Goal: Use online tool/utility: Utilize a website feature to perform a specific function

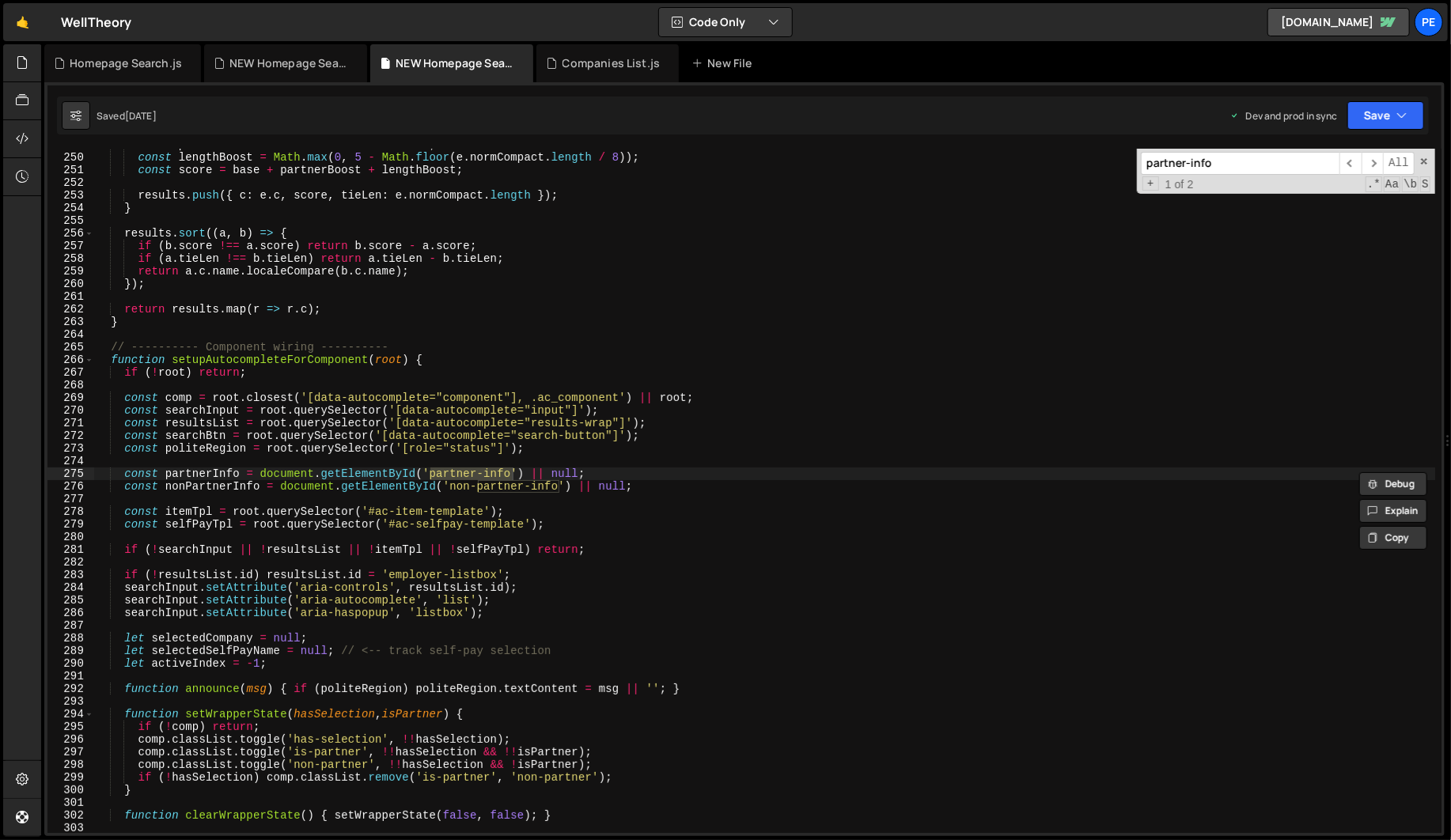
scroll to position [3321, 0]
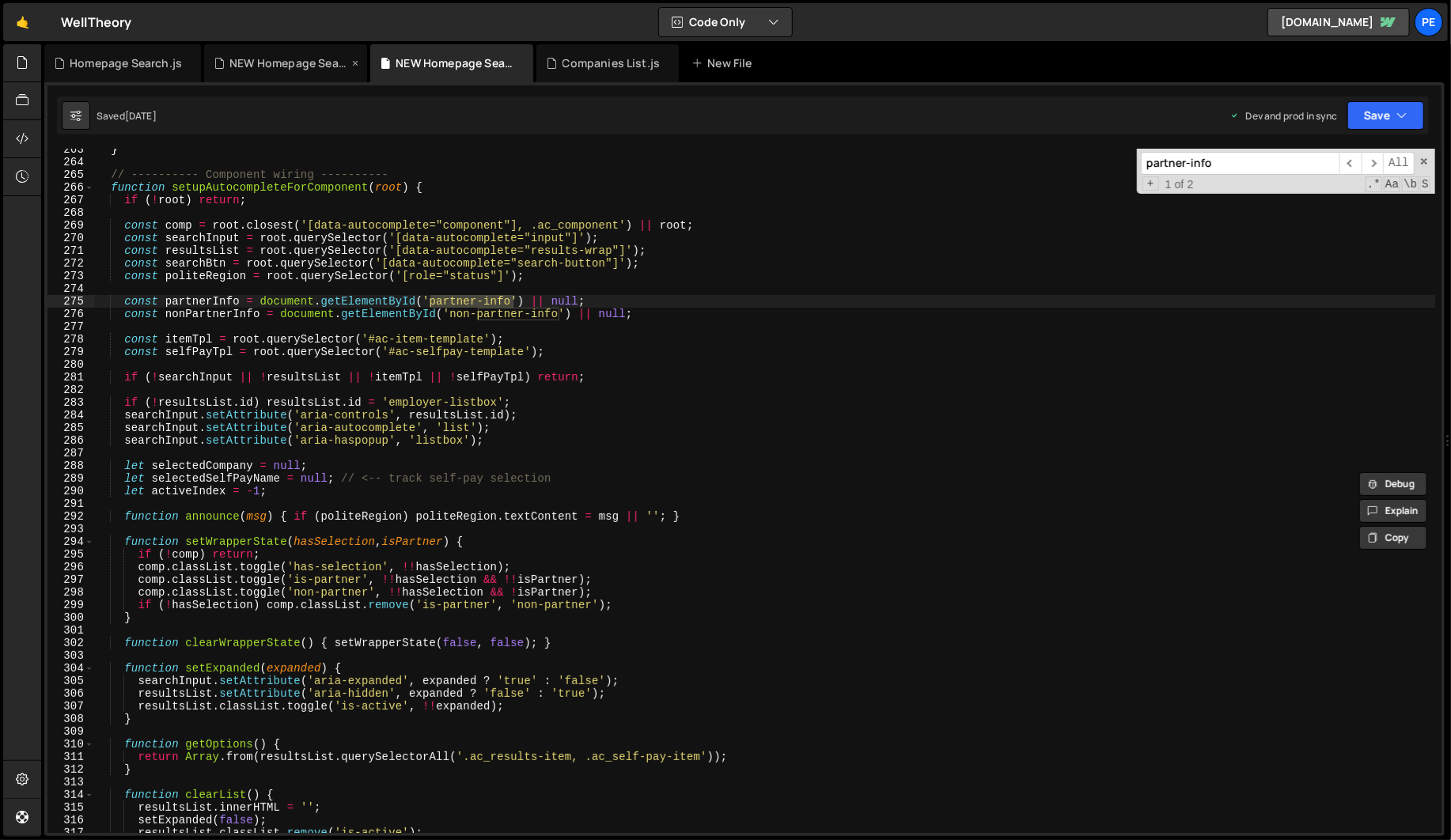
click at [288, 56] on div "NEW Homepage Search.css" at bounding box center [289, 63] width 119 height 15
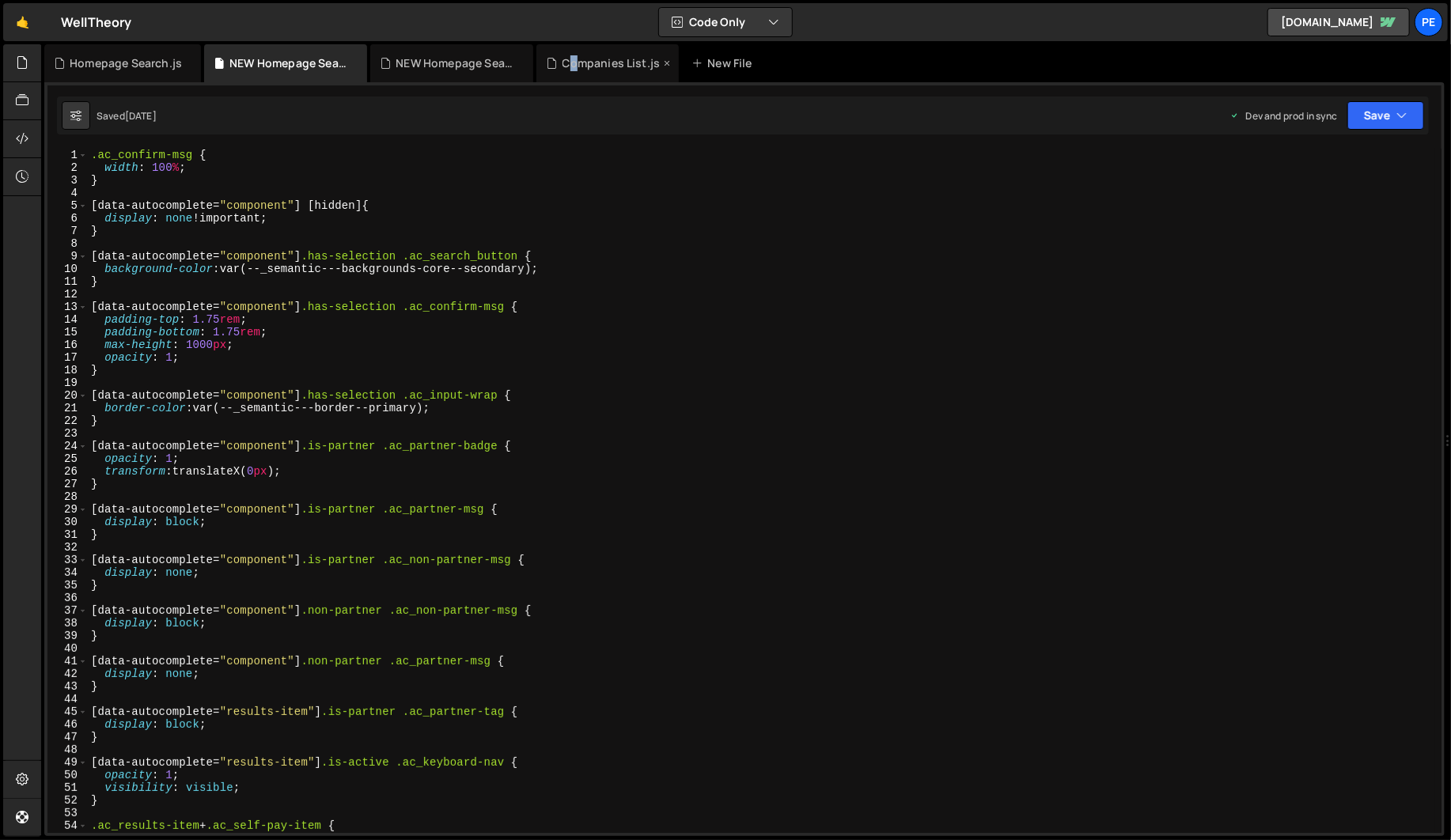
drag, startPoint x: 570, startPoint y: 63, endPoint x: 591, endPoint y: 63, distance: 21.0
click at [577, 65] on div "Companies List.js" at bounding box center [611, 63] width 98 height 15
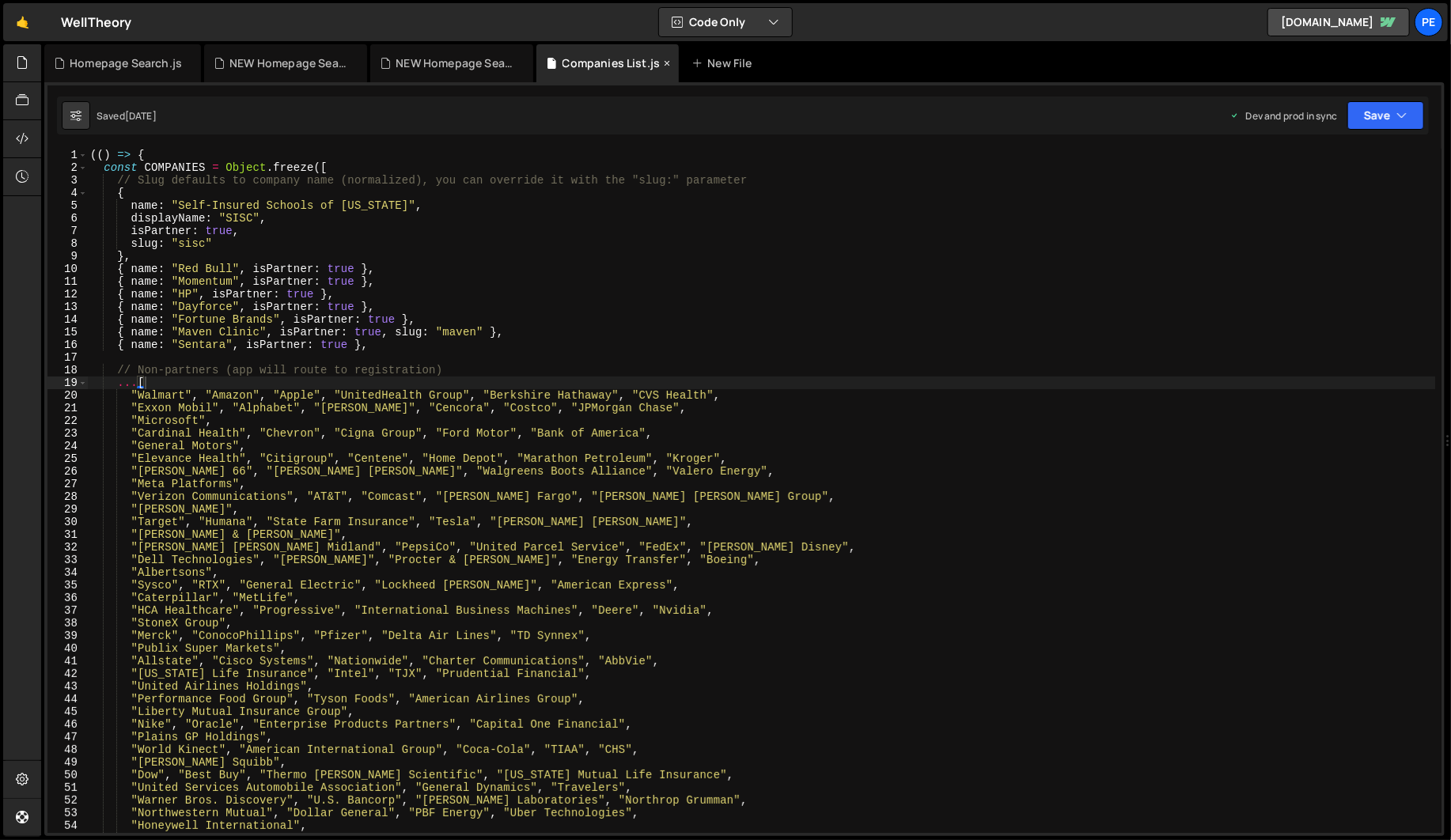
click at [591, 63] on div "Companies List.js" at bounding box center [611, 63] width 98 height 15
click at [446, 302] on div "(( ) => { const COMPANIES = Object . freeze ([ // Slug defaults to company name…" at bounding box center [760, 503] width 1348 height 709
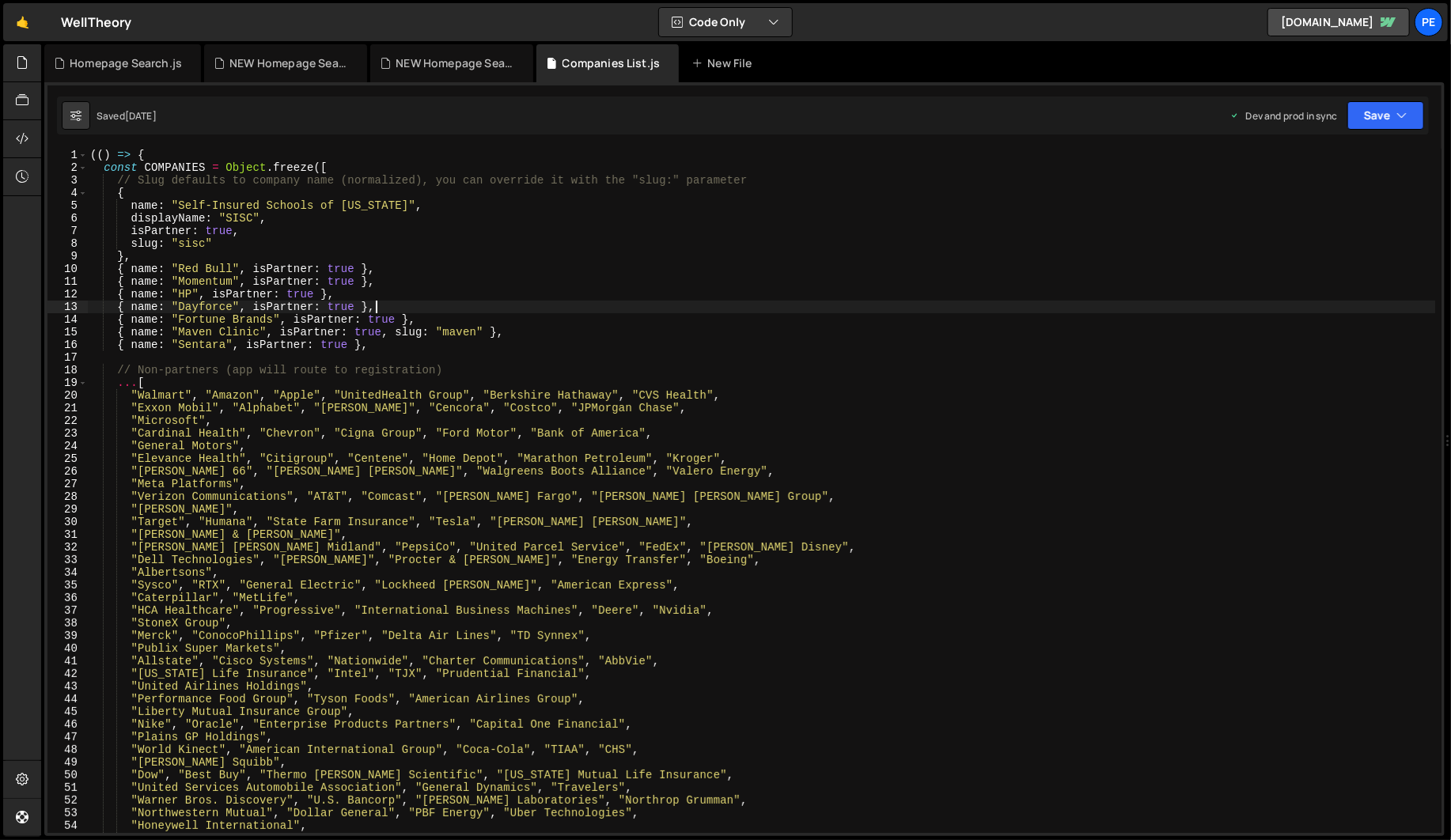
type textarea "})();"
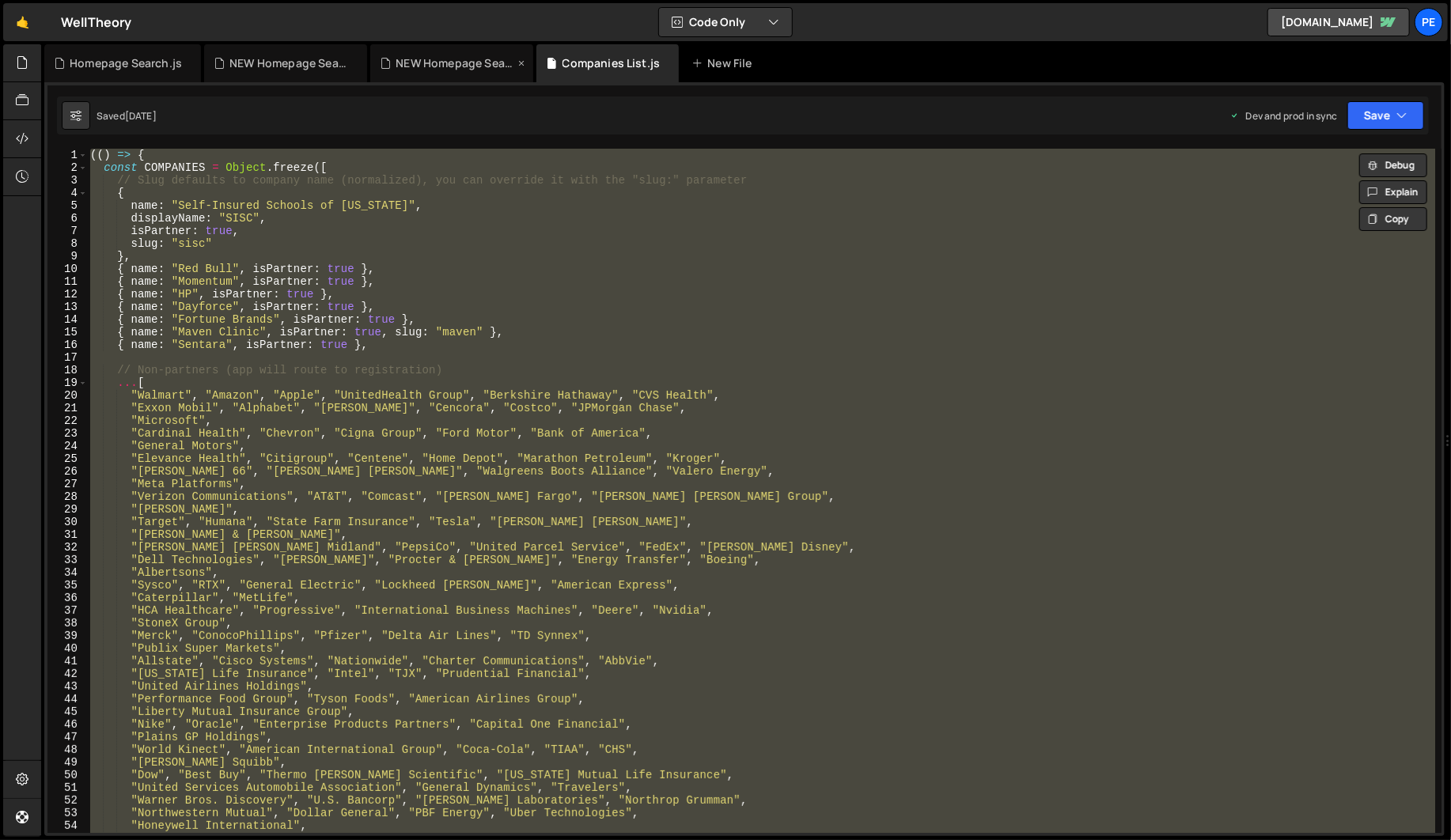
click at [416, 75] on div "NEW Homepage Search.js" at bounding box center [451, 63] width 163 height 38
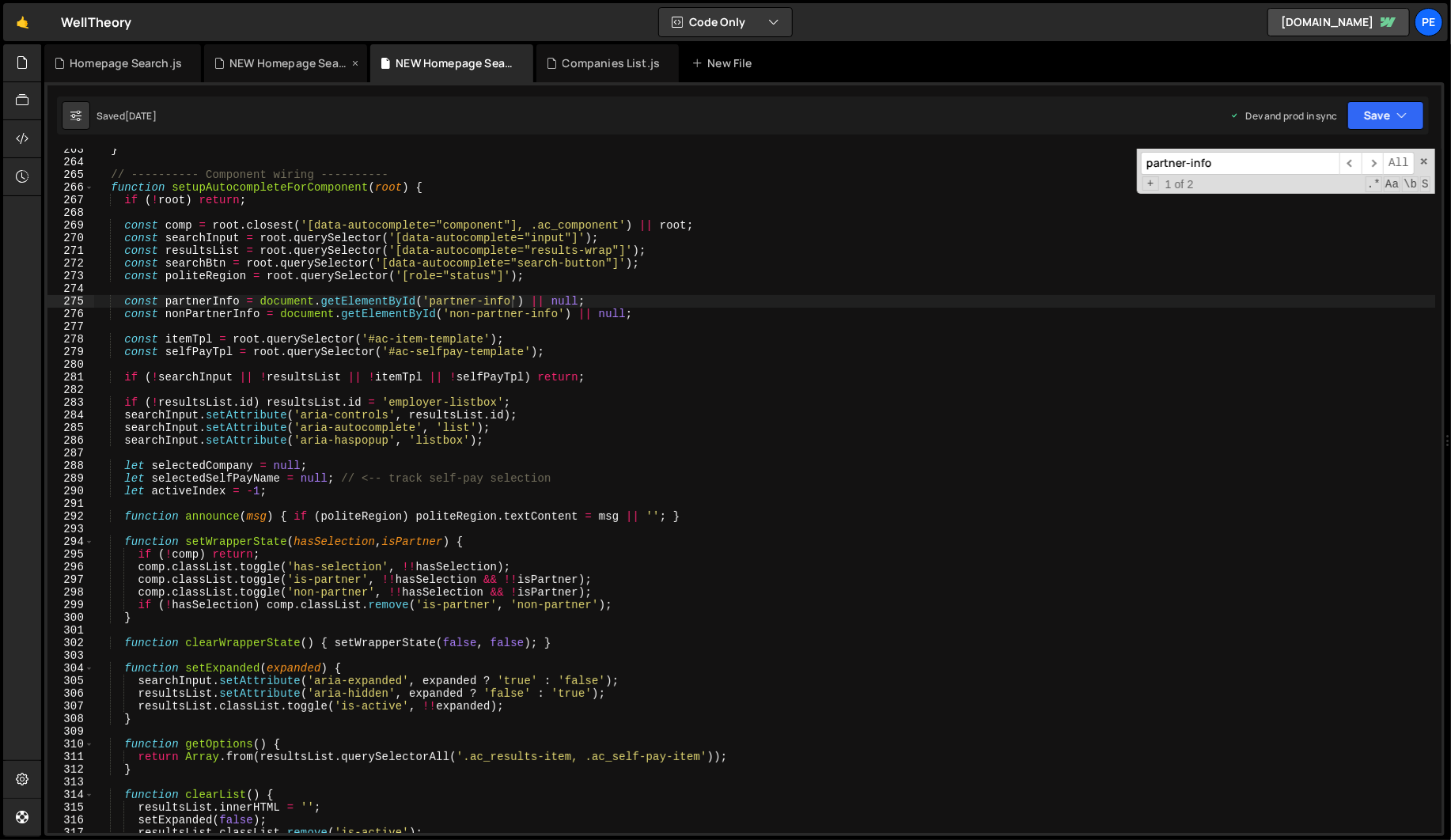
click at [261, 58] on div "NEW Homepage Search.css" at bounding box center [289, 63] width 119 height 15
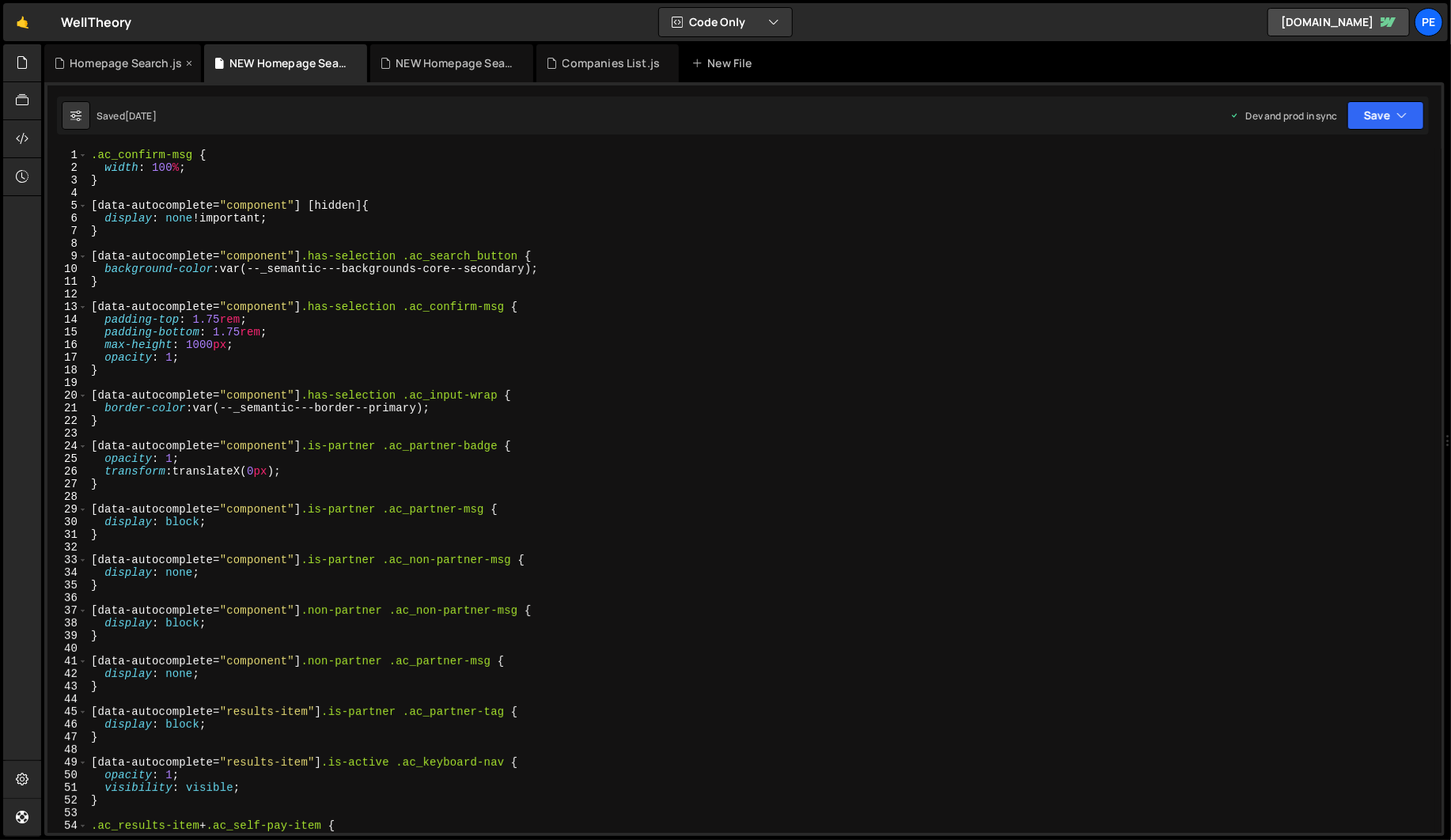
click at [133, 65] on div "Homepage Search.js" at bounding box center [126, 63] width 112 height 15
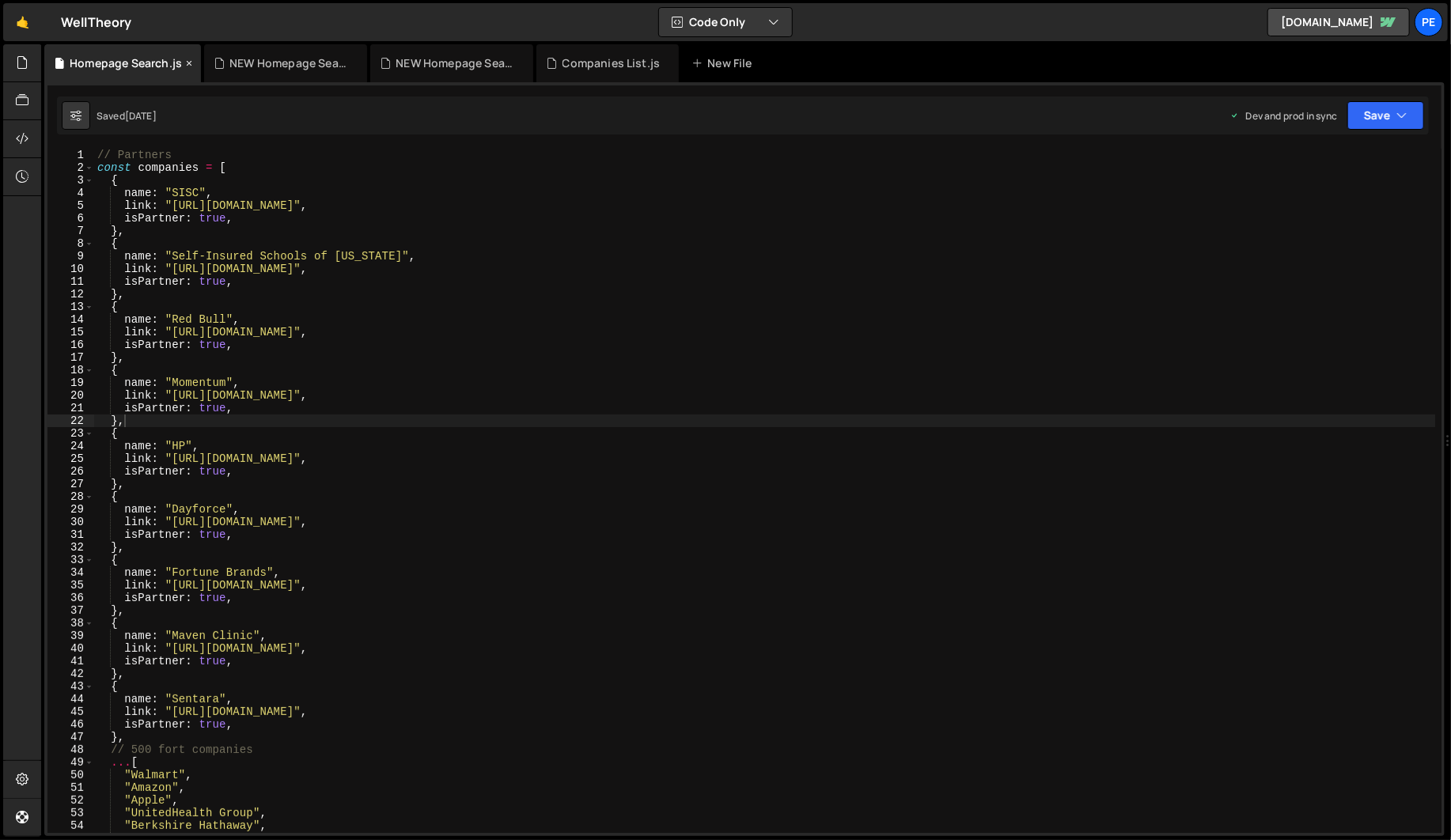
click at [185, 64] on icon at bounding box center [190, 63] width 11 height 15
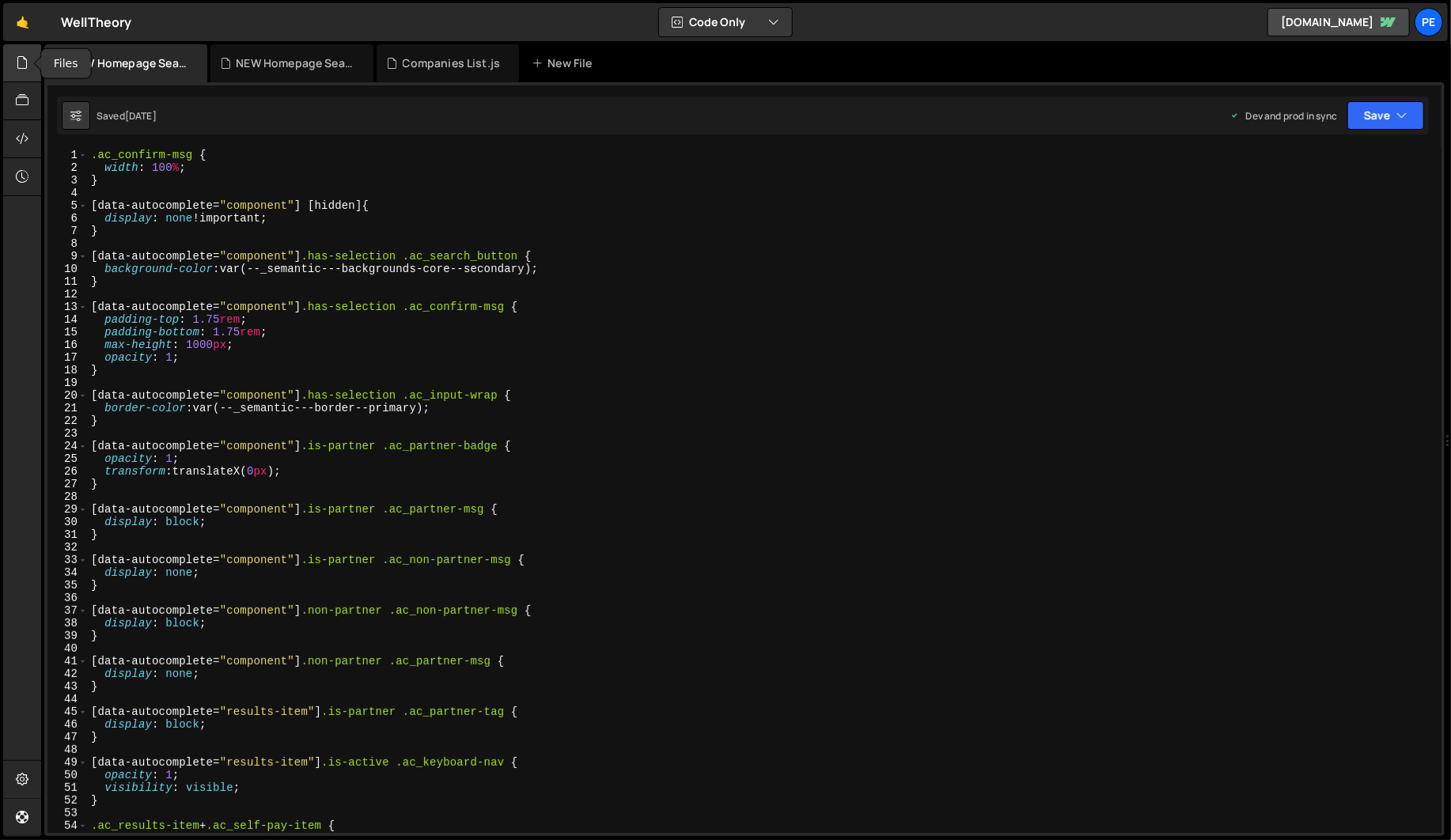
click at [21, 63] on icon at bounding box center [22, 62] width 13 height 17
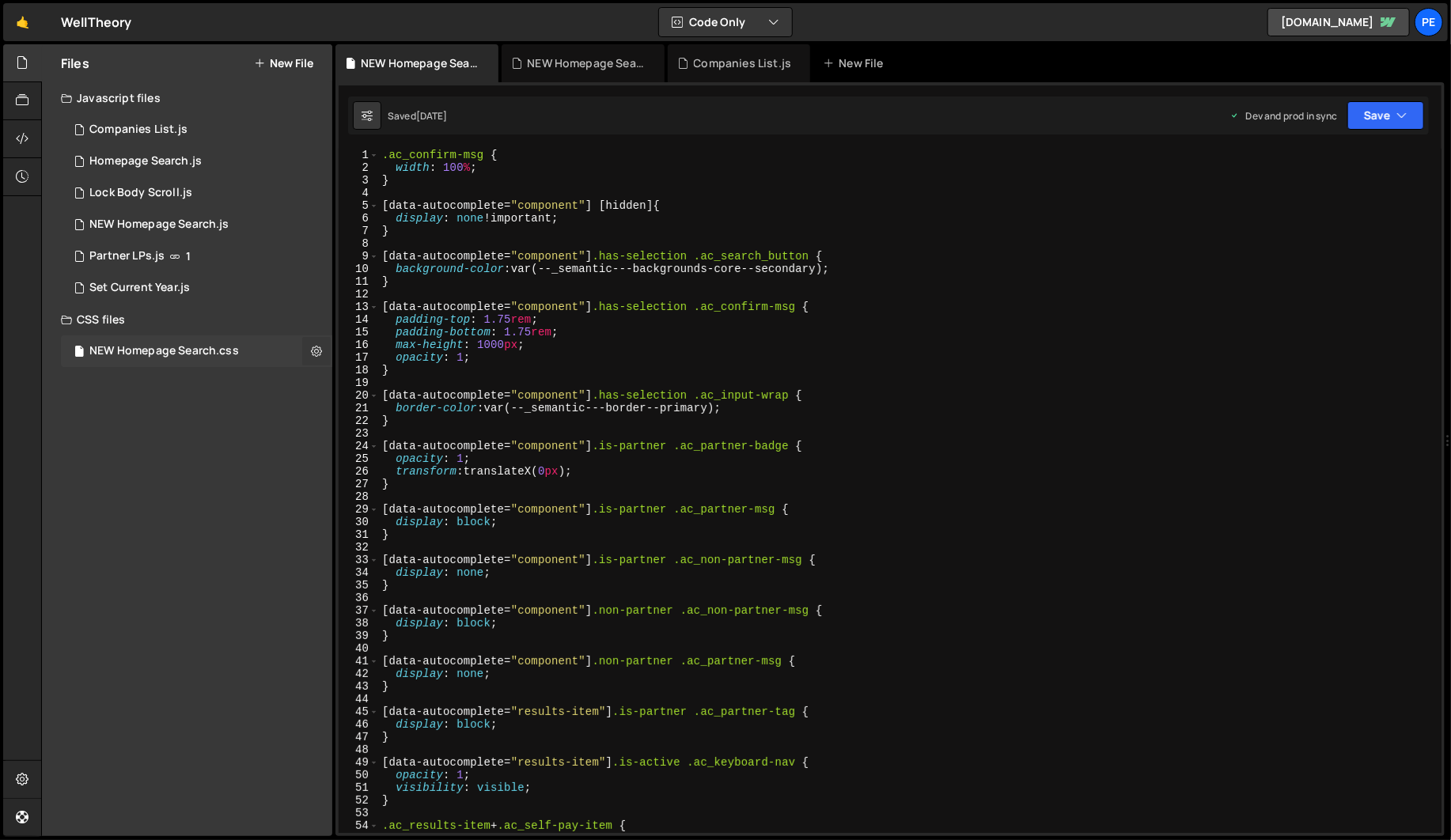
click at [325, 355] on button at bounding box center [316, 350] width 28 height 28
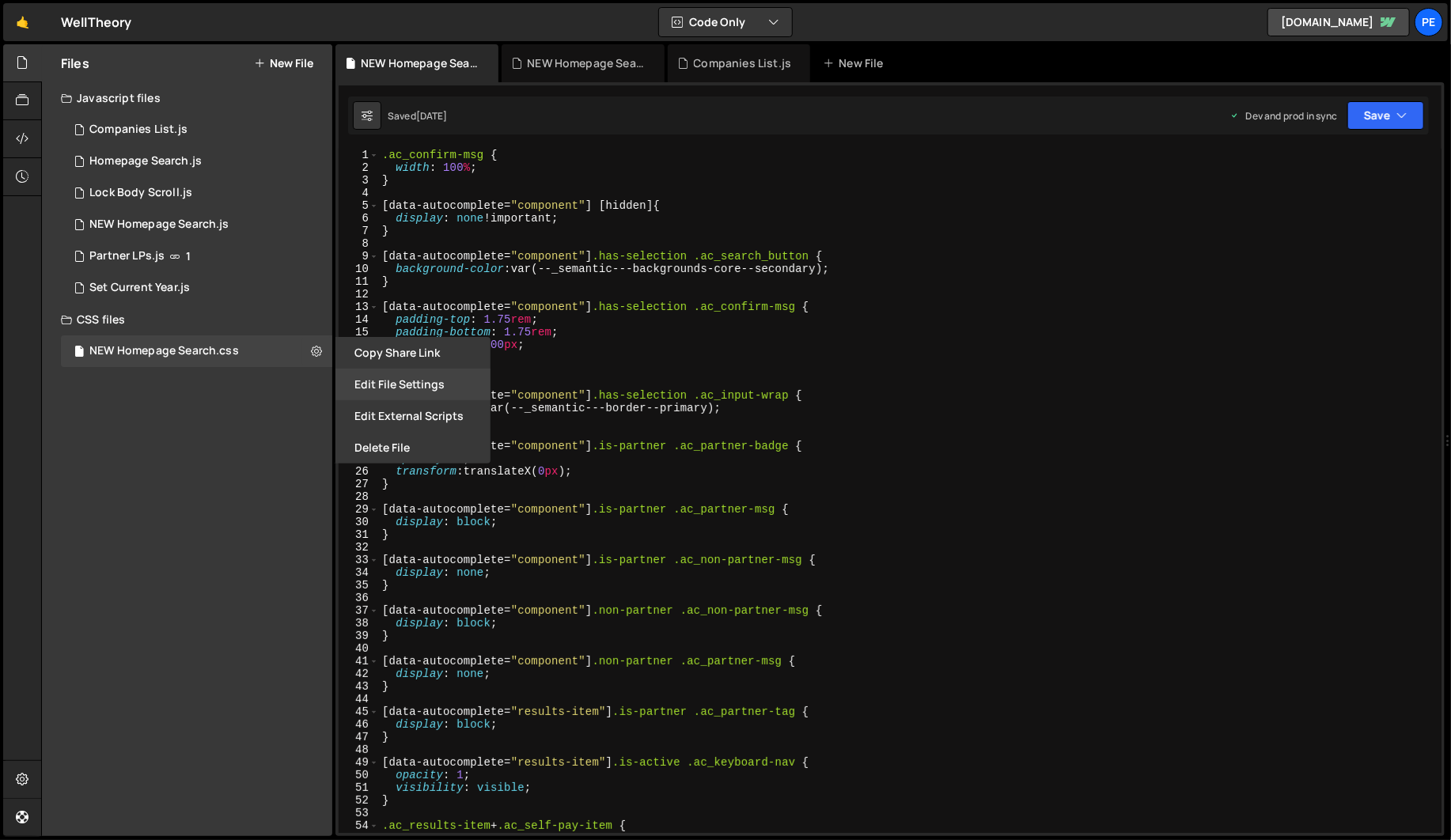
click at [390, 391] on button "Edit File Settings" at bounding box center [412, 384] width 155 height 32
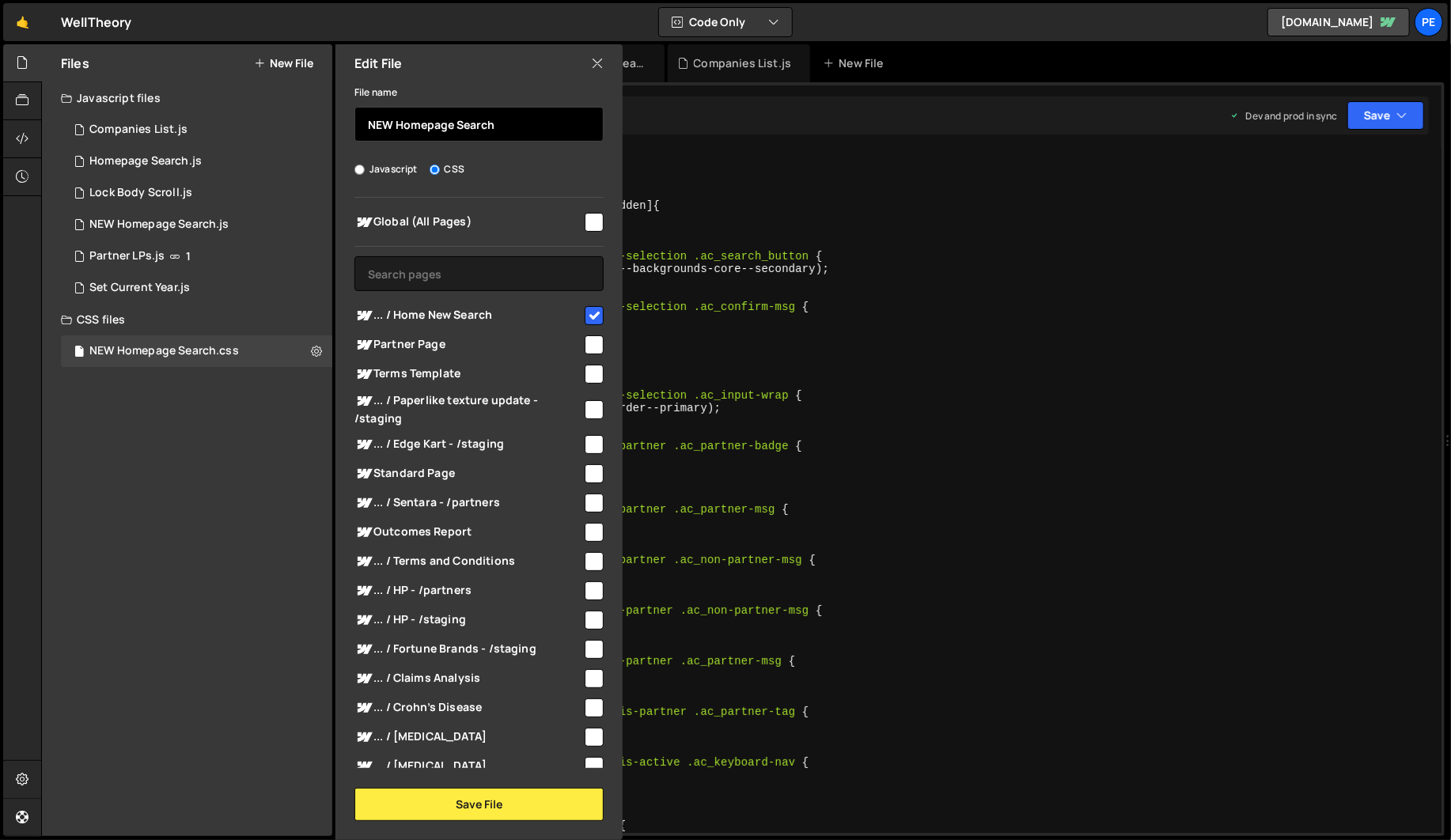
click at [530, 120] on input "NEW Homepage Search" at bounding box center [479, 124] width 249 height 35
click at [590, 65] on icon at bounding box center [597, 63] width 13 height 17
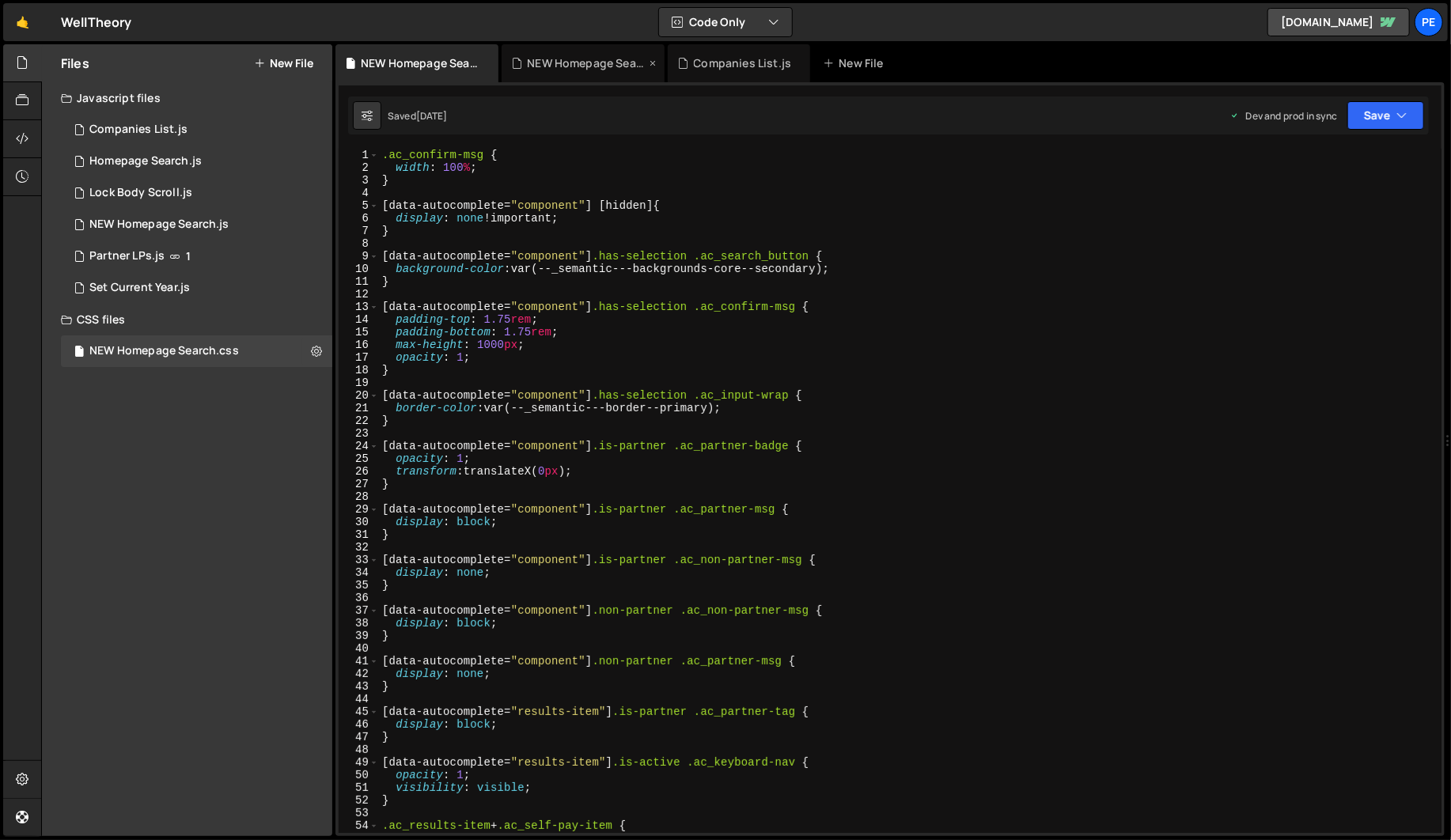
click at [586, 79] on div "NEW Homepage Search.js" at bounding box center [583, 63] width 163 height 38
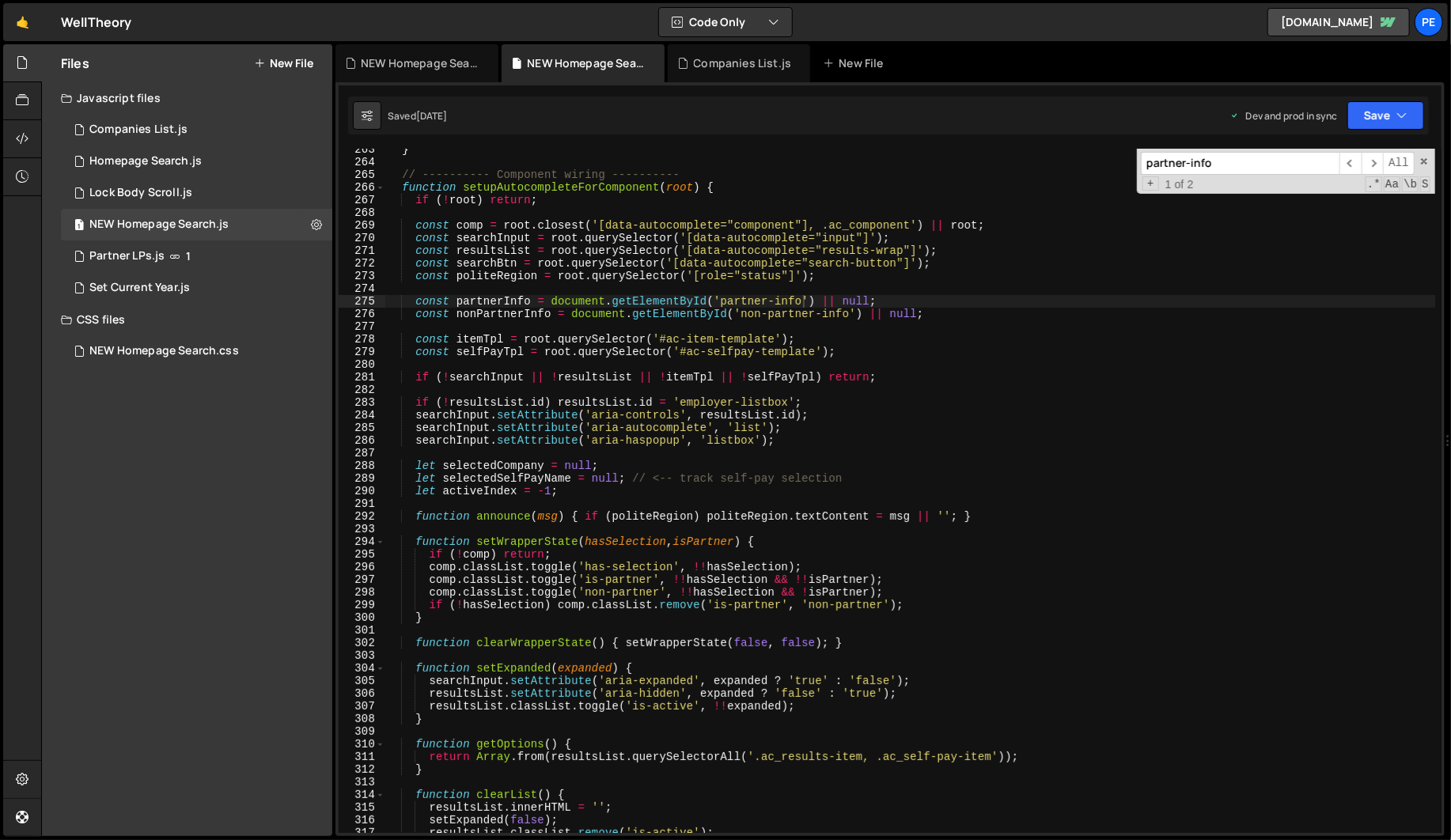
click at [16, 67] on icon at bounding box center [22, 62] width 13 height 17
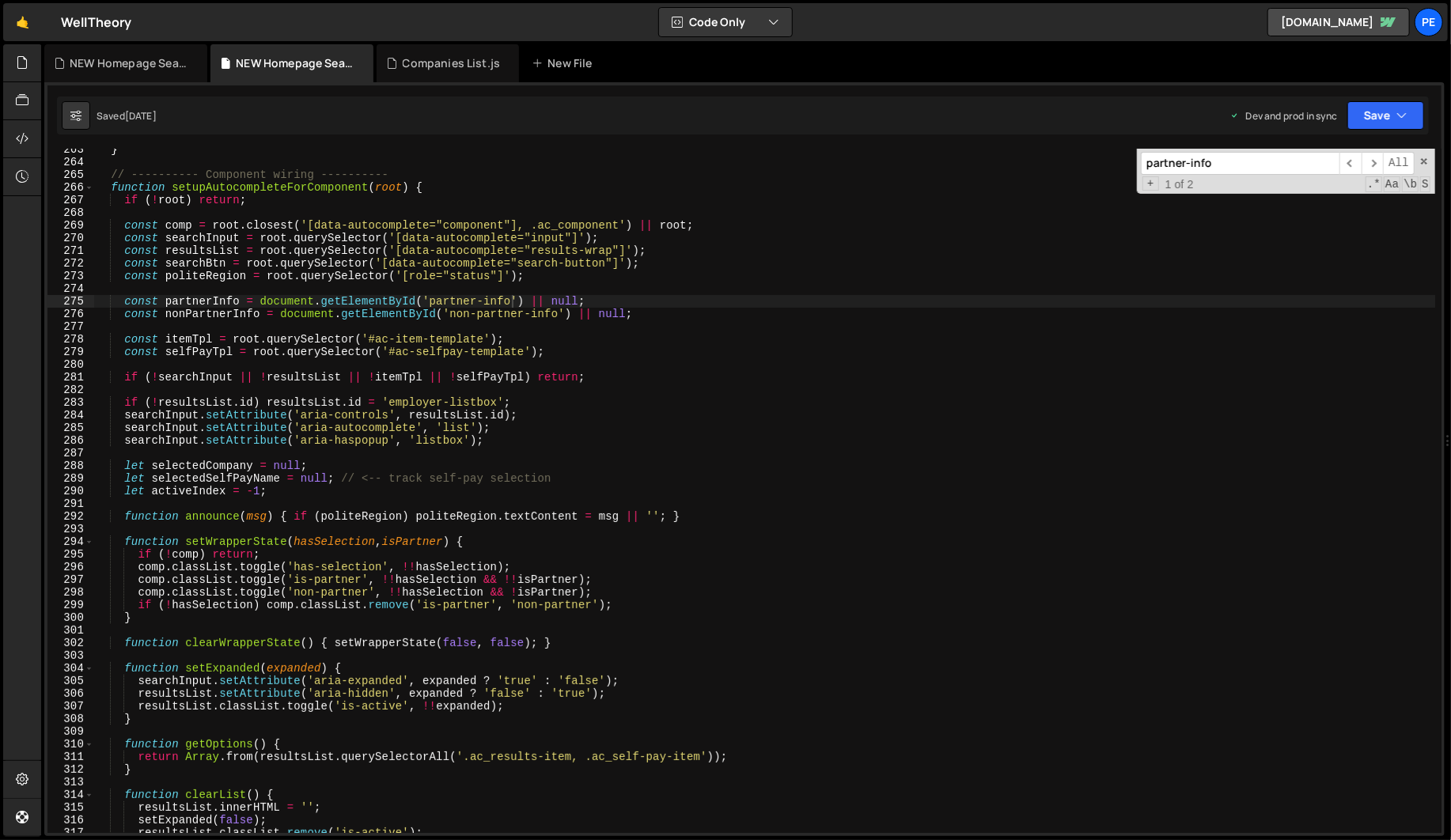
click at [502, 353] on div "} // ---------- Component wiring ---------- function setupAutocompleteForCompon…" at bounding box center [765, 498] width 1340 height 709
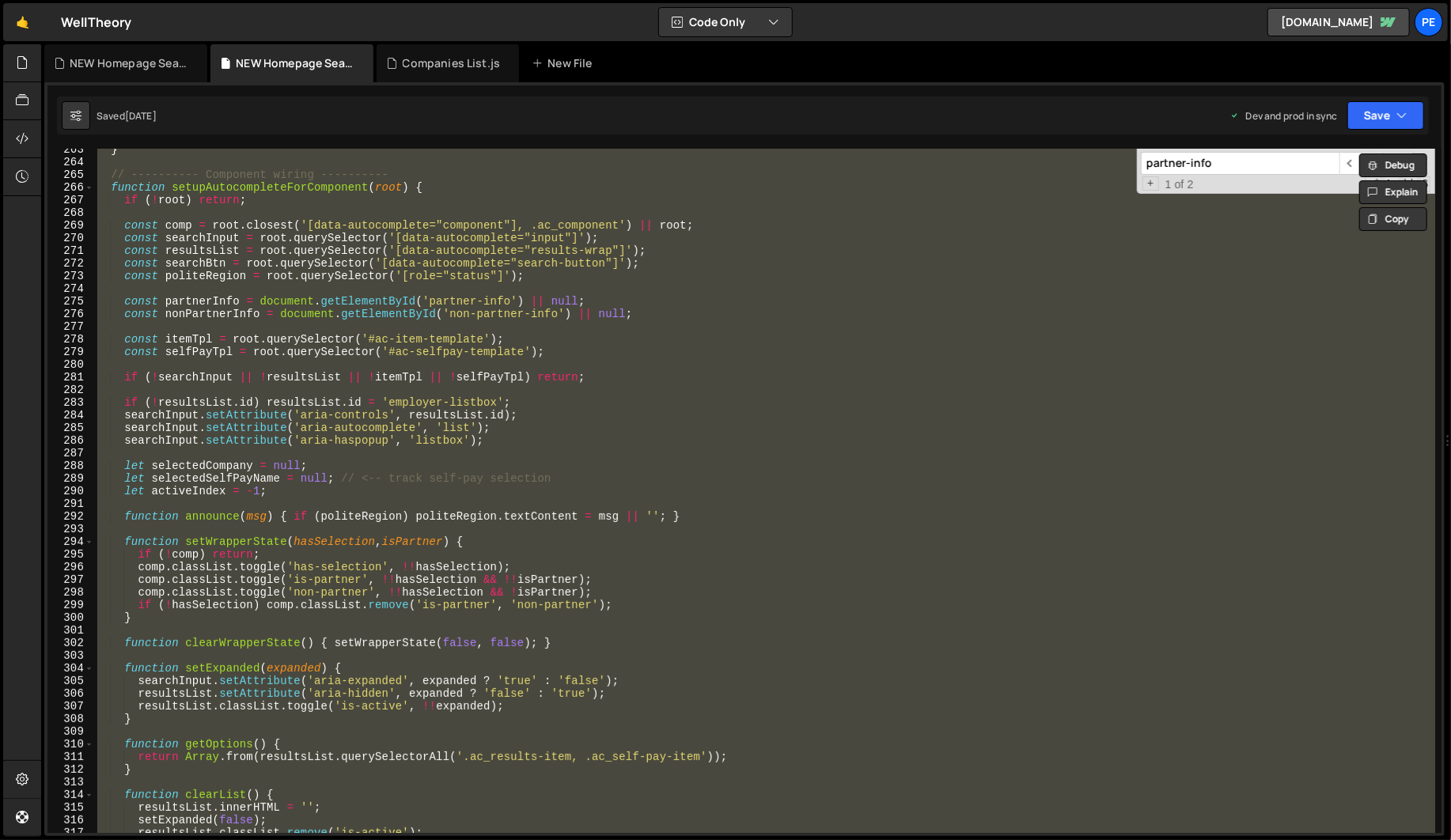
click at [403, 515] on div "} // ---------- Component wiring ---------- function setupAutocompleteForCompon…" at bounding box center [765, 490] width 1340 height 684
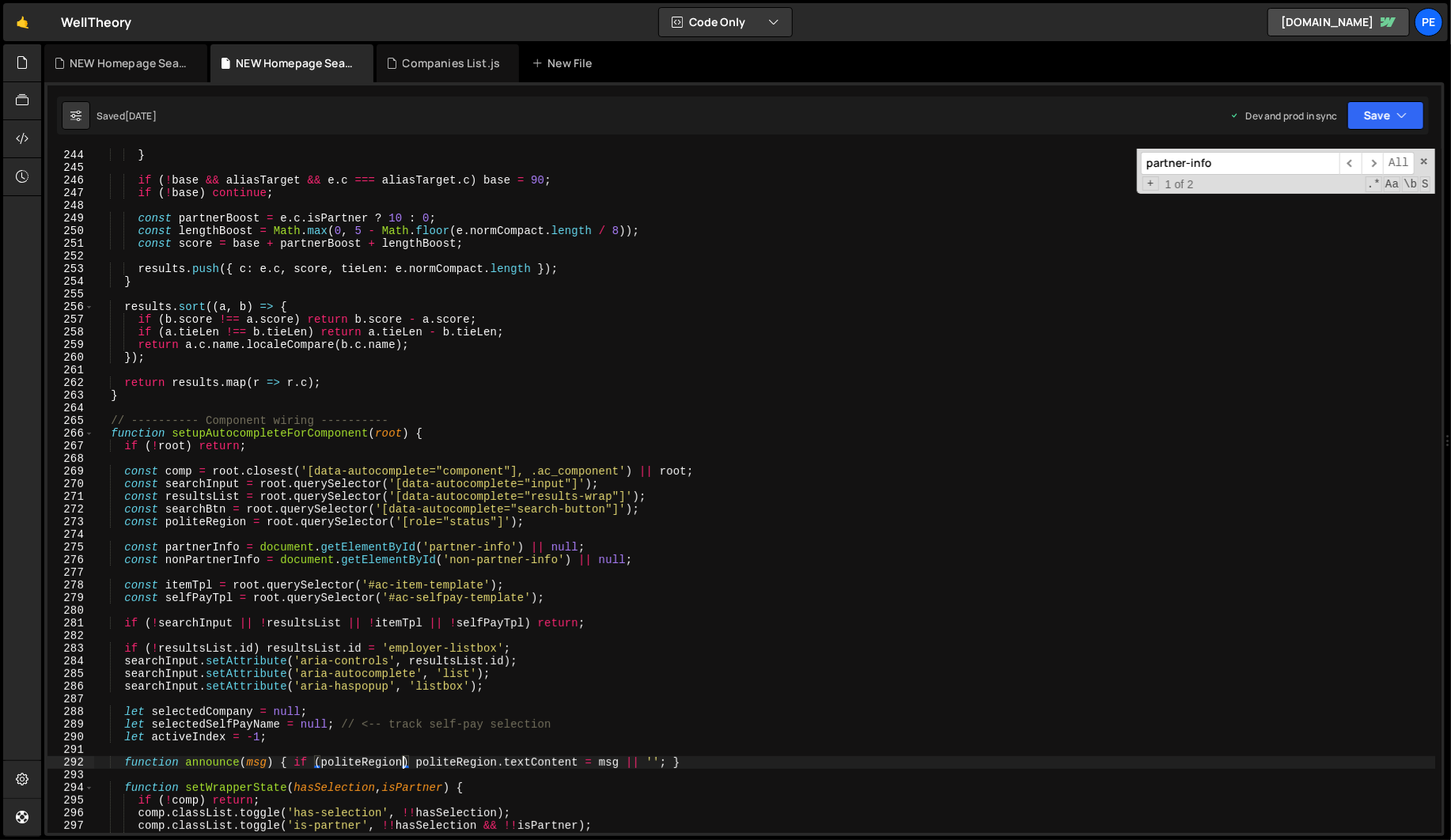
scroll to position [3075, 0]
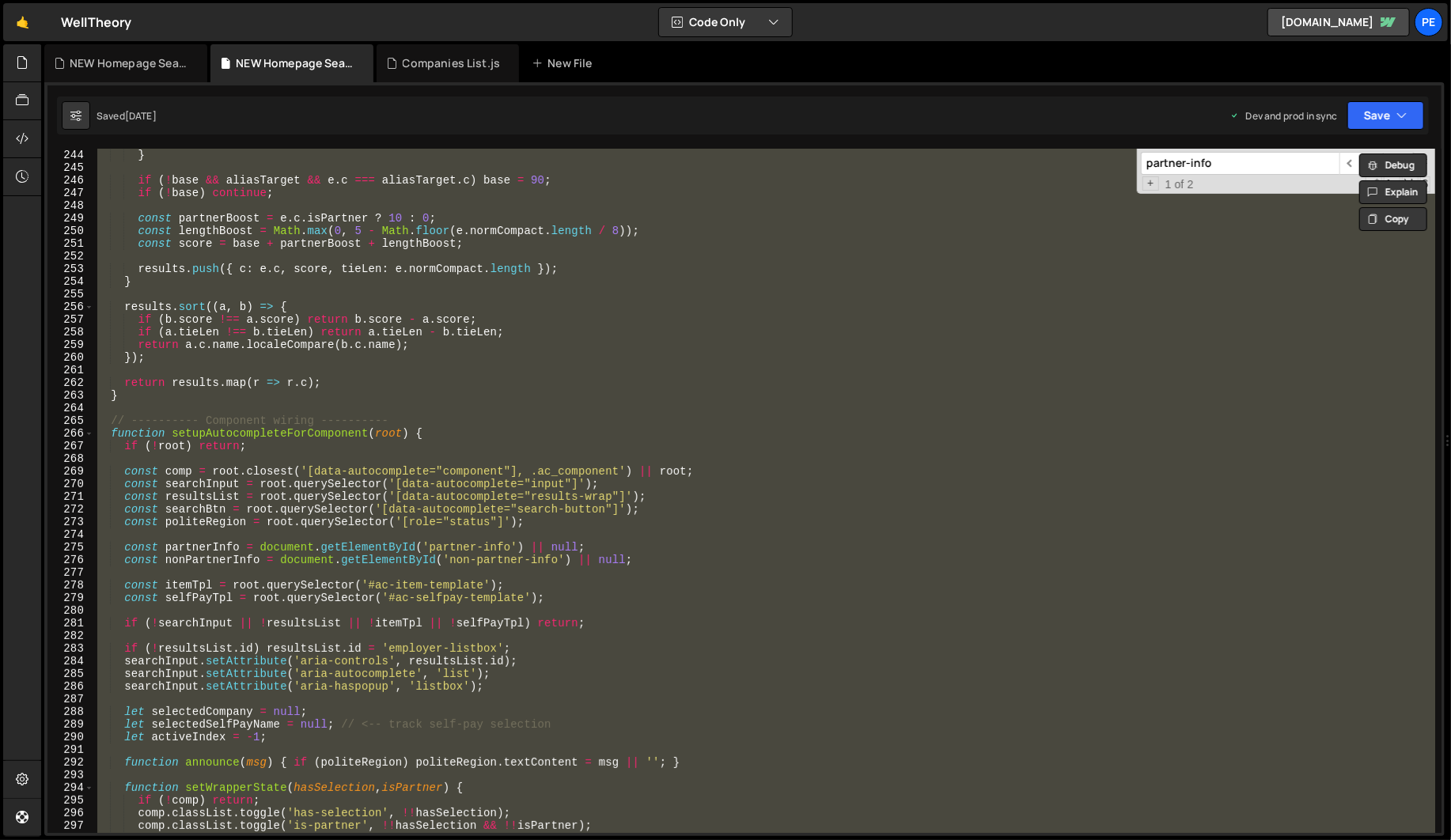
click at [639, 504] on div "if ( d <= 2 ) base = 60 - d * 5 ; } if ( ! base && [PERSON_NAME] && e . c === a…" at bounding box center [765, 490] width 1340 height 684
type textarea "const searchBtn = root.querySelector('[data-autocomplete="search-button"]');"
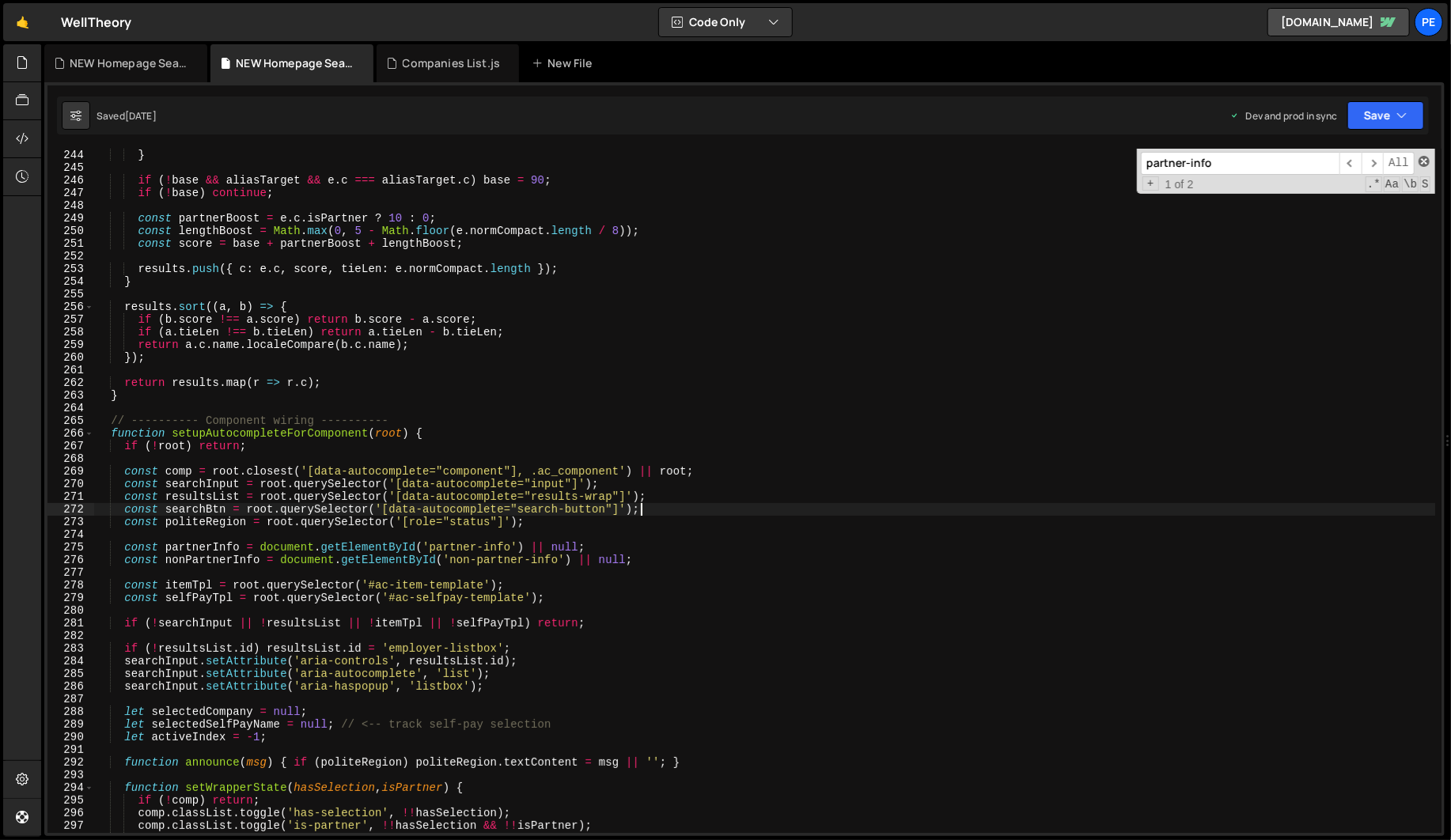
click at [1423, 163] on span at bounding box center [1424, 162] width 11 height 11
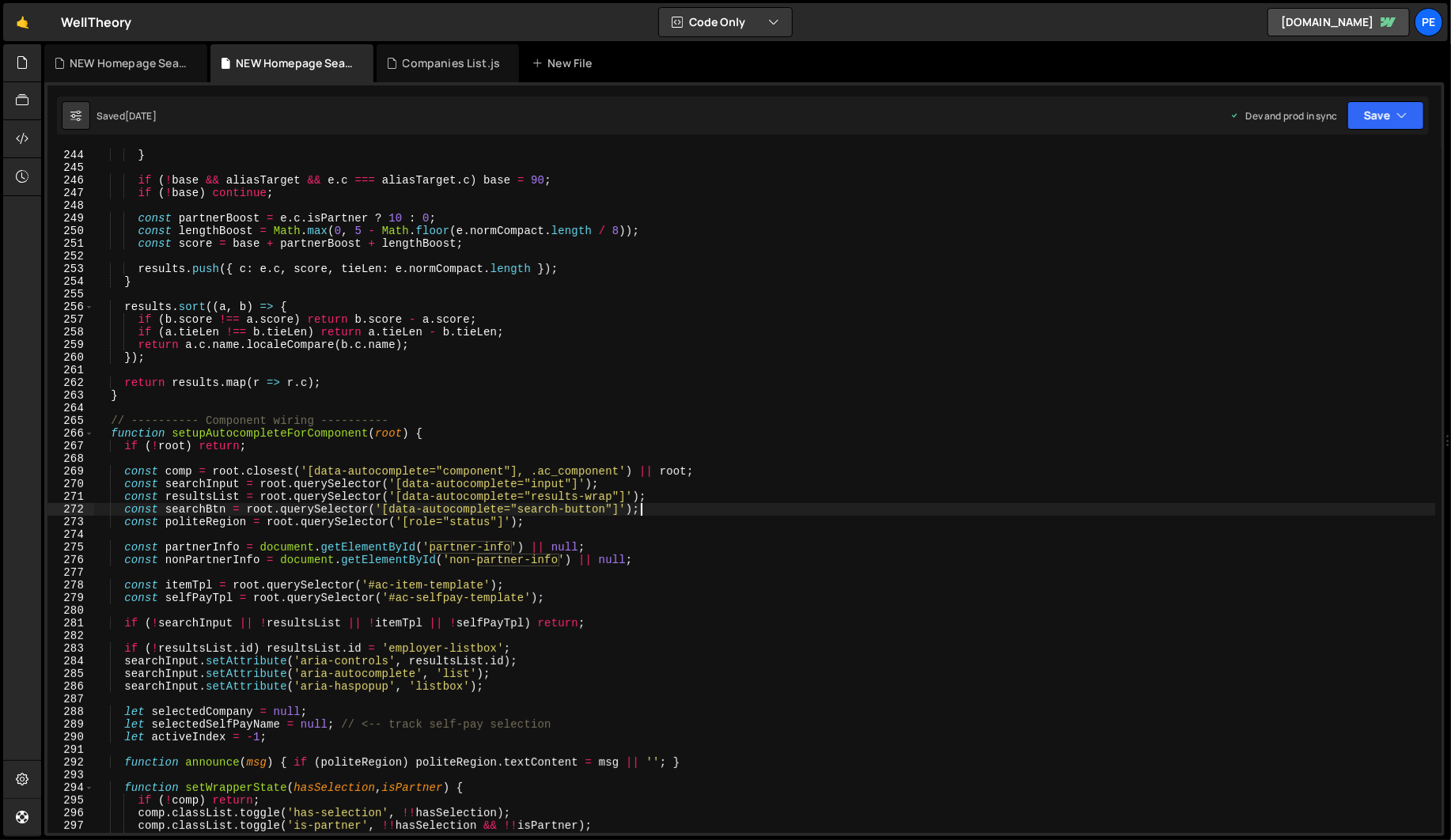
click at [790, 367] on div "if ( d <= 2 ) base = 60 - d * 5 ; } if ( ! base && [PERSON_NAME] && e . c === a…" at bounding box center [765, 490] width 1340 height 709
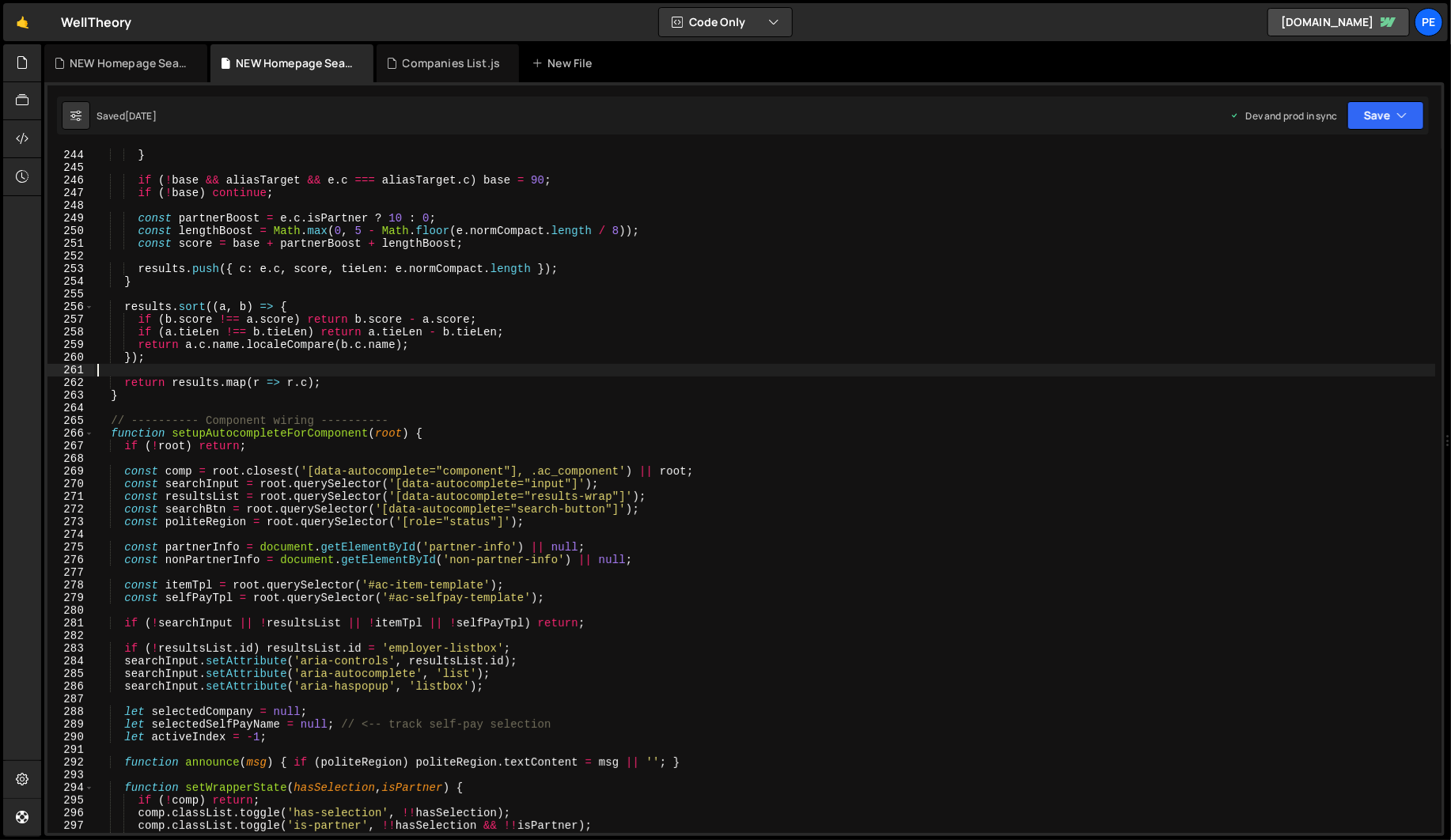
click at [705, 461] on div "if ( d <= 2 ) base = 60 - d * 5 ; } if ( ! base && [PERSON_NAME] && e . c === a…" at bounding box center [765, 490] width 1340 height 709
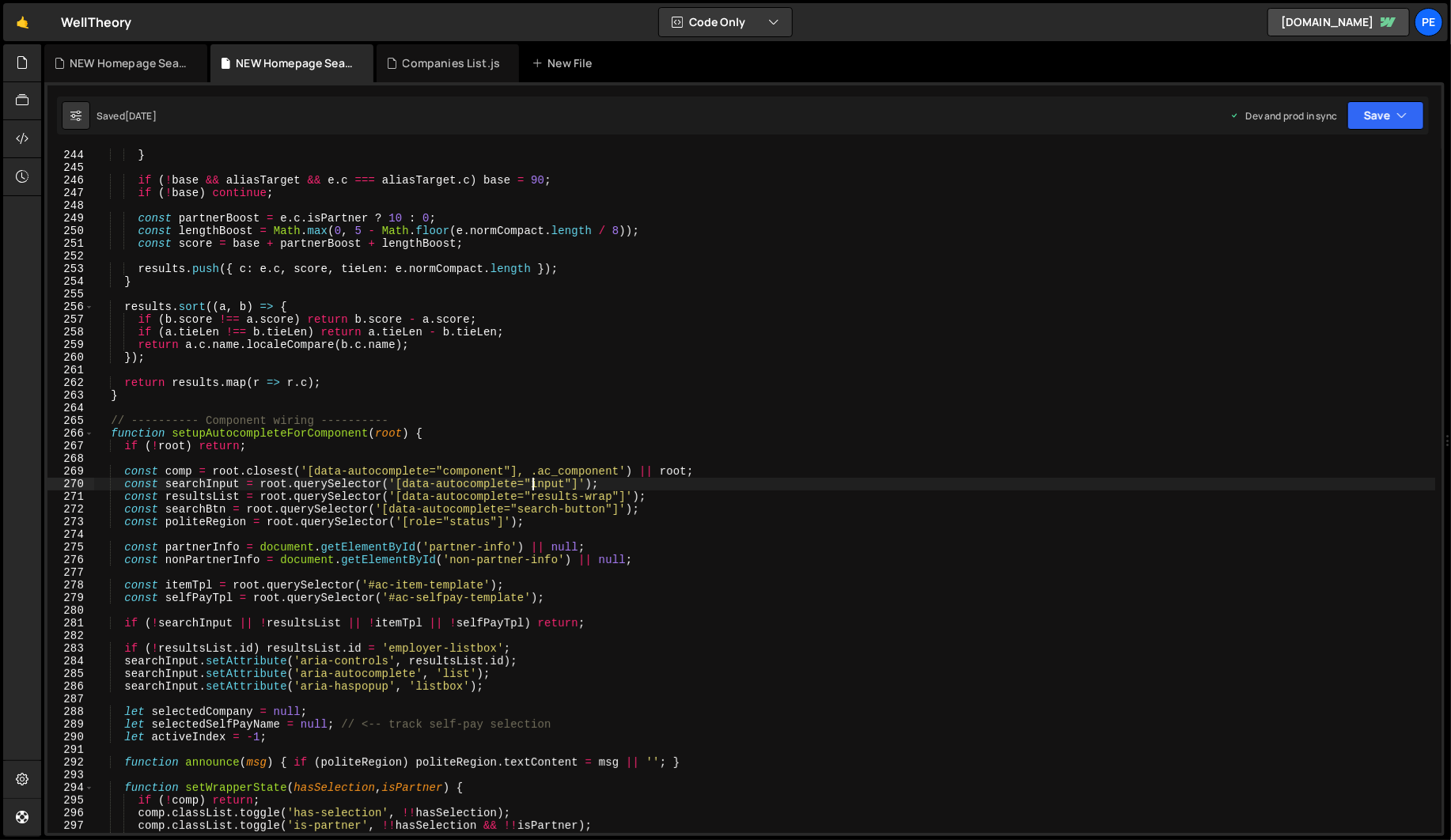
click at [530, 485] on div "if ( d <= 2 ) base = 60 - d * 5 ; } if ( ! base && [PERSON_NAME] && e . c === a…" at bounding box center [765, 490] width 1340 height 709
click at [434, 396] on div "if ( d <= 2 ) base = 60 - d * 5 ; } if ( ! base && [PERSON_NAME] && e . c === a…" at bounding box center [765, 490] width 1340 height 709
type textarea "}"
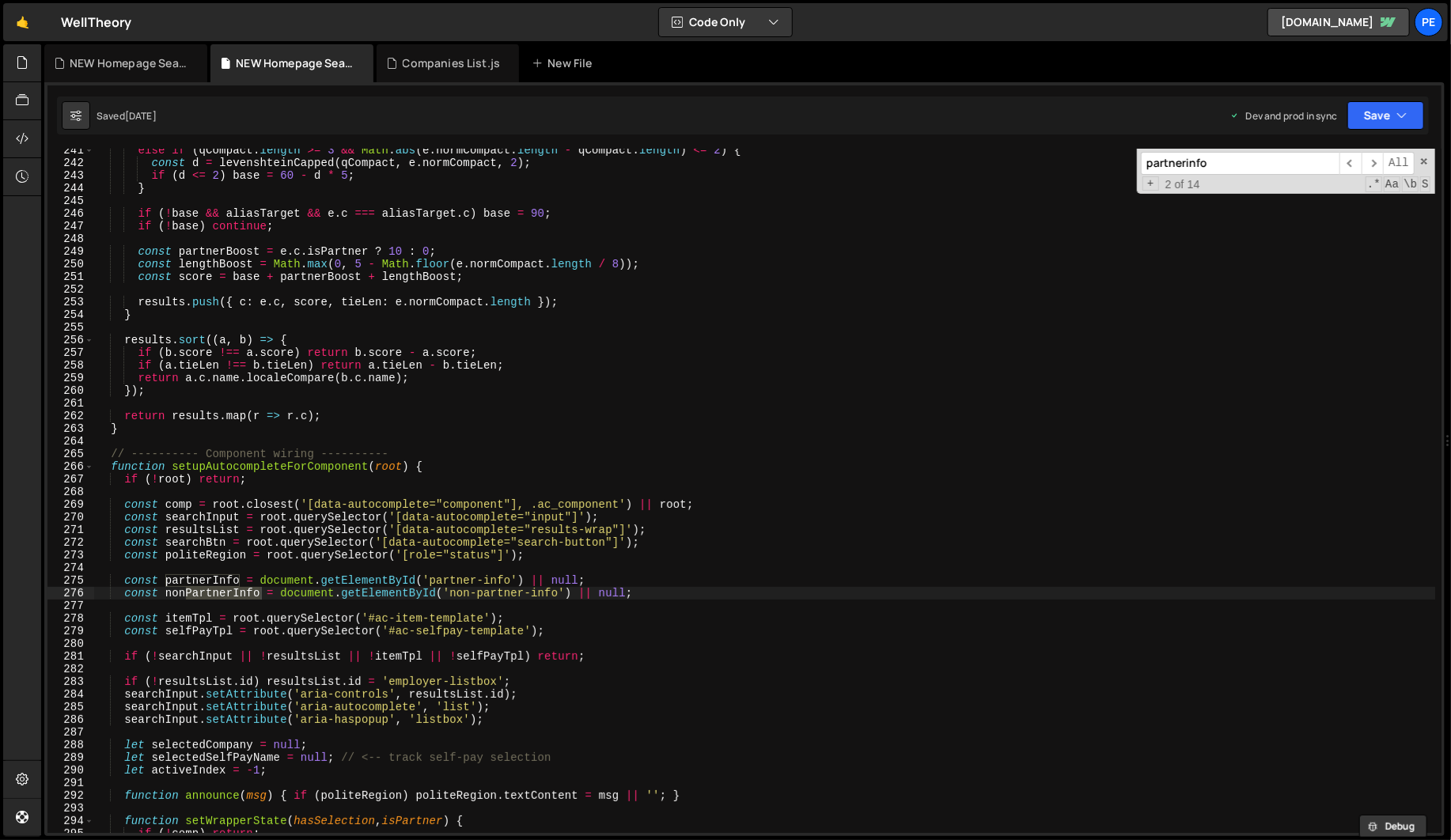
scroll to position [5251, 0]
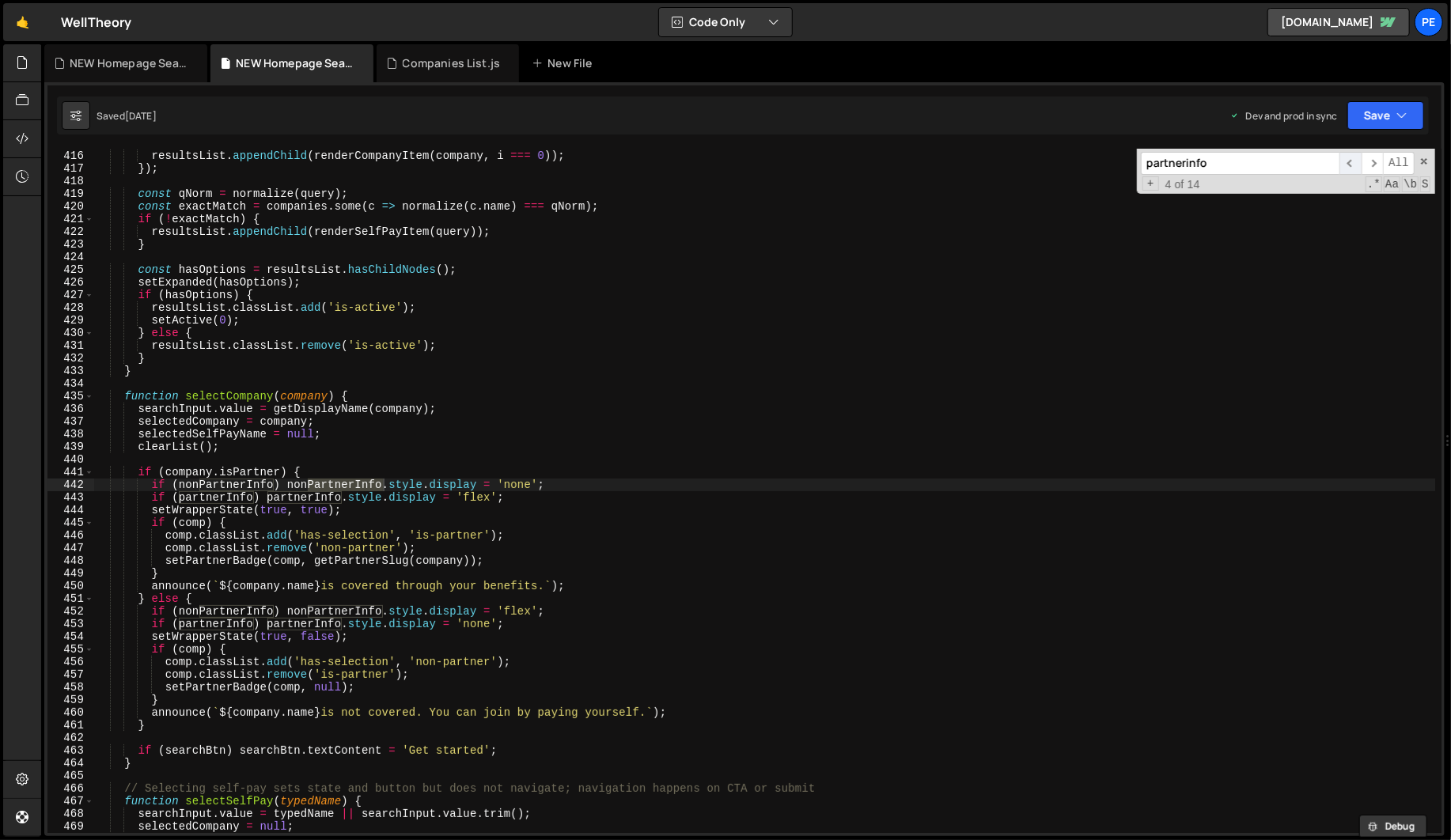
type input "partnerinfo"
click at [1340, 161] on span "​" at bounding box center [1350, 163] width 22 height 23
click at [1341, 161] on span "​" at bounding box center [1350, 163] width 22 height 23
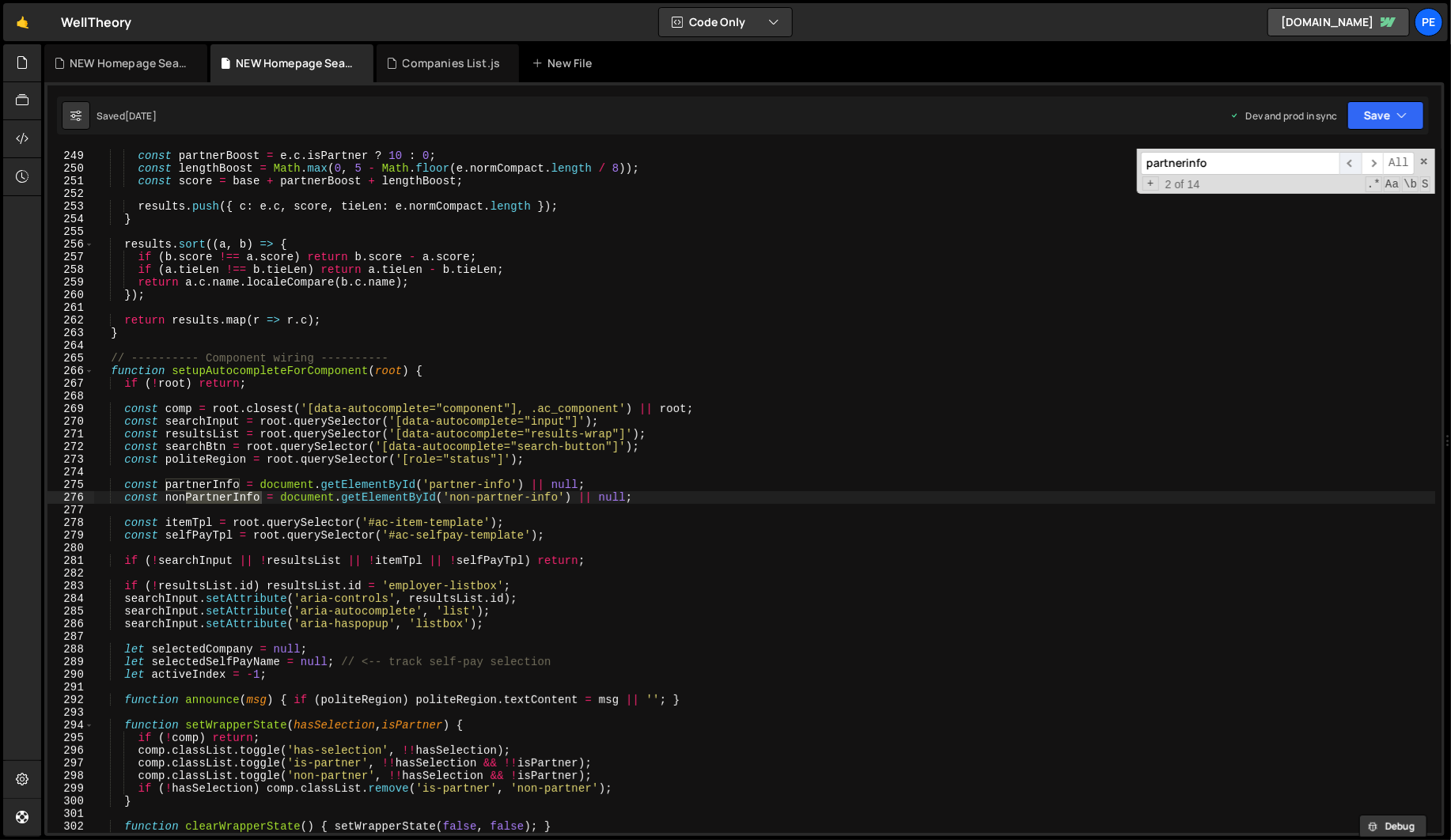
click at [1341, 161] on span "​" at bounding box center [1350, 163] width 22 height 23
click at [330, 485] on div "const partnerBoost = e . c . isPartner ? 10 : 0 ; const lengthBoost = Math . ma…" at bounding box center [765, 491] width 1340 height 709
drag, startPoint x: 330, startPoint y: 485, endPoint x: 535, endPoint y: 482, distance: 205.0
click at [330, 485] on div "const partnerBoost = e . c . isPartner ? 10 : 0 ; const lengthBoost = Math . ma…" at bounding box center [765, 491] width 1340 height 709
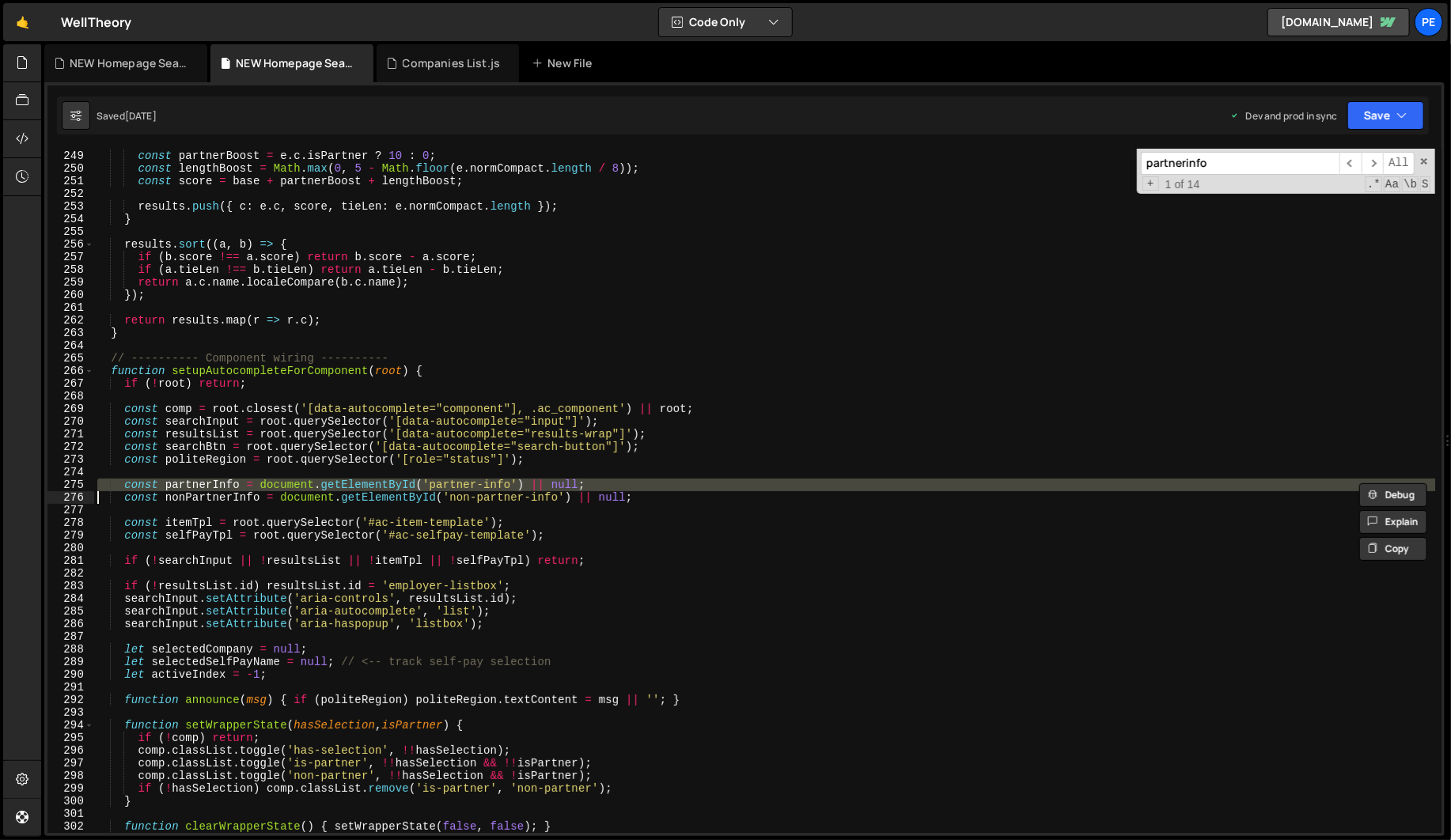
click at [800, 484] on div "const partnerBoost = e . c . isPartner ? 10 : 0 ; const lengthBoost = Math . ma…" at bounding box center [765, 490] width 1340 height 684
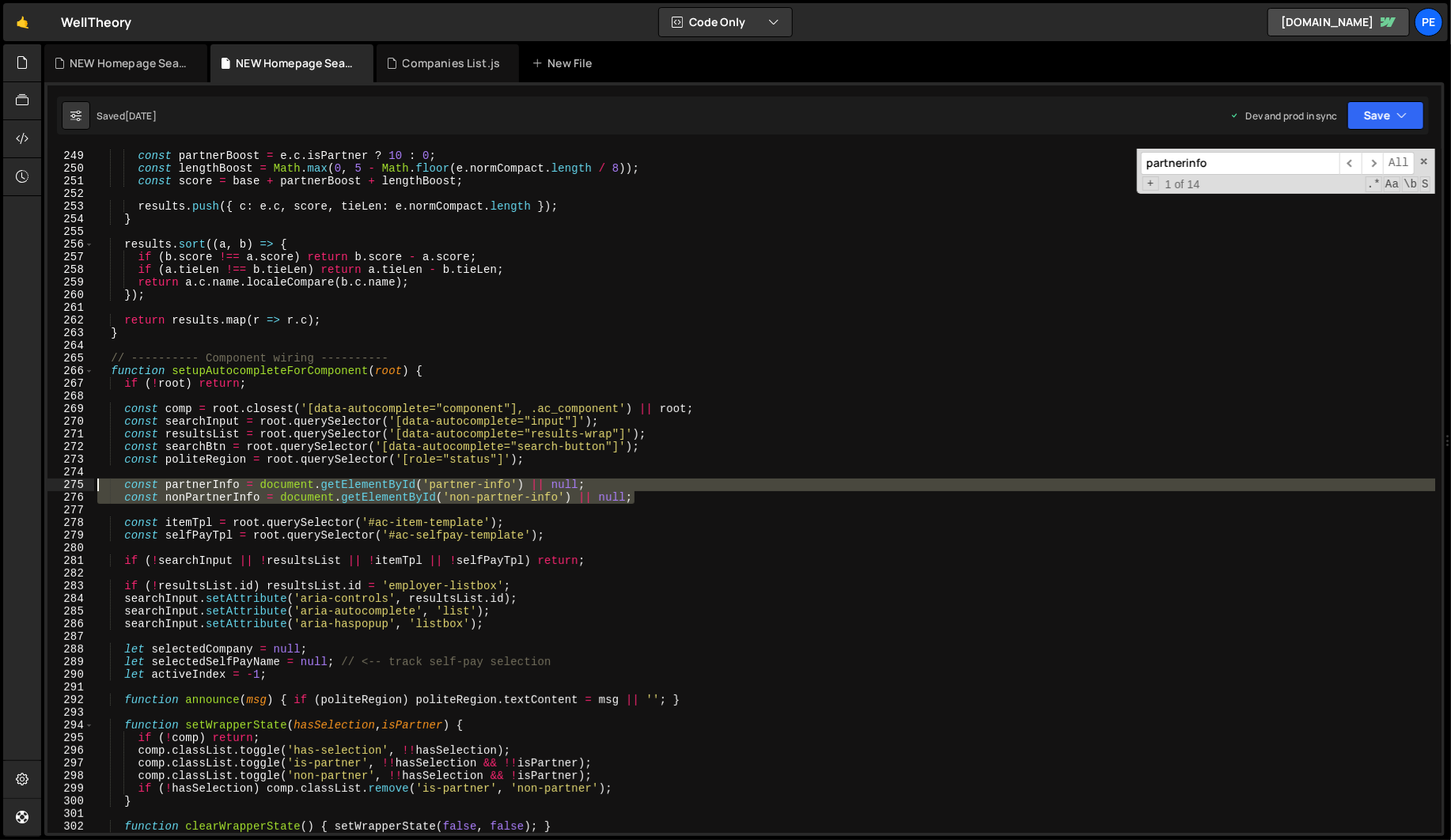
drag, startPoint x: 730, startPoint y: 499, endPoint x: 4, endPoint y: 486, distance: 726.1
click at [4, 486] on div "Hold on a sec... Are you certain you wish to leave this page? Any changes you'v…" at bounding box center [726, 420] width 1451 height 840
type textarea "const partnerInfo = document.getElementById('partner-info') || null; const nonP…"
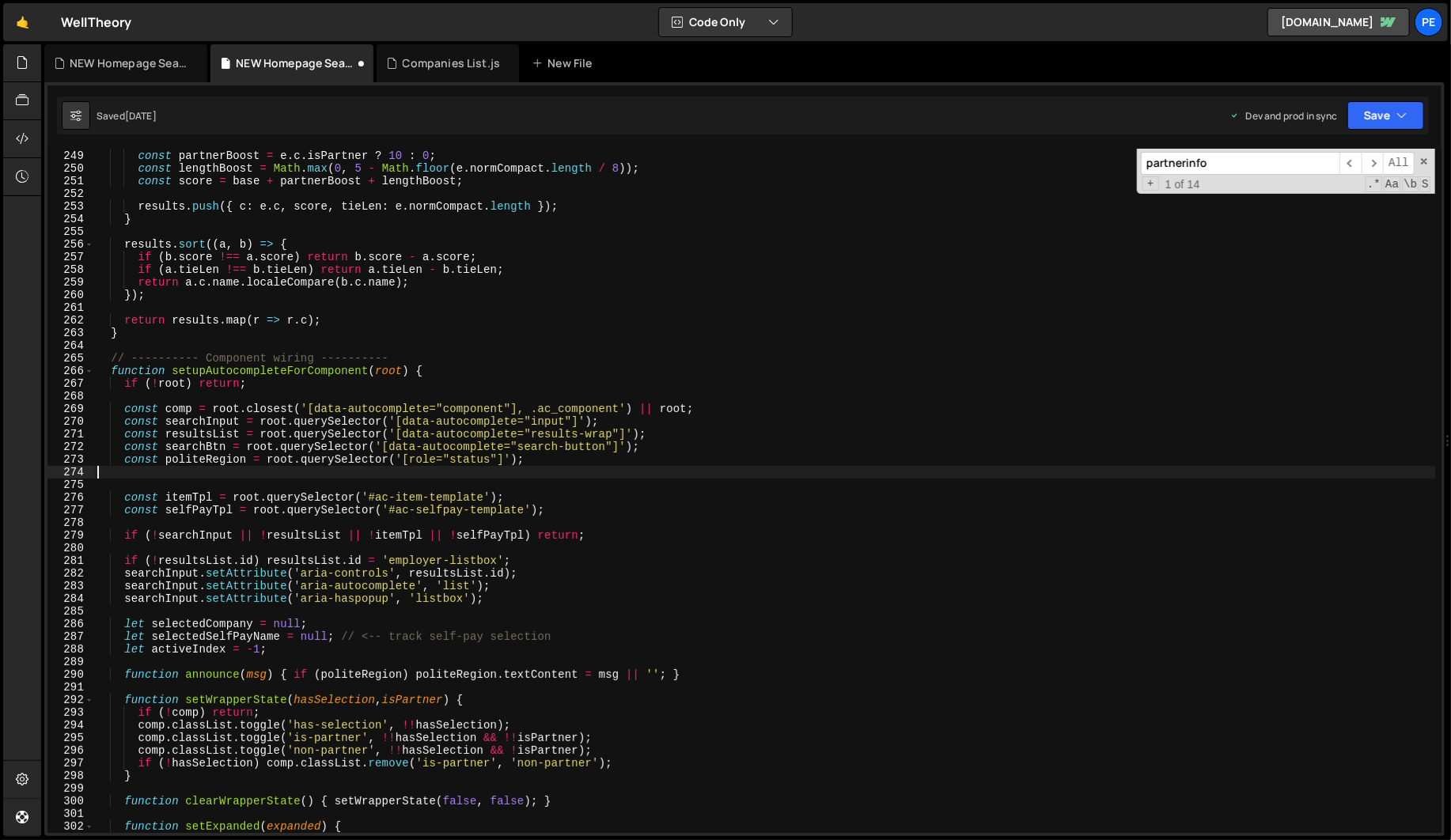
type textarea "const politeRegion = root.querySelector('[role="status"]');"
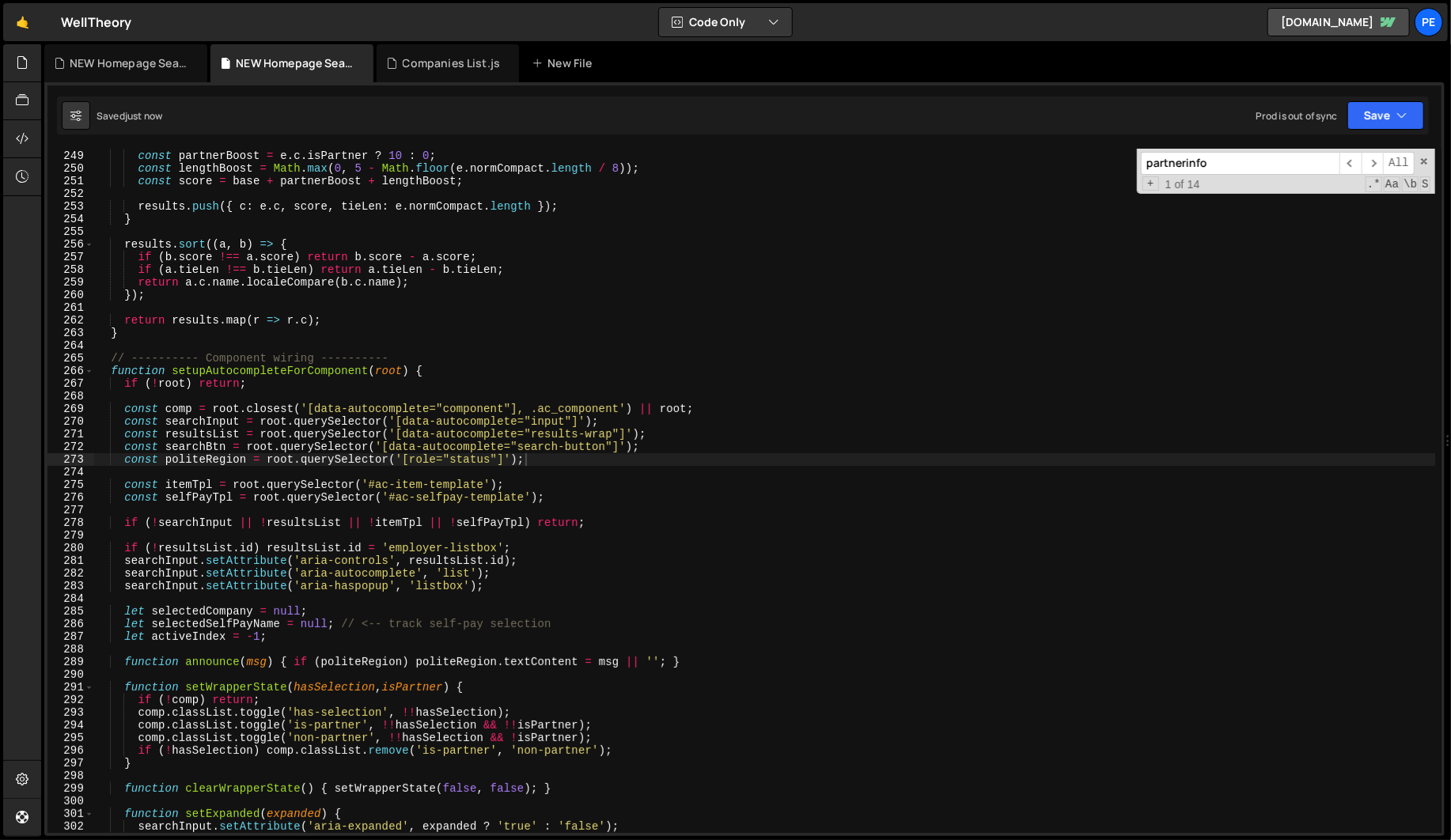
click at [1249, 168] on input "partnerinfo" at bounding box center [1240, 163] width 198 height 23
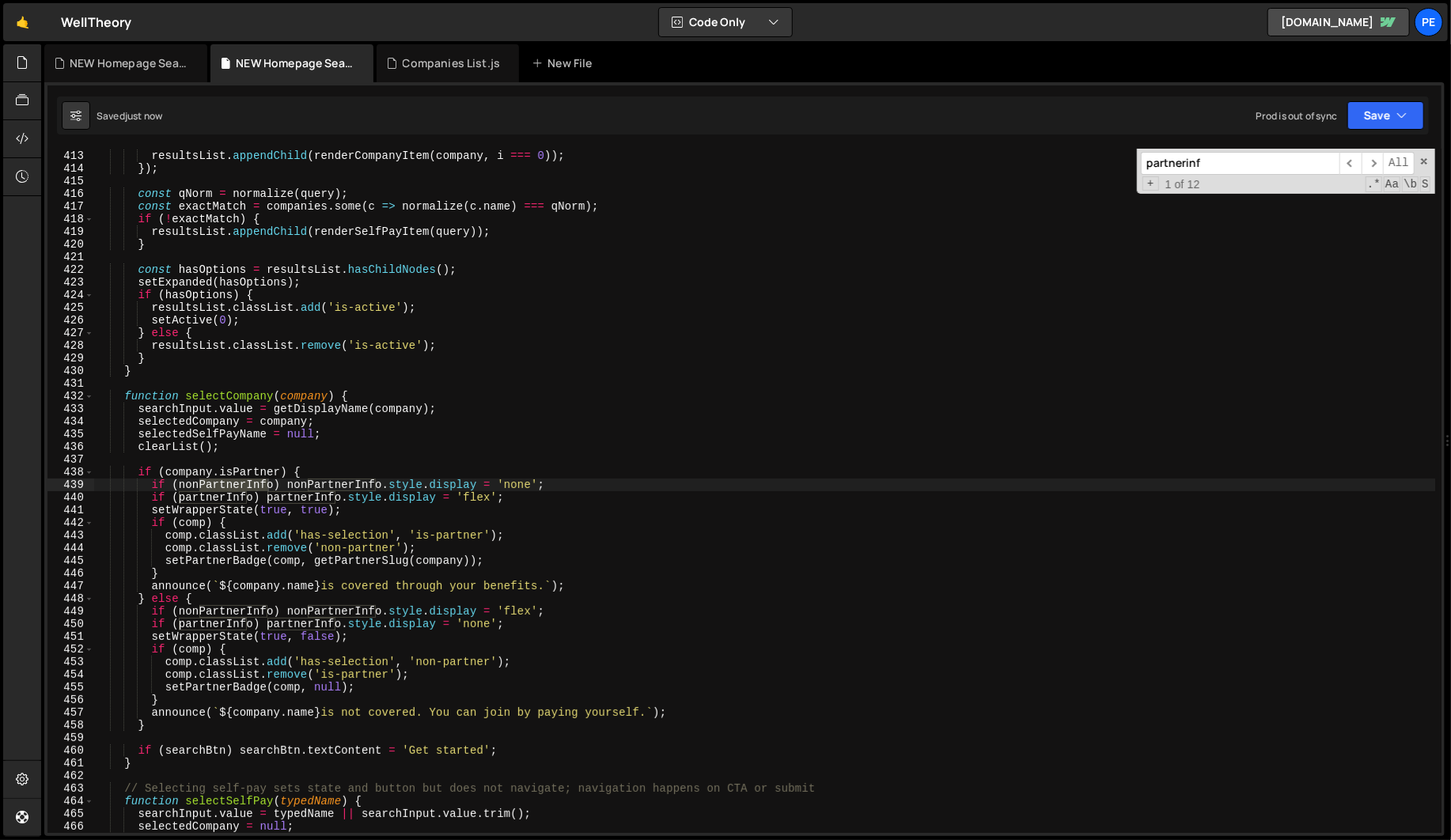
scroll to position [5212, 0]
type input "partnerinf"
click at [1349, 160] on span "​" at bounding box center [1350, 163] width 22 height 23
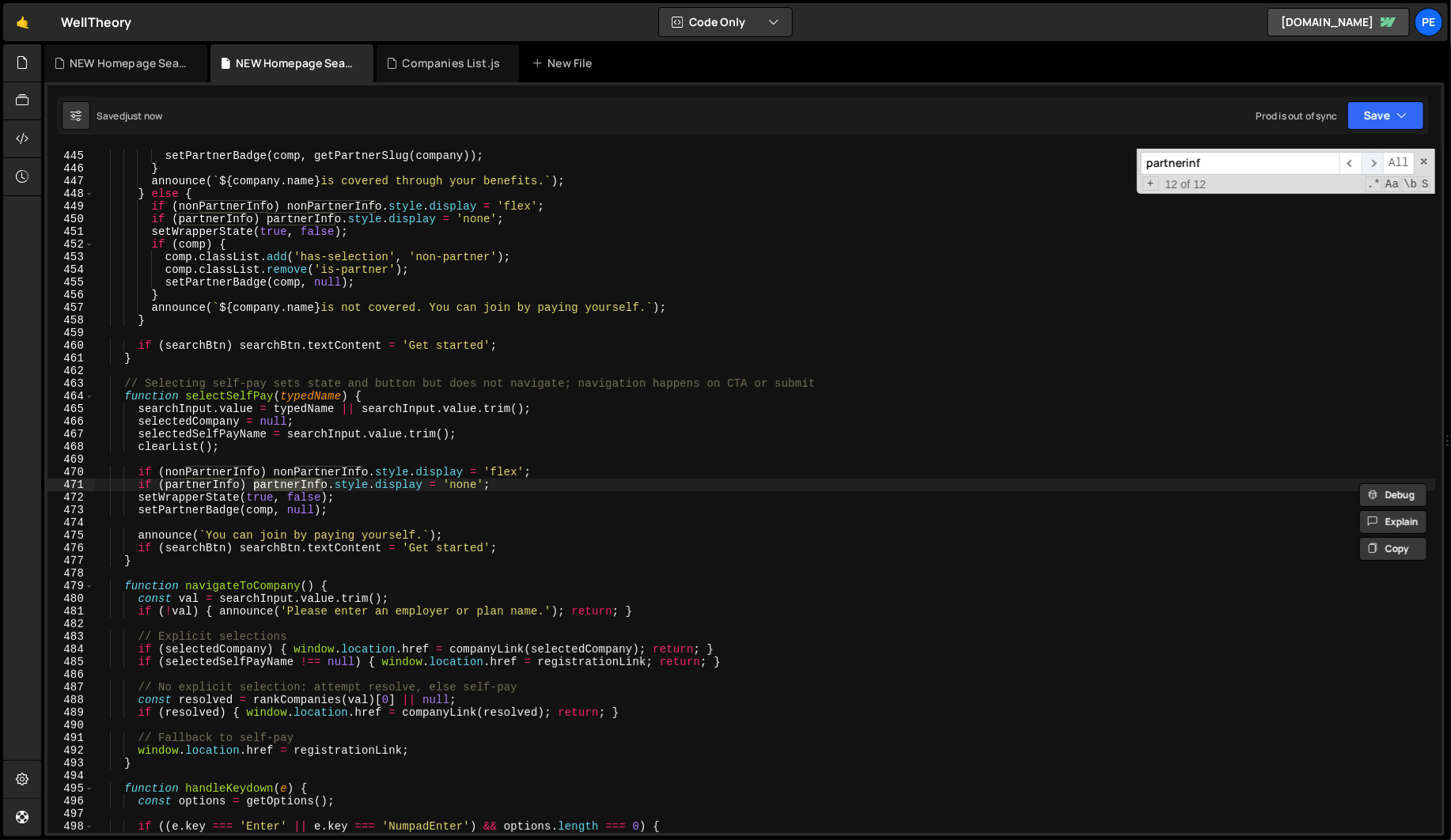
click at [1371, 163] on span "​" at bounding box center [1372, 163] width 22 height 23
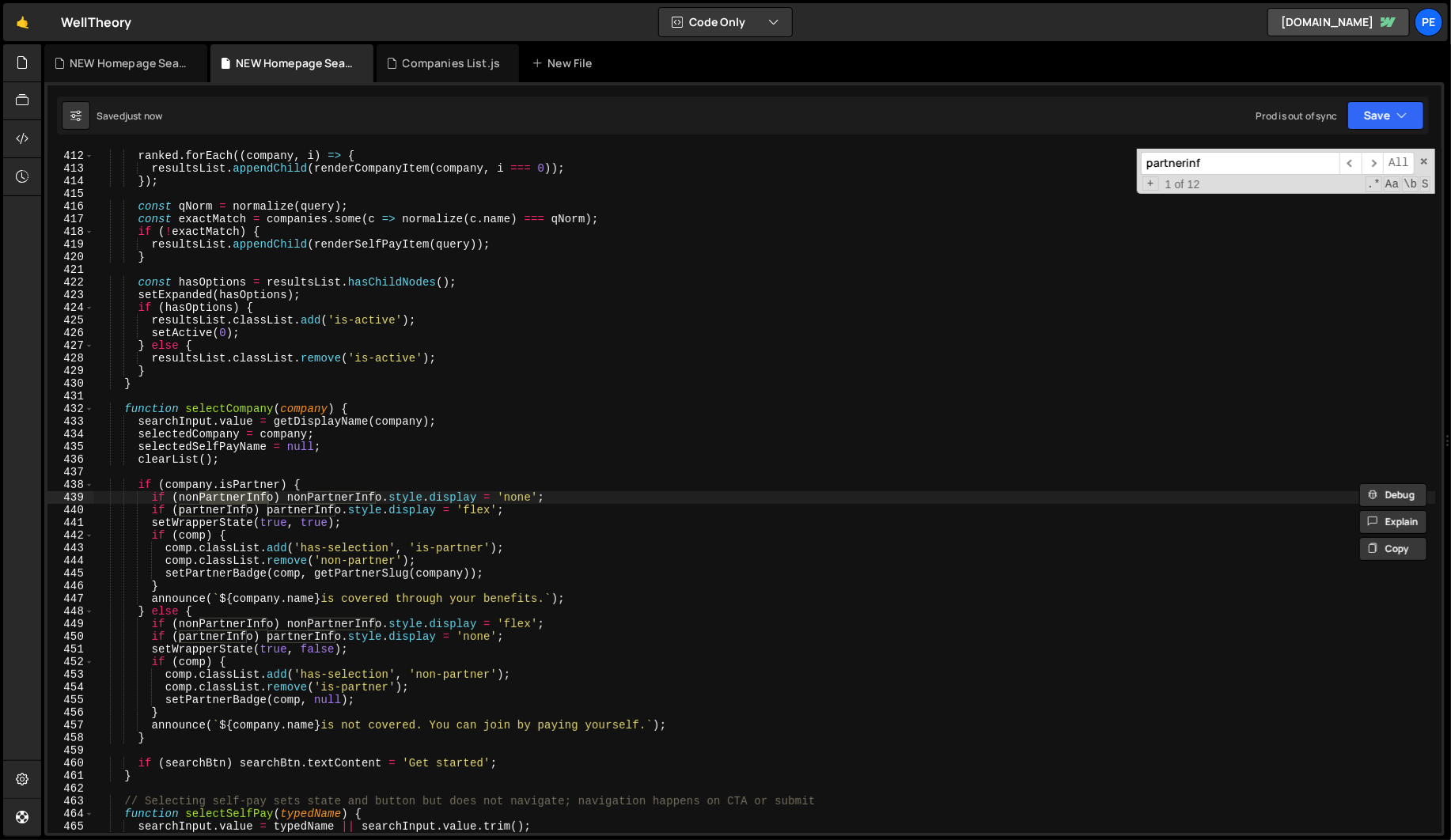
click at [307, 488] on div "ranked . forEach (( company , i ) => { resultsList . appendChild ( renderCompan…" at bounding box center [765, 491] width 1340 height 709
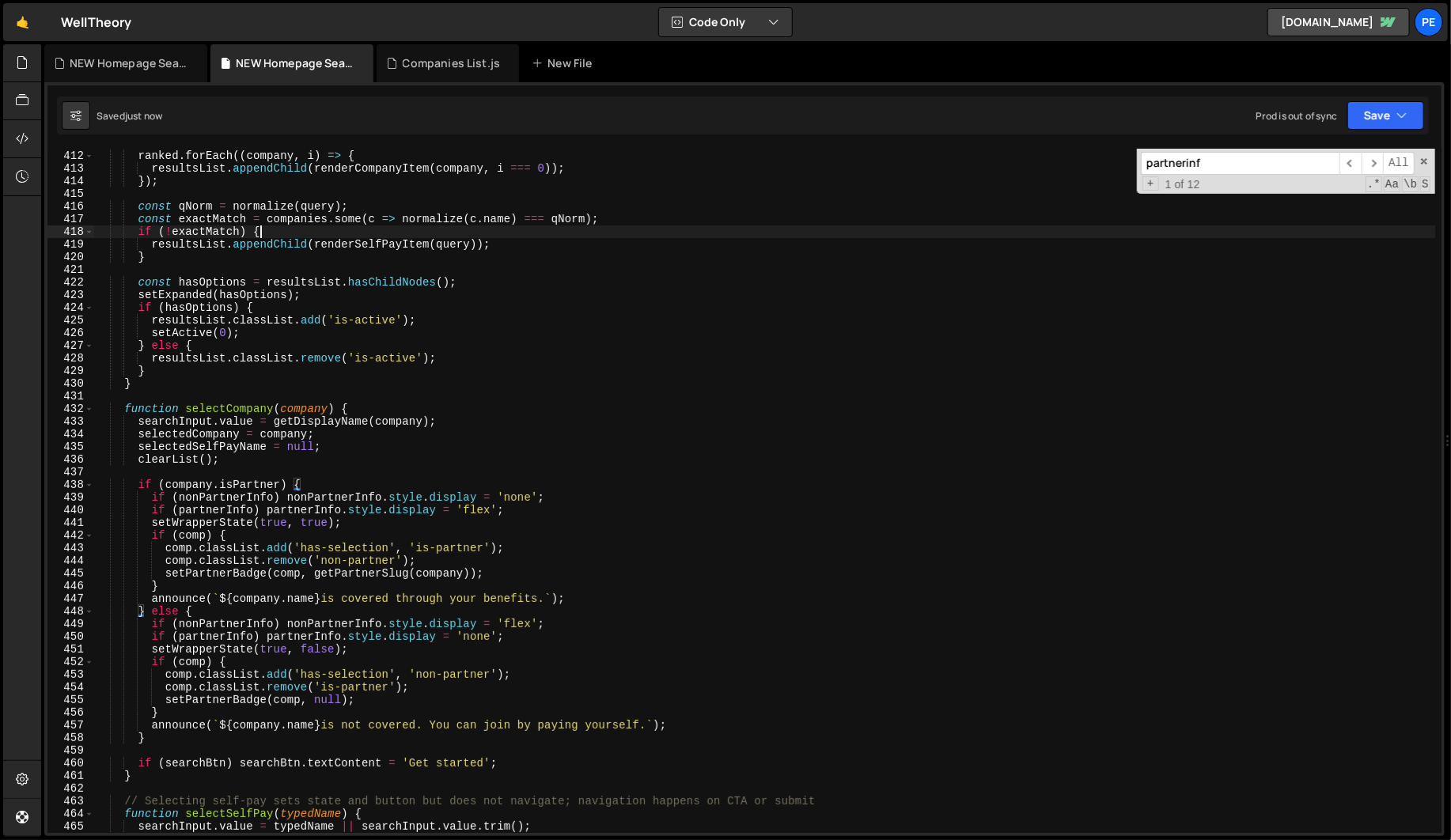
click at [1121, 235] on div "ranked . forEach (( company , i ) => { resultsList . appendChild ( renderCompan…" at bounding box center [765, 491] width 1340 height 709
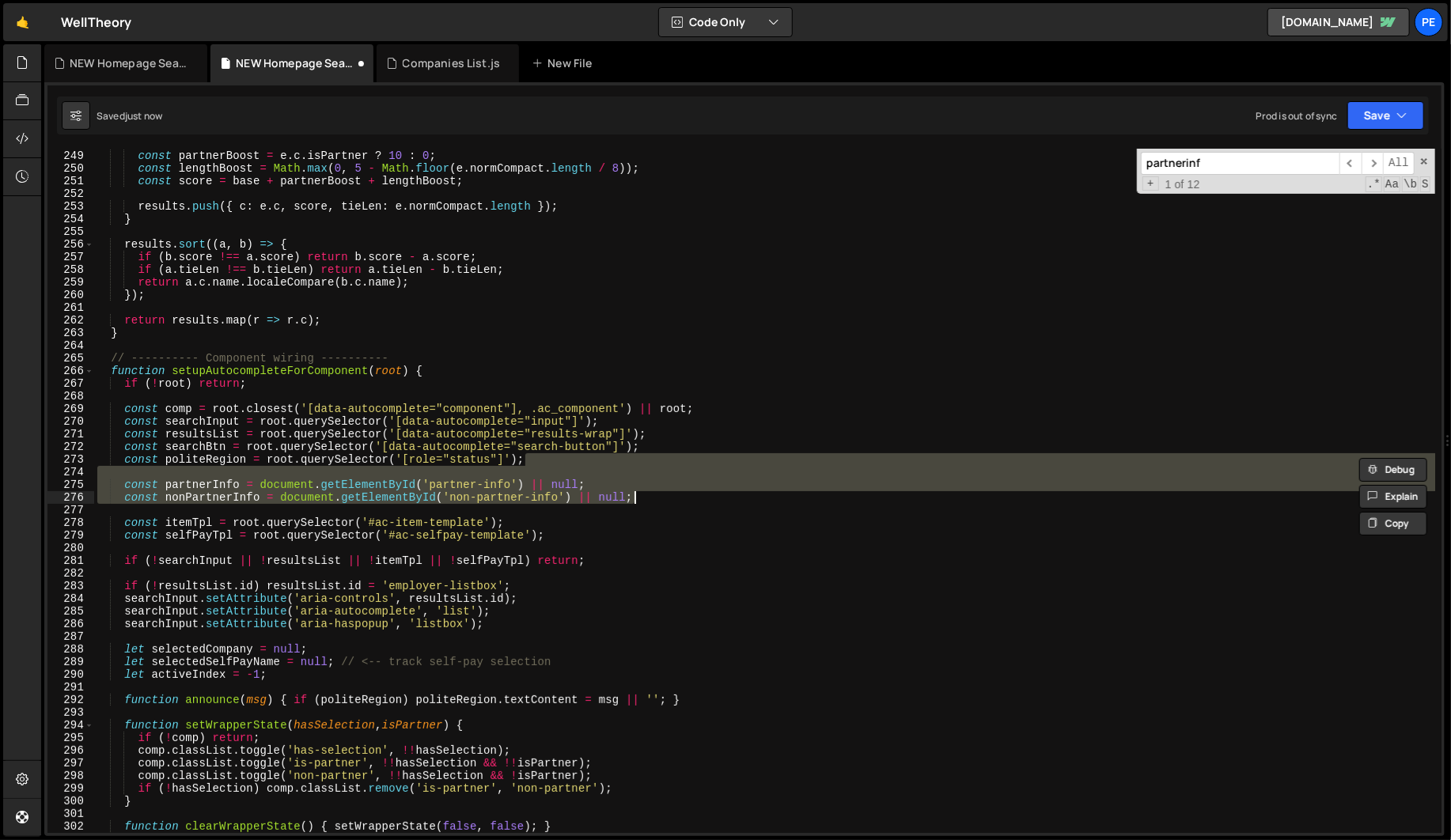
scroll to position [3137, 0]
click at [872, 360] on div "const partnerBoost = e . c . isPartner ? 10 : 0 ; const lengthBoost = Math . ma…" at bounding box center [765, 491] width 1340 height 709
type textarea "// ---------- Component wiring ----------"
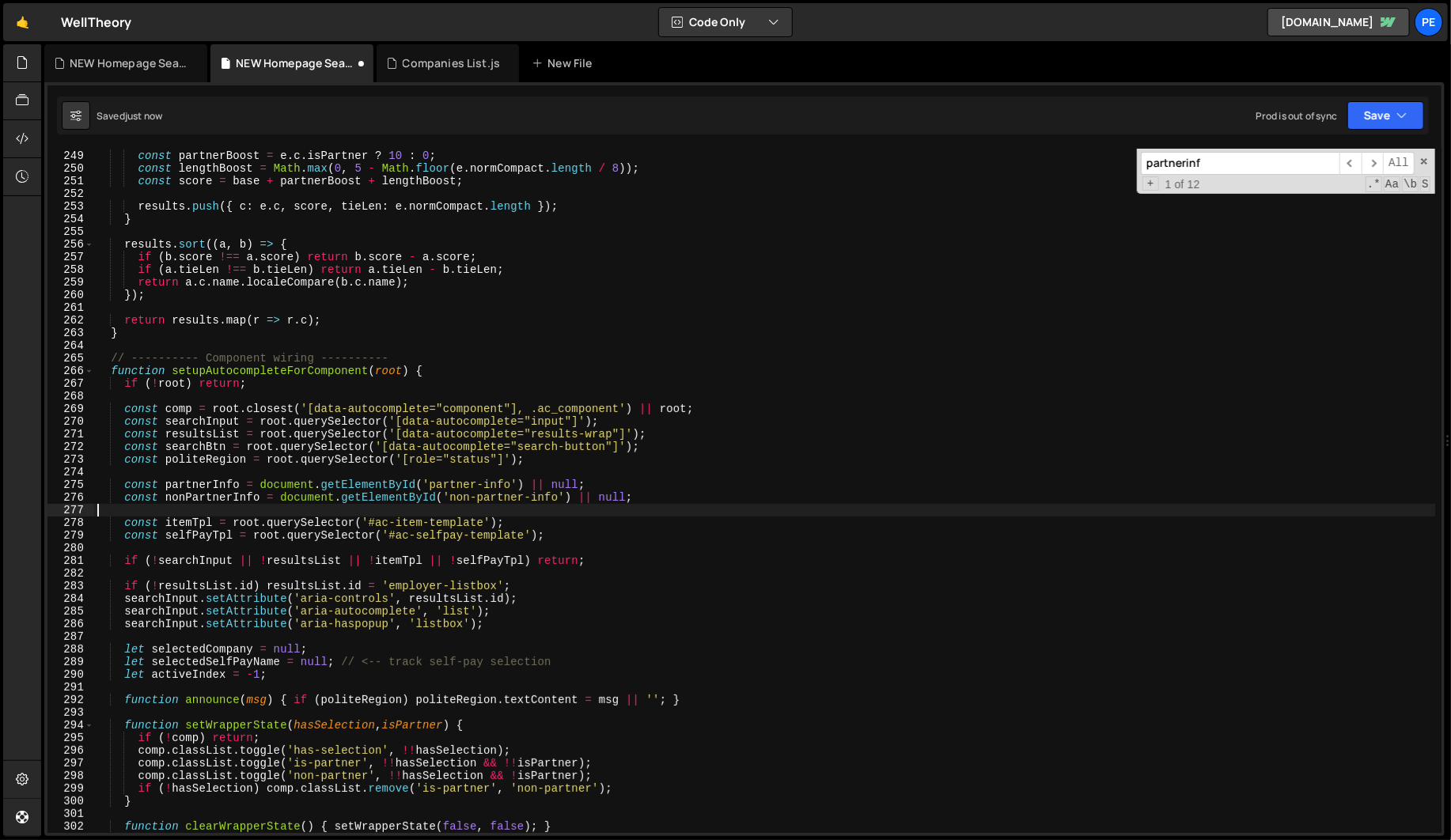
click at [666, 506] on div "const partnerBoost = e . c . isPartner ? 10 : 0 ; const lengthBoost = Math . ma…" at bounding box center [765, 491] width 1340 height 709
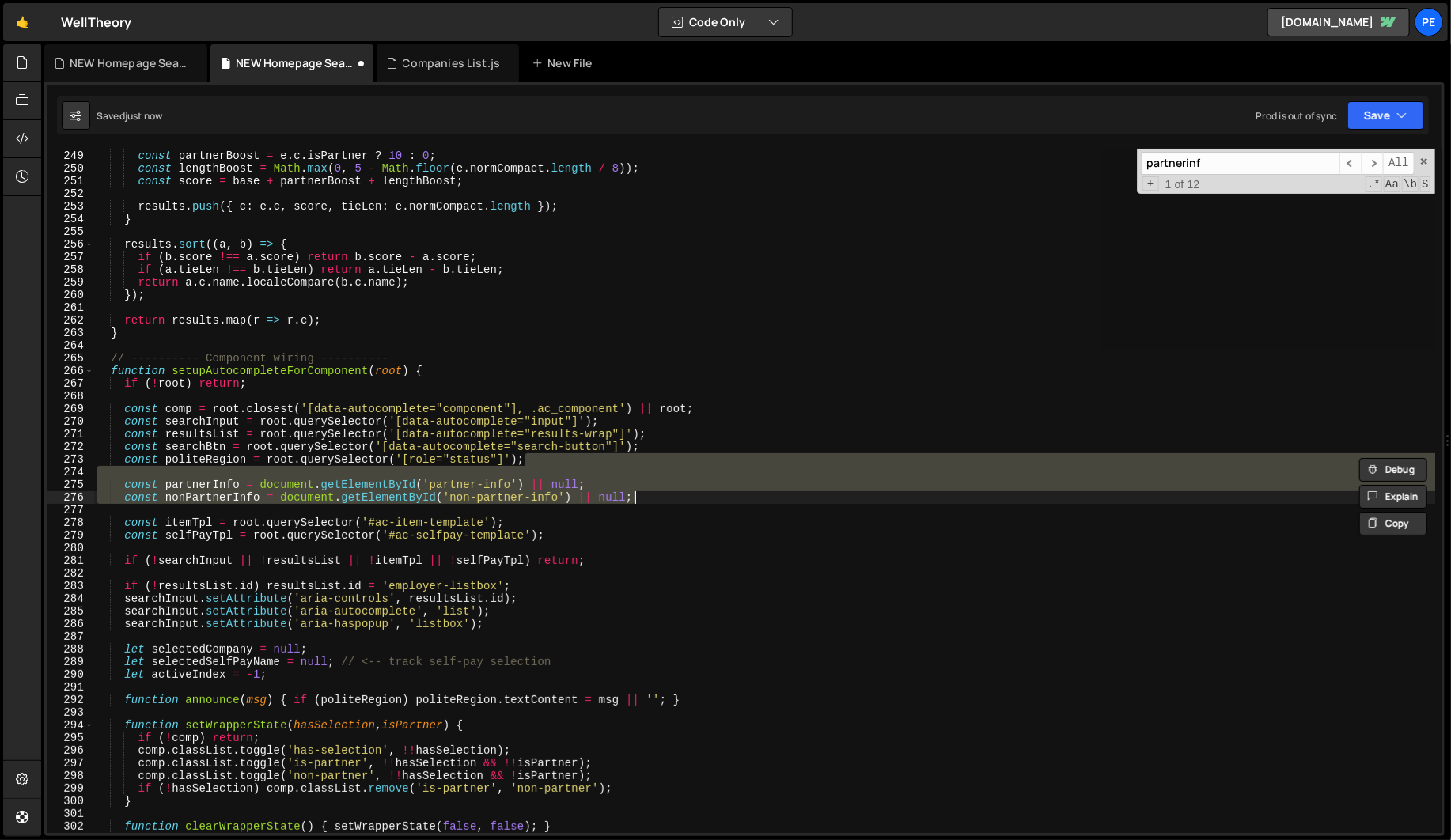
click at [679, 492] on div "const partnerBoost = e . c . isPartner ? 10 : 0 ; const lengthBoost = Math . ma…" at bounding box center [765, 490] width 1340 height 684
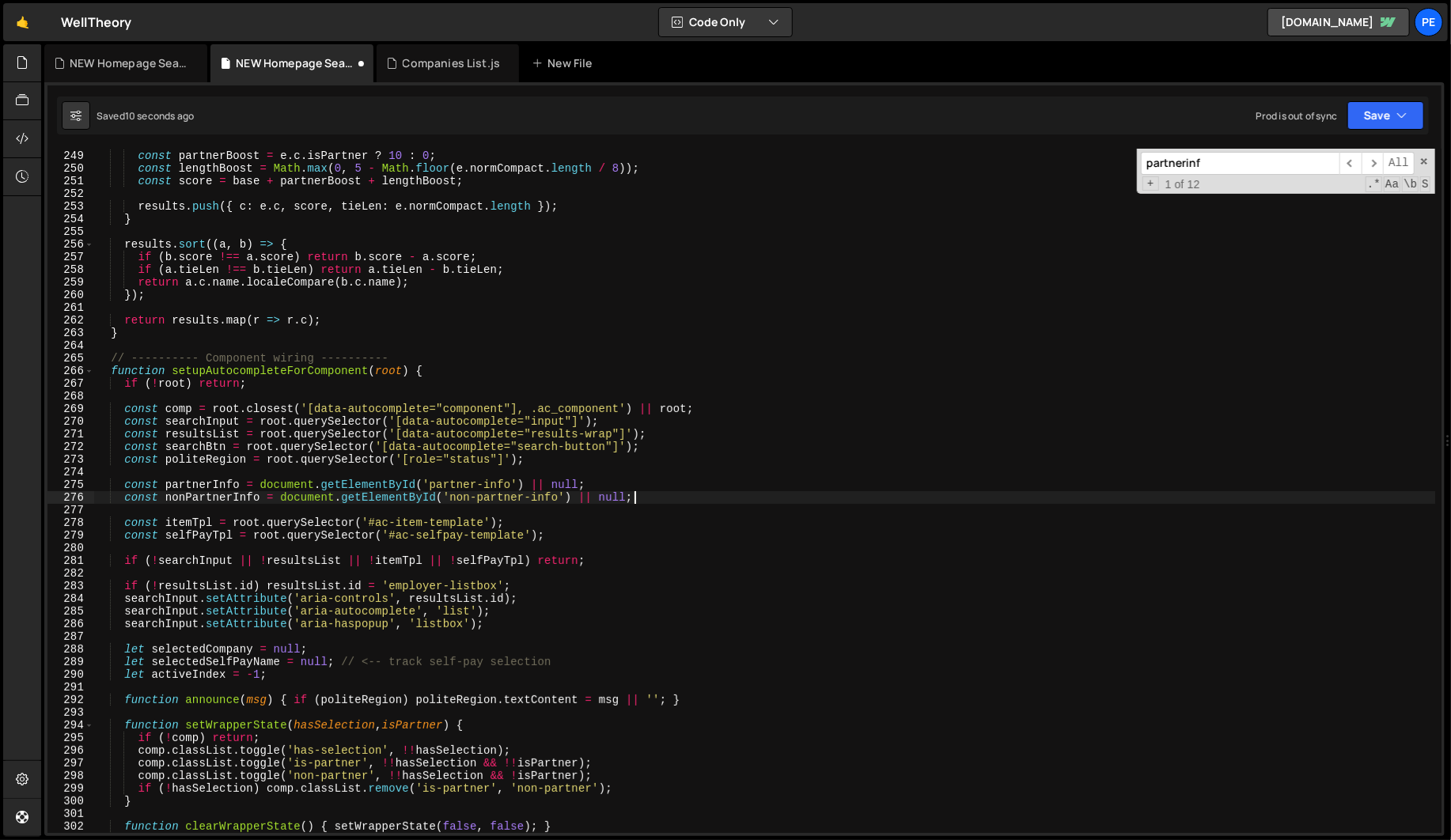
click at [175, 483] on div "const partnerBoost = e . c . isPartner ? 10 : 0 ; const lengthBoost = Math . ma…" at bounding box center [765, 491] width 1340 height 709
type textarea "const partnerInfo = document.getElementById('partner-info') || null;"
click at [175, 483] on div "const partnerBoost = e . c . isPartner ? 10 : 0 ; const lengthBoost = Math . ma…" at bounding box center [765, 491] width 1340 height 709
click at [682, 482] on div "const partnerBoost = e . c . isPartner ? 10 : 0 ; const lengthBoost = Math . ma…" at bounding box center [765, 491] width 1340 height 709
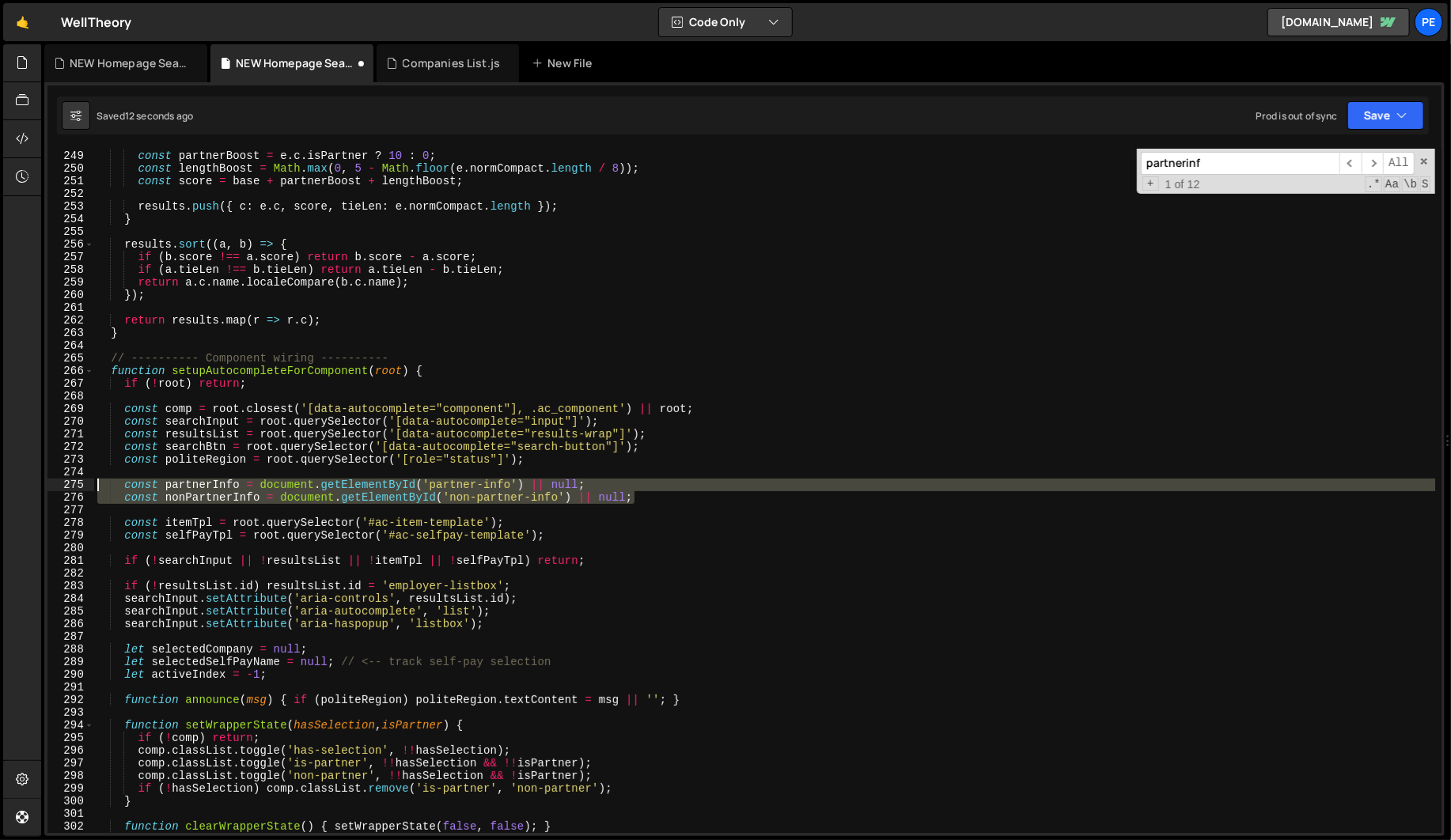
drag, startPoint x: 678, startPoint y: 496, endPoint x: 35, endPoint y: 488, distance: 643.0
click at [35, 488] on div "Hold on a sec... Are you certain you wish to leave this page? Any changes you'v…" at bounding box center [726, 420] width 1451 height 840
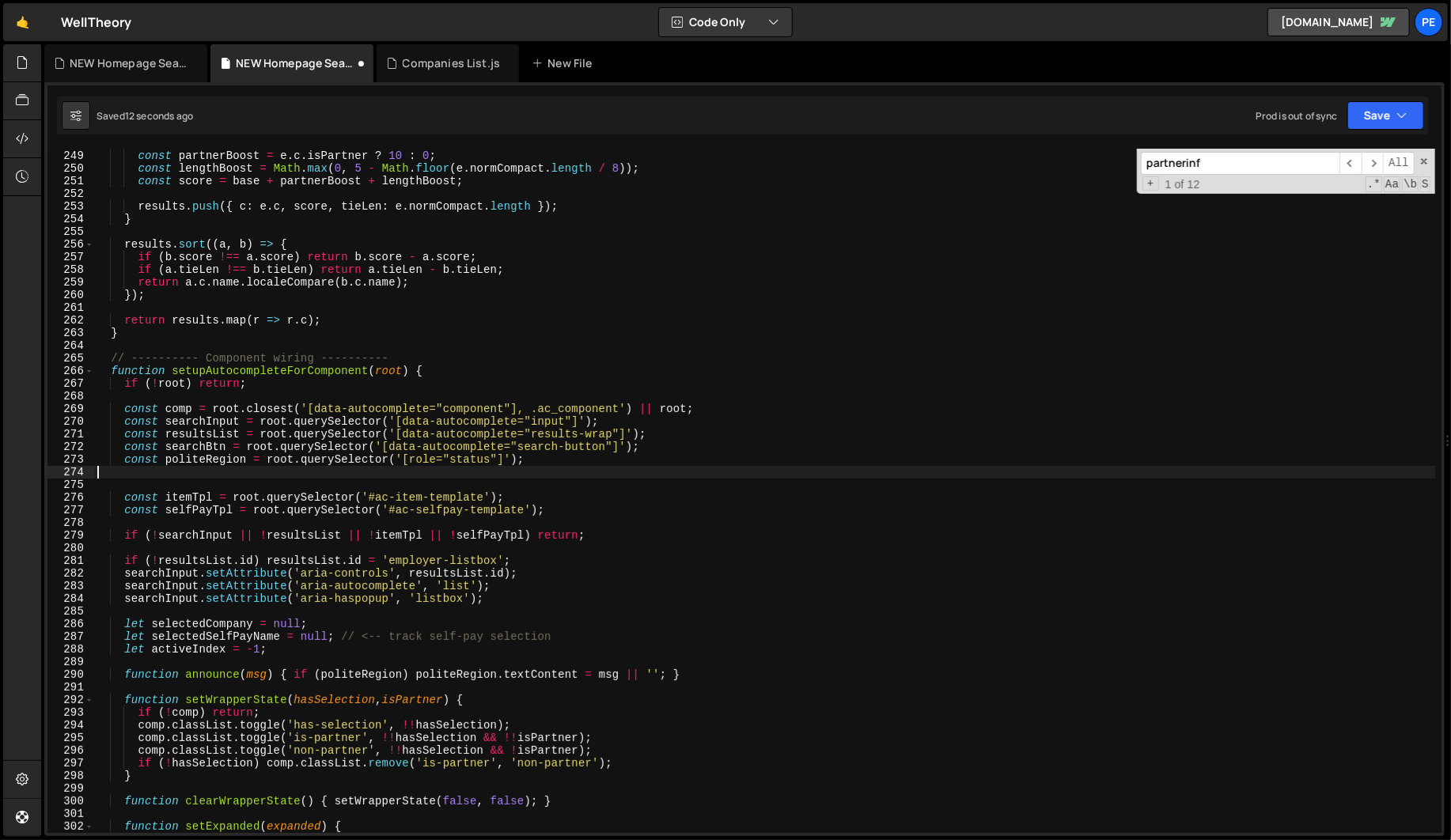
type textarea "const politeRegion = root.querySelector('[role="status"]');"
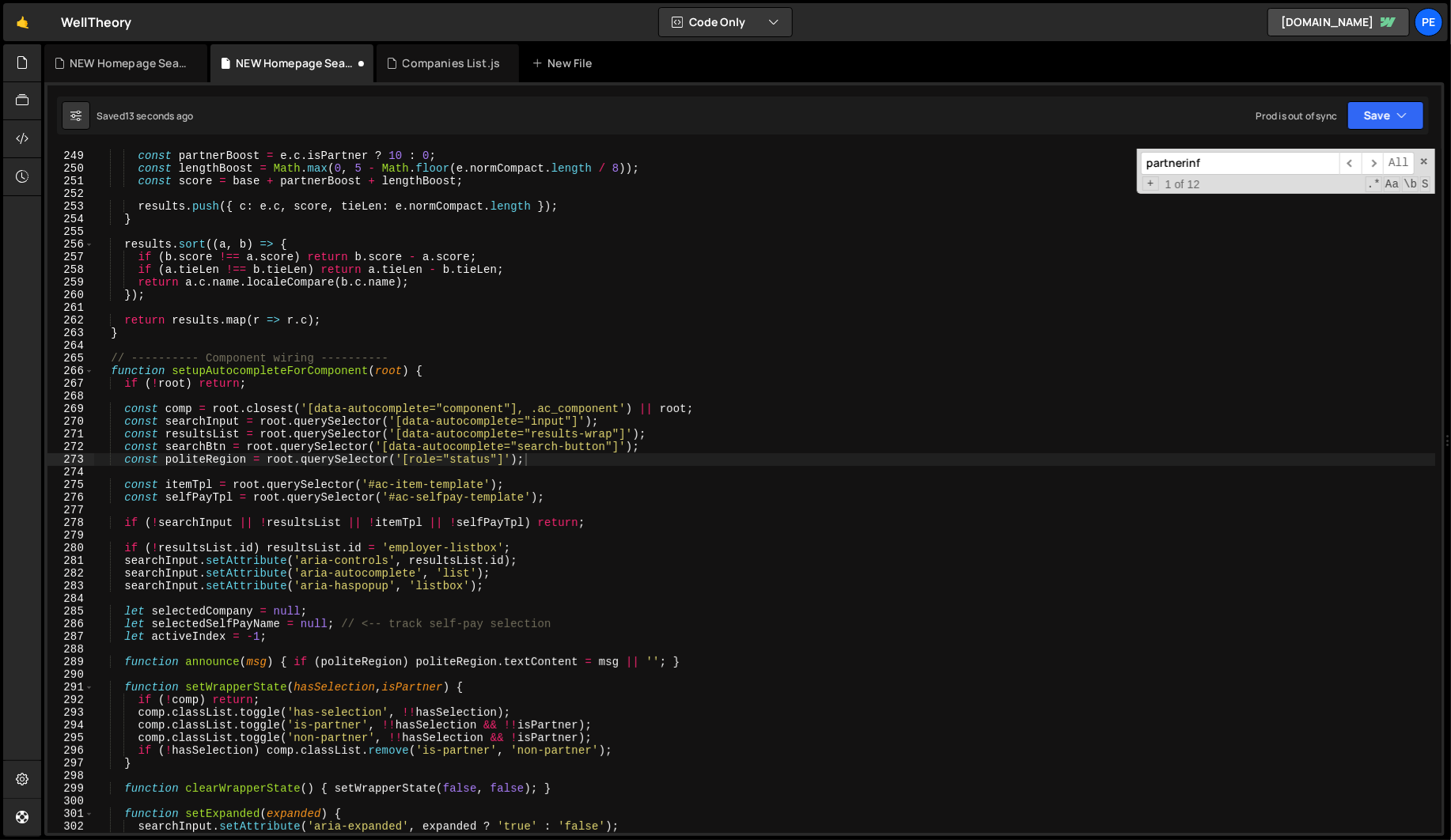
click at [1214, 162] on input "partnerinf" at bounding box center [1240, 163] width 198 height 23
paste input "Info"
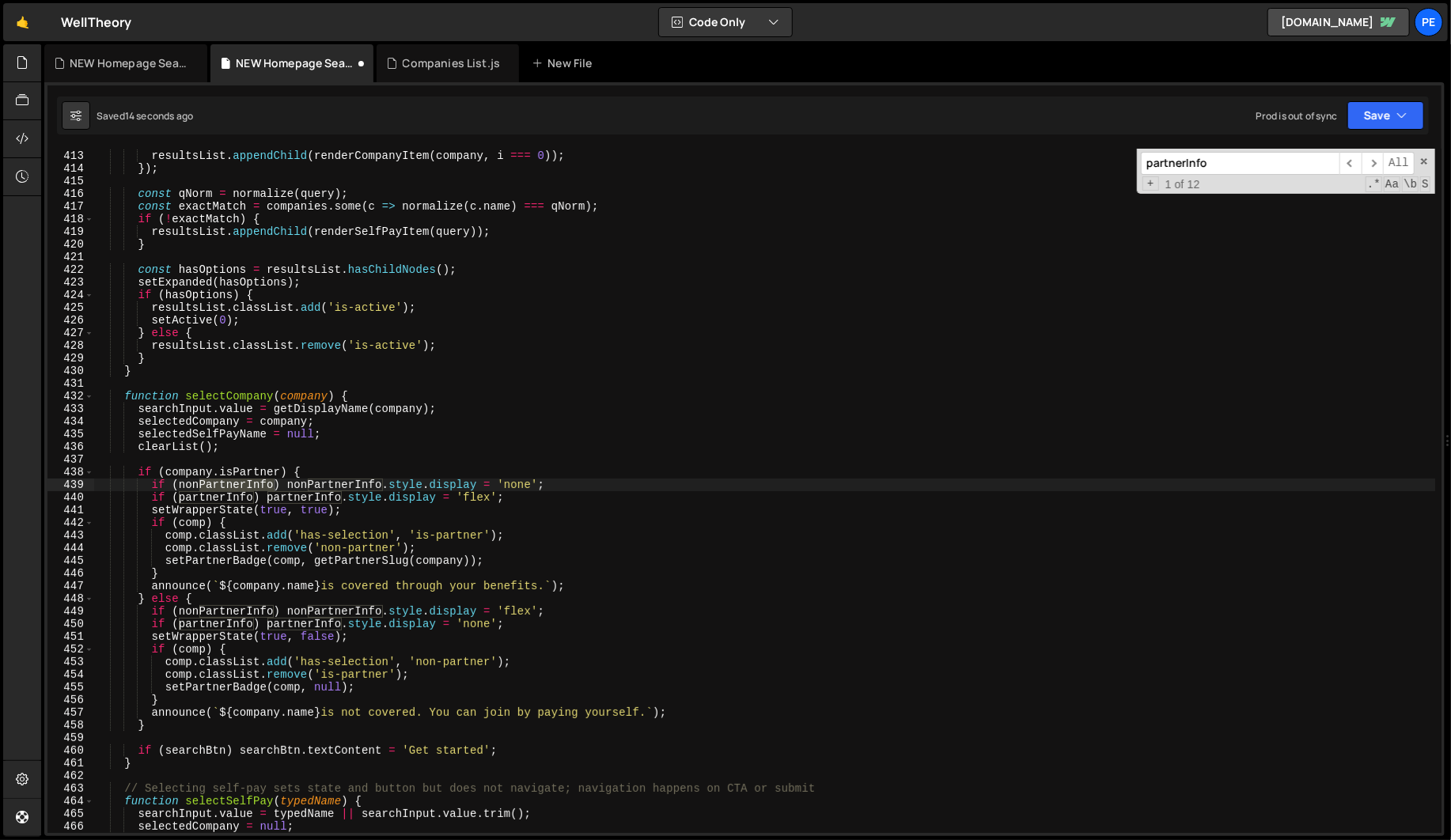
scroll to position [5212, 0]
type input "partnerInfo"
click at [430, 477] on div "ranked . forEach (( company , i ) => { resultsList . appendChild ( renderCompan…" at bounding box center [765, 491] width 1340 height 709
click at [432, 482] on div "ranked . forEach (( company , i ) => { resultsList . appendChild ( renderCompan…" at bounding box center [765, 491] width 1340 height 709
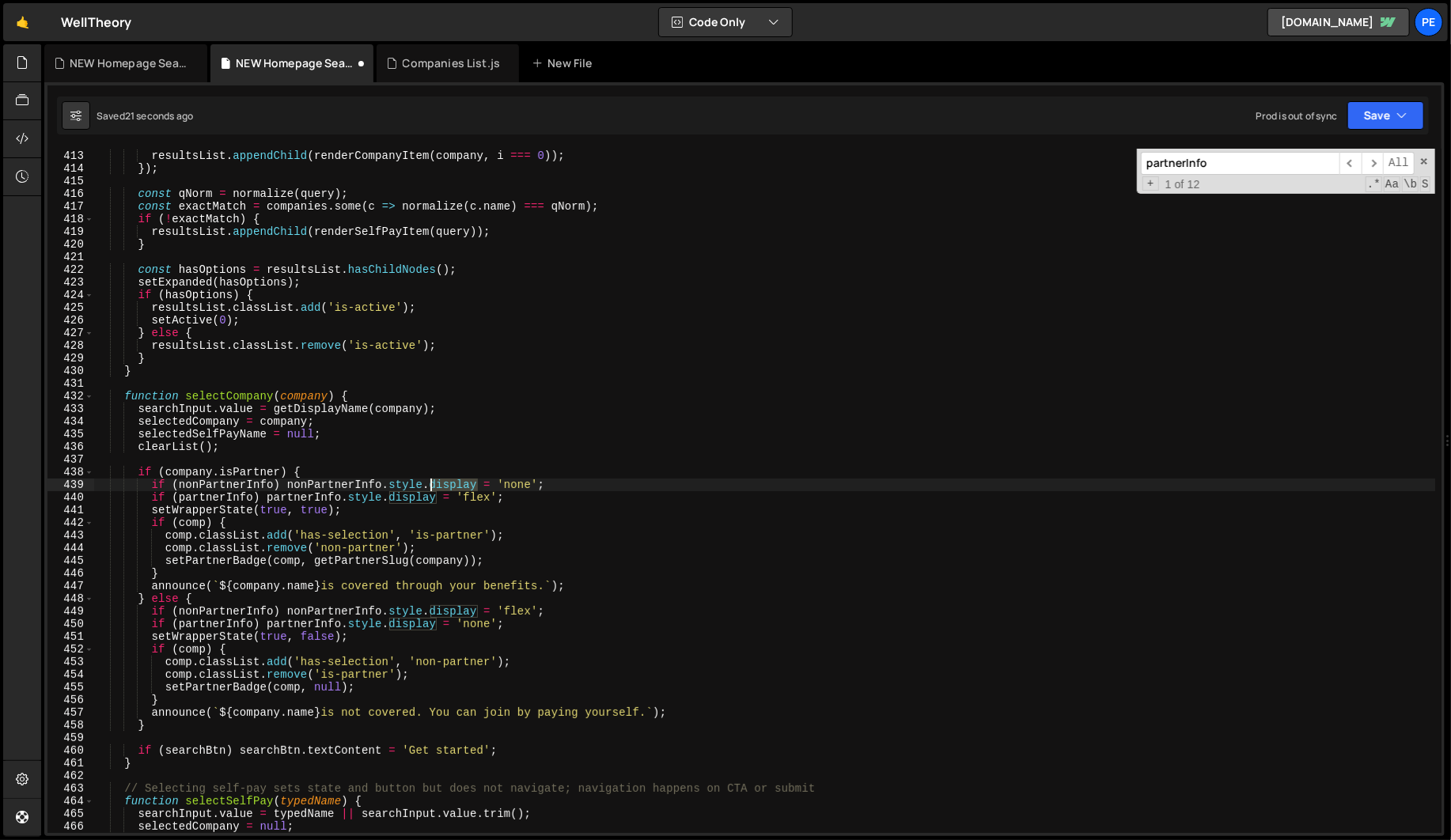
click at [432, 482] on div "ranked . forEach (( company , i ) => { resultsList . appendChild ( renderCompan…" at bounding box center [765, 491] width 1340 height 709
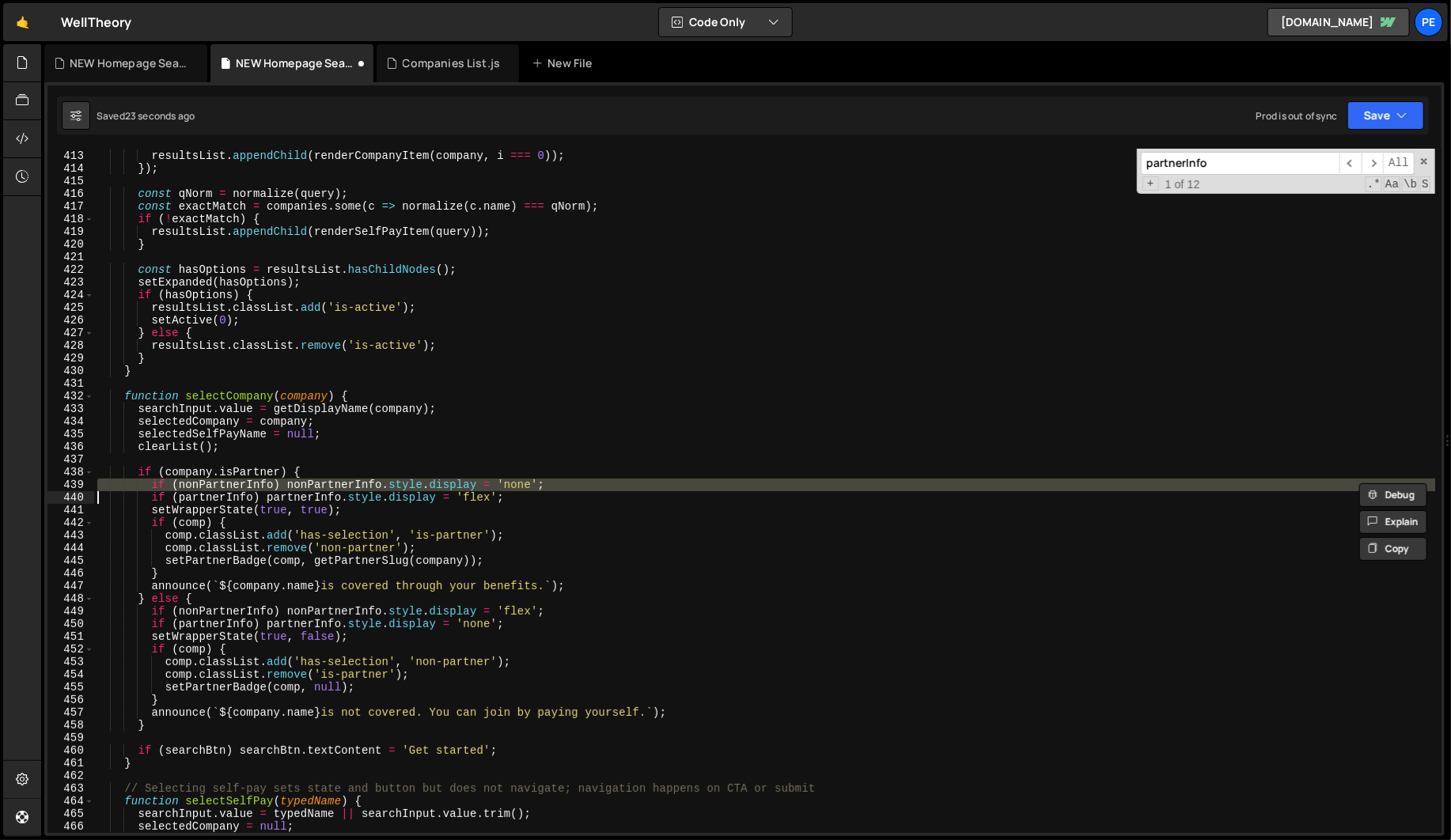
click at [1247, 169] on input "partnerInfo" at bounding box center [1240, 163] width 198 height 23
type textarea "resultsList.classList.remove('is-active');"
click at [653, 348] on div "ranked . forEach (( company , i ) => { resultsList . appendChild ( renderCompan…" at bounding box center [765, 491] width 1340 height 709
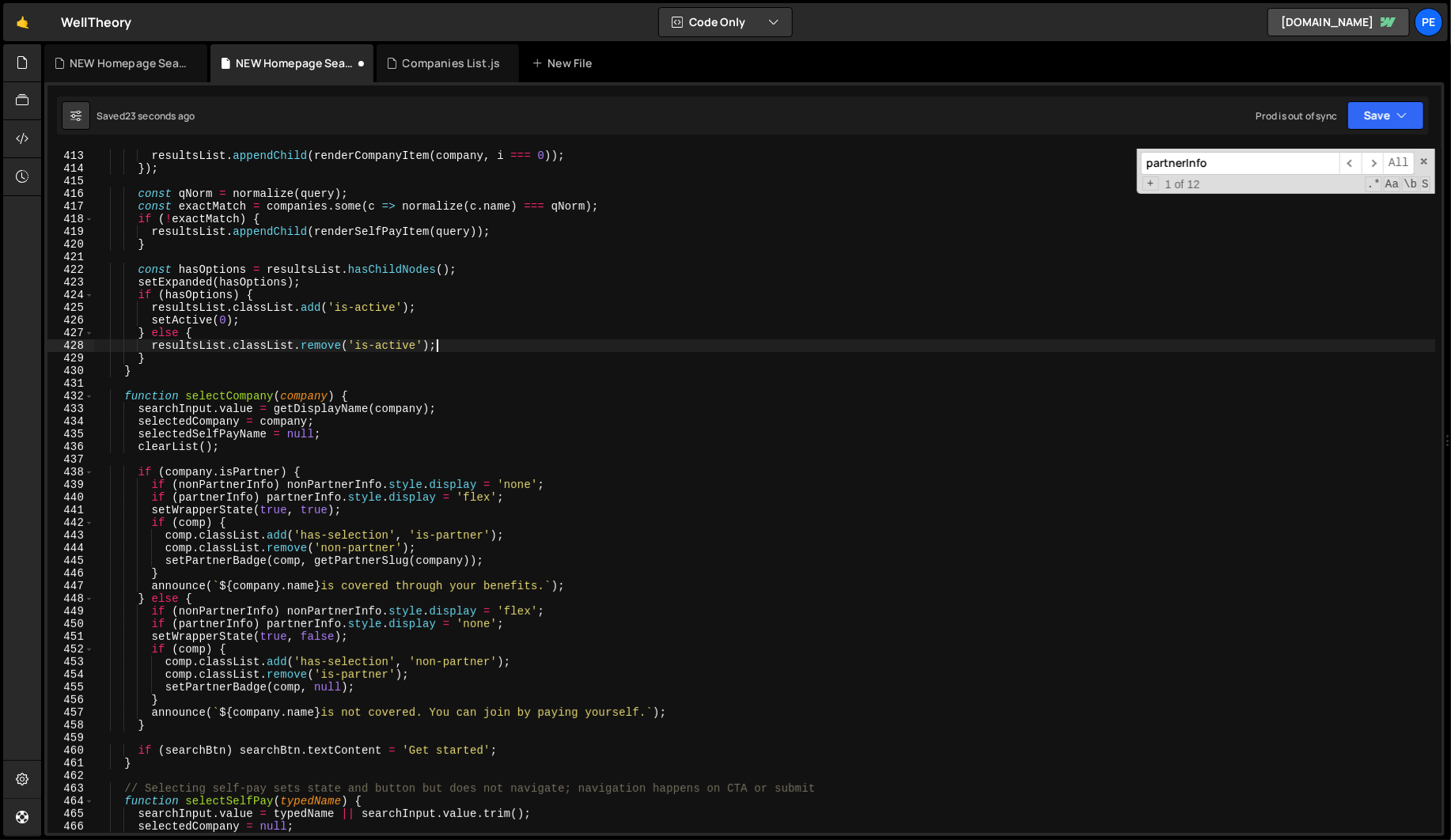
scroll to position [3125, 0]
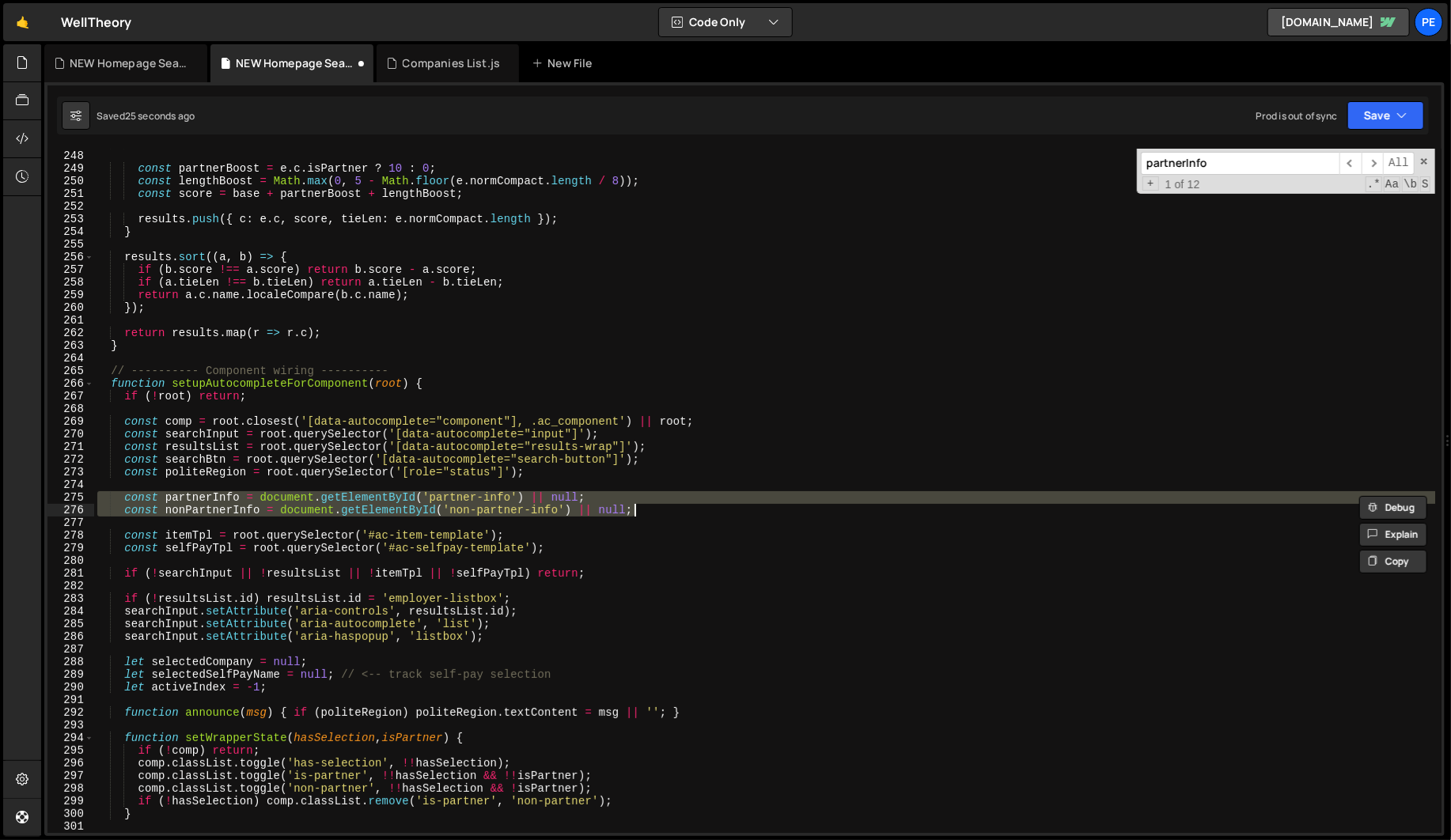
click at [247, 510] on div "if ( ! base ) continue ; const partnerBoost = e . c . isPartner ? 10 : 0 ; cons…" at bounding box center [765, 490] width 1340 height 684
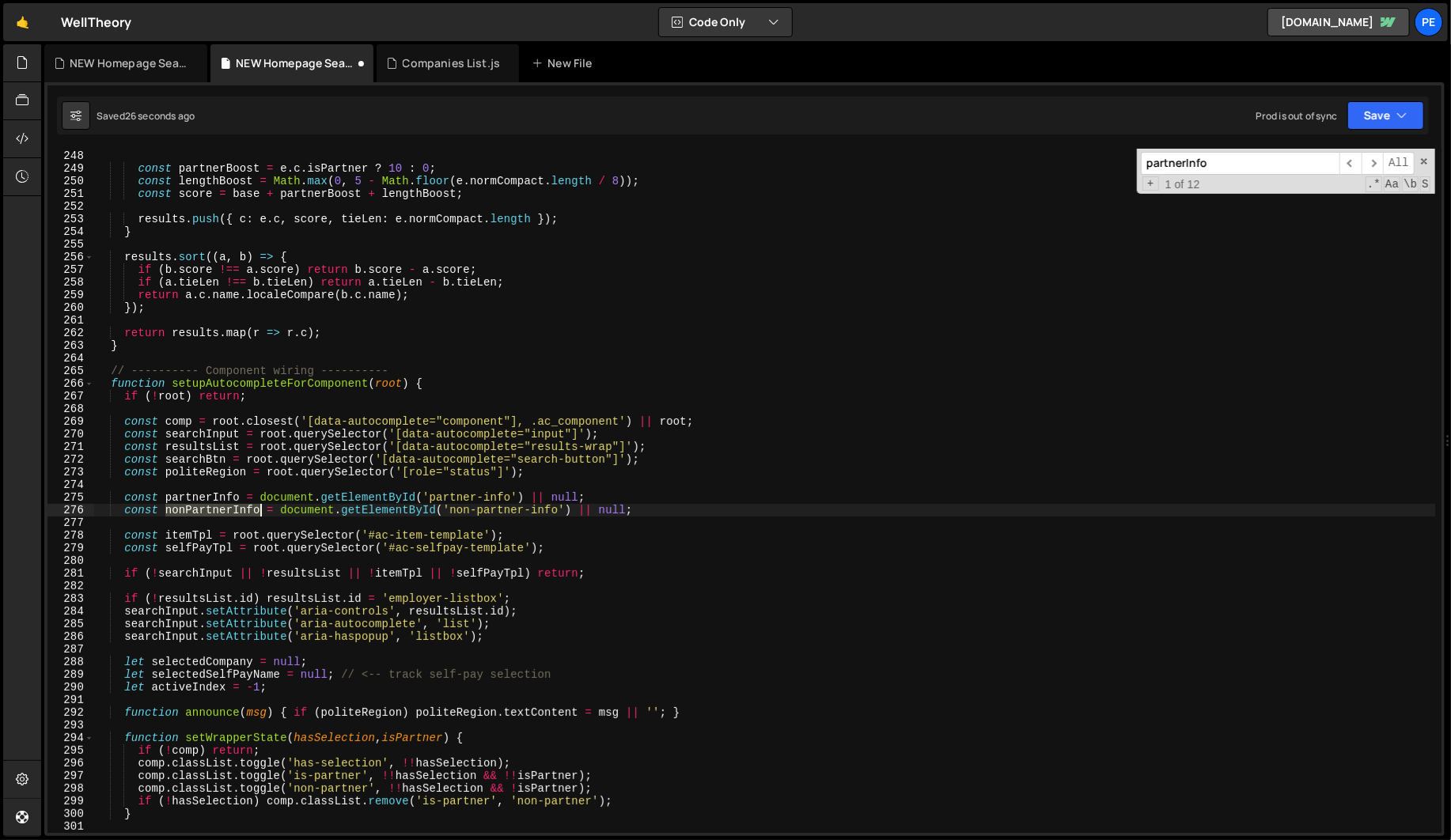
click at [247, 510] on div "if ( ! base ) continue ; const partnerBoost = e . c . isPartner ? 10 : 0 ; cons…" at bounding box center [765, 491] width 1340 height 709
click at [209, 499] on div "if ( ! base ) continue ; const partnerBoost = e . c . isPartner ? 10 : 0 ; cons…" at bounding box center [765, 491] width 1340 height 709
click at [650, 491] on div "if ( ! base ) continue ; const partnerBoost = e . c . isPartner ? 10 : 0 ; cons…" at bounding box center [765, 491] width 1340 height 709
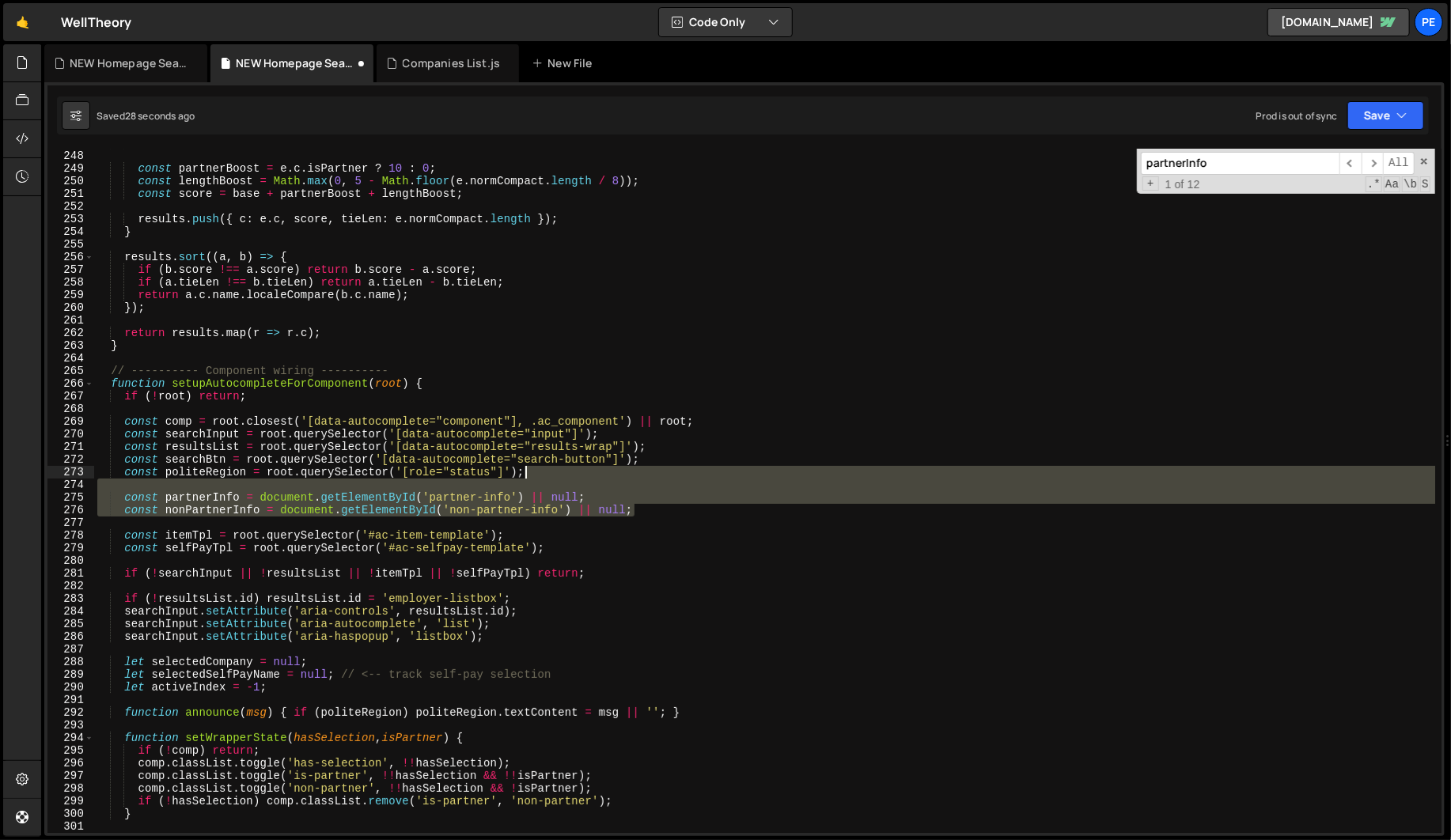
drag, startPoint x: 631, startPoint y: 505, endPoint x: 588, endPoint y: 477, distance: 51.3
click at [588, 477] on div "if ( ! base ) continue ; const partnerBoost = e . c . isPartner ? 10 : 0 ; cons…" at bounding box center [765, 491] width 1340 height 709
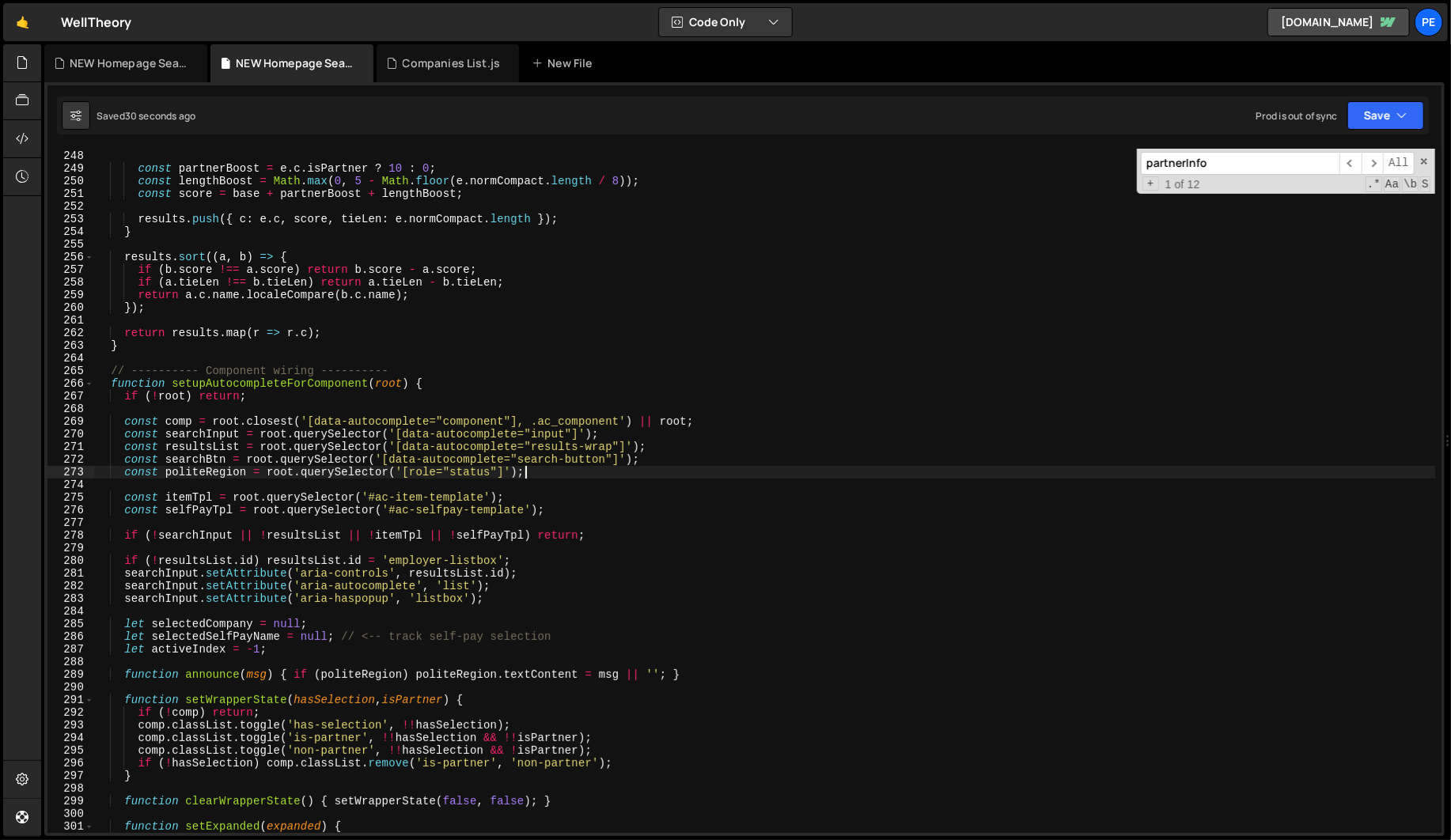
click at [1259, 172] on input "partnerInfo" at bounding box center [1240, 163] width 198 height 23
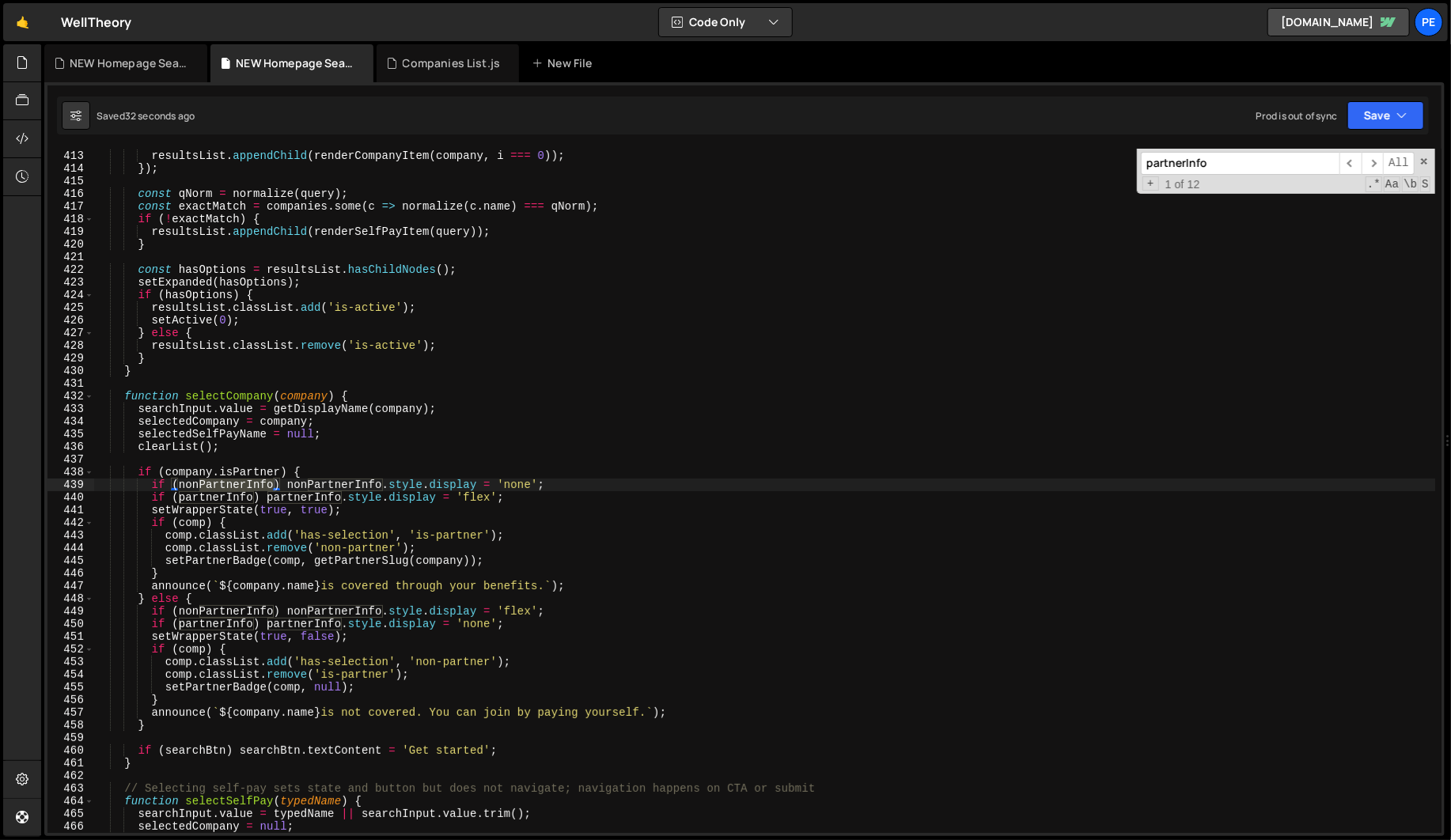
click at [313, 484] on div "ranked . forEach (( company , i ) => { resultsList . appendChild ( renderCompan…" at bounding box center [765, 491] width 1340 height 709
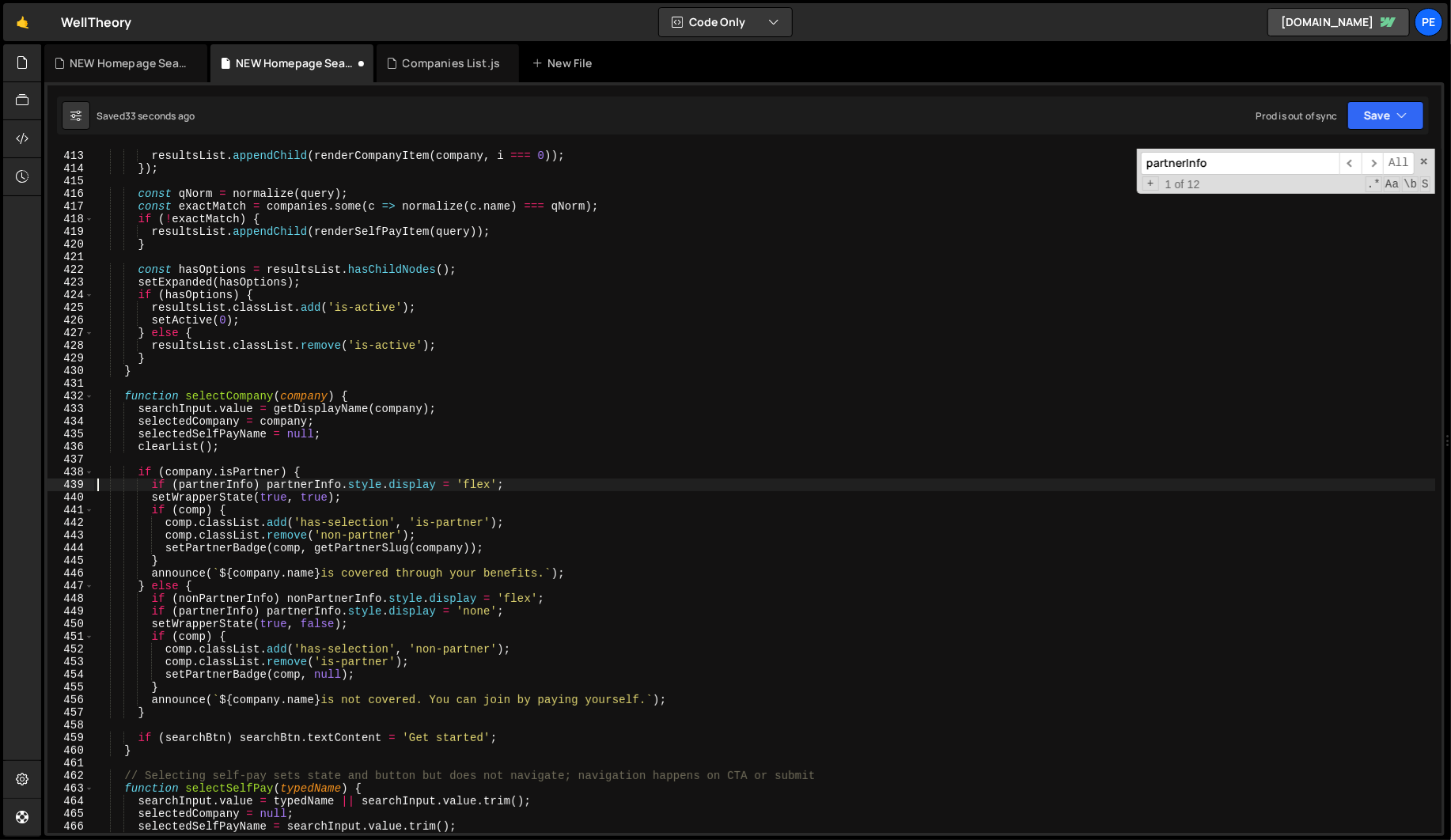
click at [313, 484] on div "ranked . forEach (( company , i ) => { resultsList . appendChild ( renderCompan…" at bounding box center [765, 491] width 1340 height 709
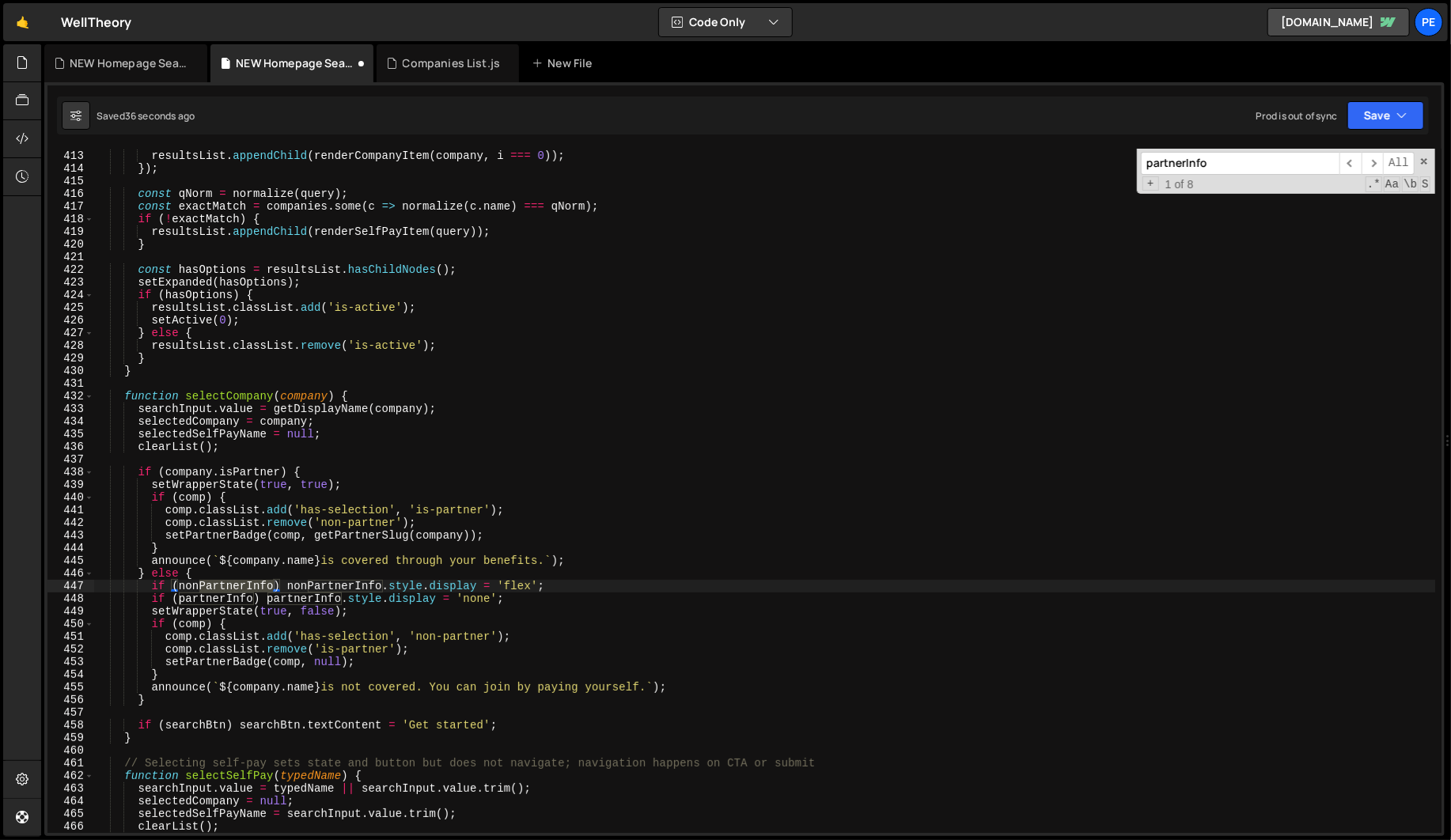
click at [213, 584] on div "ranked . forEach (( company , i ) => { resultsList . appendChild ( renderCompan…" at bounding box center [765, 490] width 1340 height 684
click at [213, 584] on div "ranked . forEach (( company , i ) => { resultsList . appendChild ( renderCompan…" at bounding box center [765, 491] width 1340 height 709
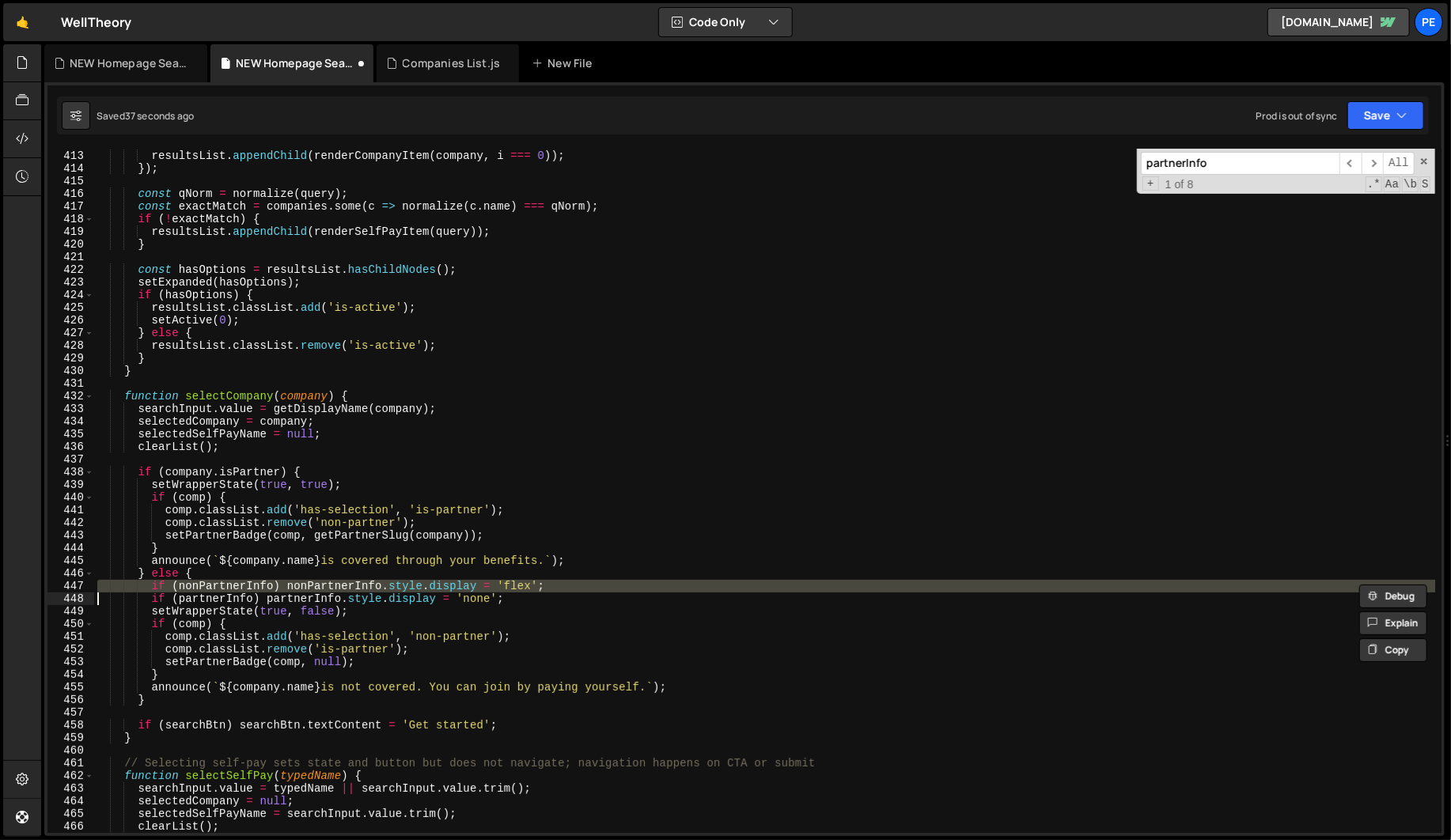
click at [213, 584] on div "ranked . forEach (( company , i ) => { resultsList . appendChild ( renderCompan…" at bounding box center [765, 491] width 1340 height 709
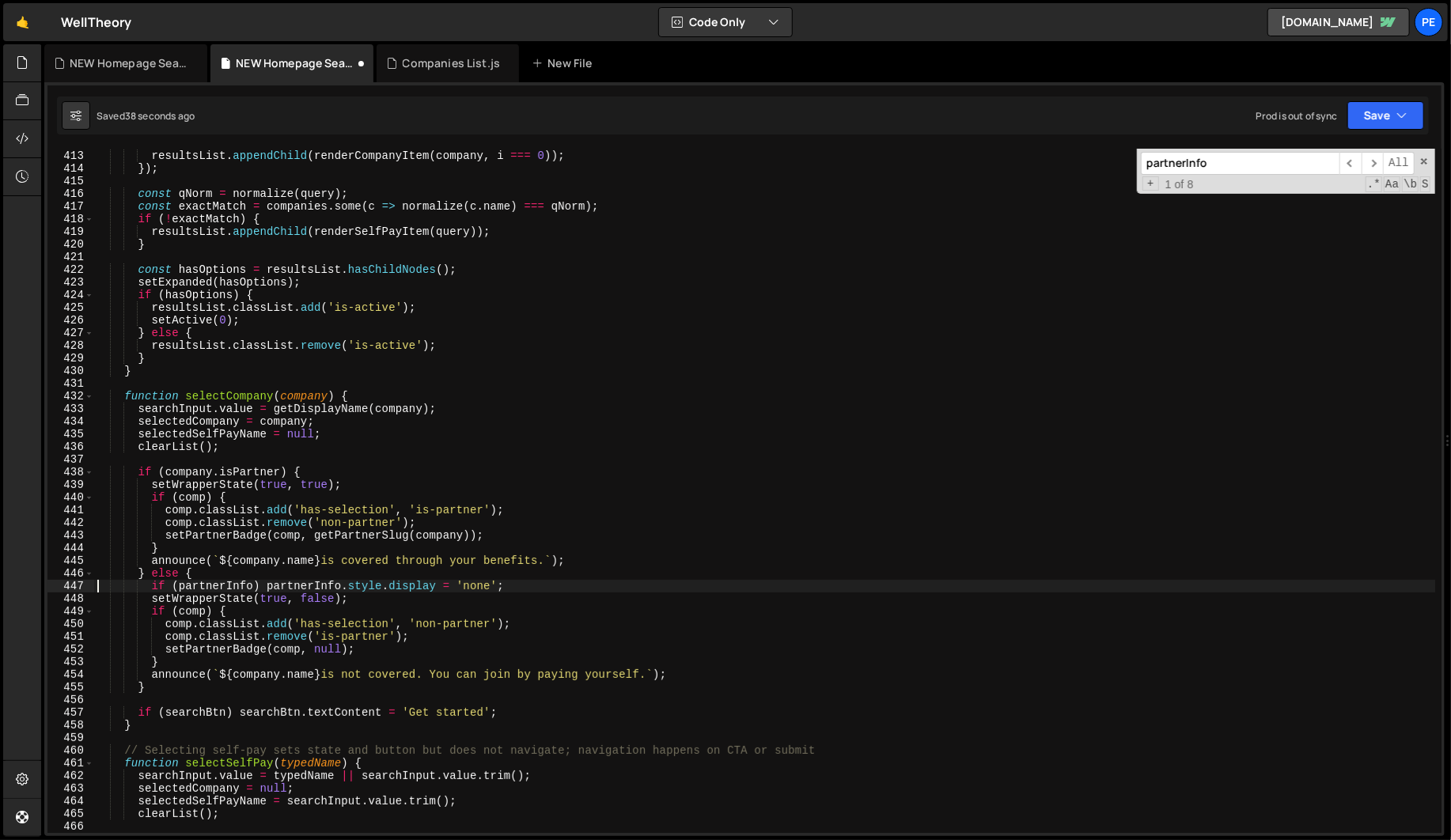
click at [212, 585] on div "ranked . forEach (( company , i ) => { resultsList . appendChild ( renderCompan…" at bounding box center [765, 491] width 1340 height 709
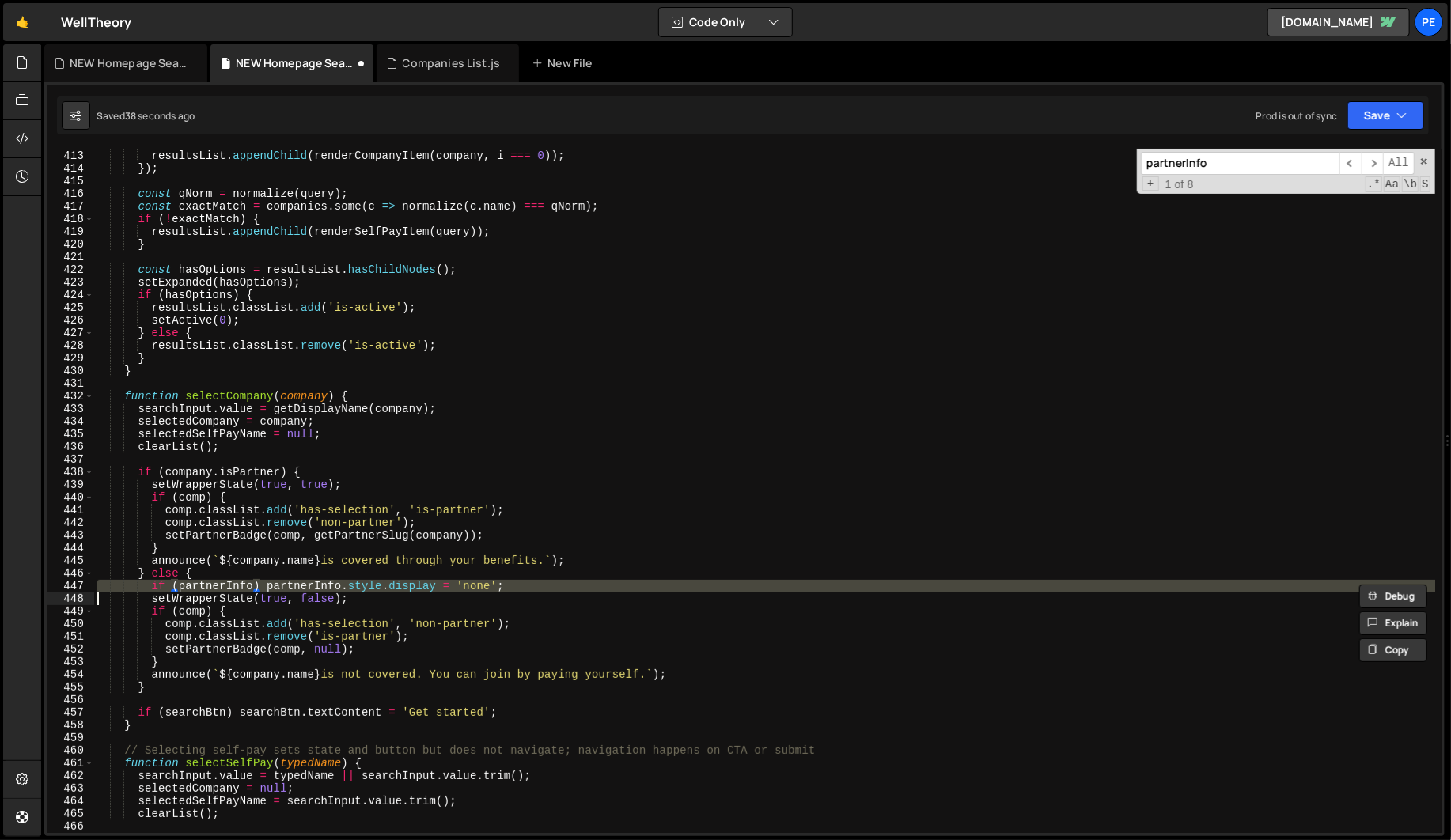
click at [212, 585] on div "ranked . forEach (( company , i ) => { resultsList . appendChild ( renderCompan…" at bounding box center [765, 491] width 1340 height 709
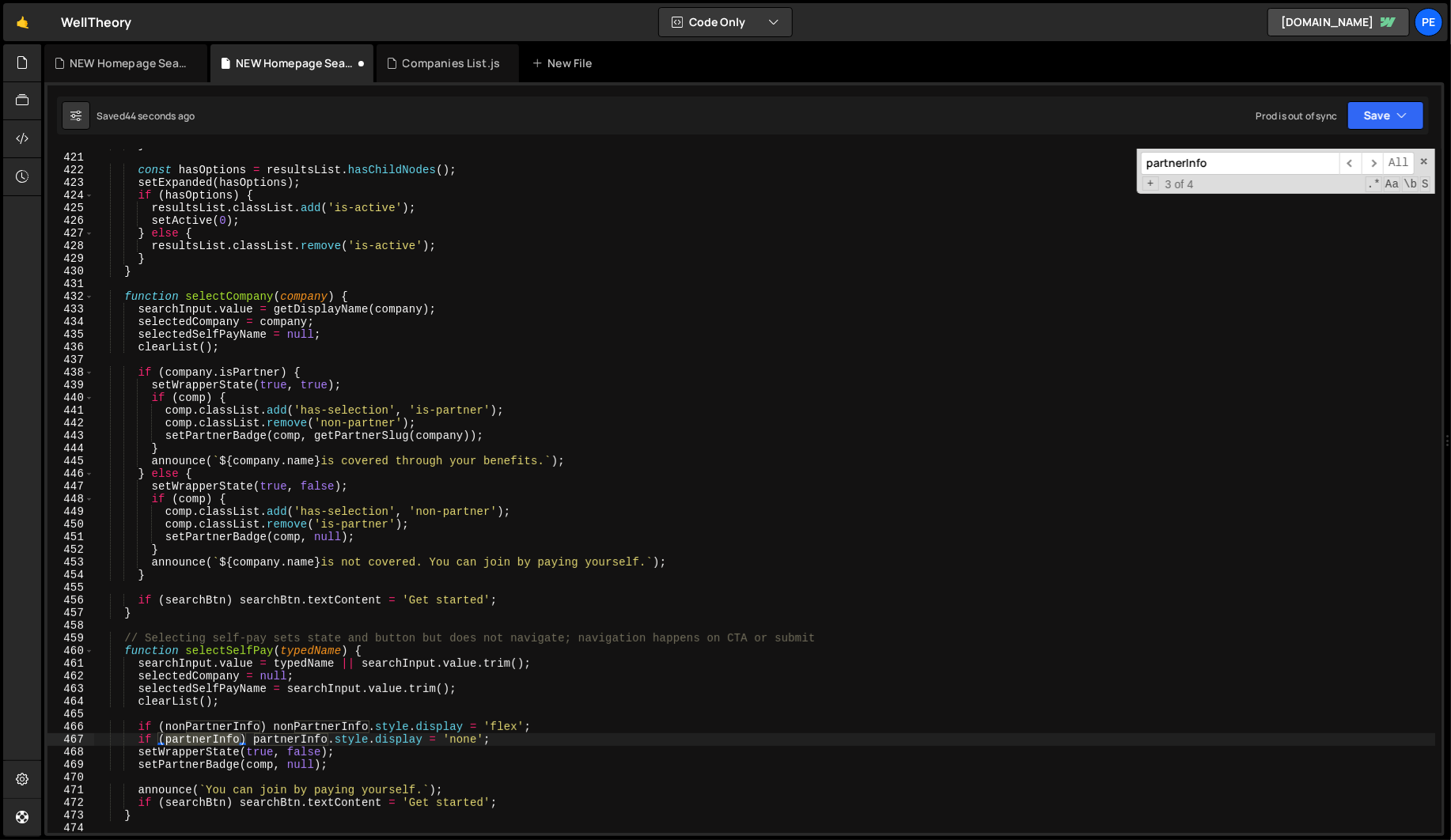
scroll to position [5312, 0]
click at [277, 722] on div "} const hasOptions = resultsList . hasChildNodes ( ) ; setExpanded ( hasOptions…" at bounding box center [765, 493] width 1340 height 709
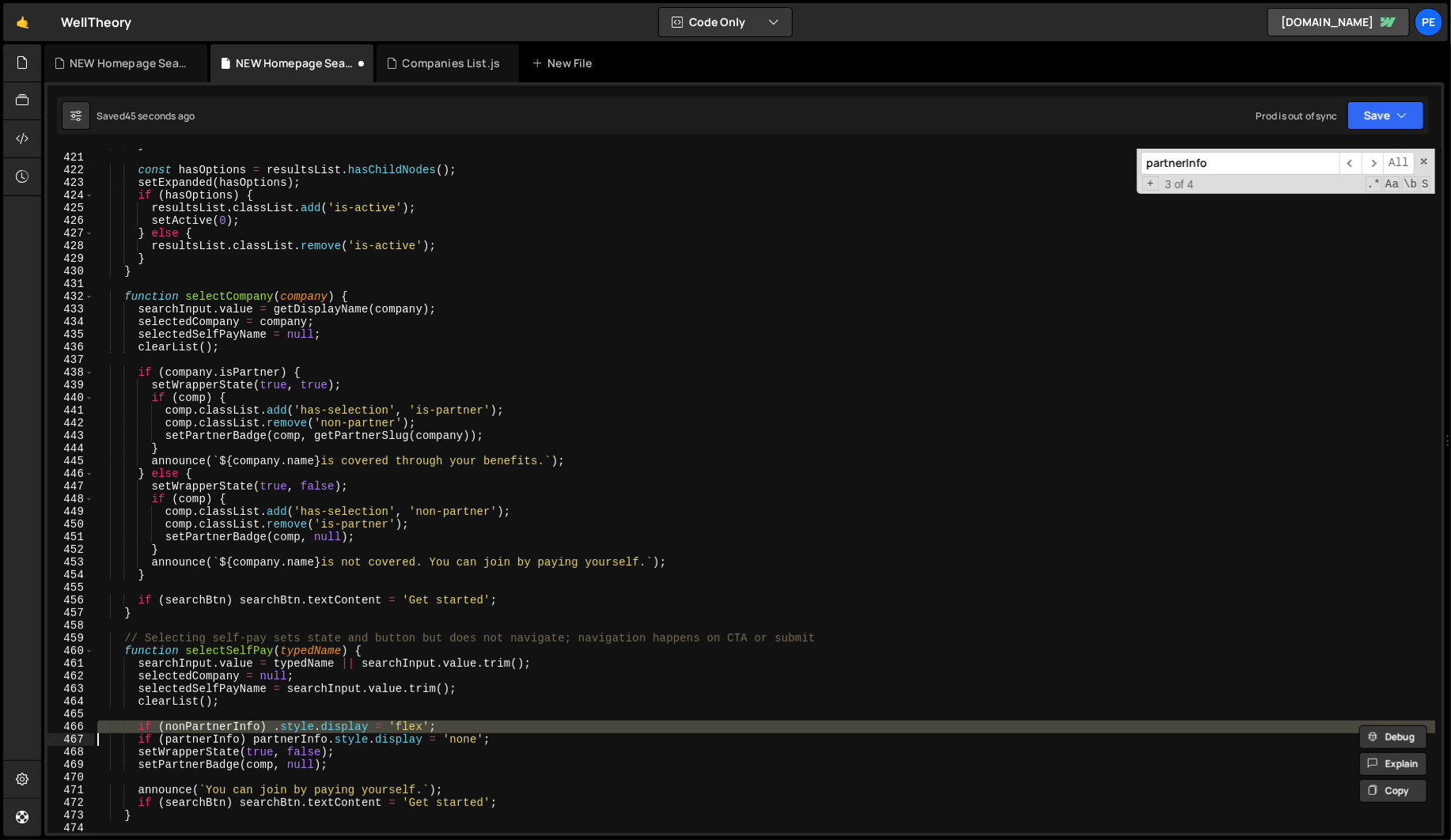
click at [277, 722] on div "} const hasOptions = resultsList . hasChildNodes ( ) ; setExpanded ( hasOptions…" at bounding box center [765, 493] width 1340 height 709
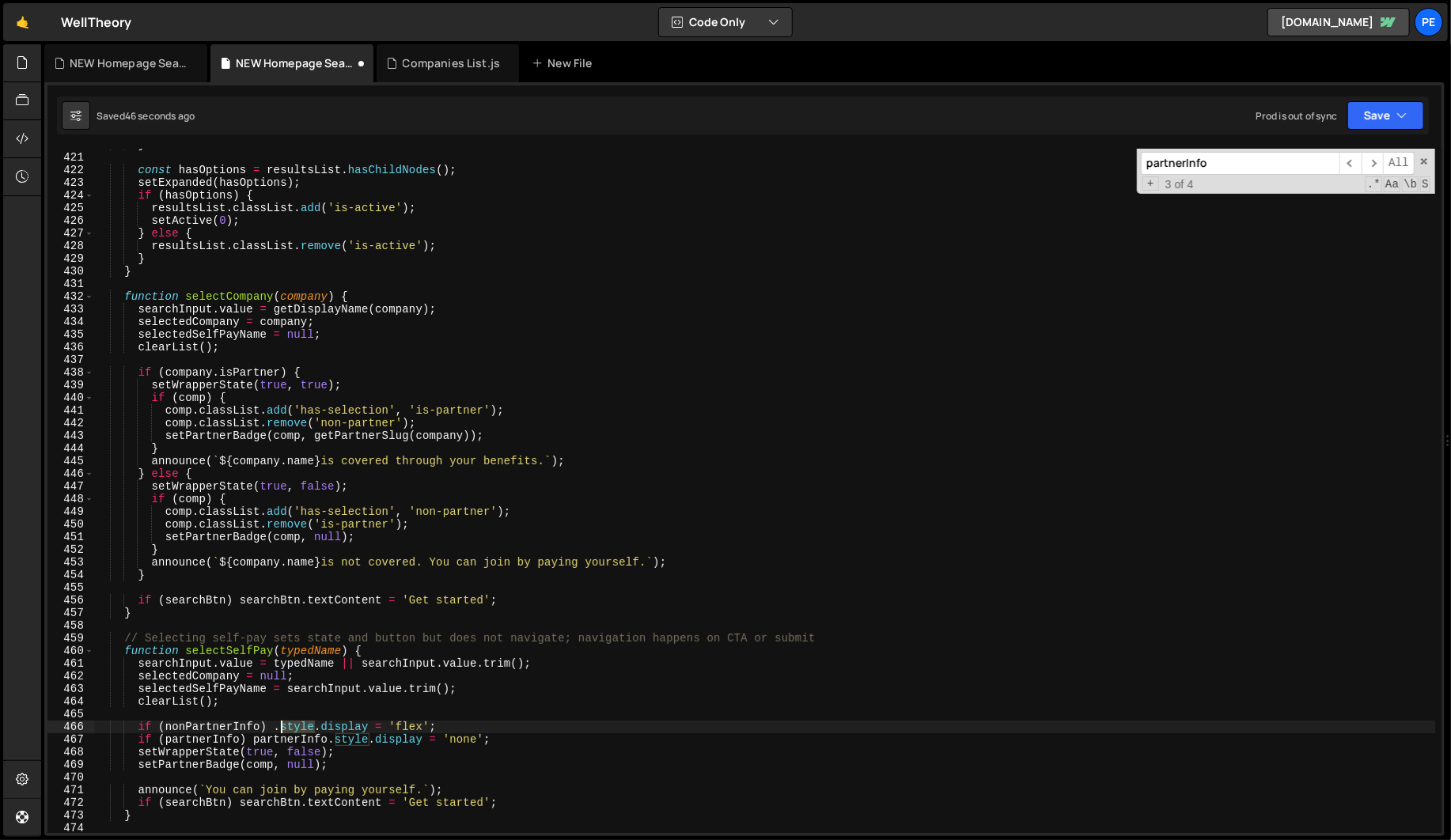
click at [277, 722] on div "} const hasOptions = resultsList . hasChildNodes ( ) ; setExpanded ( hasOptions…" at bounding box center [765, 493] width 1340 height 709
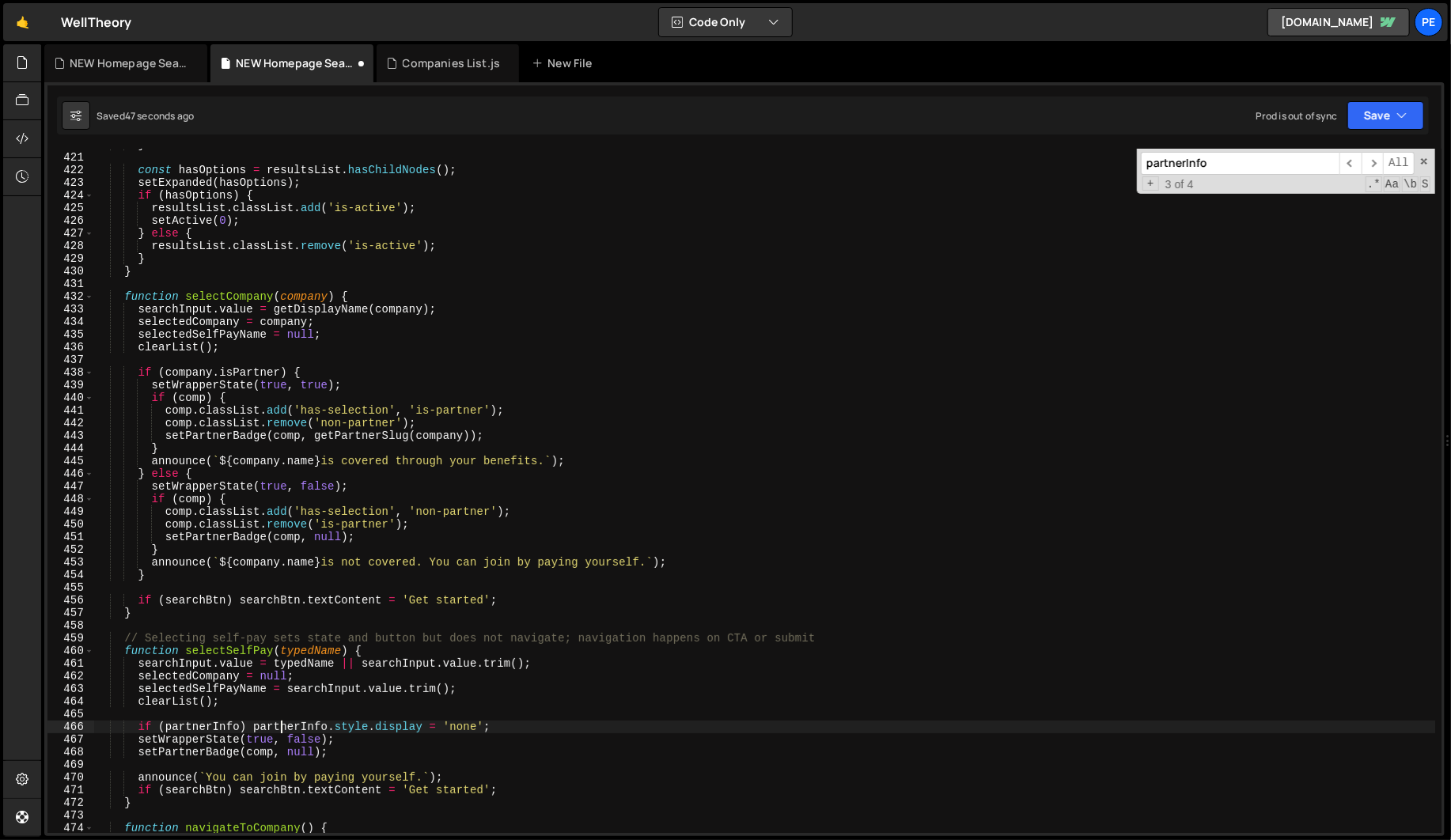
click at [278, 725] on div "} const hasOptions = resultsList . hasChildNodes ( ) ; setExpanded ( hasOptions…" at bounding box center [765, 493] width 1340 height 709
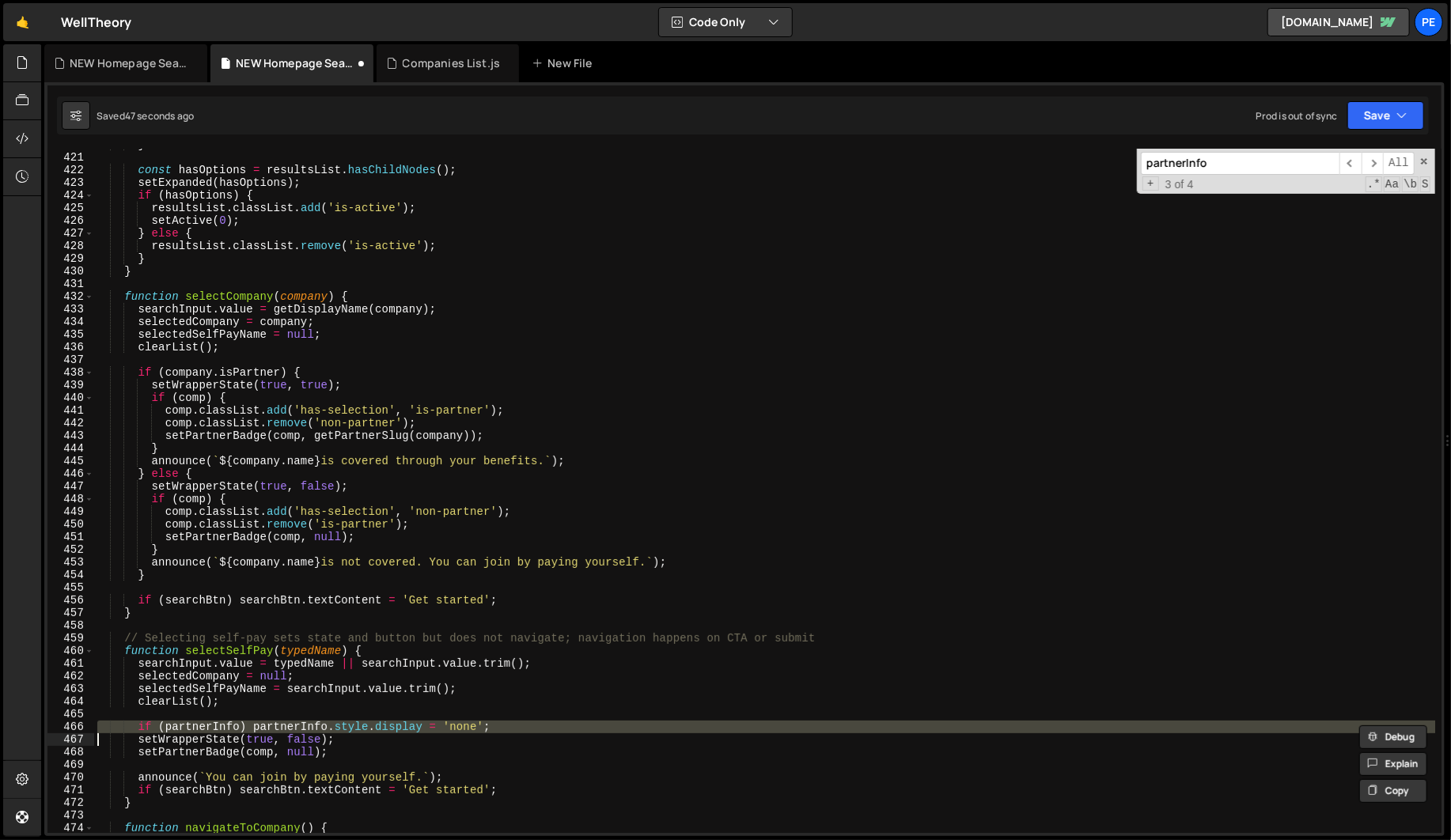
click at [278, 725] on div "} const hasOptions = resultsList . hasChildNodes ( ) ; setExpanded ( hasOptions…" at bounding box center [765, 493] width 1340 height 709
type textarea "setWrapperState(true, false);"
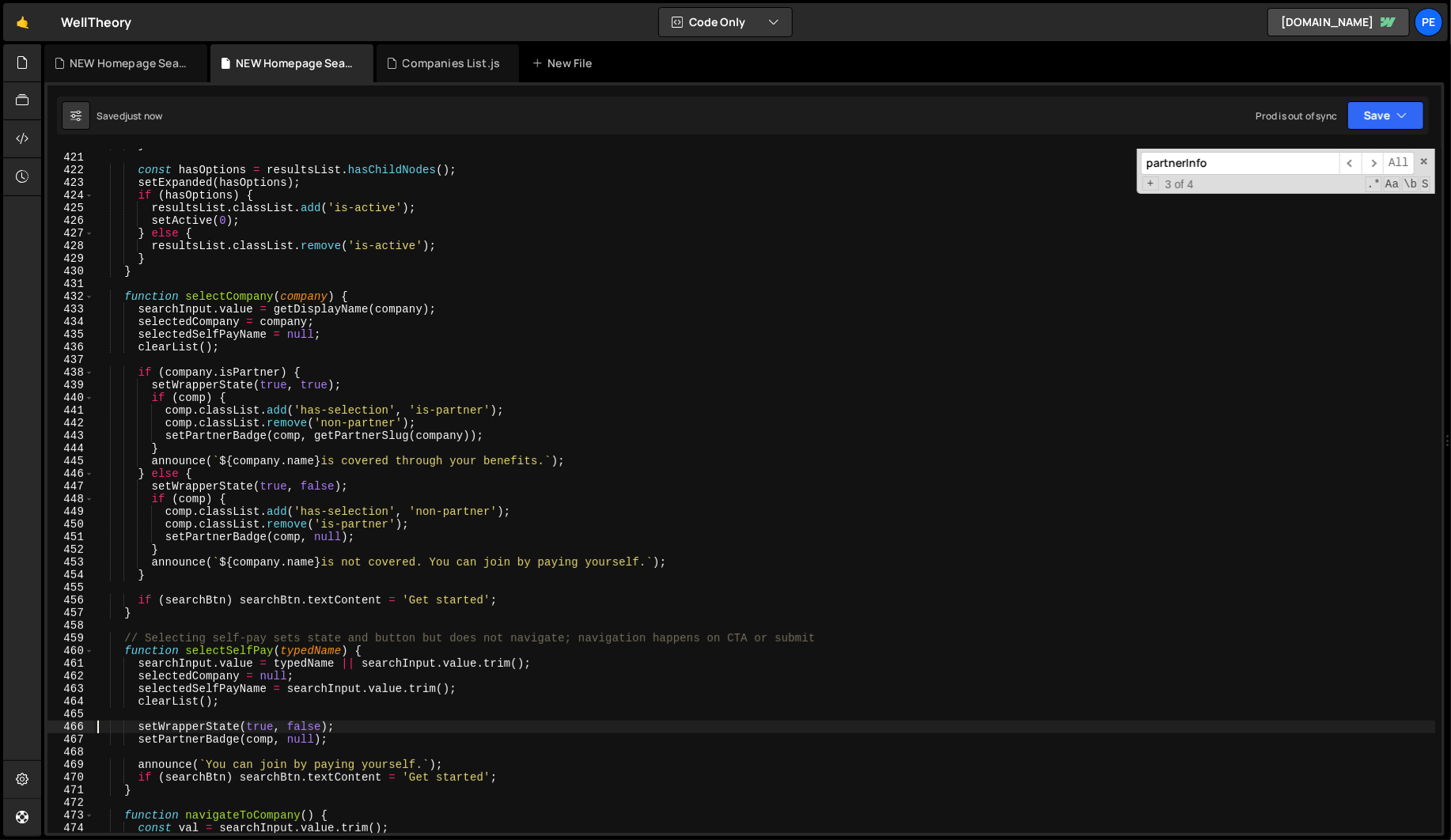
click at [1240, 168] on input "partnerInfo" at bounding box center [1240, 163] width 198 height 23
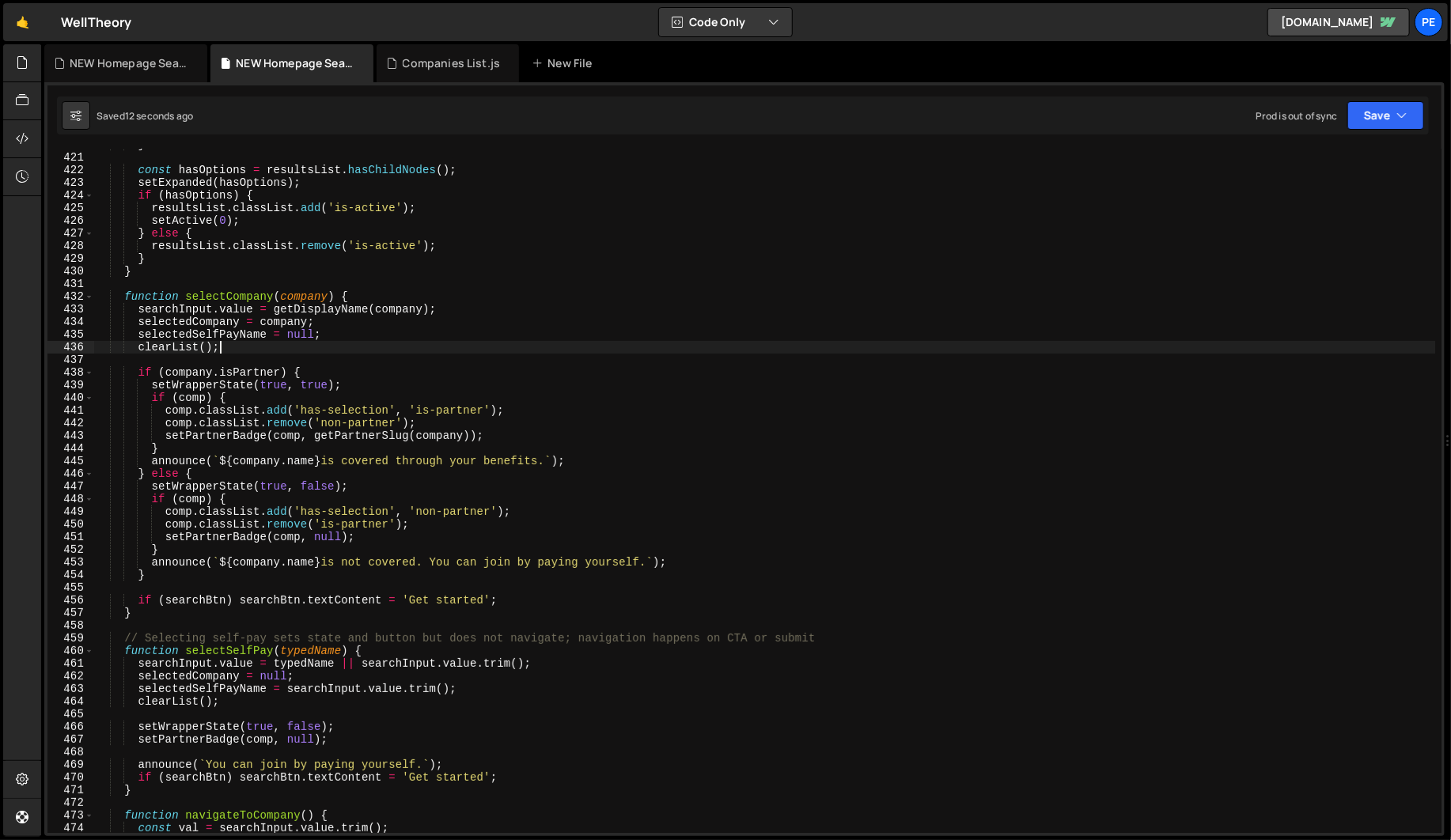
click at [425, 341] on div "} const hasOptions = resultsList . hasChildNodes ( ) ; setExpanded ( hasOptions…" at bounding box center [765, 493] width 1340 height 709
type textarea "clearList();"
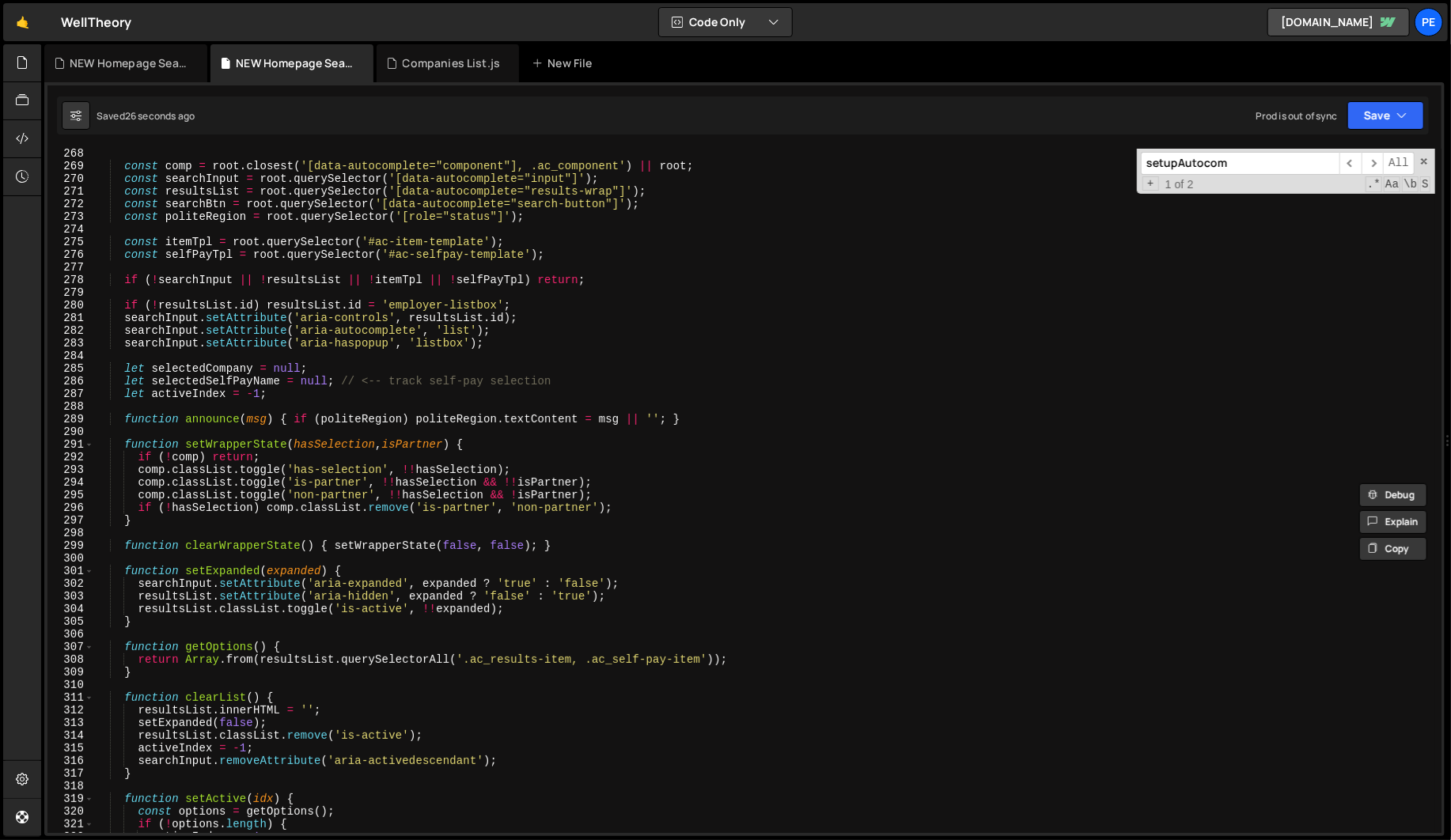
scroll to position [3223, 0]
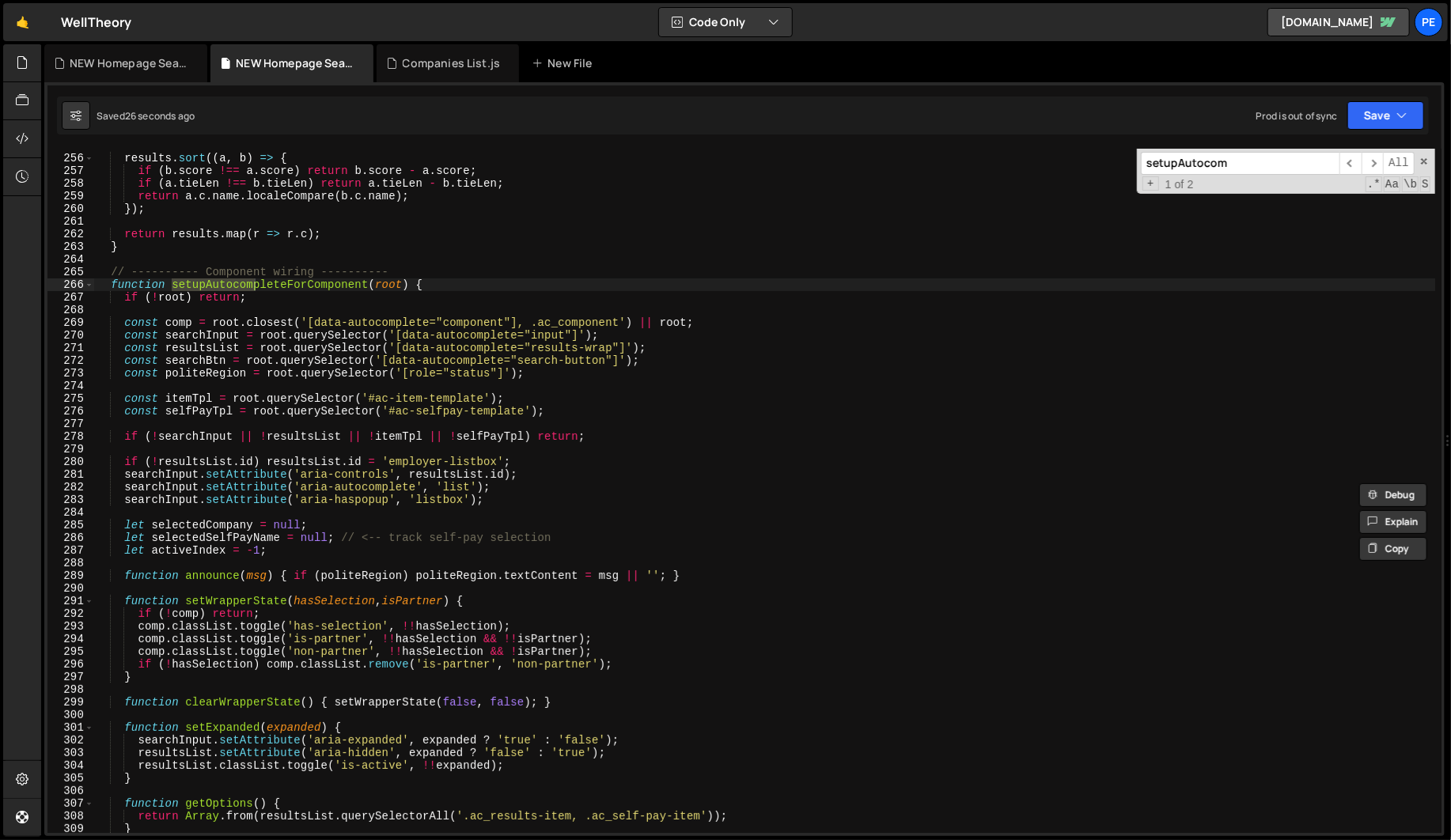
type input "setupAutocom"
click at [607, 385] on div "results . sort (( a , b ) => { if ( b . score !== a . score ) return b . score …" at bounding box center [765, 494] width 1340 height 709
type textarea "const politeRegion = root.querySelector('[role="status"]');"
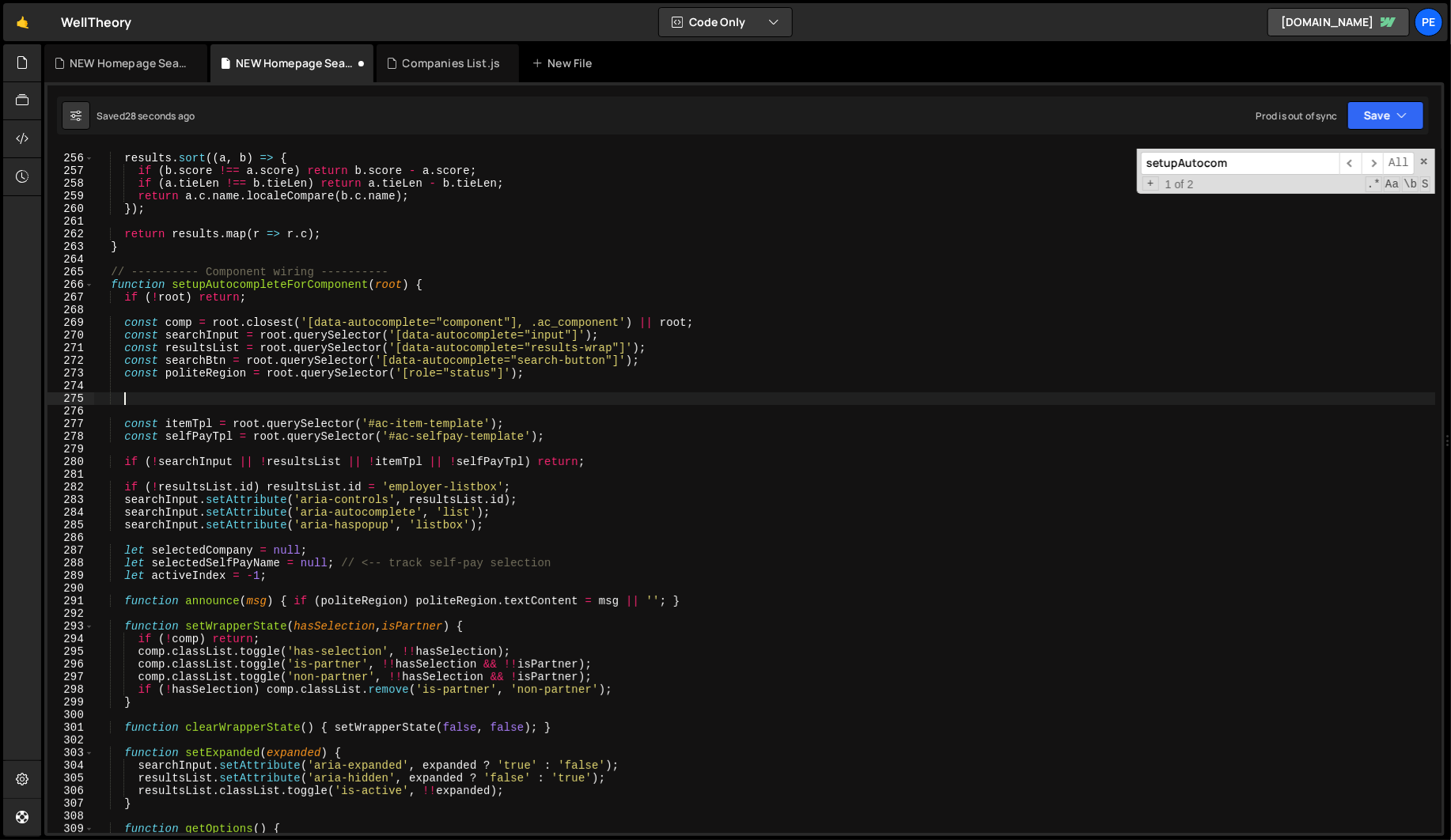
paste textarea
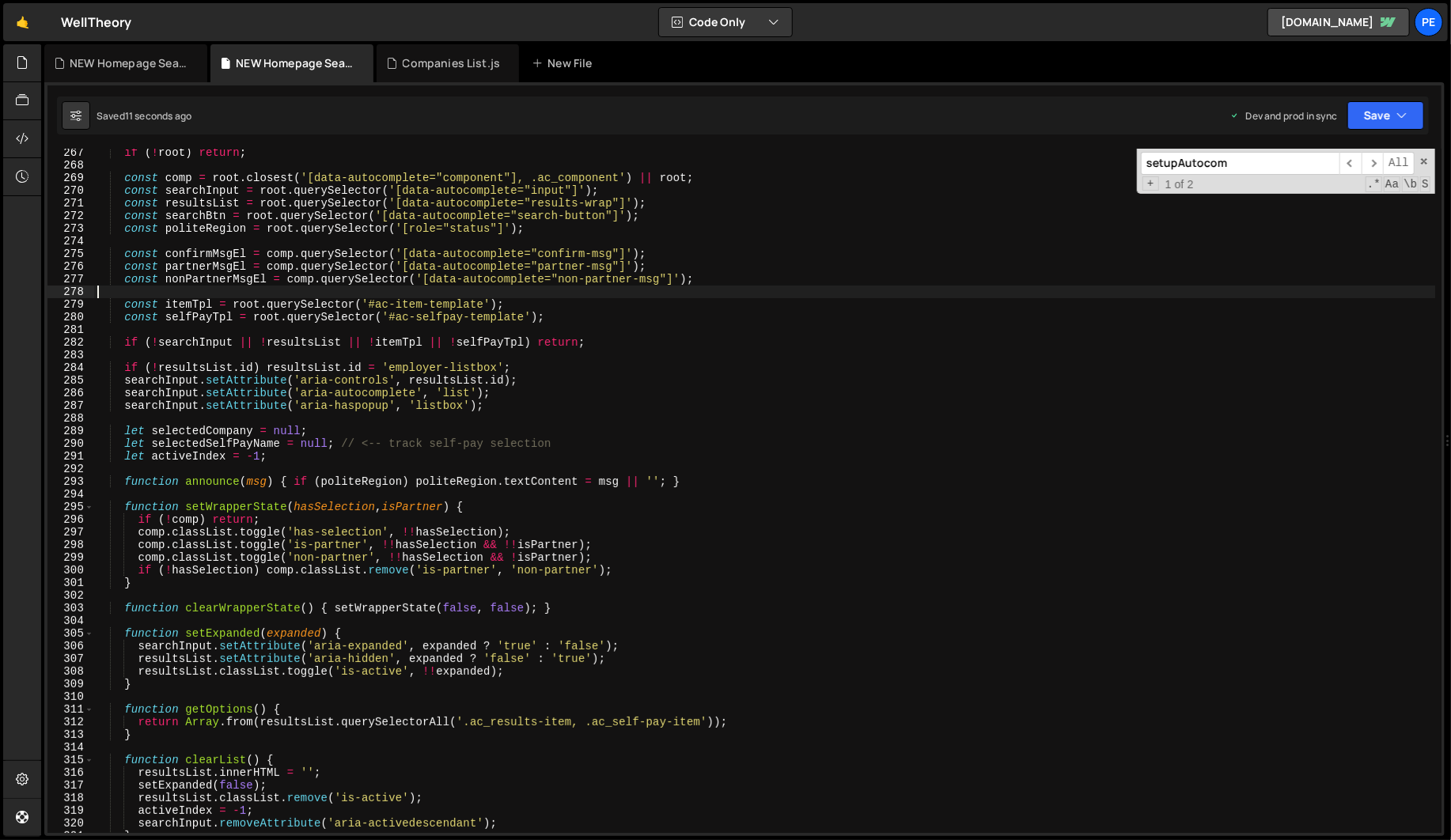
scroll to position [3328, 0]
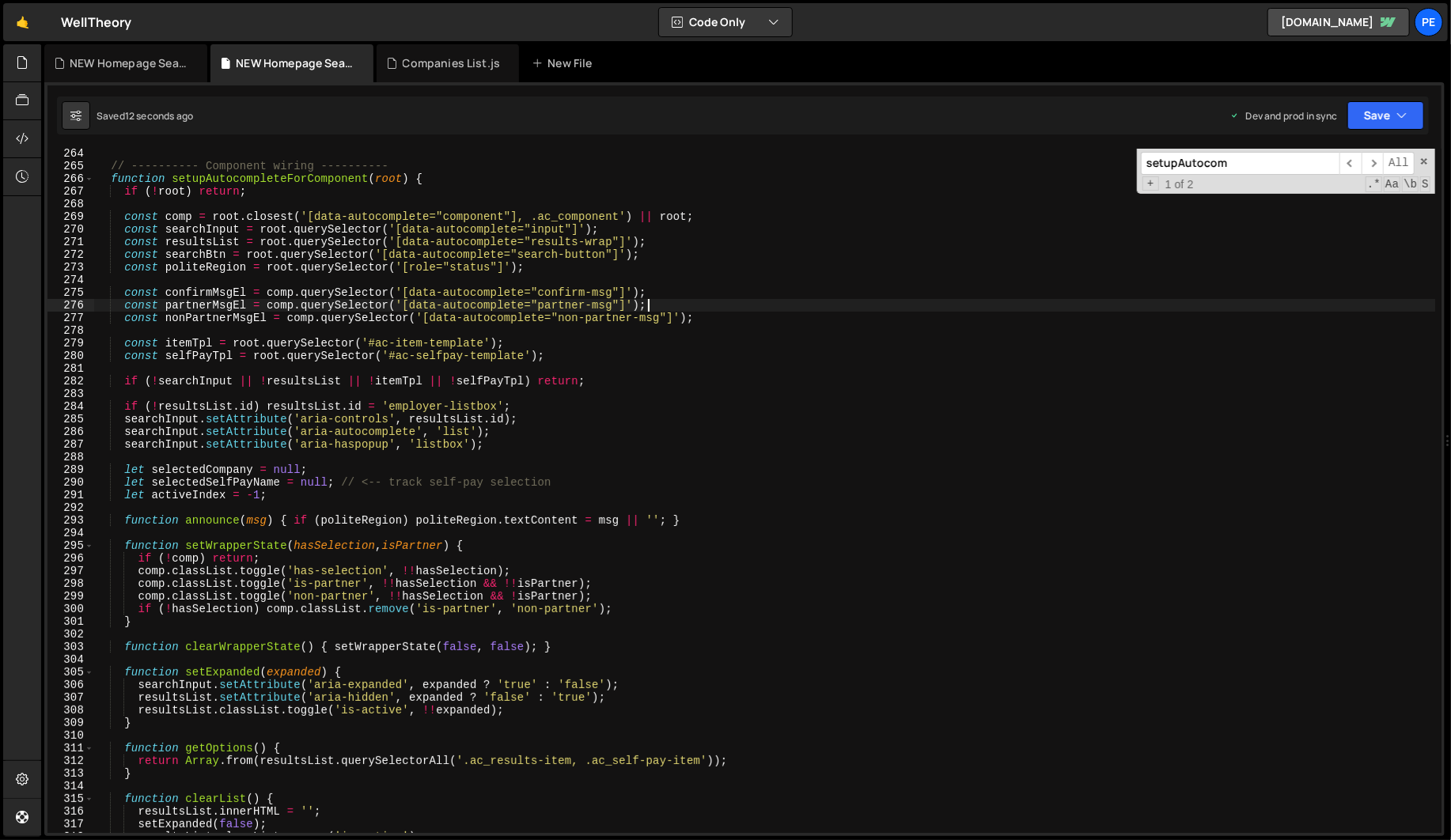
click at [756, 308] on div "// ---------- Component wiring ---------- function setupAutocompleteForComponen…" at bounding box center [765, 502] width 1340 height 709
type textarea "const partnerMsgEl = comp.querySelector('[data-autocomplete="partner-msg"]');"
click at [758, 392] on div "// ---------- Component wiring ---------- function setupAutocompleteForComponen…" at bounding box center [765, 502] width 1340 height 709
click at [503, 490] on div "// ---------- Component wiring ---------- function setupAutocompleteForComponen…" at bounding box center [765, 502] width 1340 height 709
type textarea "let activeIndex = -1;"
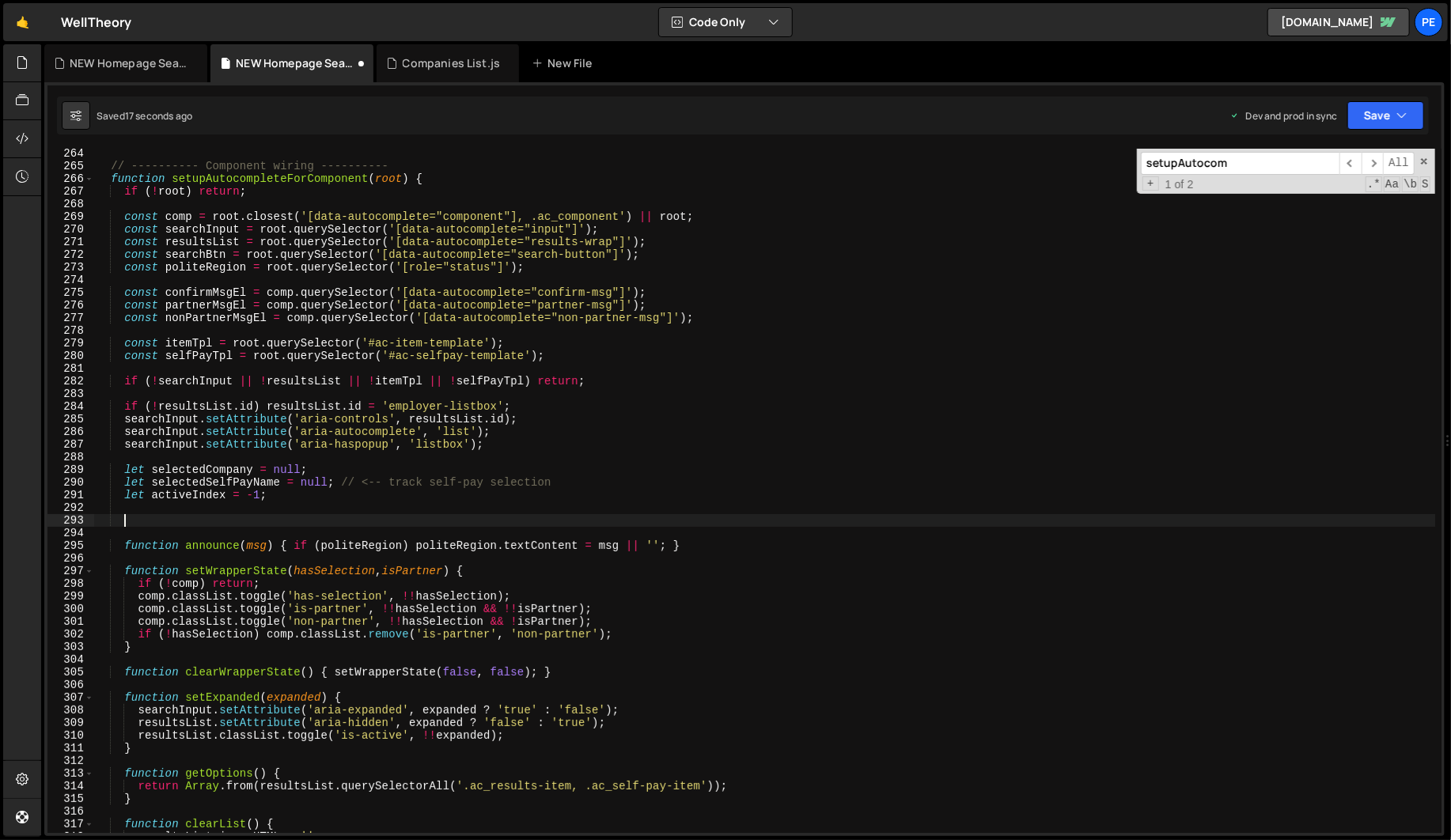
paste textarea
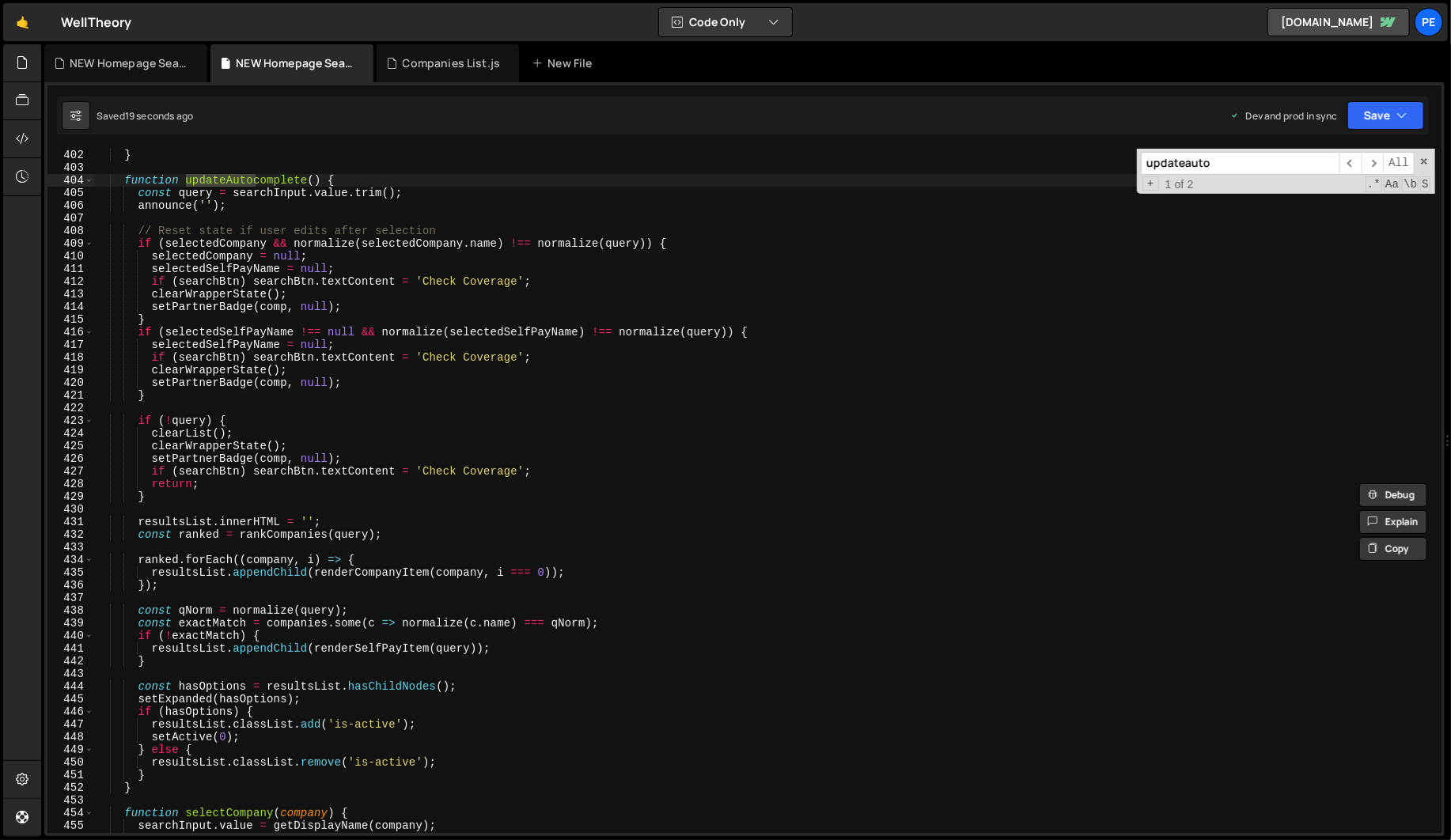
scroll to position [4986, 0]
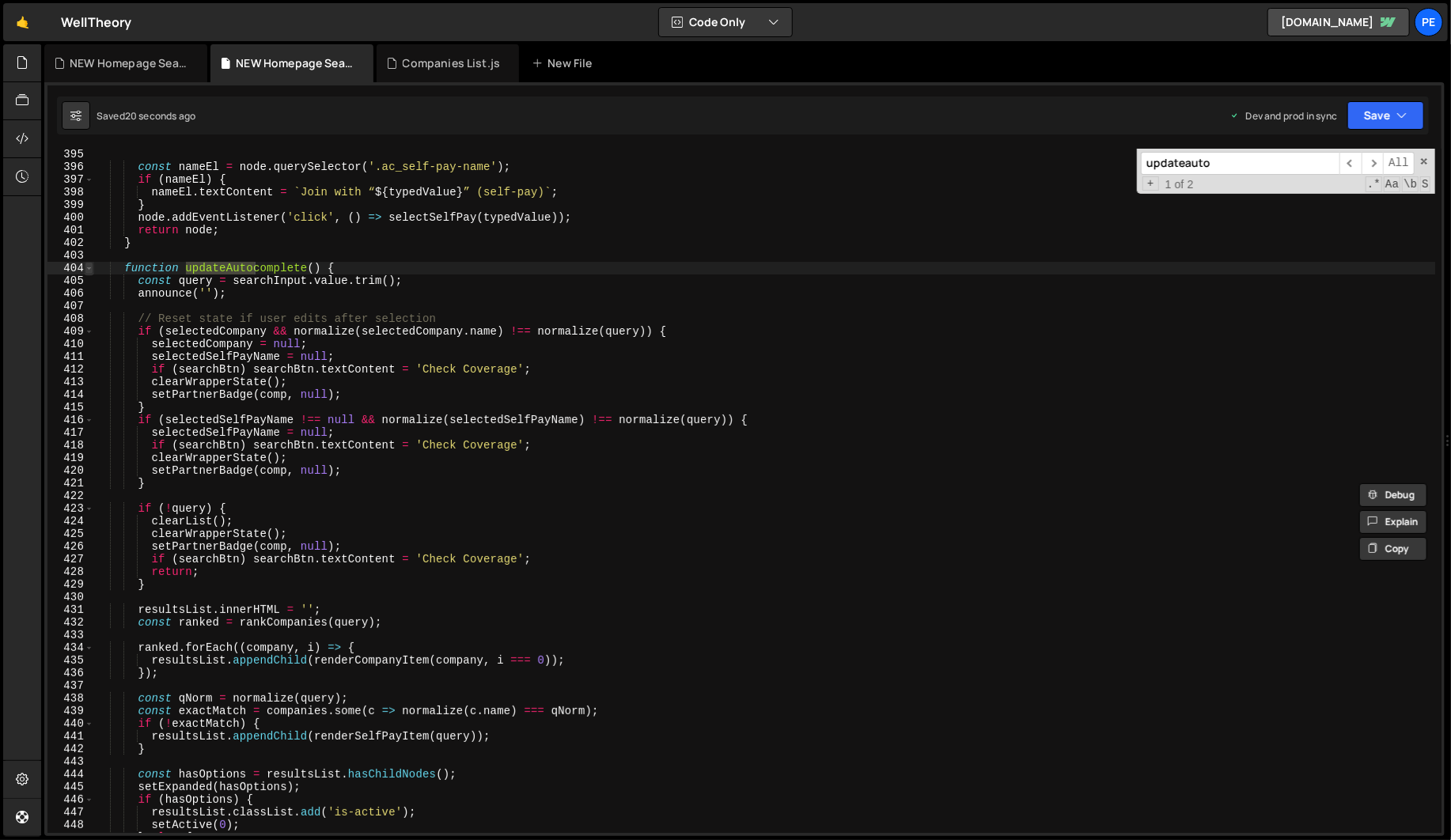
type input "updateauto"
click at [89, 268] on span at bounding box center [89, 268] width 9 height 13
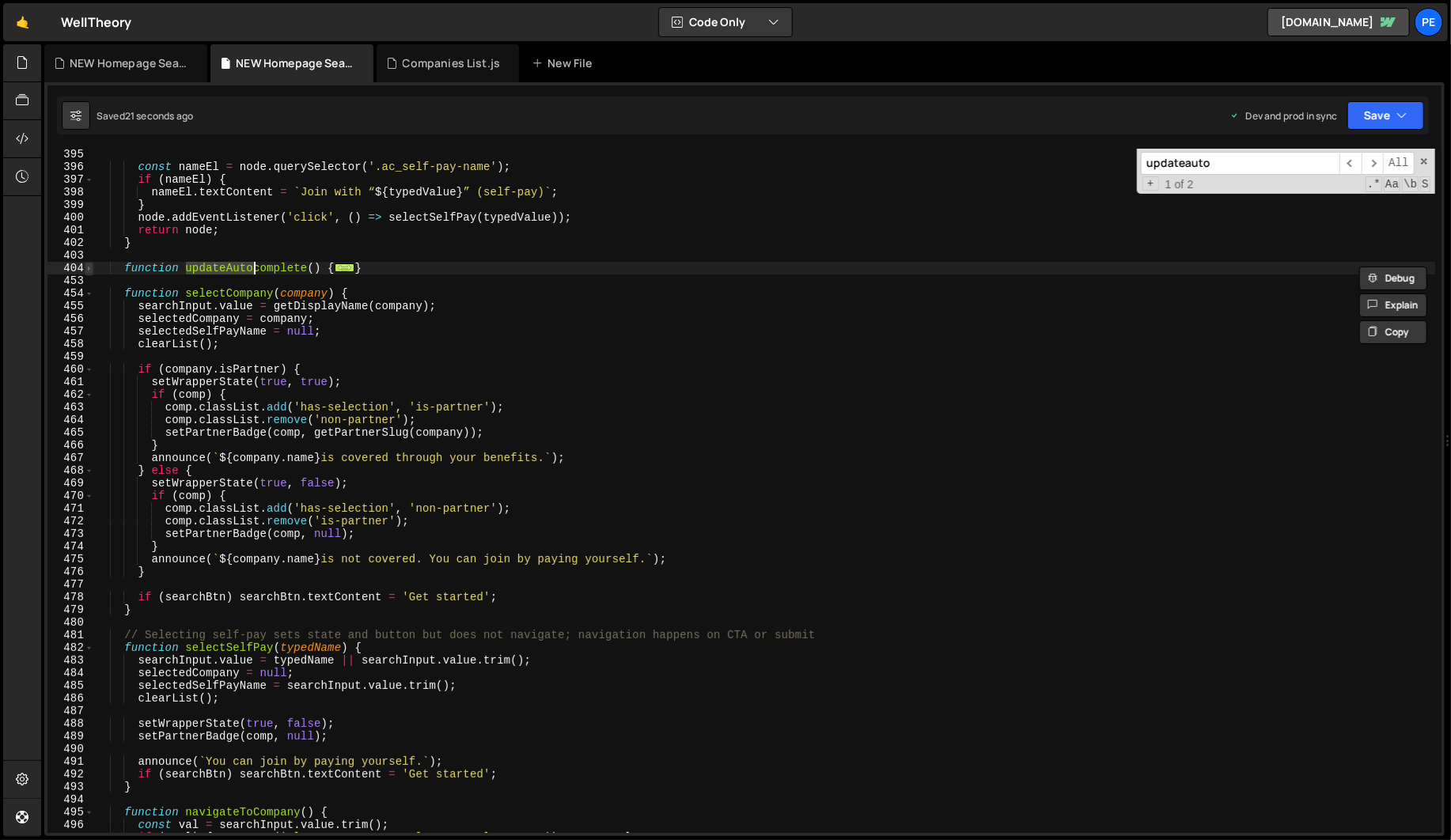
click at [89, 268] on span at bounding box center [89, 268] width 9 height 13
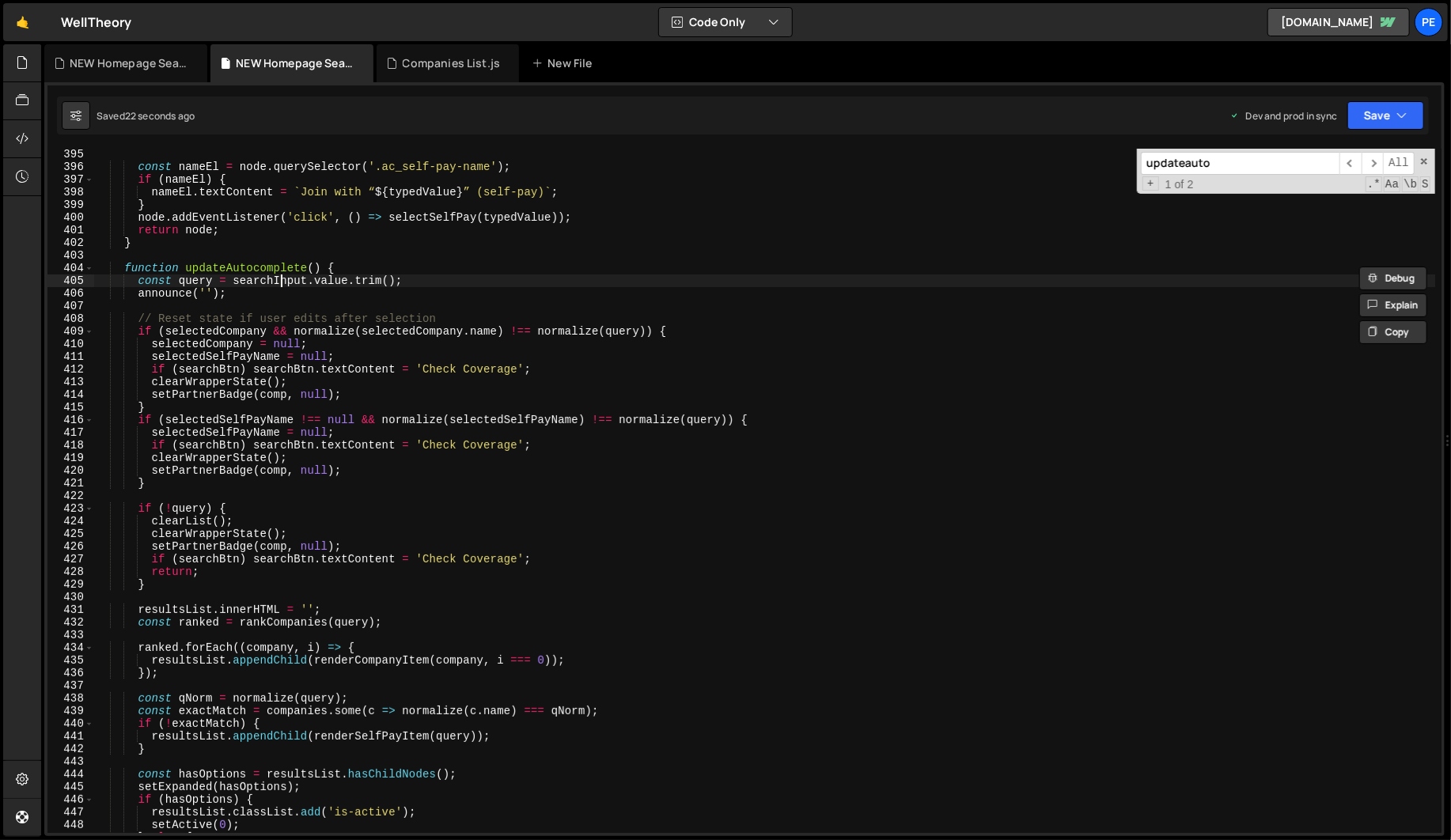
click at [281, 283] on div "const nameEl = node . querySelector ( '.ac_self-pay-name' ) ; if ( nameEl ) { n…" at bounding box center [765, 503] width 1340 height 709
click at [89, 331] on span at bounding box center [89, 332] width 9 height 13
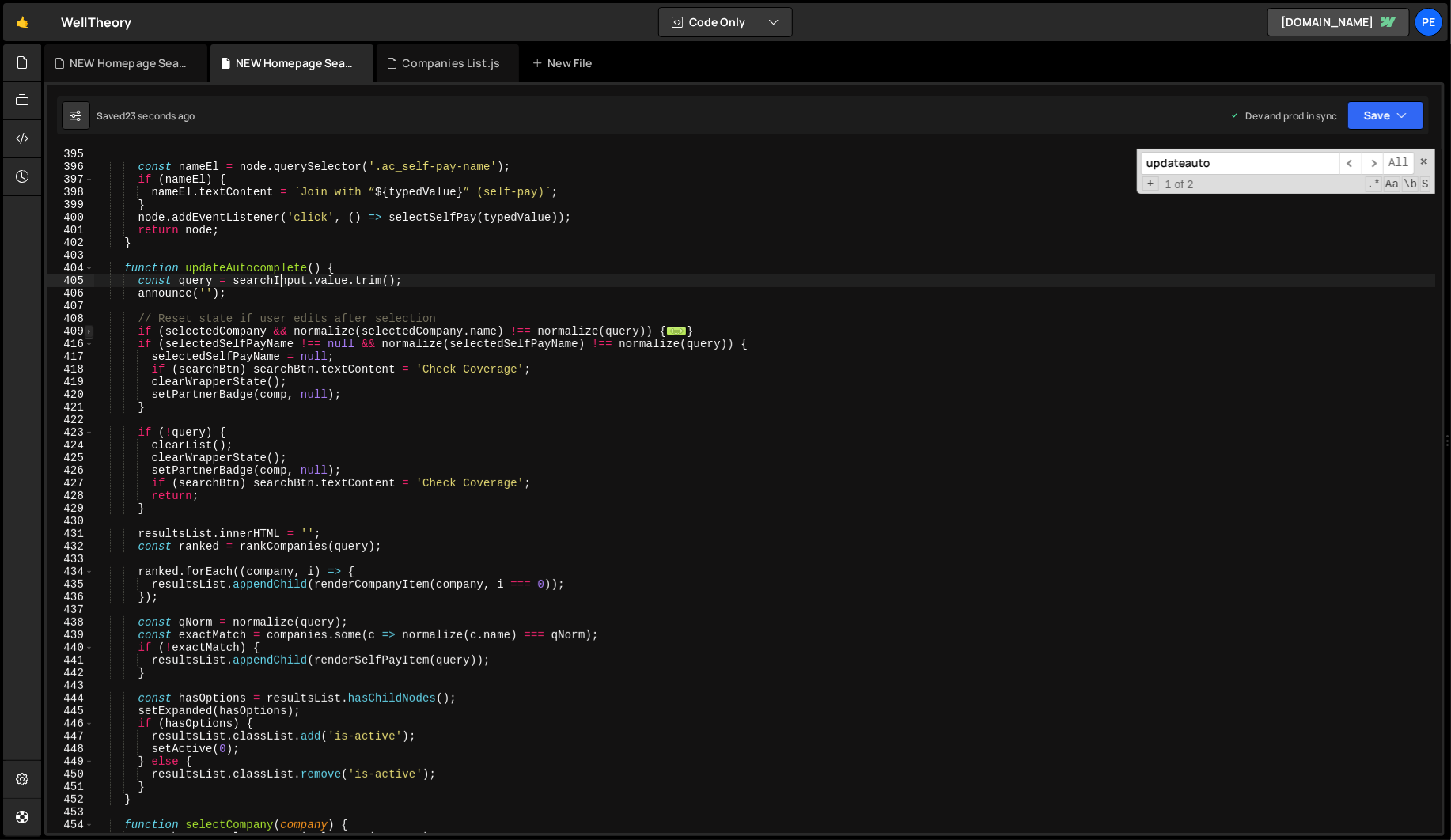
click at [89, 331] on span at bounding box center [89, 332] width 9 height 13
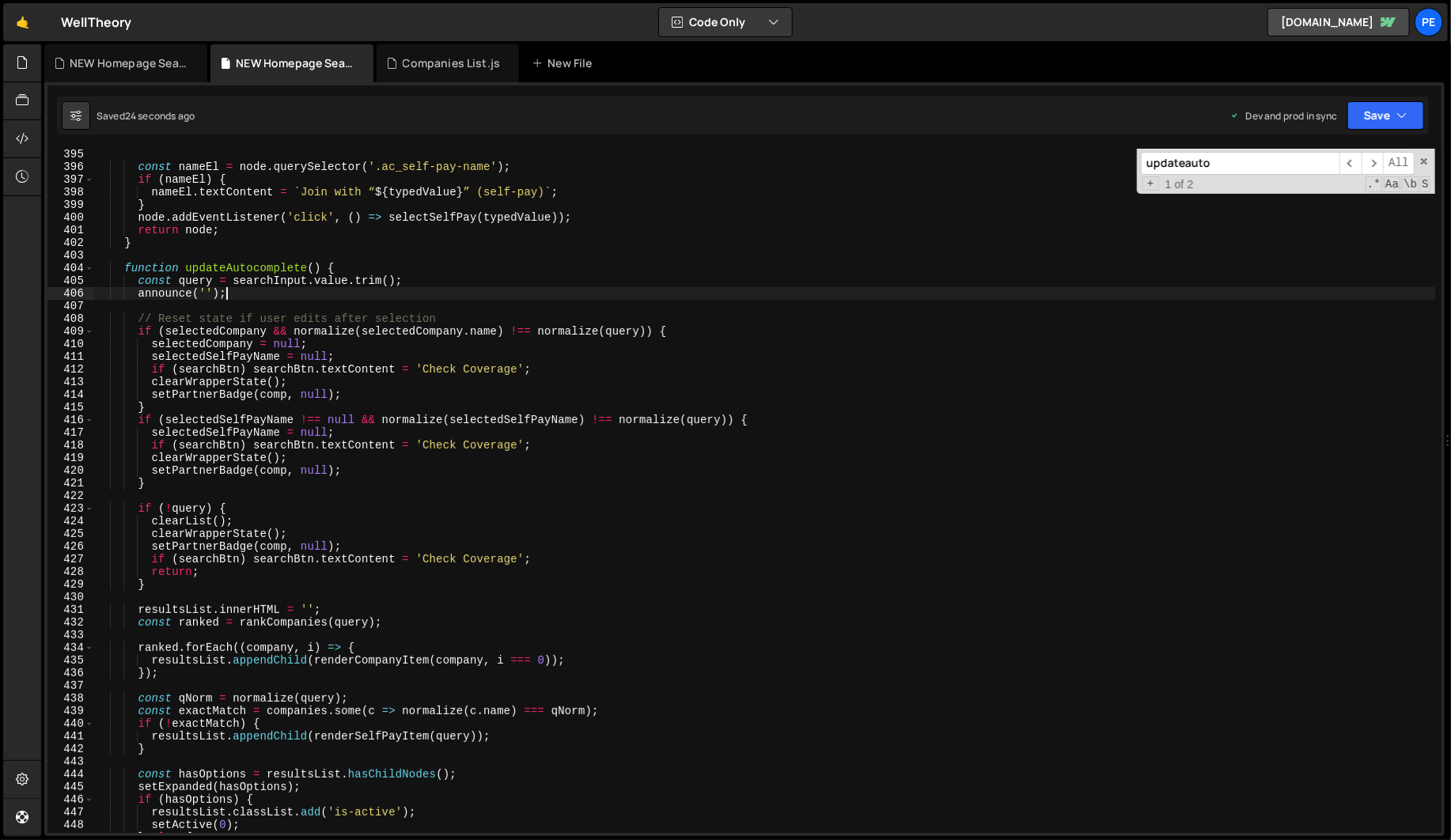
click at [281, 294] on div "const nameEl = node . querySelector ( '.ac_self-pay-name' ) ; if ( nameEl ) { n…" at bounding box center [765, 503] width 1340 height 709
type textarea "announce('');"
click at [365, 309] on div "const nameEl = node . querySelector ( '.ac_self-pay-name' ) ; if ( nameEl ) { n…" at bounding box center [765, 503] width 1340 height 709
click at [202, 587] on div "const nameEl = node . querySelector ( '.ac_self-pay-name' ) ; if ( nameEl ) { n…" at bounding box center [765, 503] width 1340 height 709
type textarea "}"
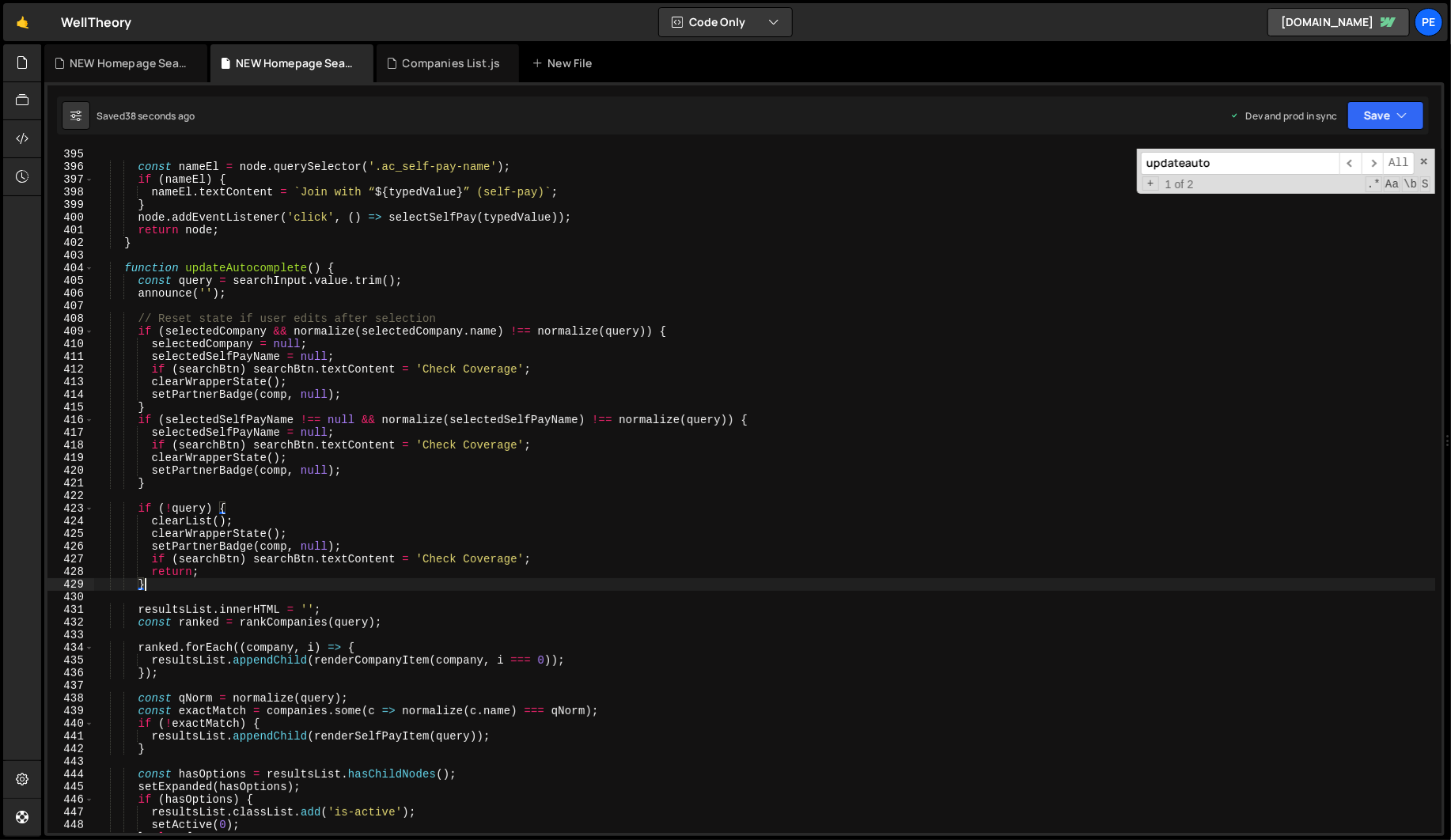
scroll to position [0, 2]
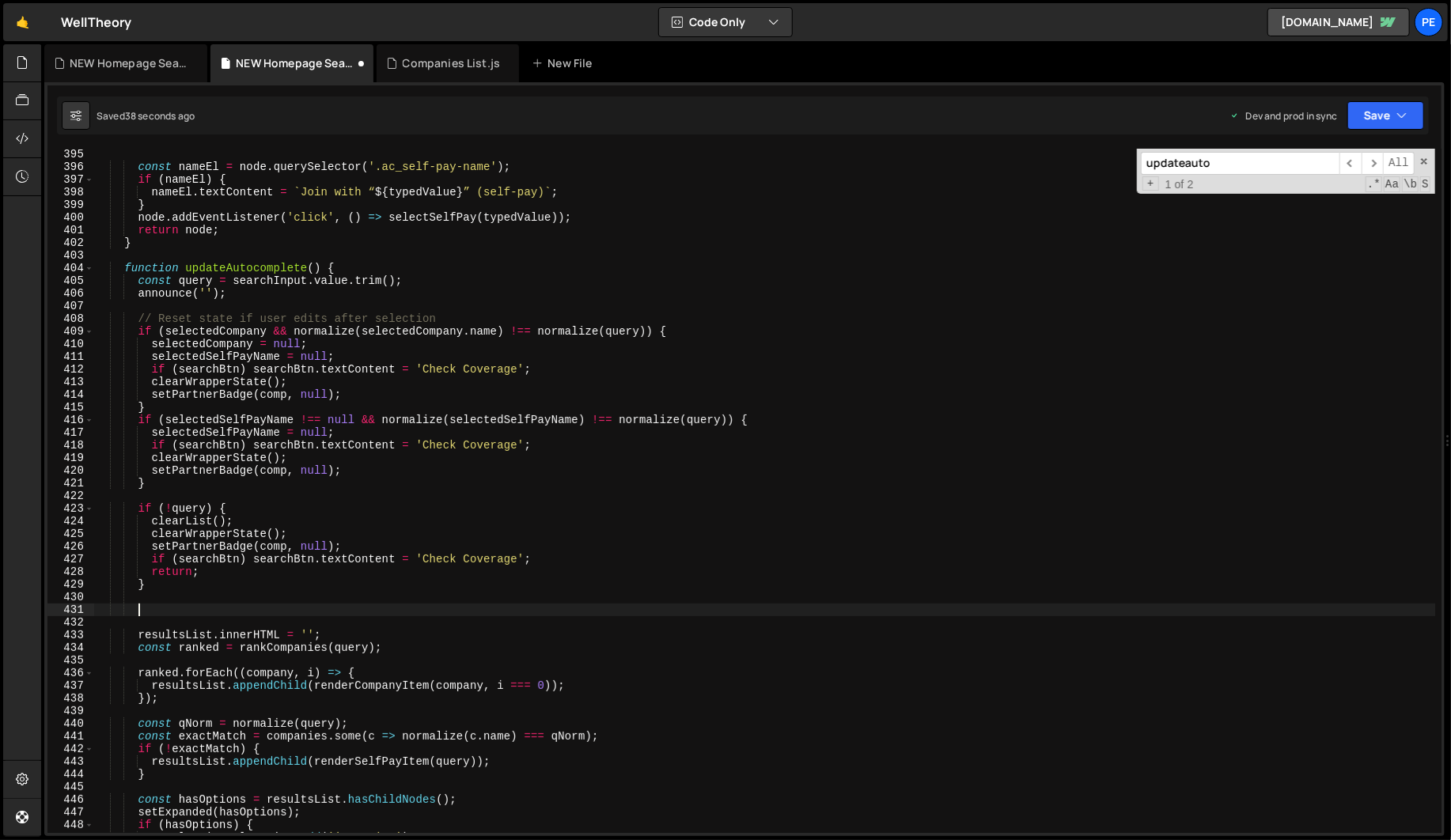
paste textarea
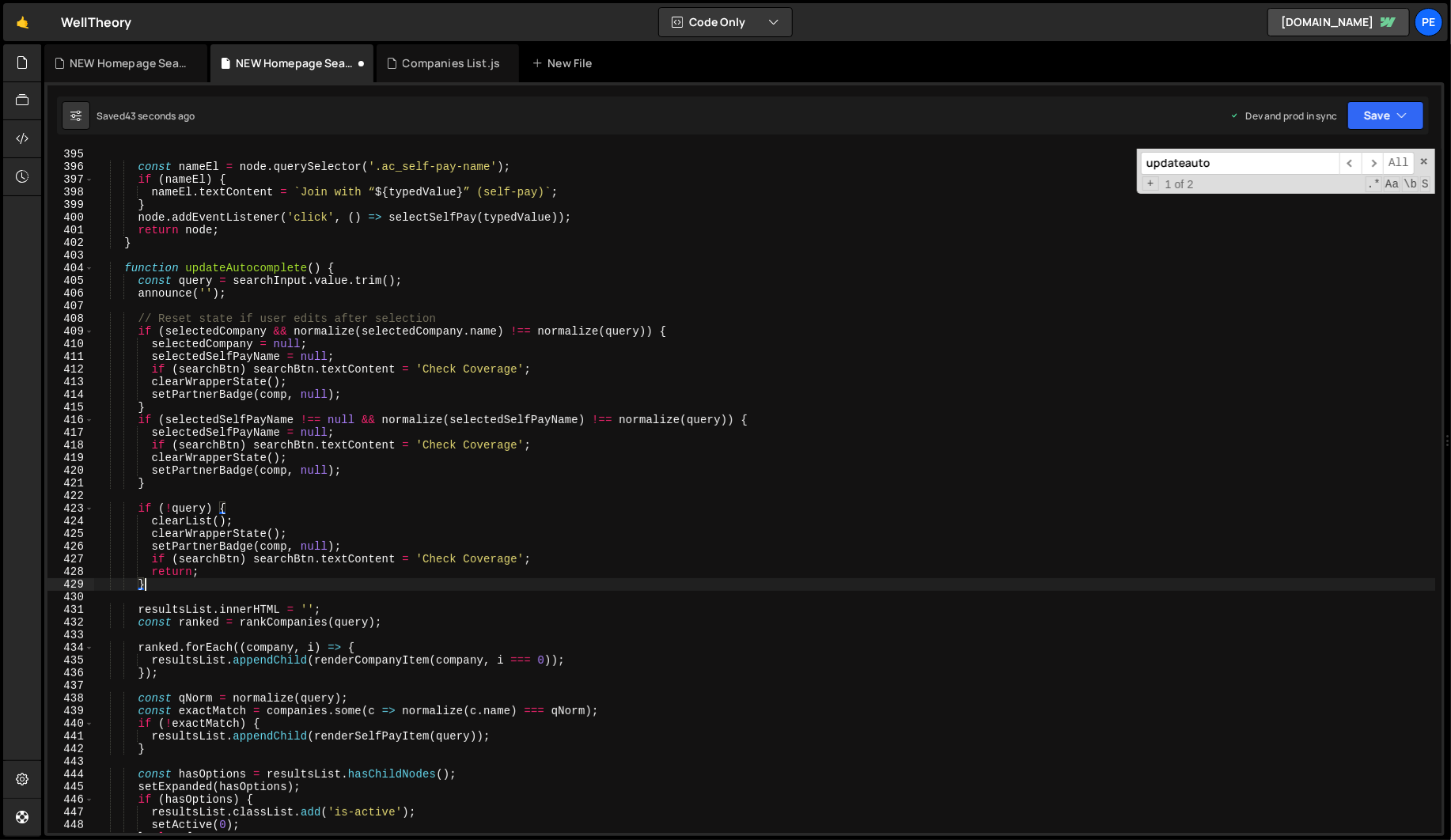
click at [395, 395] on div "const nameEl = node . querySelector ( '.ac_self-pay-name' ) ; if ( nameEl ) { n…" at bounding box center [765, 503] width 1340 height 709
type textarea "setPartnerBadge(comp, null);"
paste textarea
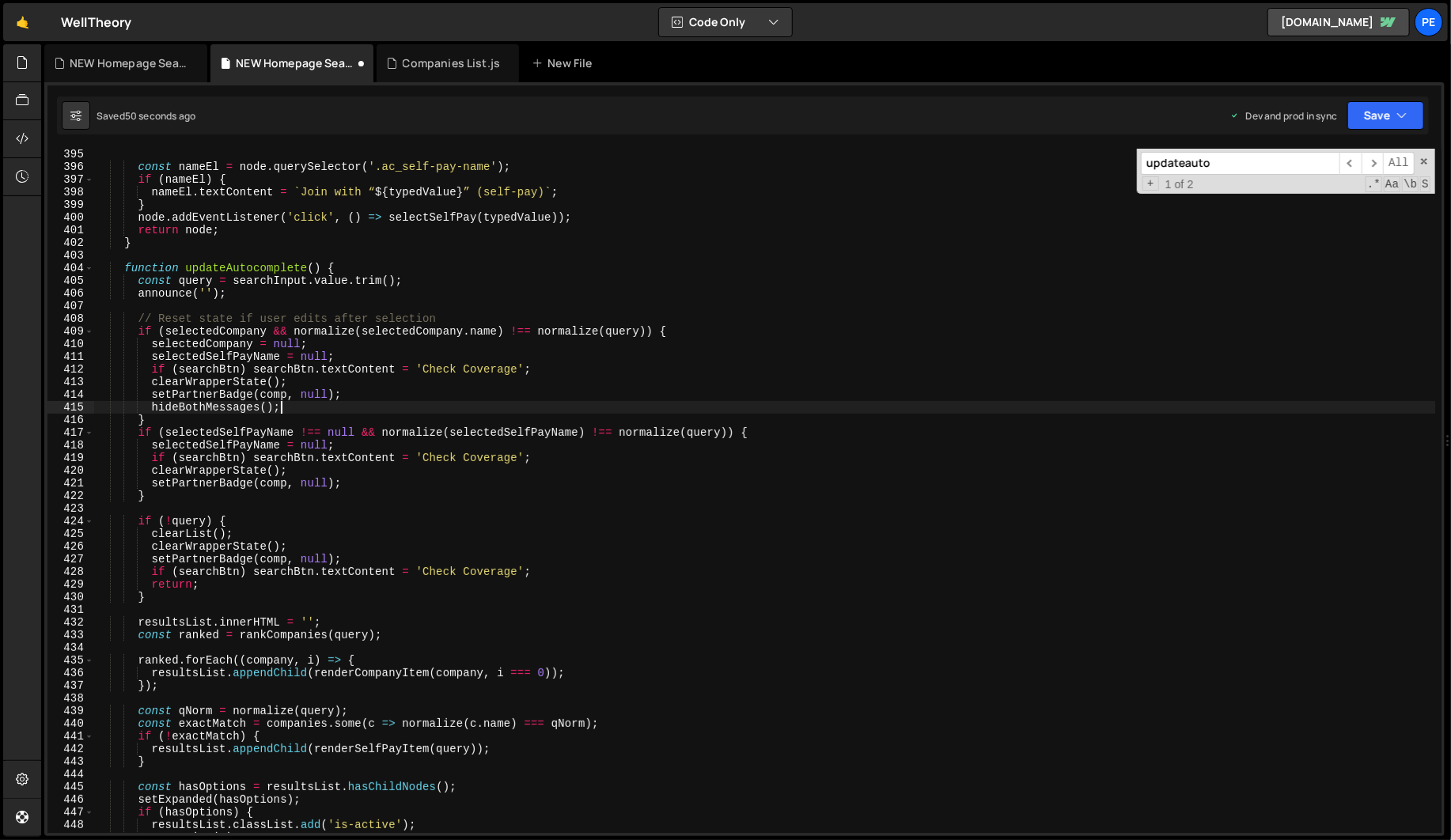
click at [403, 490] on div "const nameEl = node . querySelector ( '.ac_self-pay-name' ) ; if ( nameEl ) { n…" at bounding box center [765, 503] width 1340 height 709
type textarea "setPartnerBadge(comp, null);"
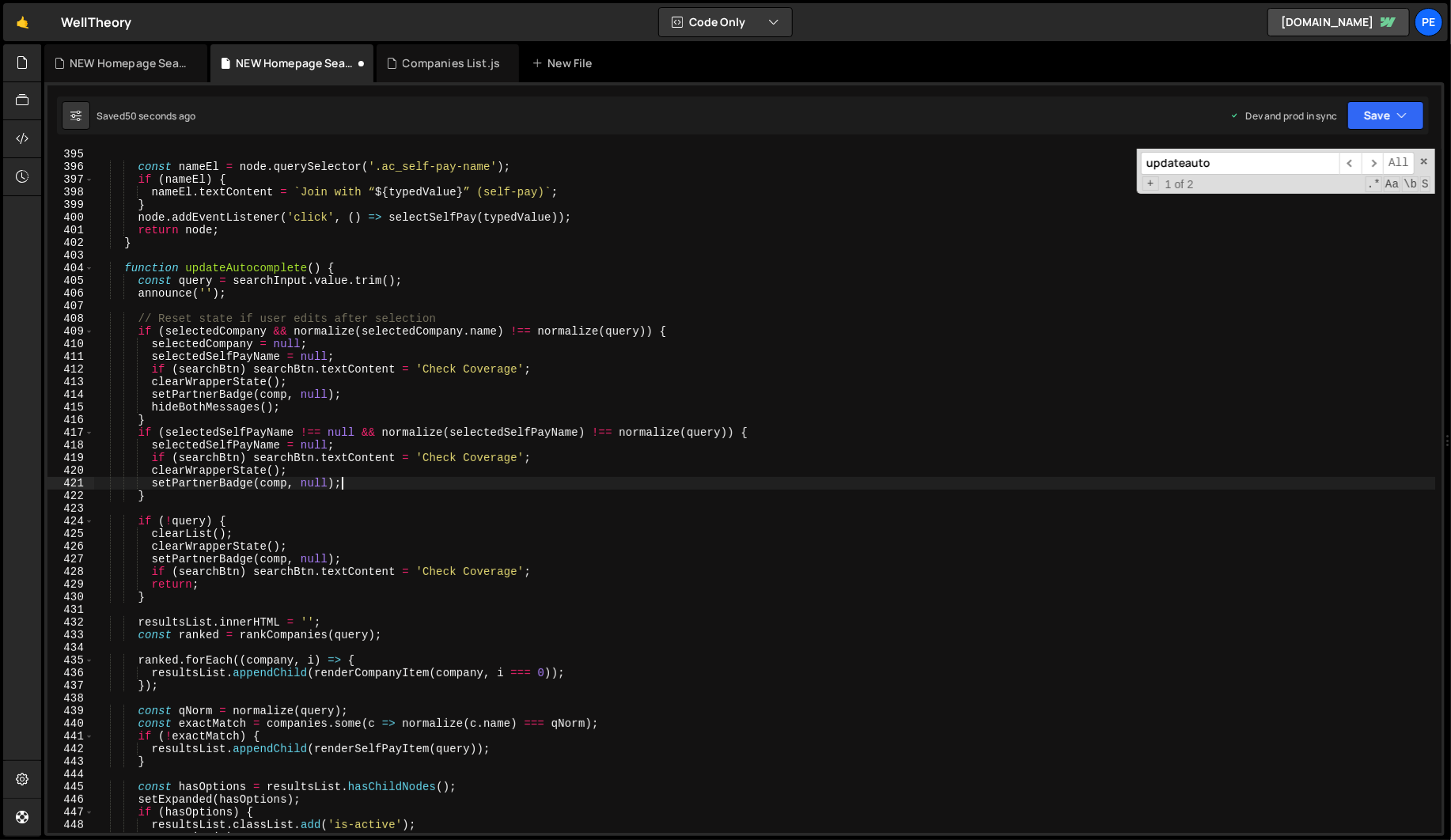
paste textarea
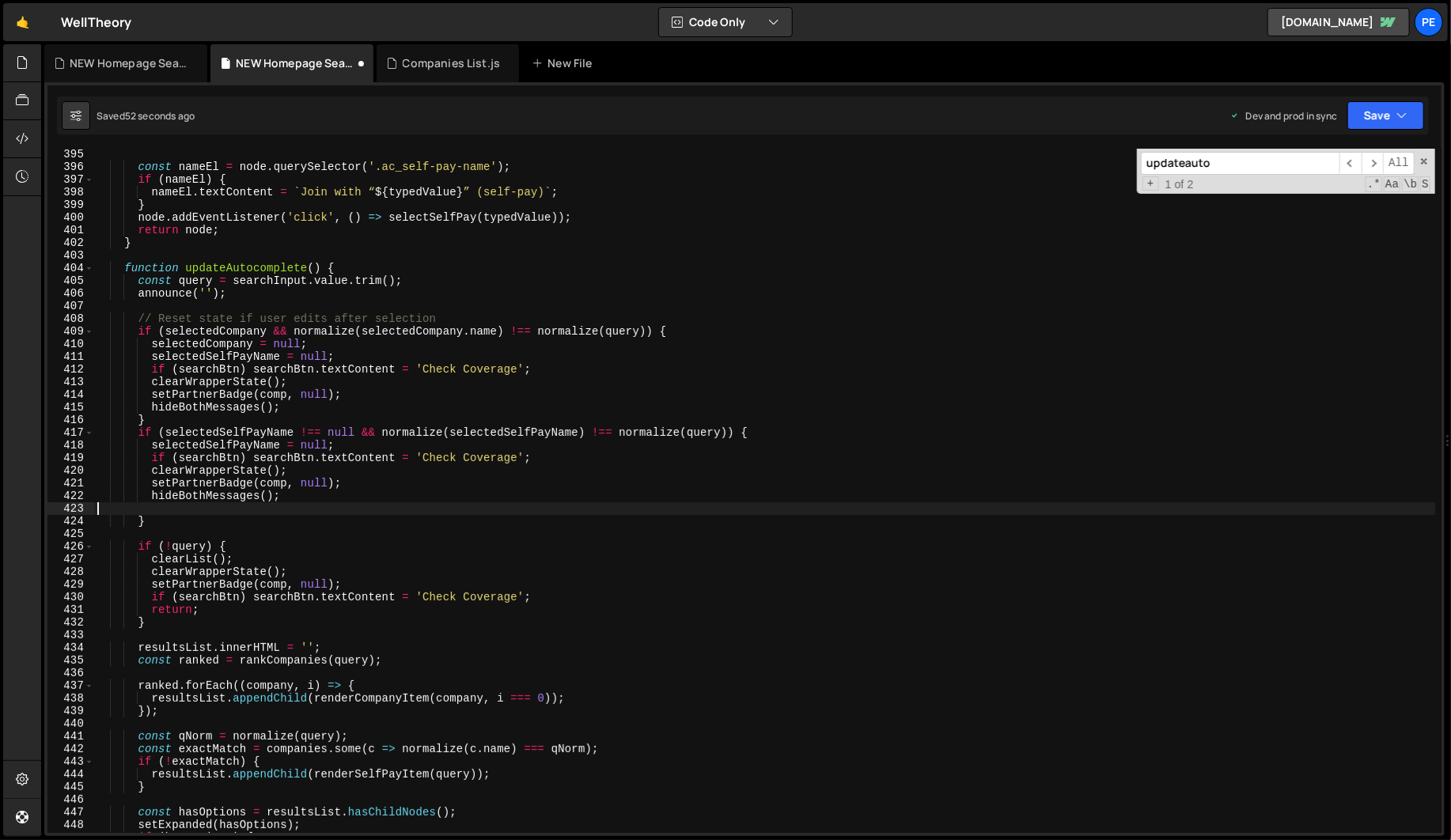
type textarea "="
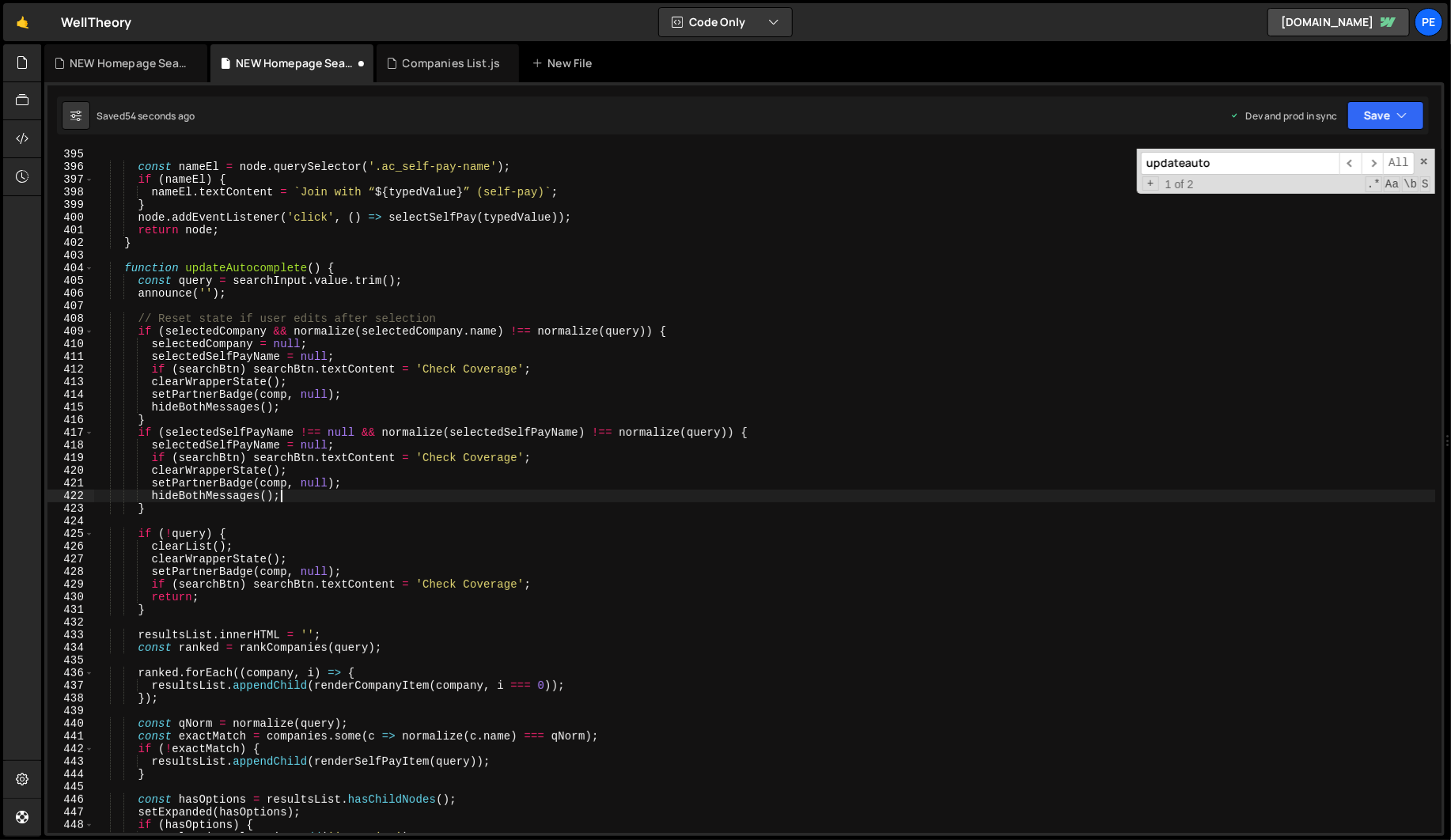
type textarea "hideBothMessages(); ="
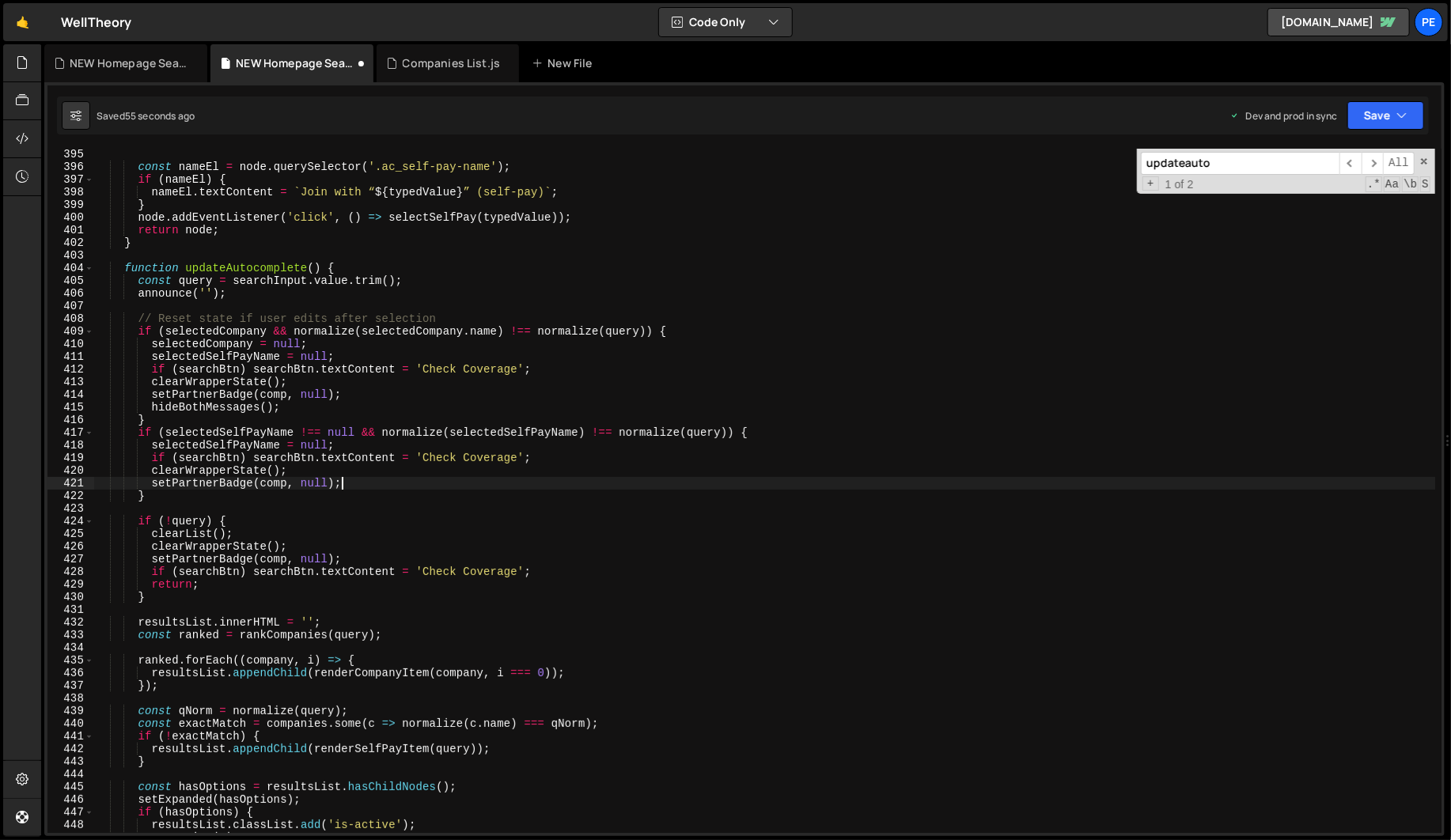
type textarea "hideBothMessages();"
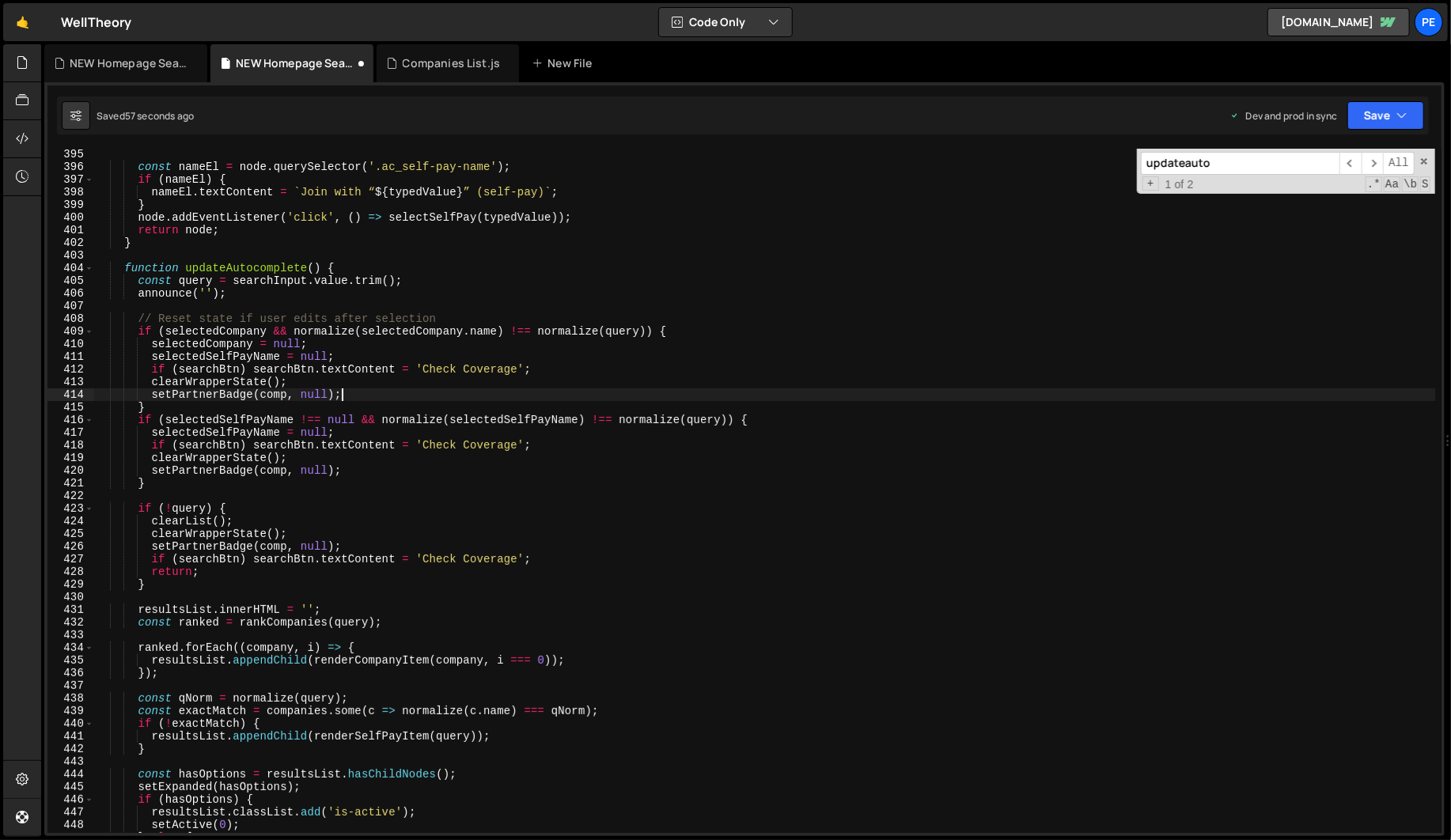
type textarea "setPartnerBadge(comp, null);"
paste input "selectCompany(company)"
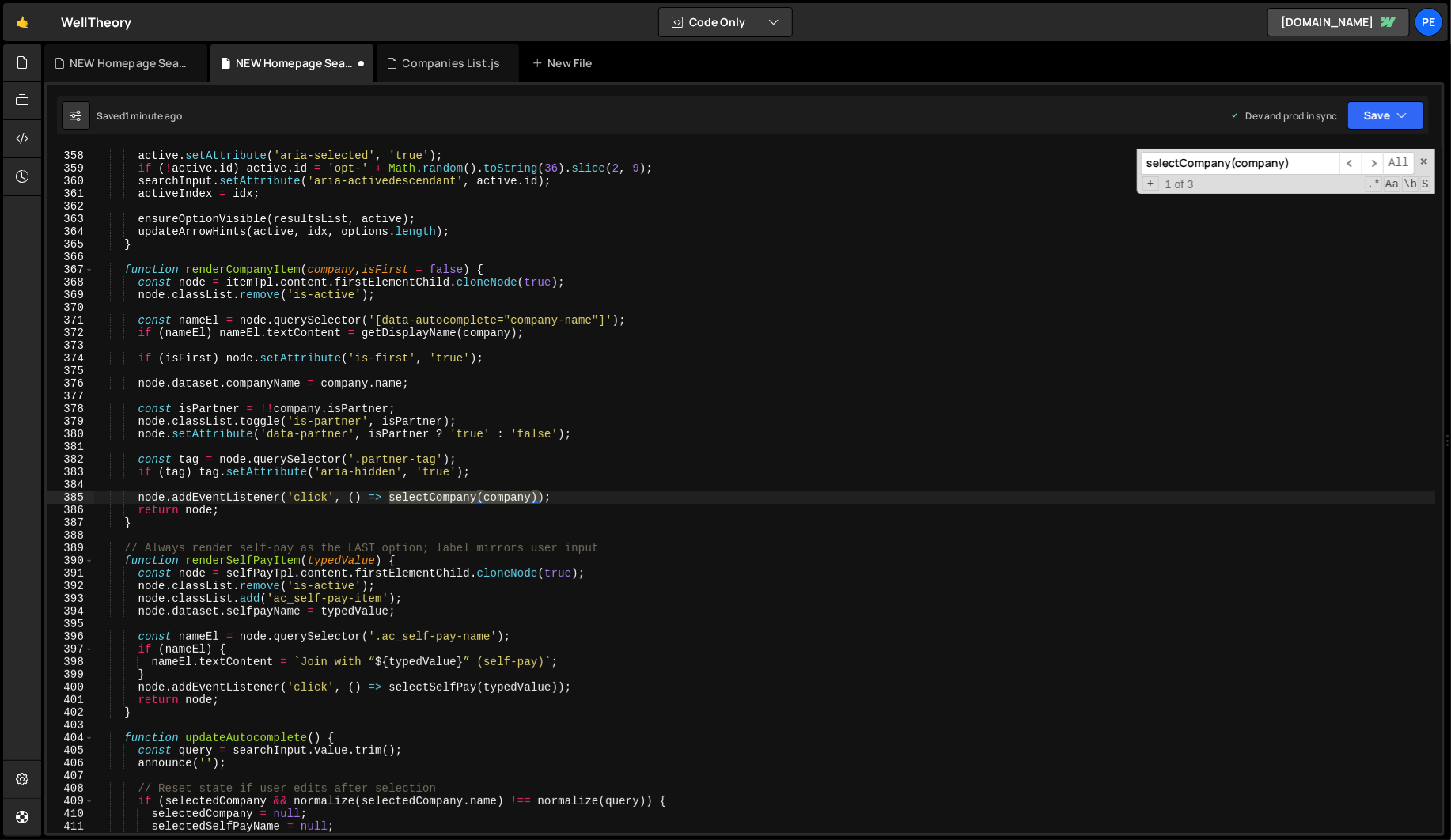
scroll to position [5402, 0]
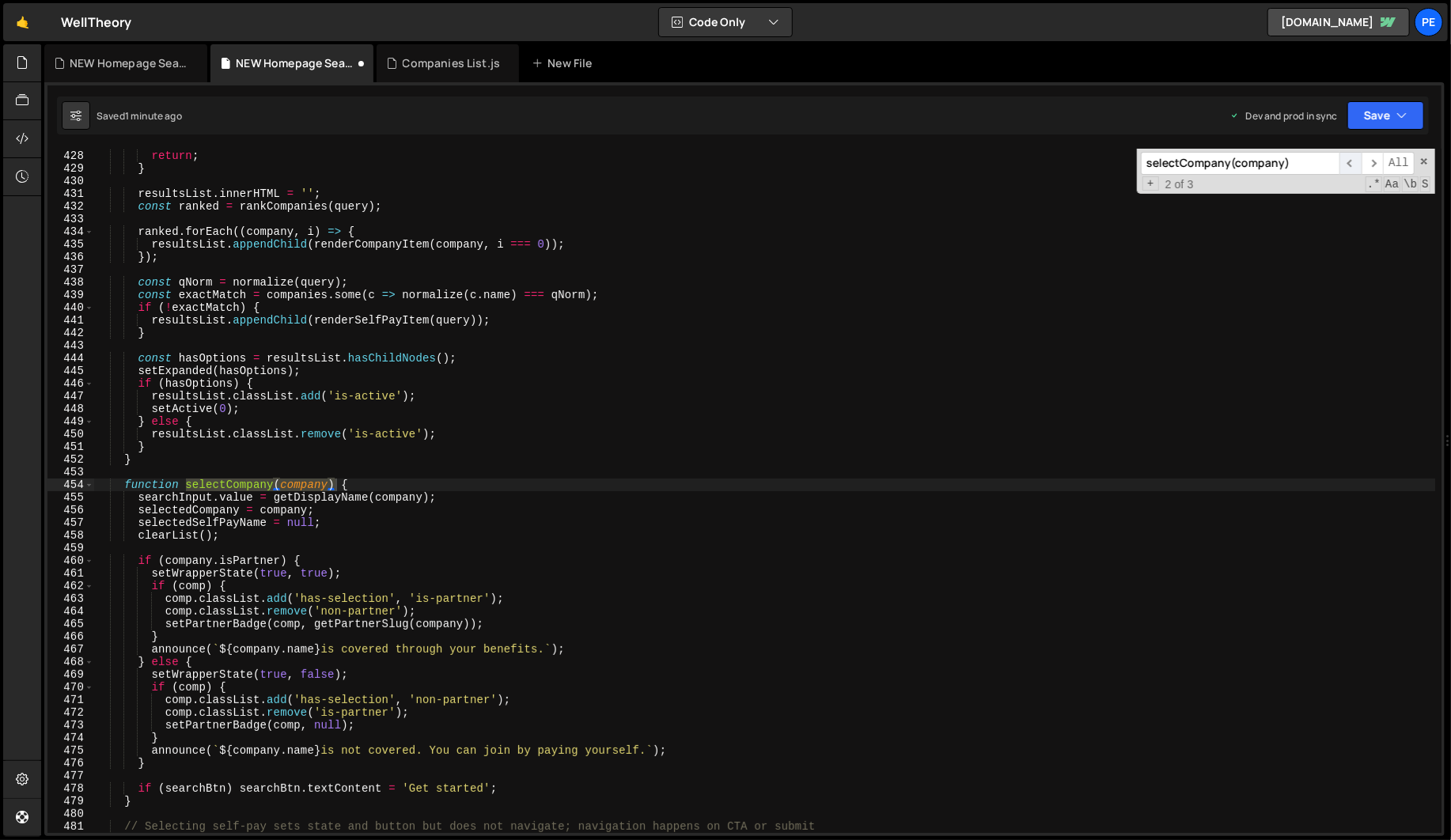
type input "selectCompany(company)"
drag, startPoint x: 1355, startPoint y: 166, endPoint x: 1235, endPoint y: 196, distance: 123.7
click at [1355, 166] on span "​" at bounding box center [1350, 163] width 22 height 23
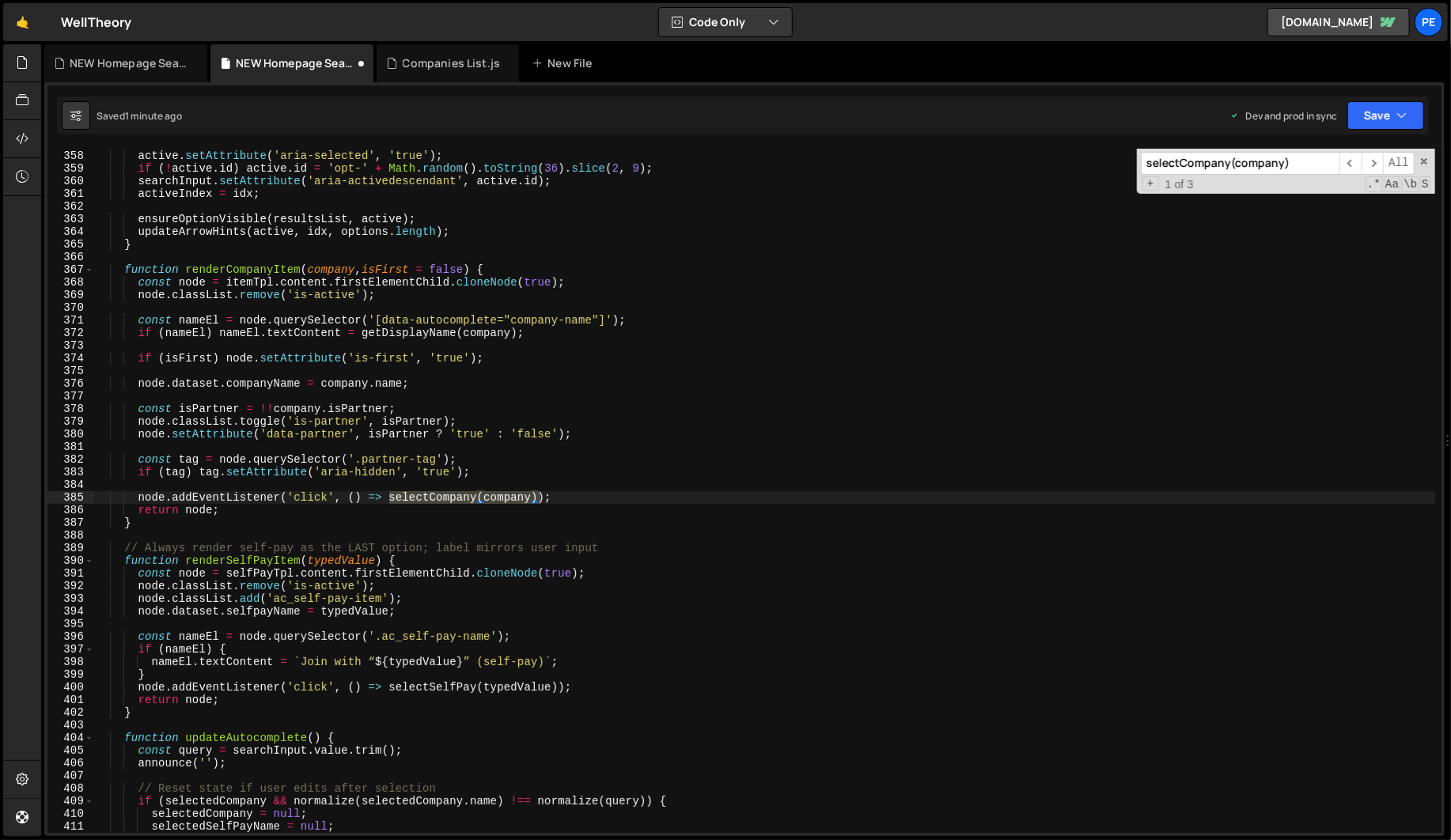
scroll to position [4521, 0]
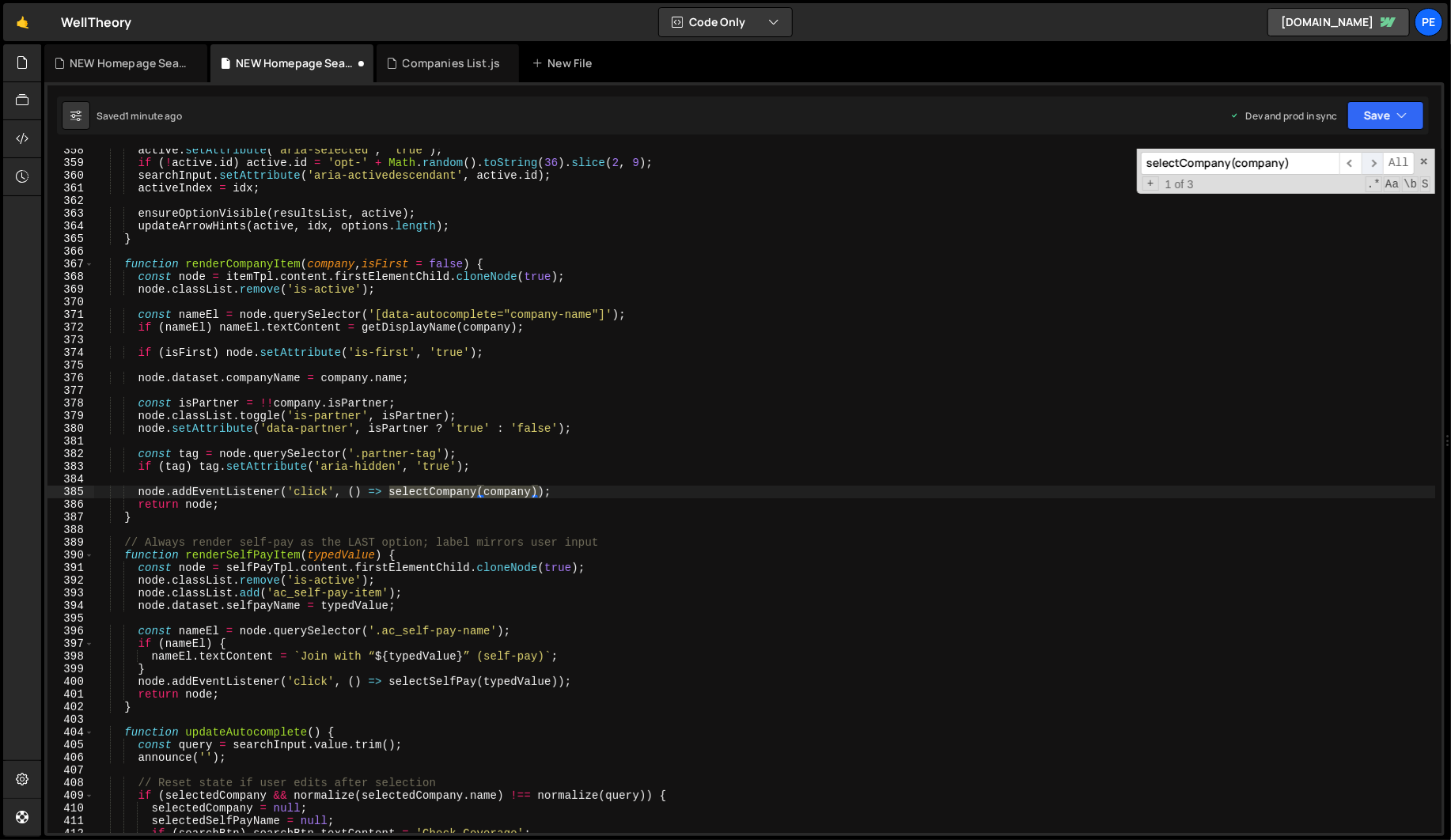
click at [1370, 159] on span "​" at bounding box center [1372, 163] width 22 height 23
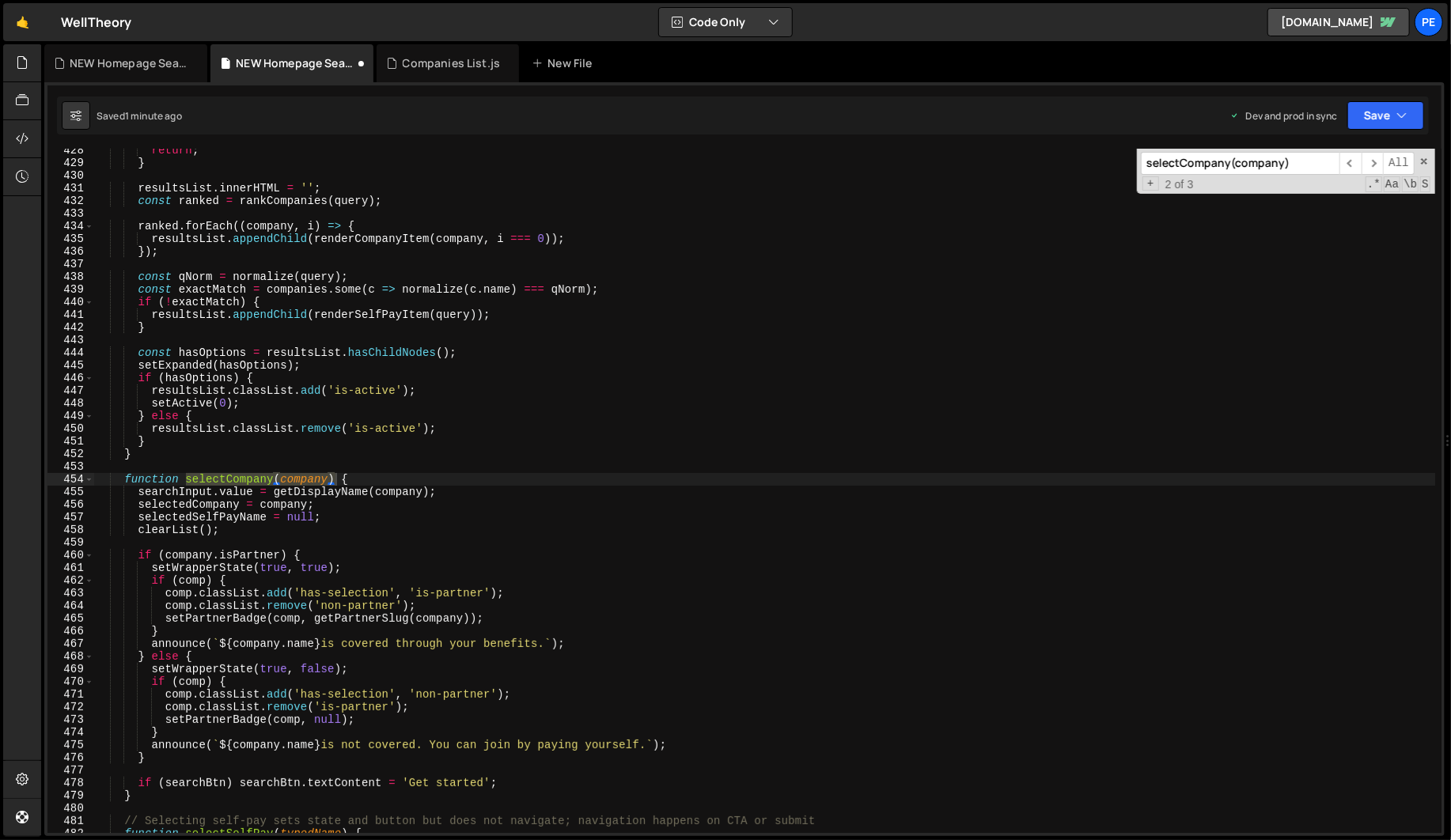
scroll to position [5499, 0]
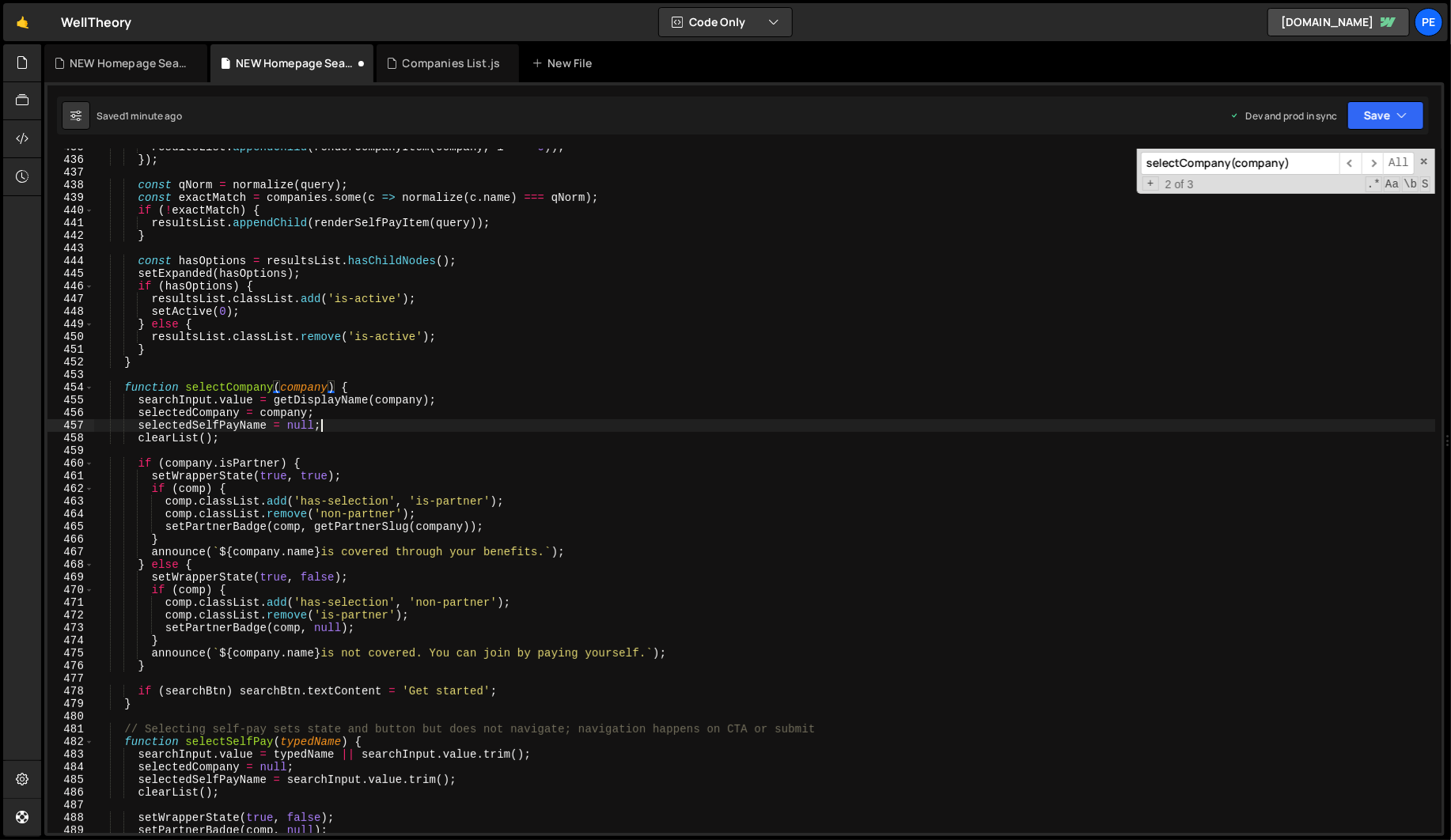
click at [331, 430] on div "resultsList . appendChild ( renderCompanyItem ( company , i === 0 )) ; }) ; con…" at bounding box center [765, 495] width 1340 height 709
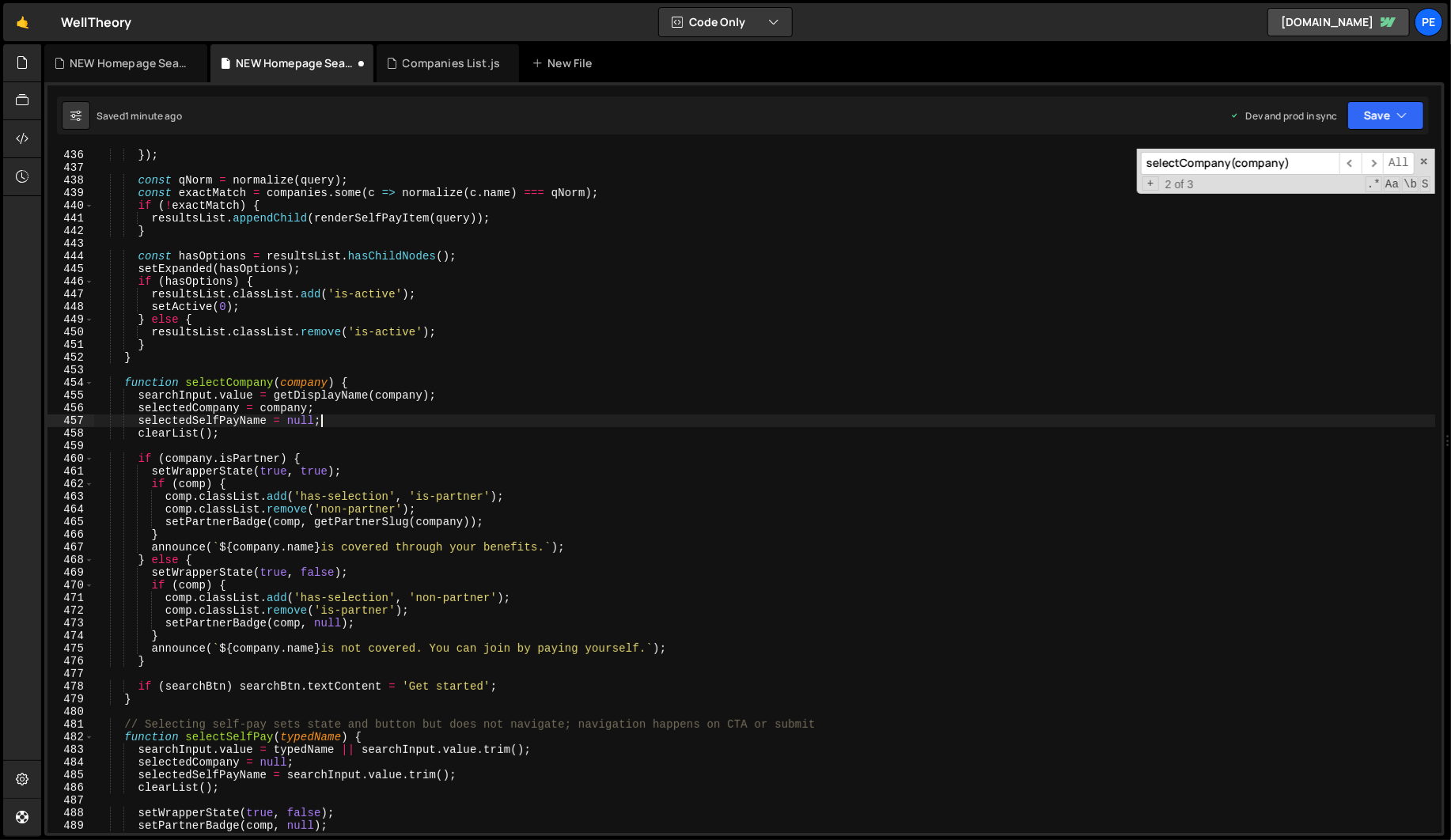
scroll to position [5509, 0]
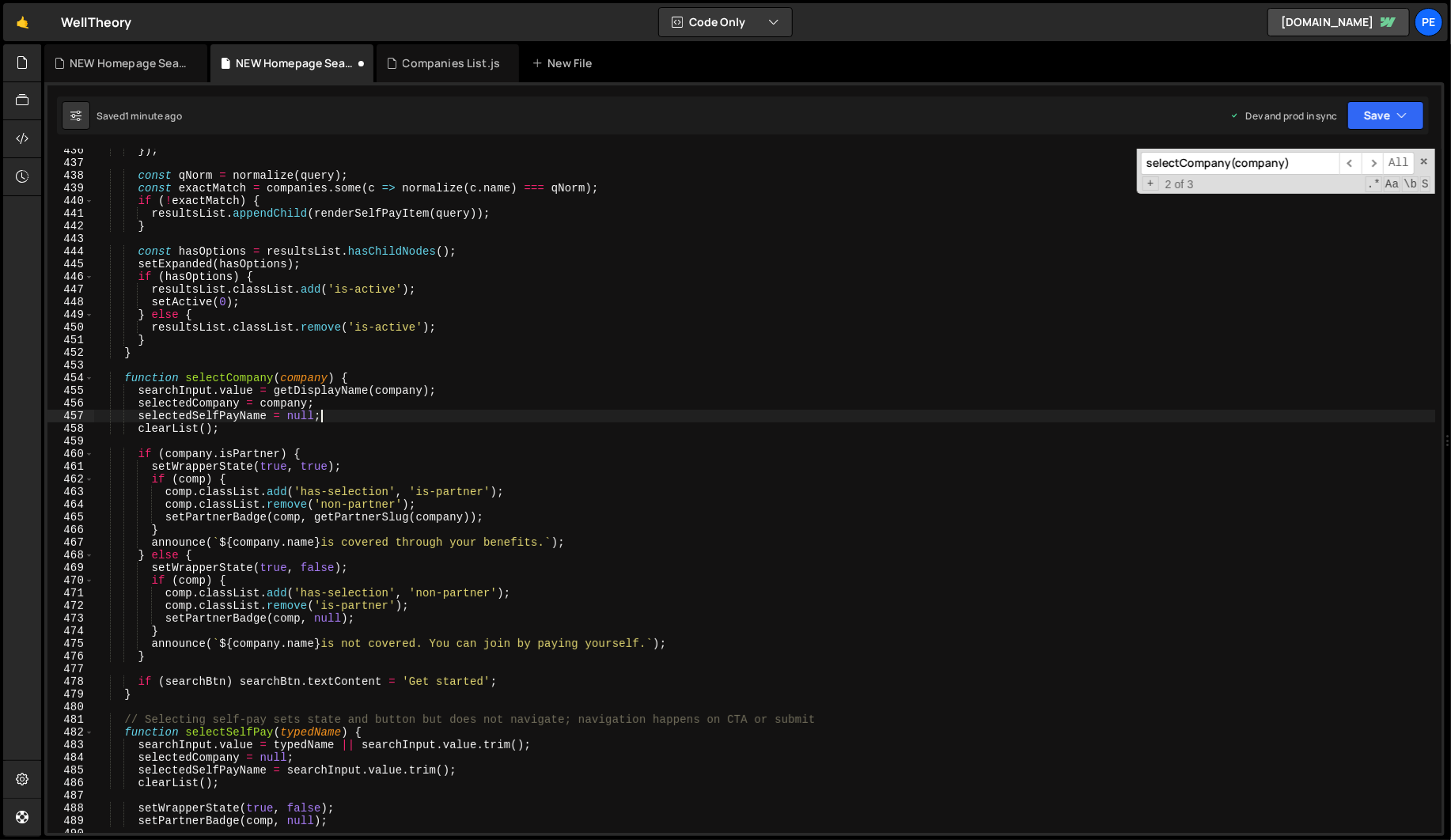
click at [237, 464] on div "}) ; const qNorm = normalize ( query ) ; const exactMatch = companies . some ( …" at bounding box center [765, 498] width 1340 height 709
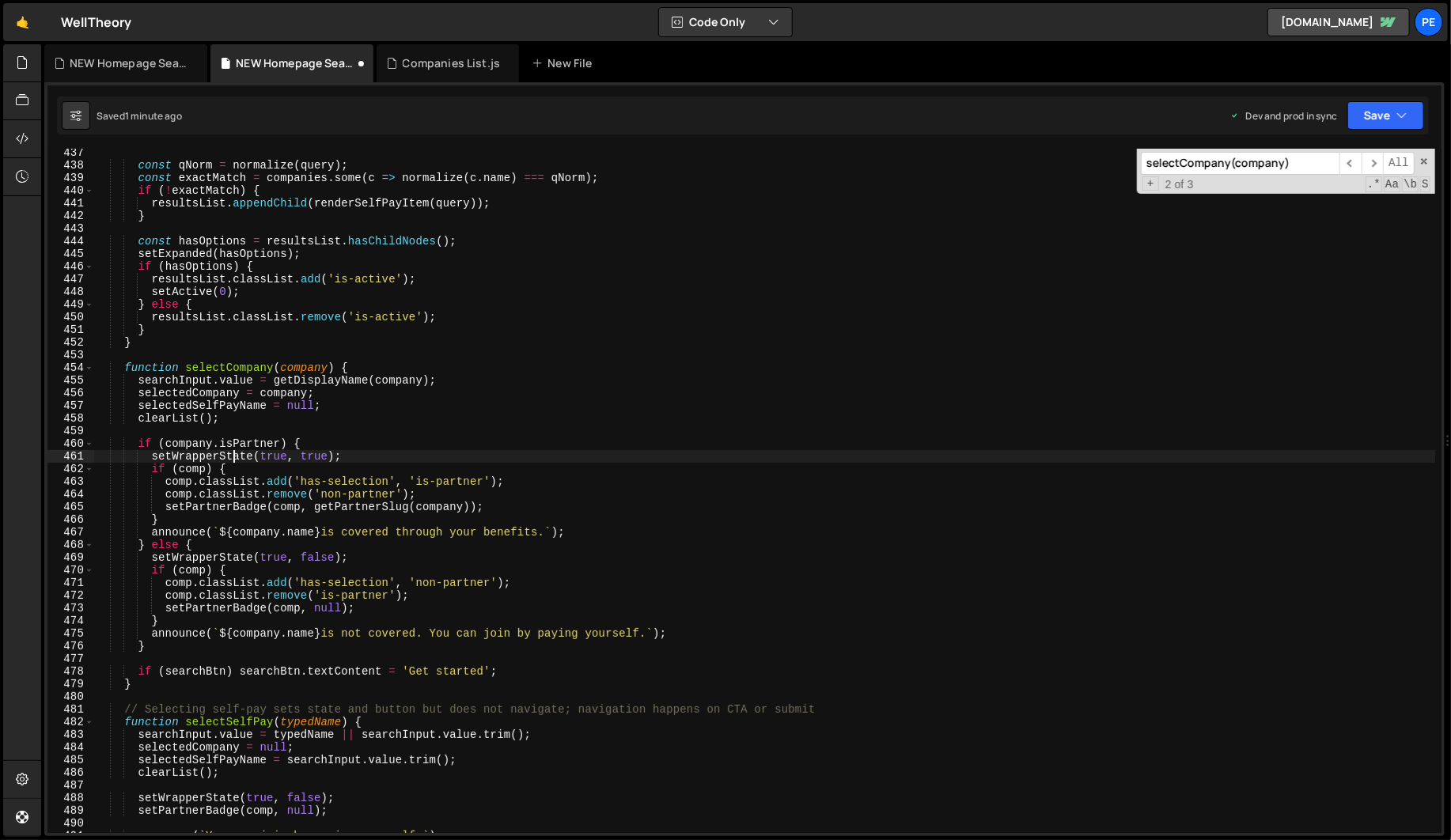
click at [150, 689] on div "const qNorm = normalize ( query ) ; const exactMatch = companies . some ( c => …" at bounding box center [765, 501] width 1340 height 709
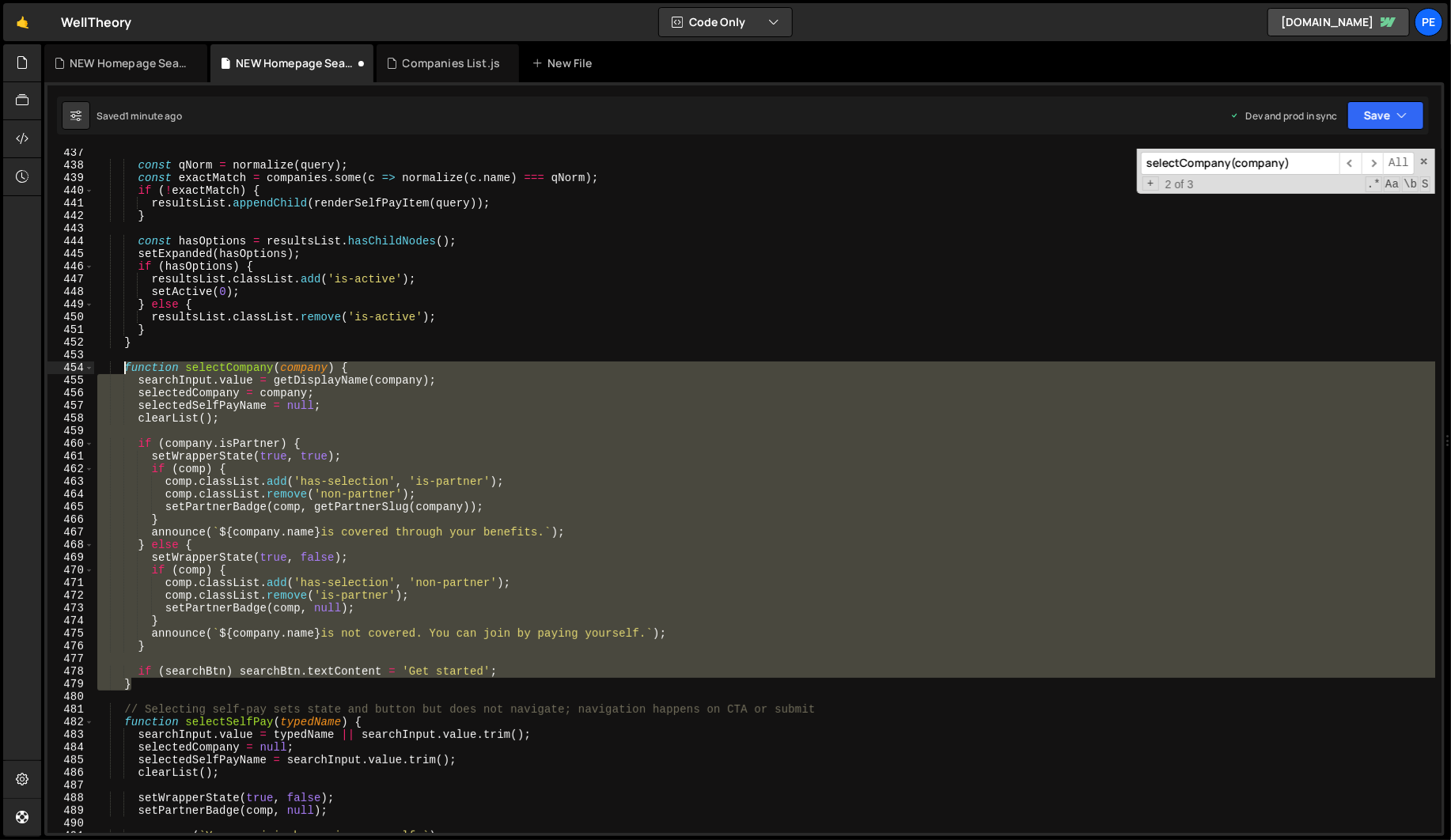
drag, startPoint x: 142, startPoint y: 685, endPoint x: 124, endPoint y: 368, distance: 317.5
click at [124, 368] on div "const qNorm = normalize ( query ) ; const exactMatch = companies . some ( c => …" at bounding box center [765, 501] width 1340 height 709
click at [156, 456] on div "const qNorm = normalize ( query ) ; const exactMatch = companies . some ( c => …" at bounding box center [765, 490] width 1340 height 684
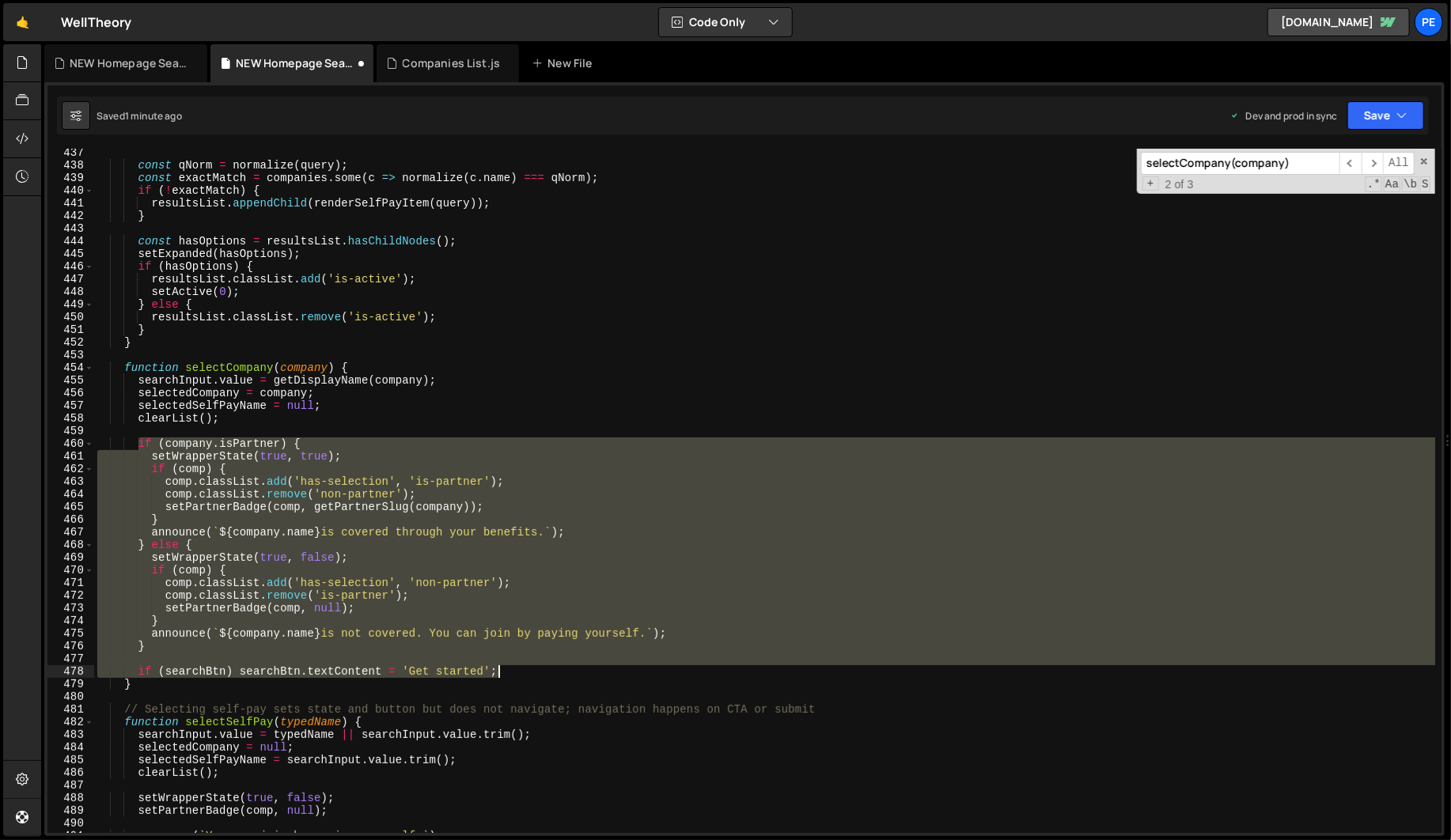
drag, startPoint x: 136, startPoint y: 442, endPoint x: 525, endPoint y: 672, distance: 451.9
click at [525, 672] on div "const qNorm = normalize ( query ) ; const exactMatch = companies . some ( c => …" at bounding box center [765, 501] width 1340 height 709
type textarea "if (searchBtn) searchBtn.textContent = 'Get started';"
paste textarea
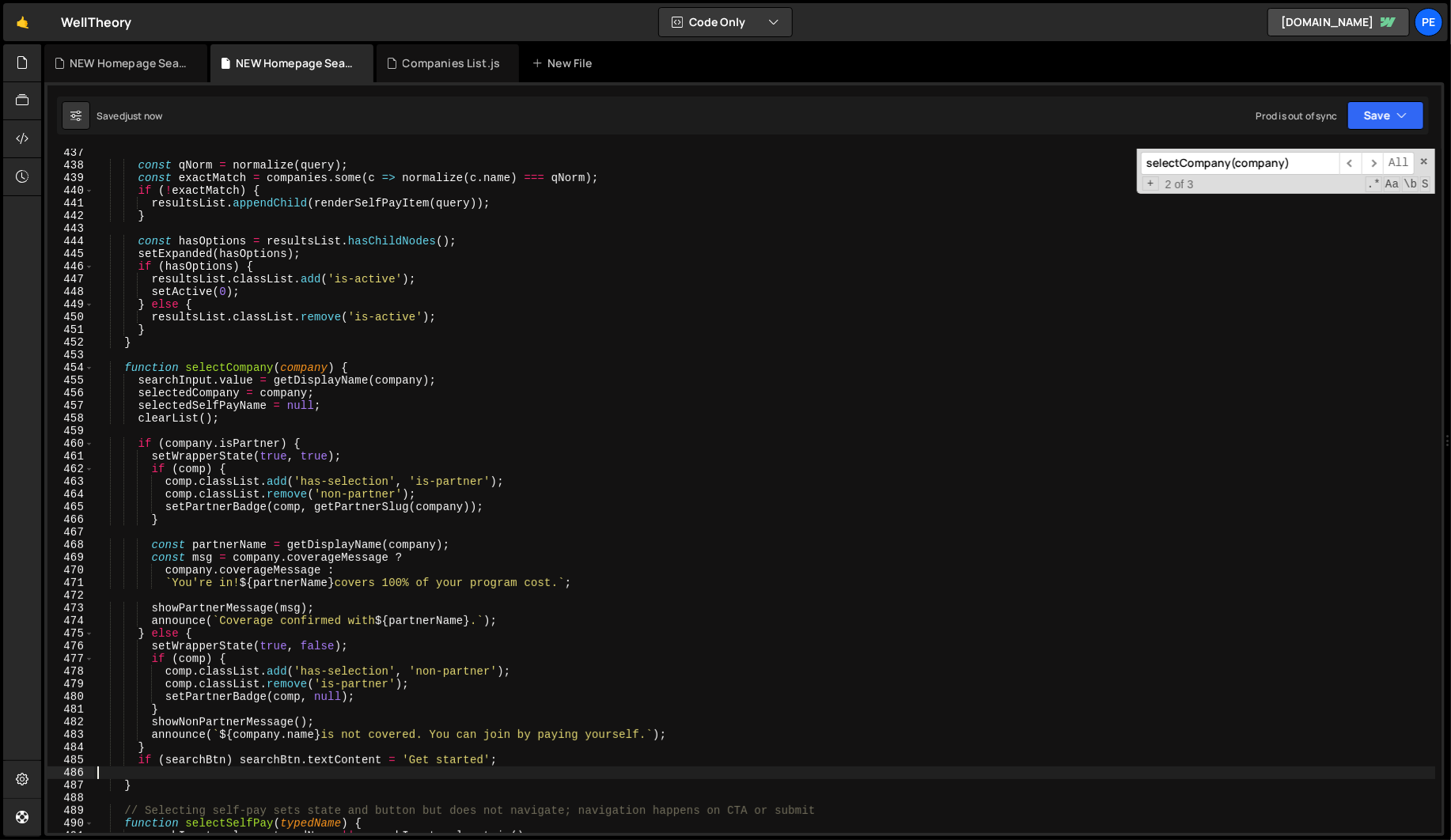
click at [1282, 172] on input "selectCompany(company)" at bounding box center [1240, 163] width 198 height 23
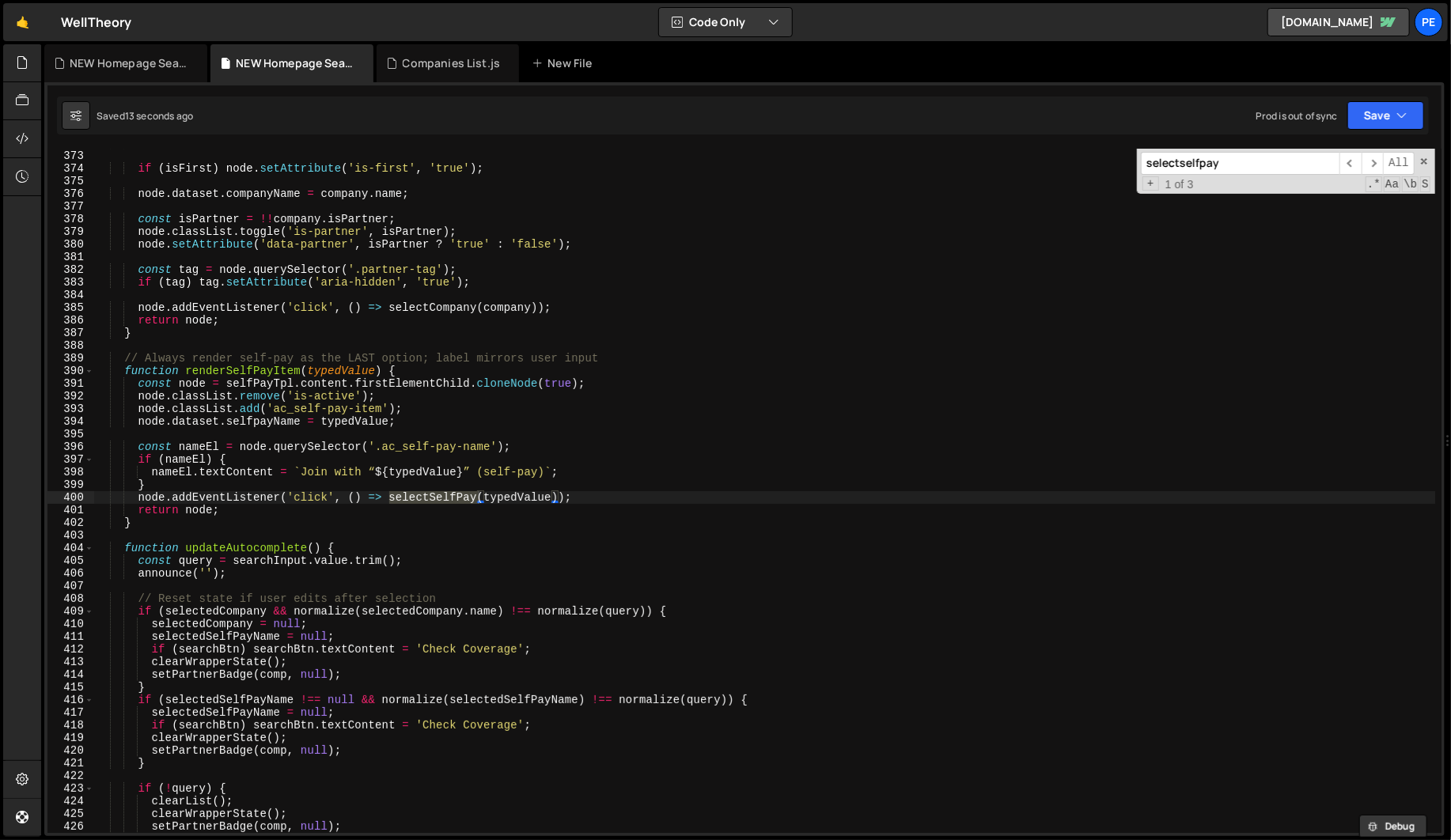
scroll to position [4745, 0]
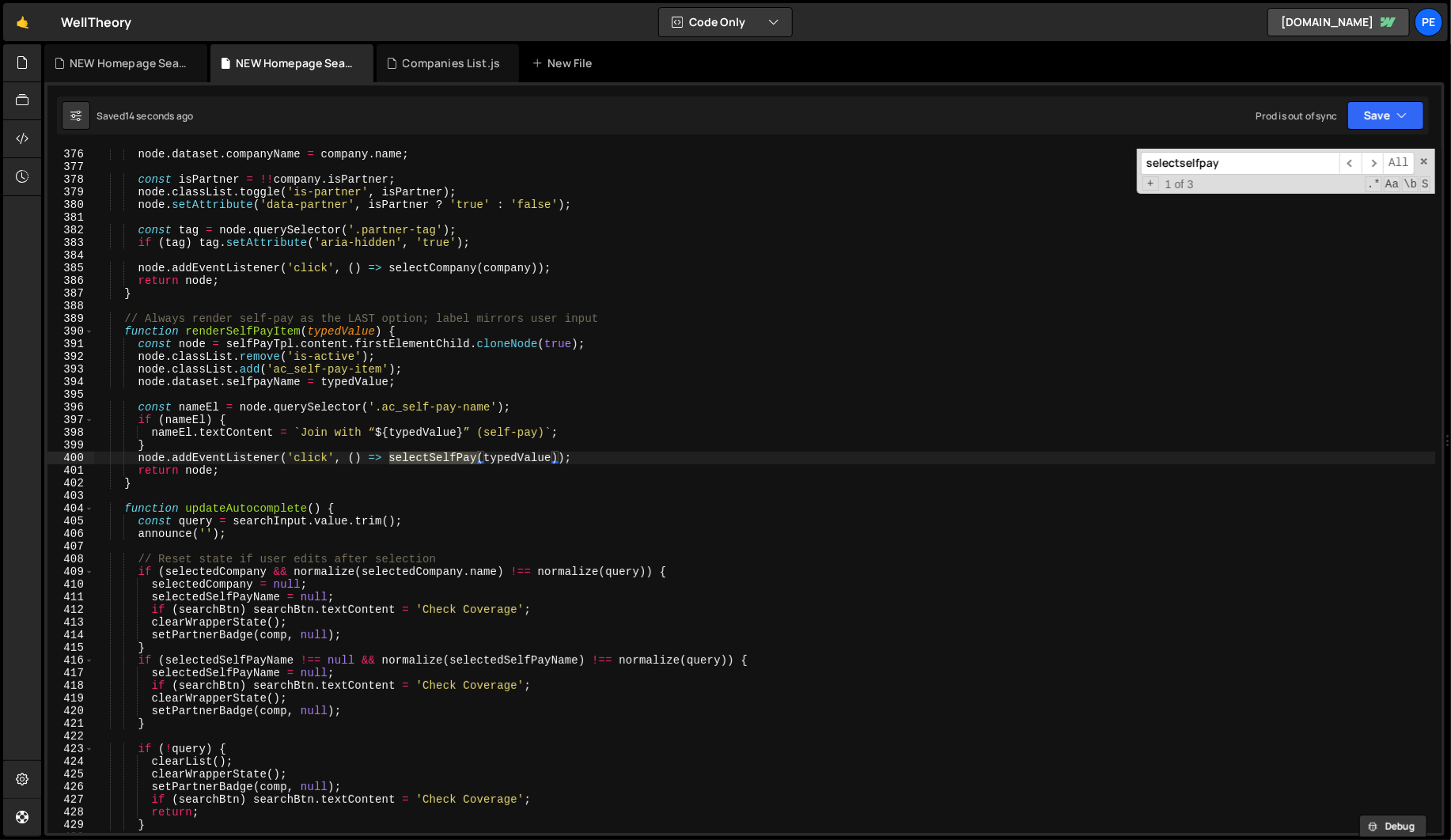
type input "selectselfpay"
click at [475, 471] on div "node . dataset . companyName = company . name ; const isPartner = !! company . …" at bounding box center [765, 503] width 1340 height 709
click at [1212, 181] on div "+ 1 of 3 .* Aa \b S" at bounding box center [1285, 185] width 290 height 13
click at [1234, 163] on input "selectselfpay" at bounding box center [1240, 163] width 198 height 23
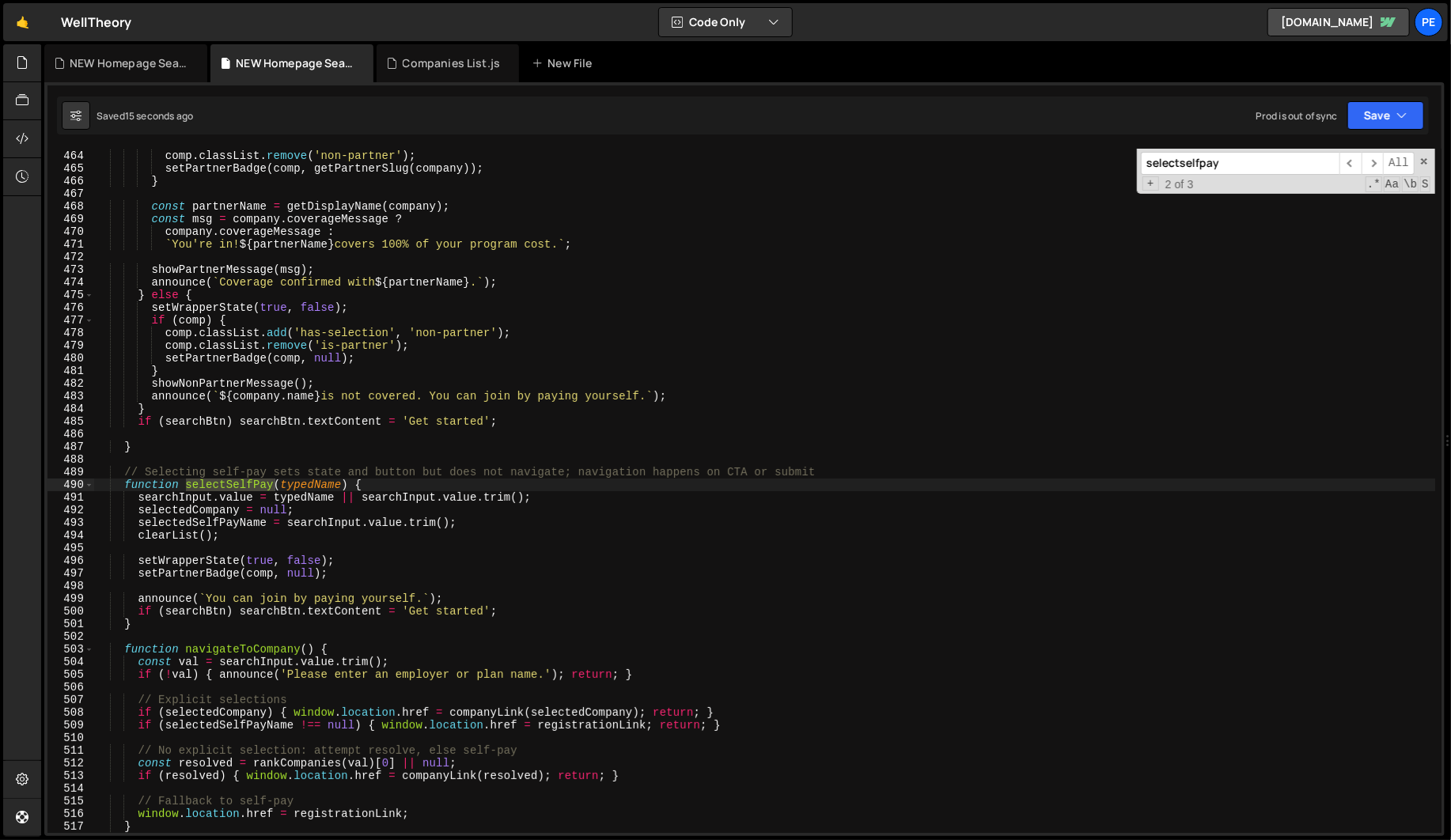
scroll to position [5858, 0]
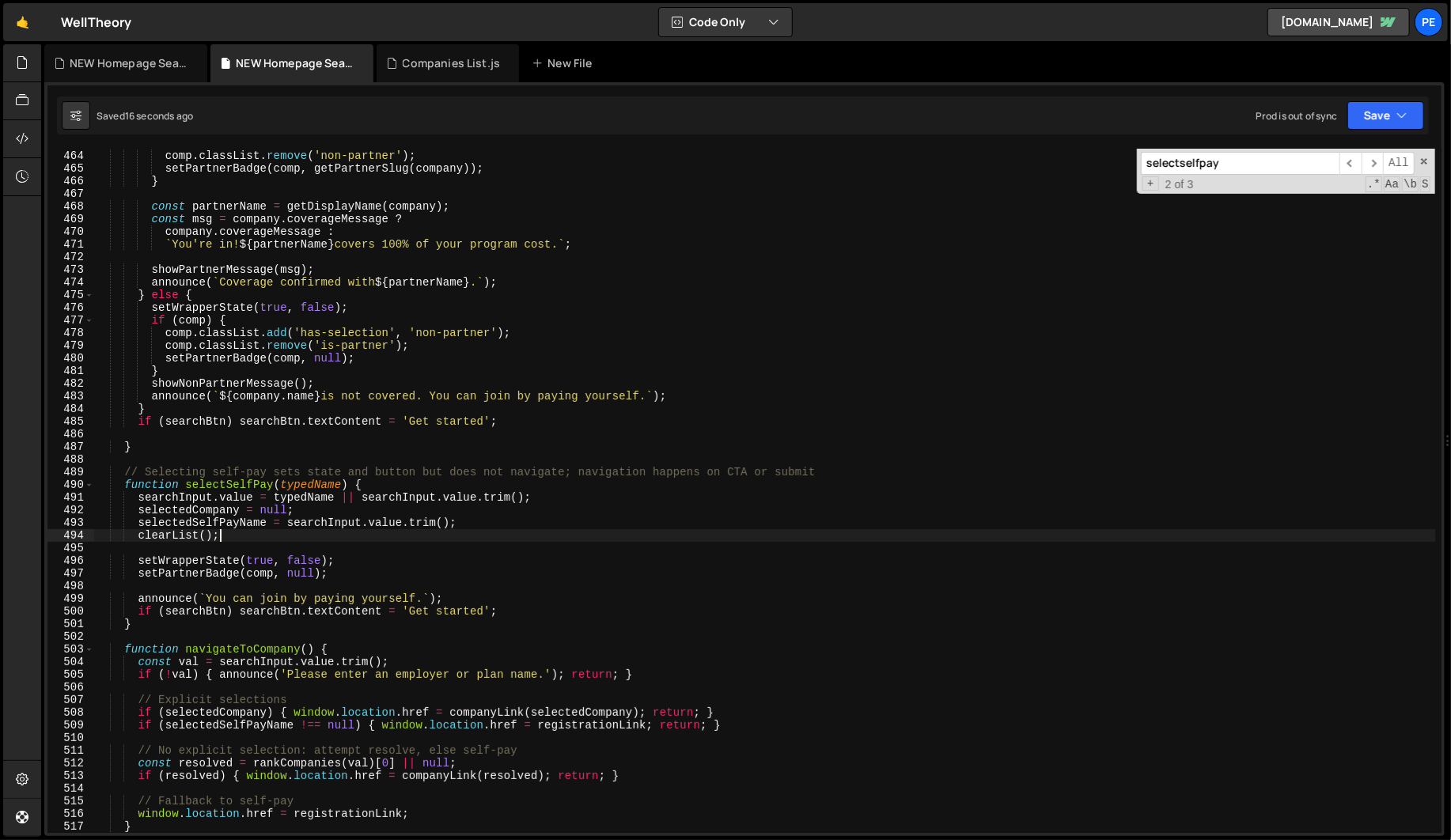
click at [313, 536] on div "comp . classList . add ( 'has-selection' , 'is-partner' ) ; comp . classList . …" at bounding box center [765, 491] width 1340 height 709
click at [86, 485] on span at bounding box center [89, 485] width 9 height 13
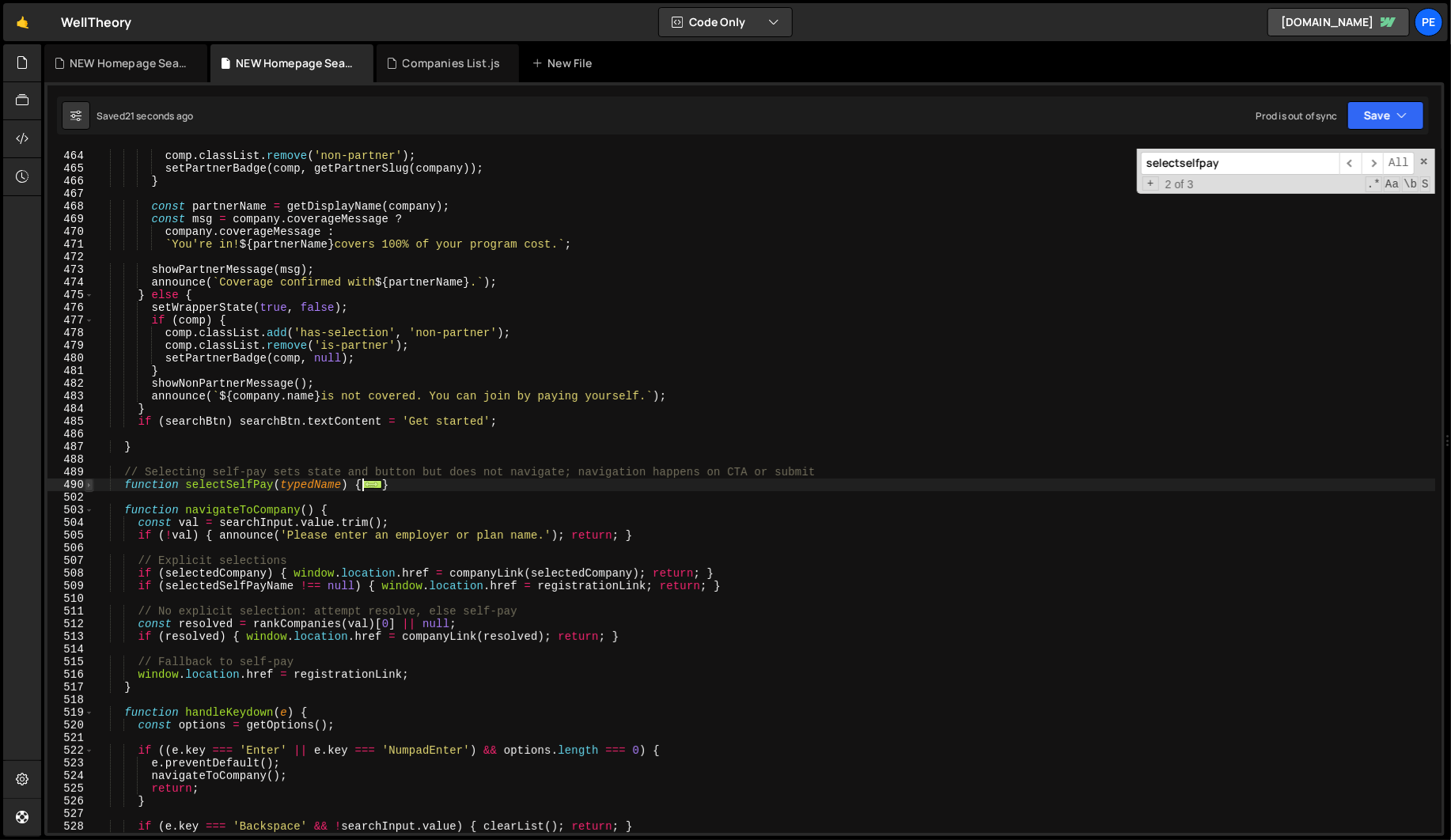
click at [86, 485] on span at bounding box center [89, 485] width 9 height 13
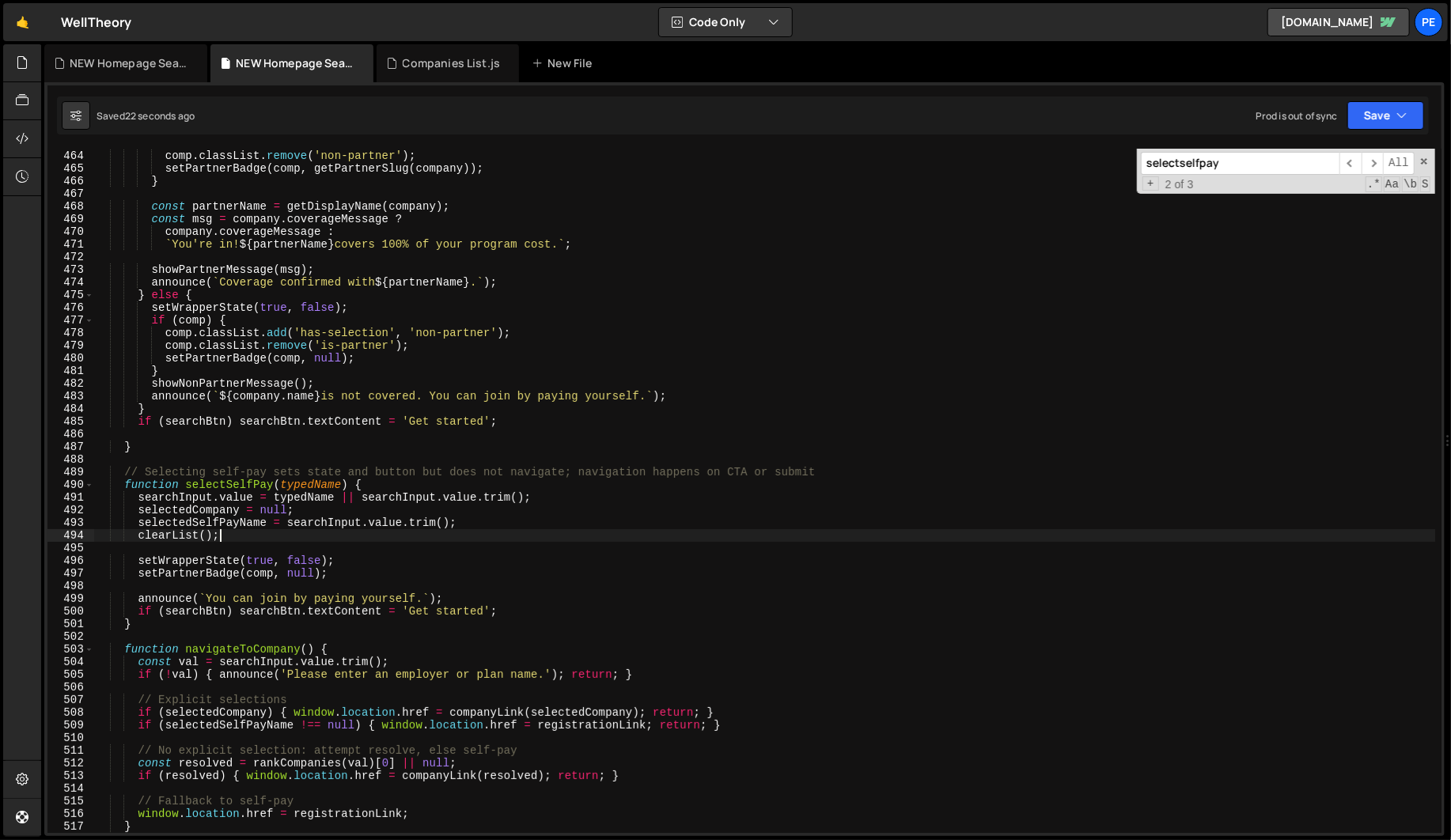
click at [521, 605] on div "comp . classList . add ( 'has-selection' , 'is-partner' ) ; comp . classList . …" at bounding box center [765, 491] width 1340 height 709
type textarea "if (searchBtn) searchBtn.textContent = 'Get started';"
paste textarea
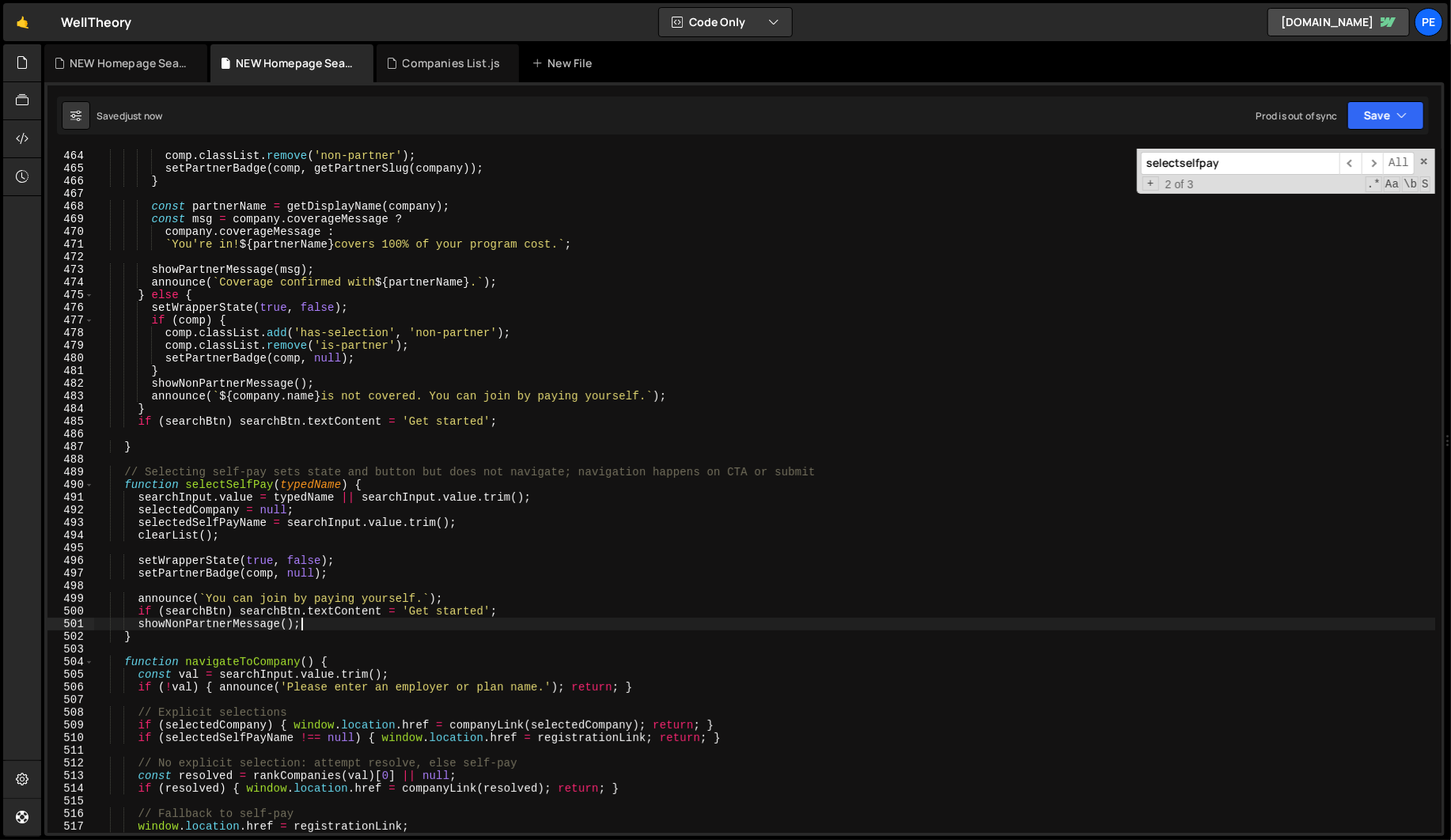
type textarea "showNonPartnerMessage();"
click at [1233, 163] on input "selectselfpay" at bounding box center [1240, 163] width 198 height 23
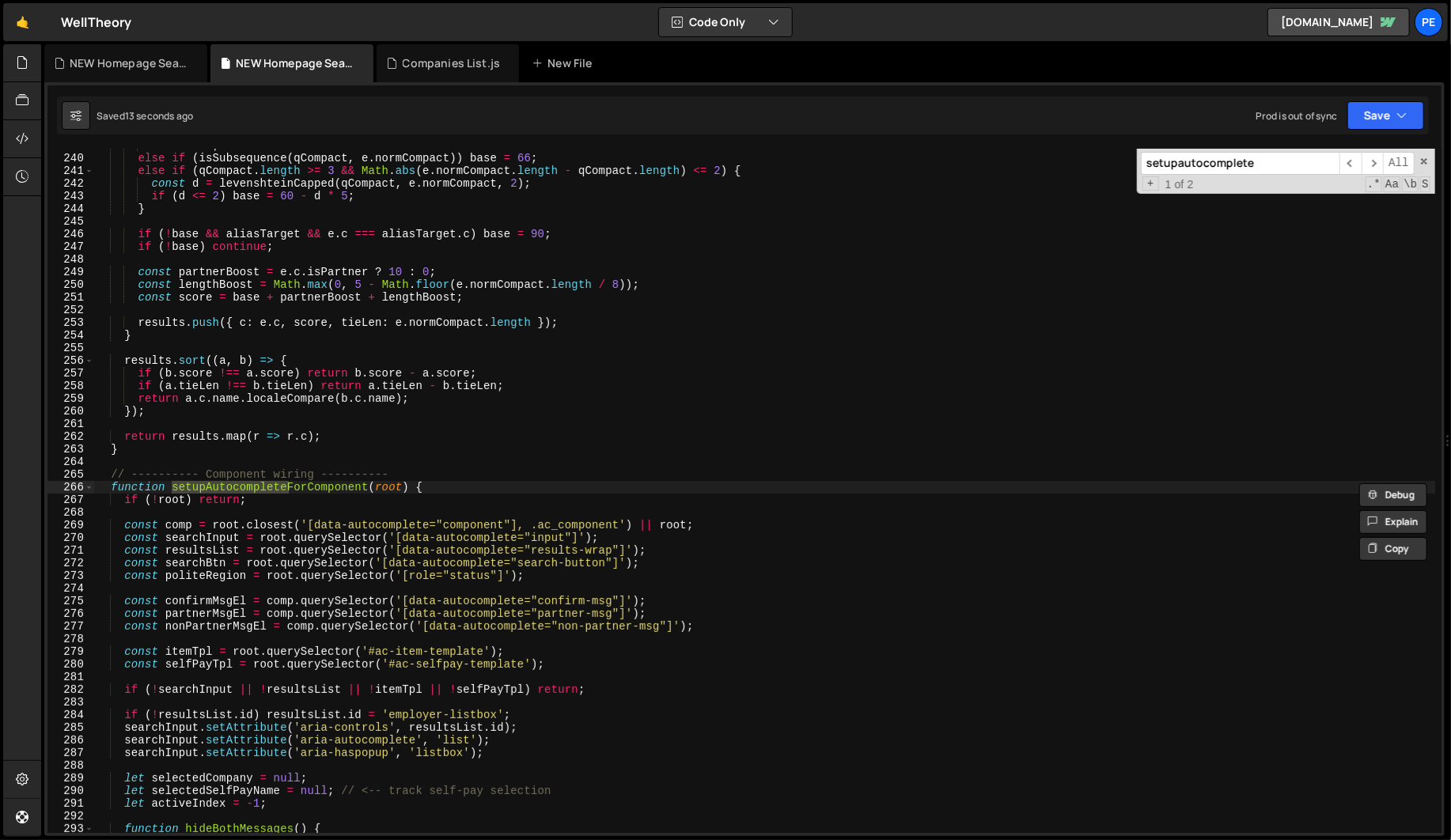
scroll to position [3084, 0]
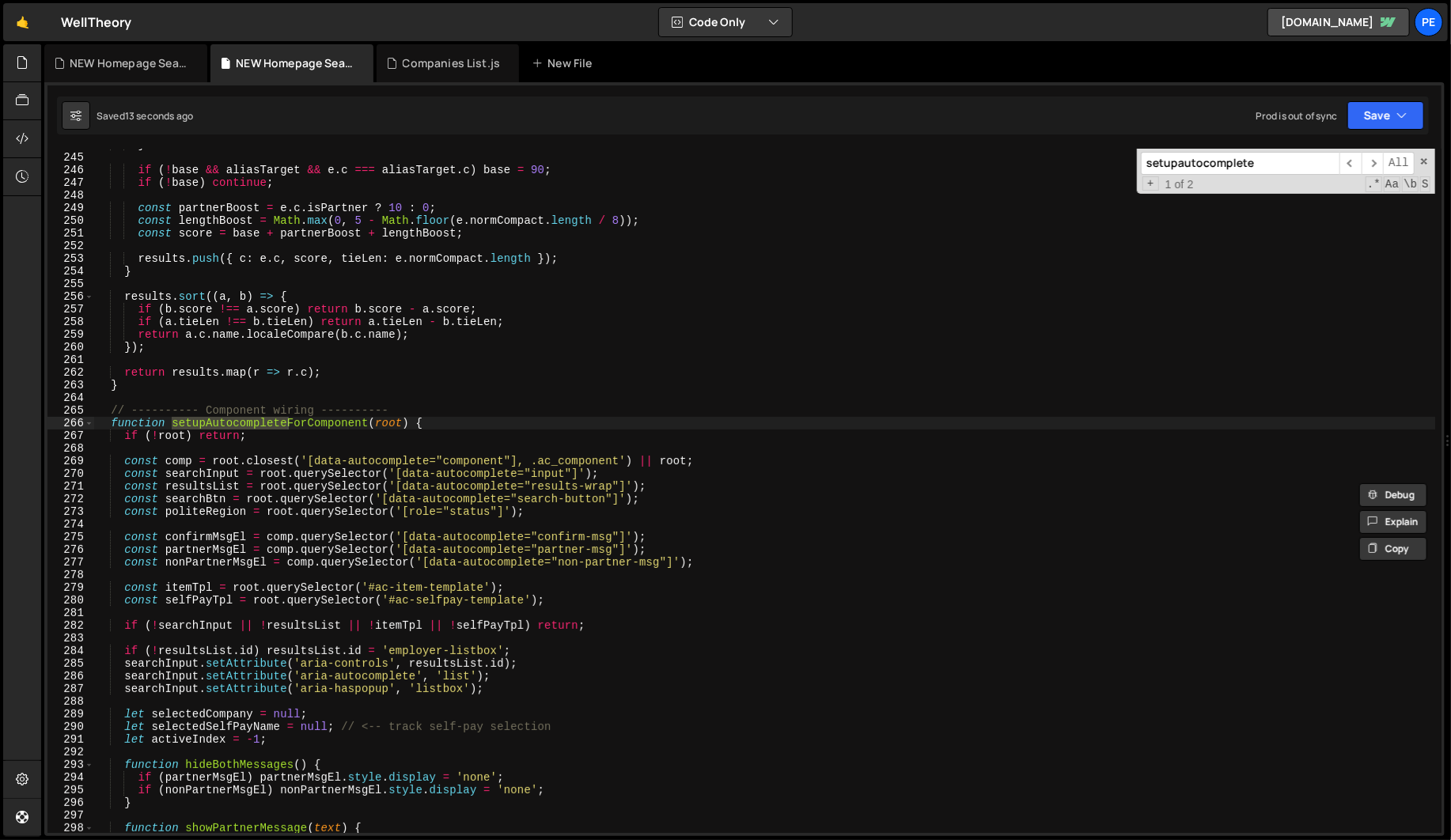
type input "setupautocomplete"
click at [351, 528] on div "} if ( ! base && [PERSON_NAME] && e . c === aliasTarget . c ) base = 90 ; if ( …" at bounding box center [765, 493] width 1340 height 709
click at [89, 424] on span at bounding box center [89, 424] width 9 height 13
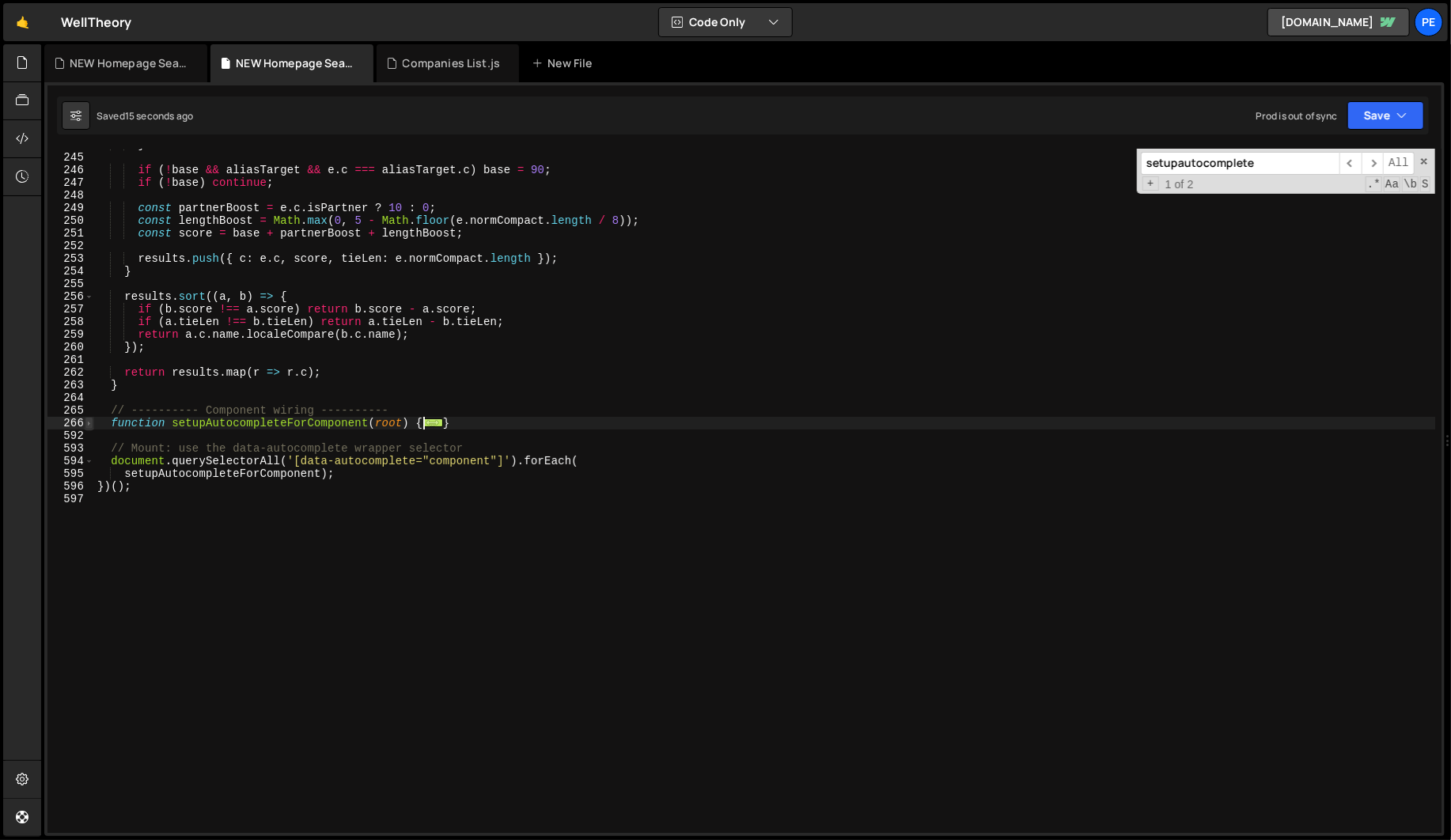
click at [89, 424] on span at bounding box center [89, 424] width 9 height 13
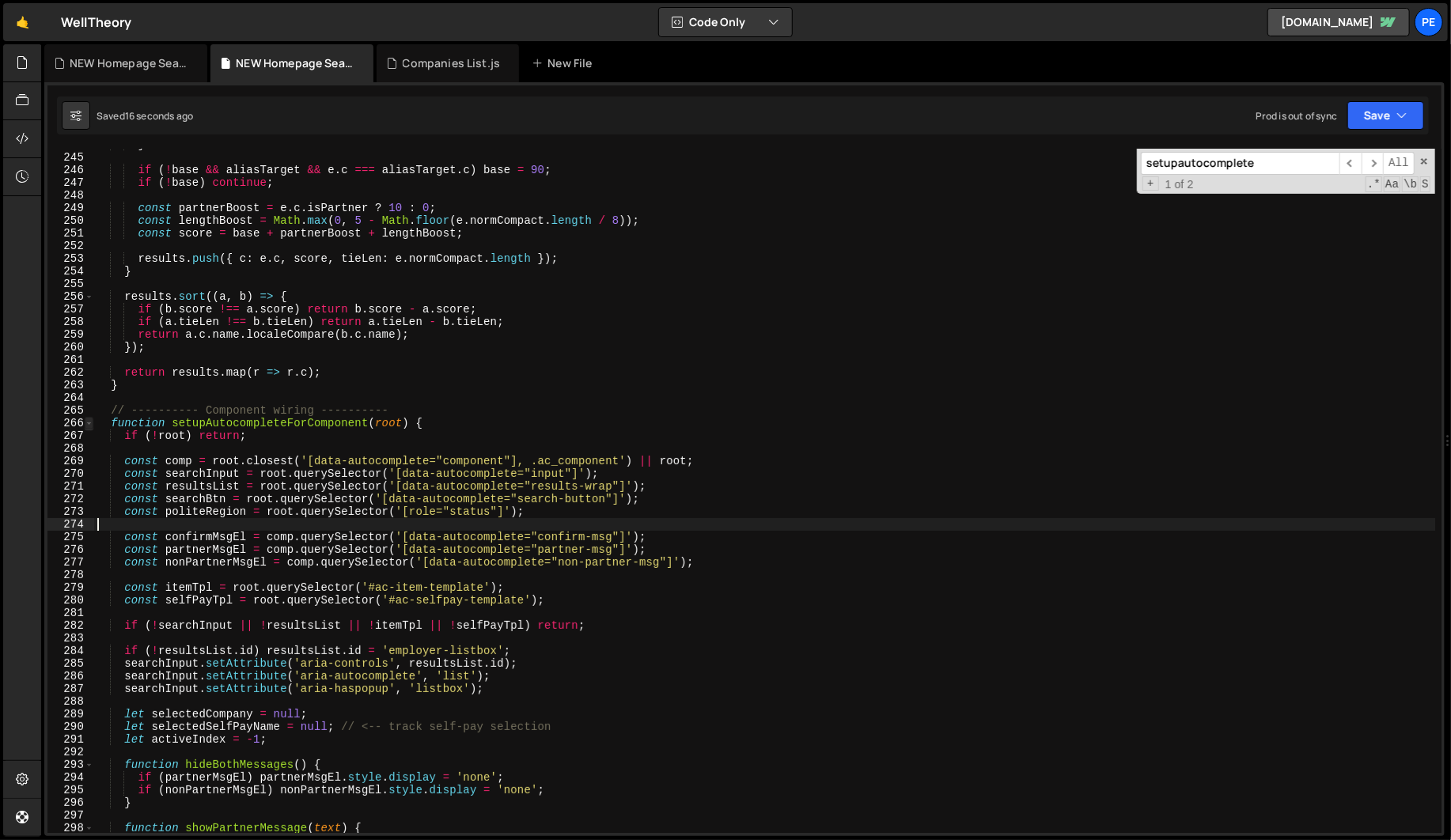
click at [89, 424] on span at bounding box center [89, 424] width 9 height 13
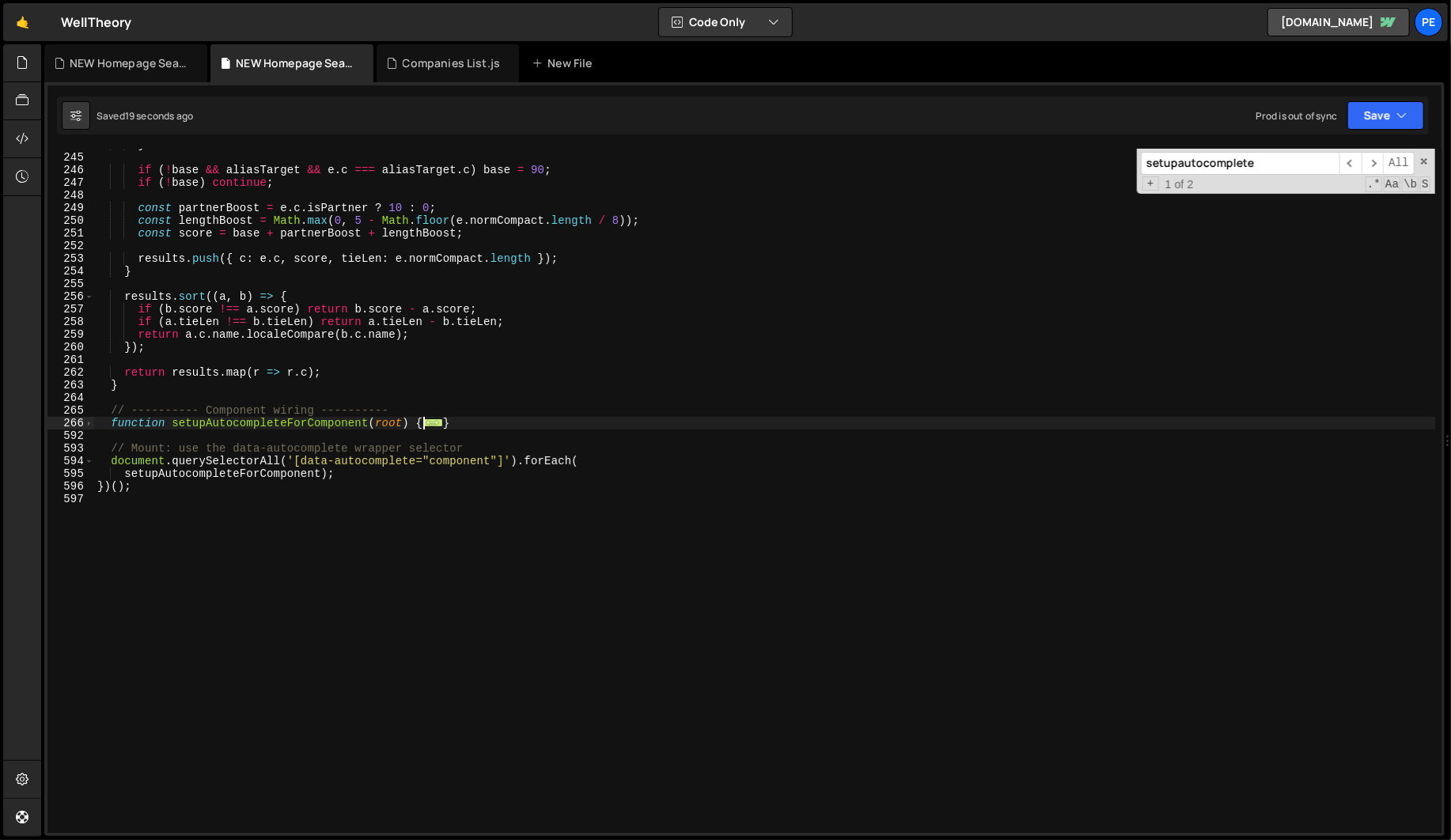
click at [434, 423] on span "..." at bounding box center [432, 422] width 20 height 9
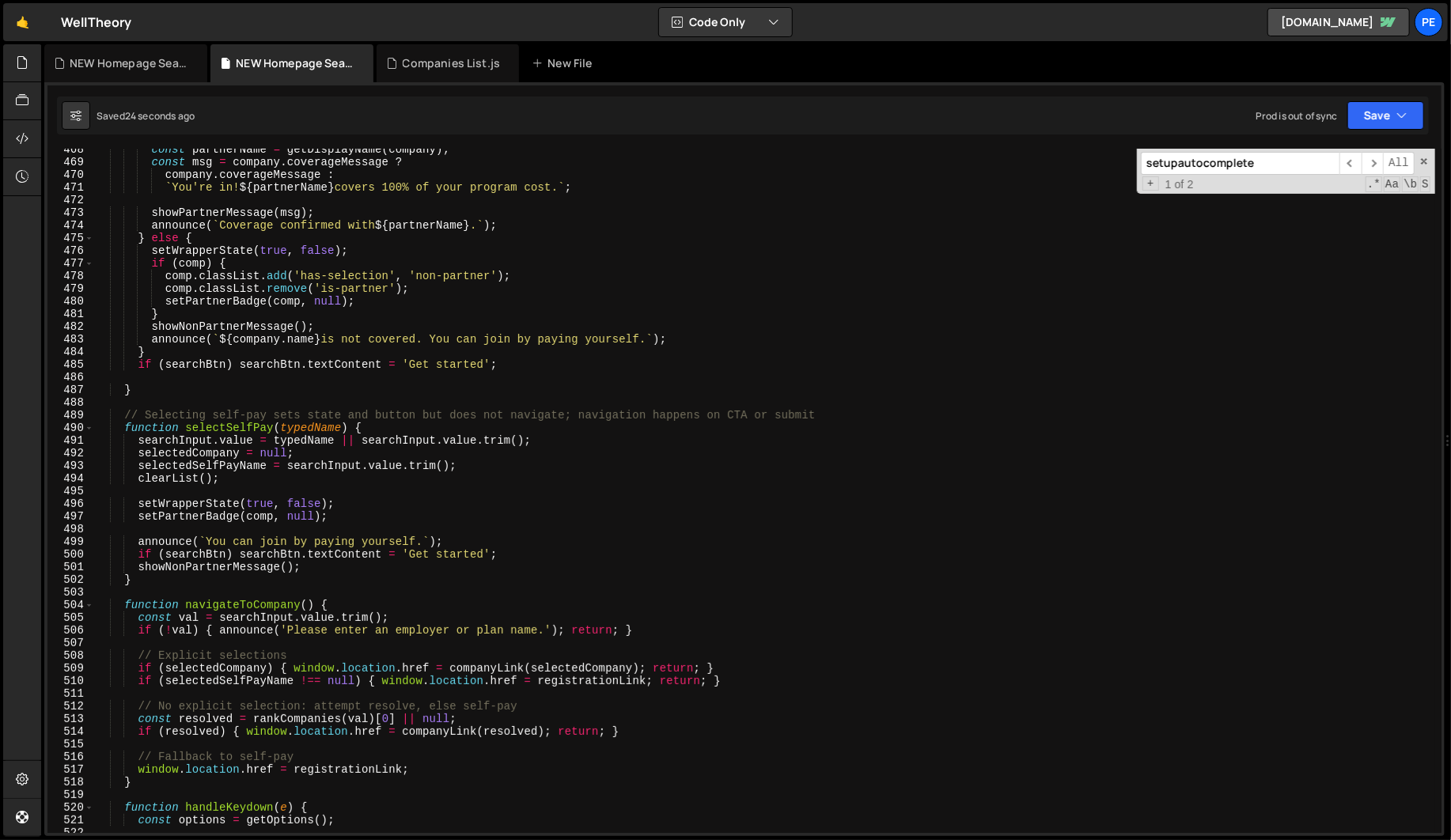
scroll to position [5725, 0]
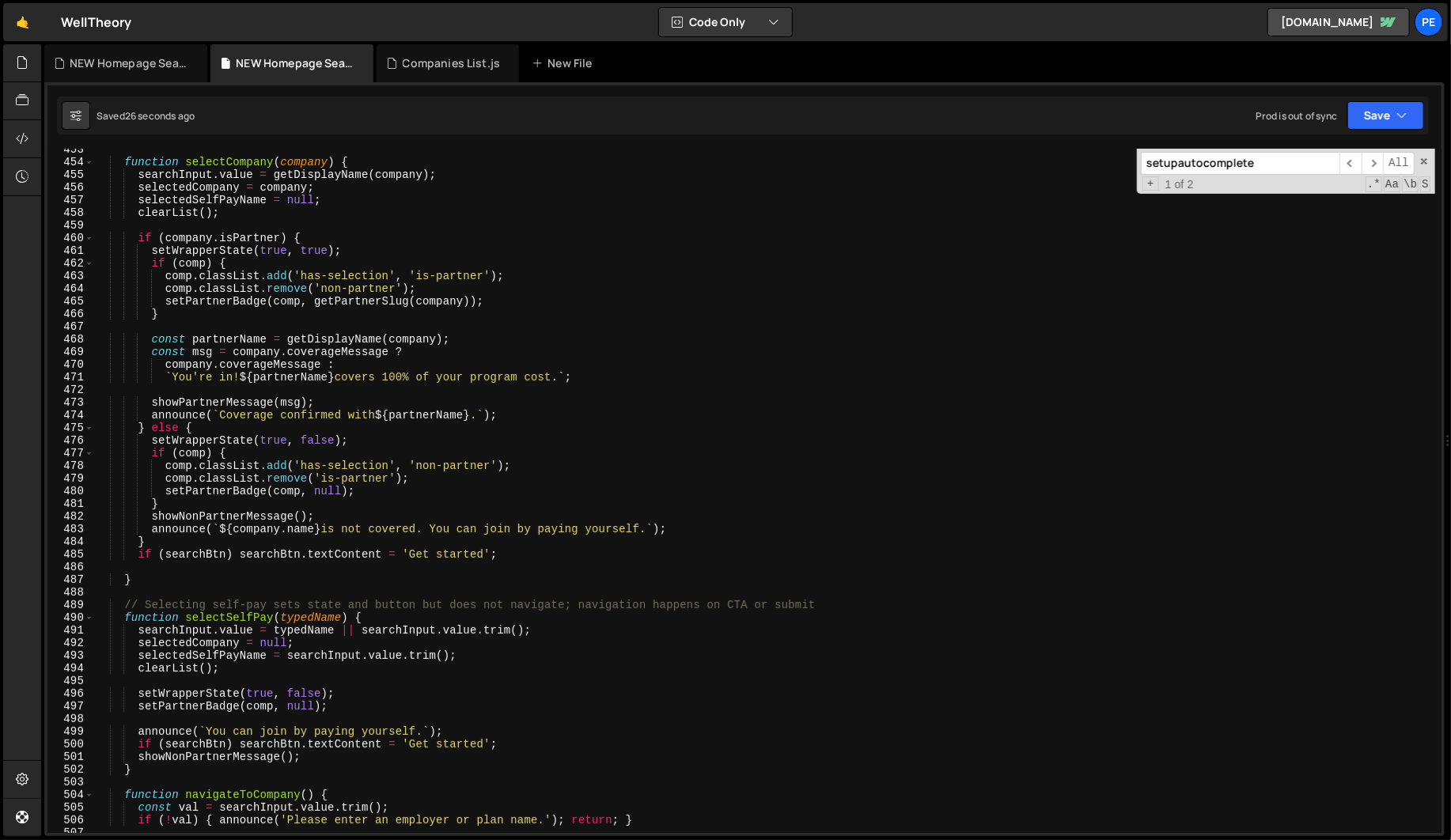
click at [89, 578] on div "487" at bounding box center [70, 580] width 46 height 13
click at [160, 581] on div "function selectCompany ( company ) { searchInput . value = getDisplayName ( com…" at bounding box center [765, 498] width 1340 height 709
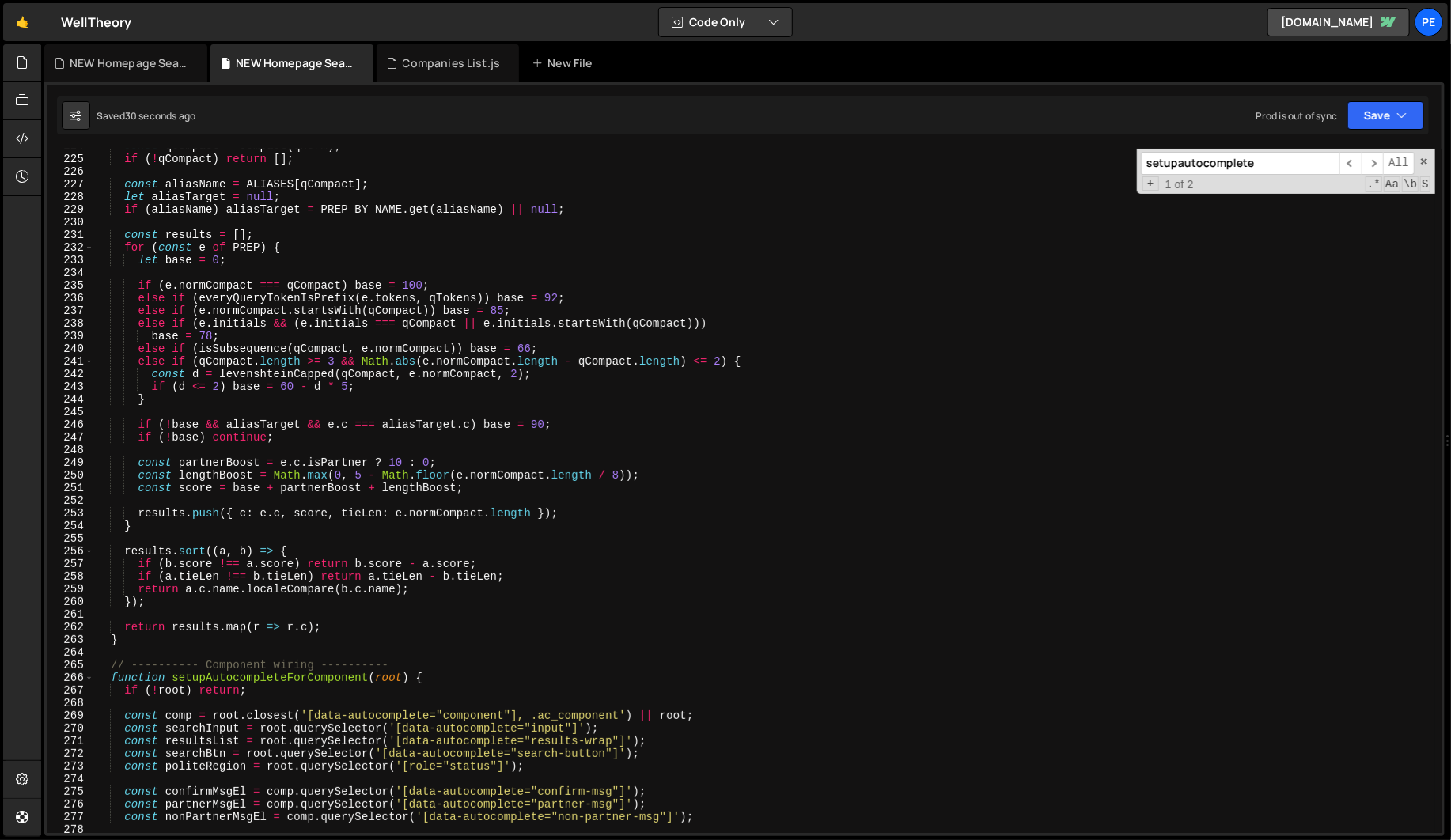
scroll to position [2916, 0]
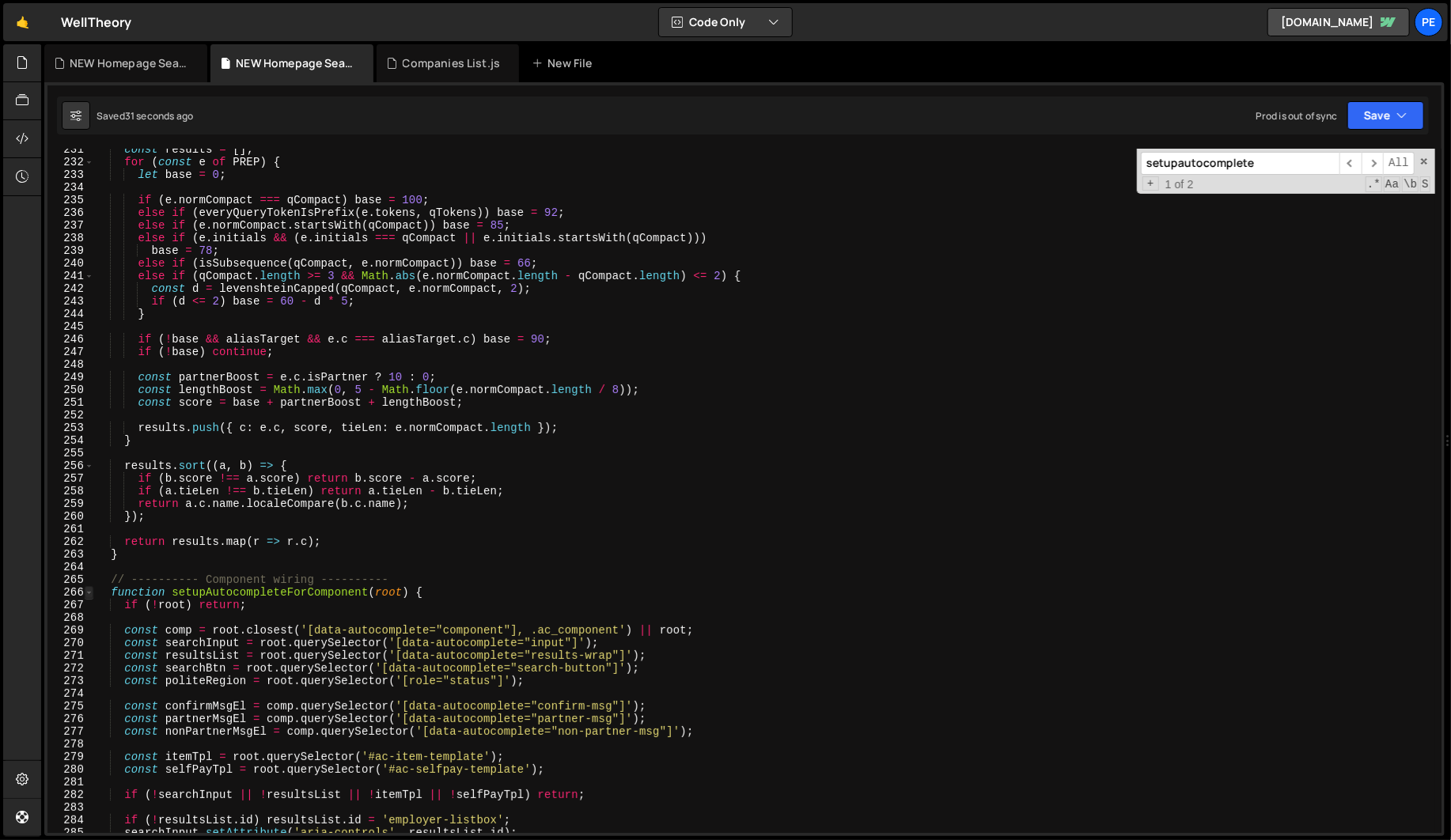
click at [85, 591] on span at bounding box center [89, 593] width 9 height 13
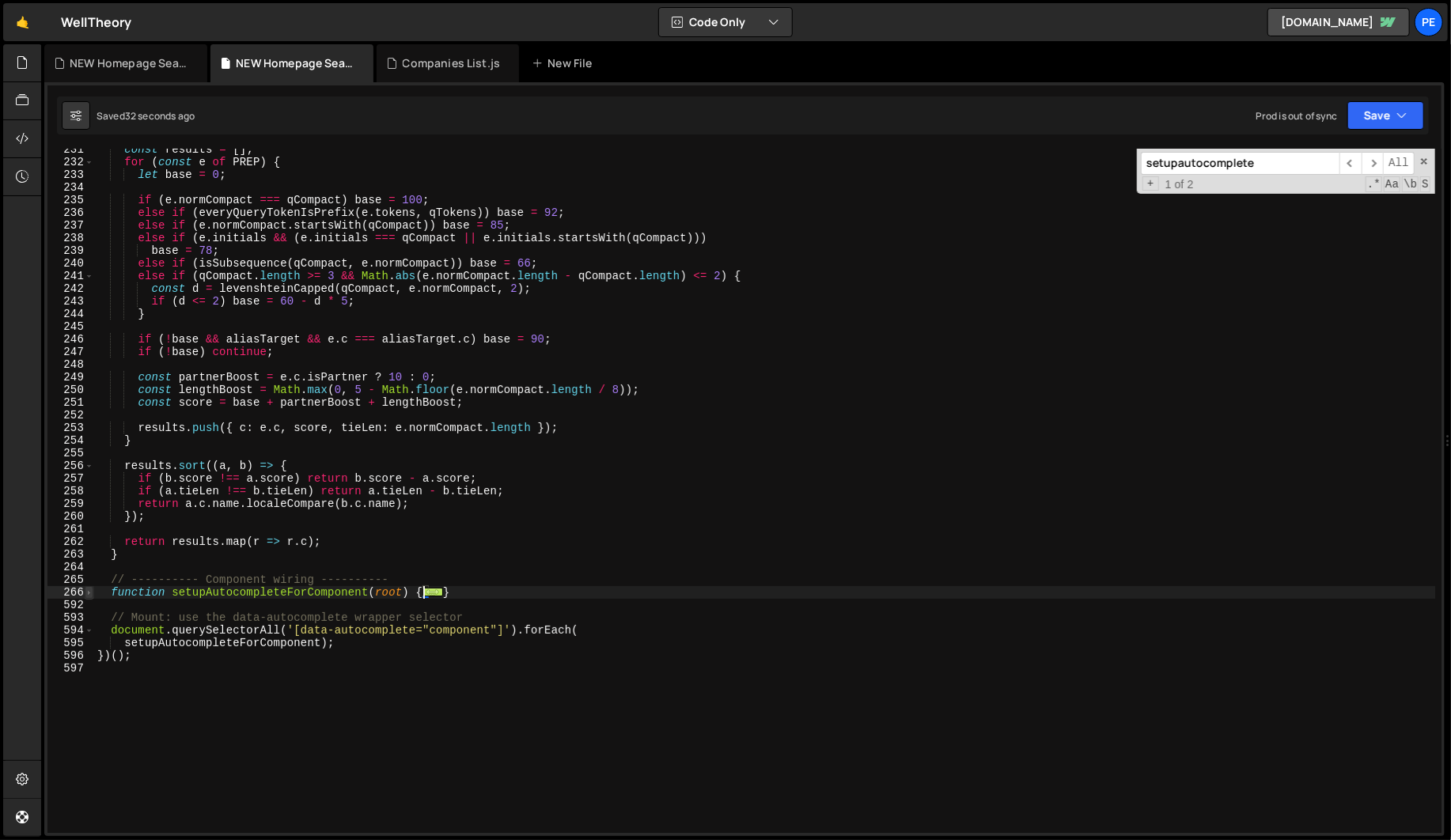
click at [87, 592] on span at bounding box center [89, 593] width 9 height 13
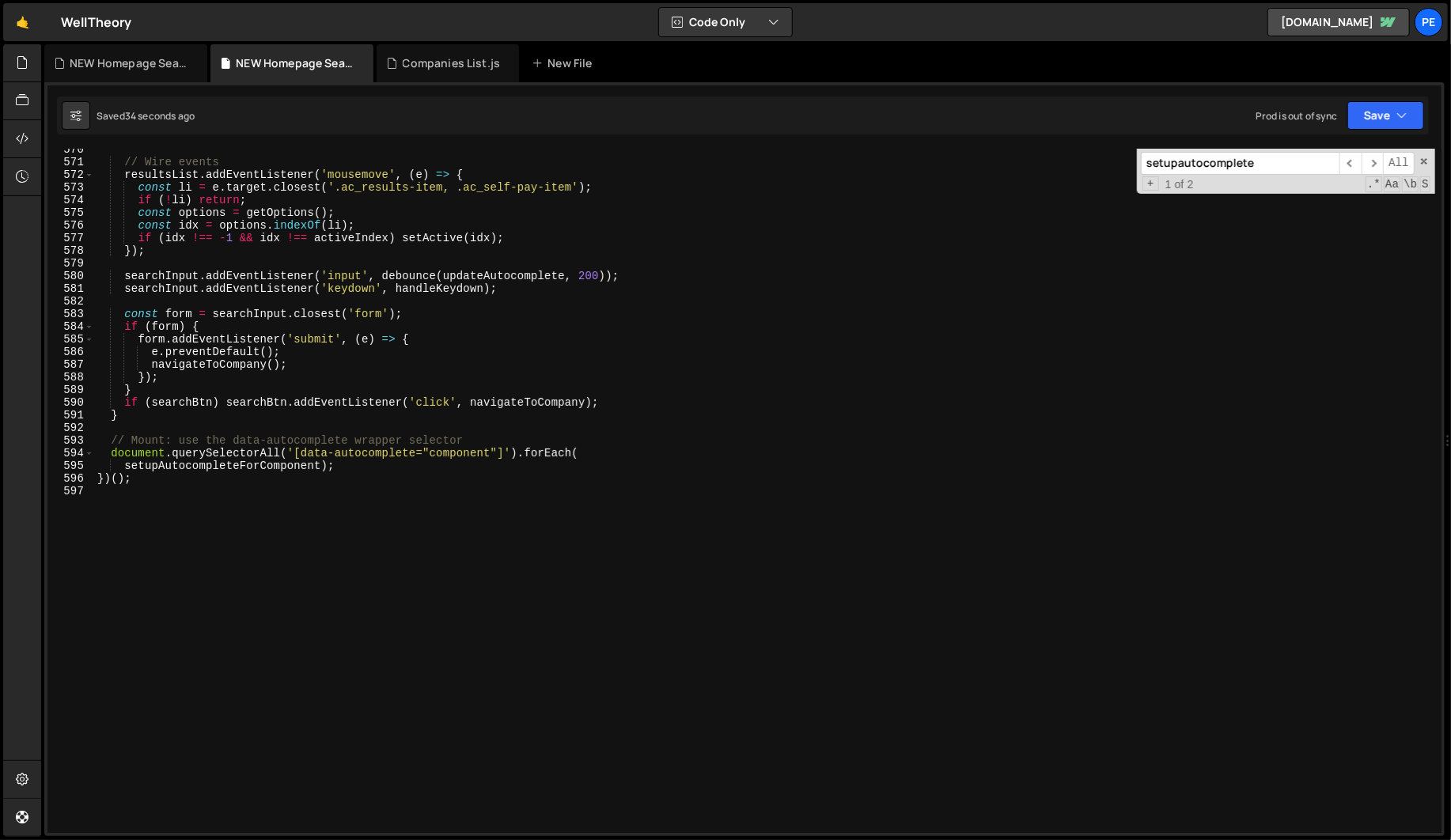
scroll to position [7118, 0]
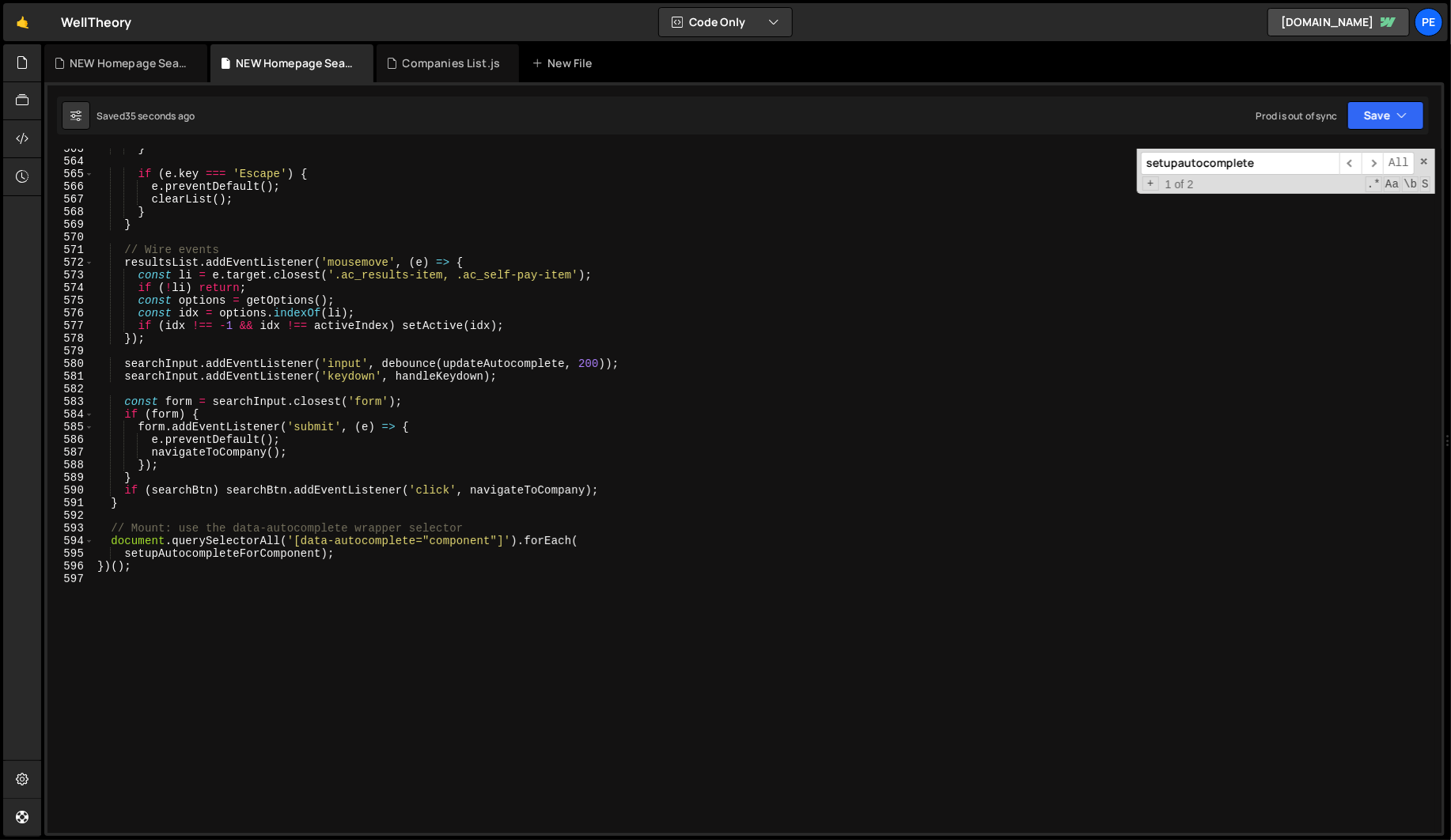
click at [172, 505] on div "} if ( e . key === 'Escape' ) { e . preventDefault ( ) ; clearList ( ) ; } } //…" at bounding box center [765, 497] width 1340 height 709
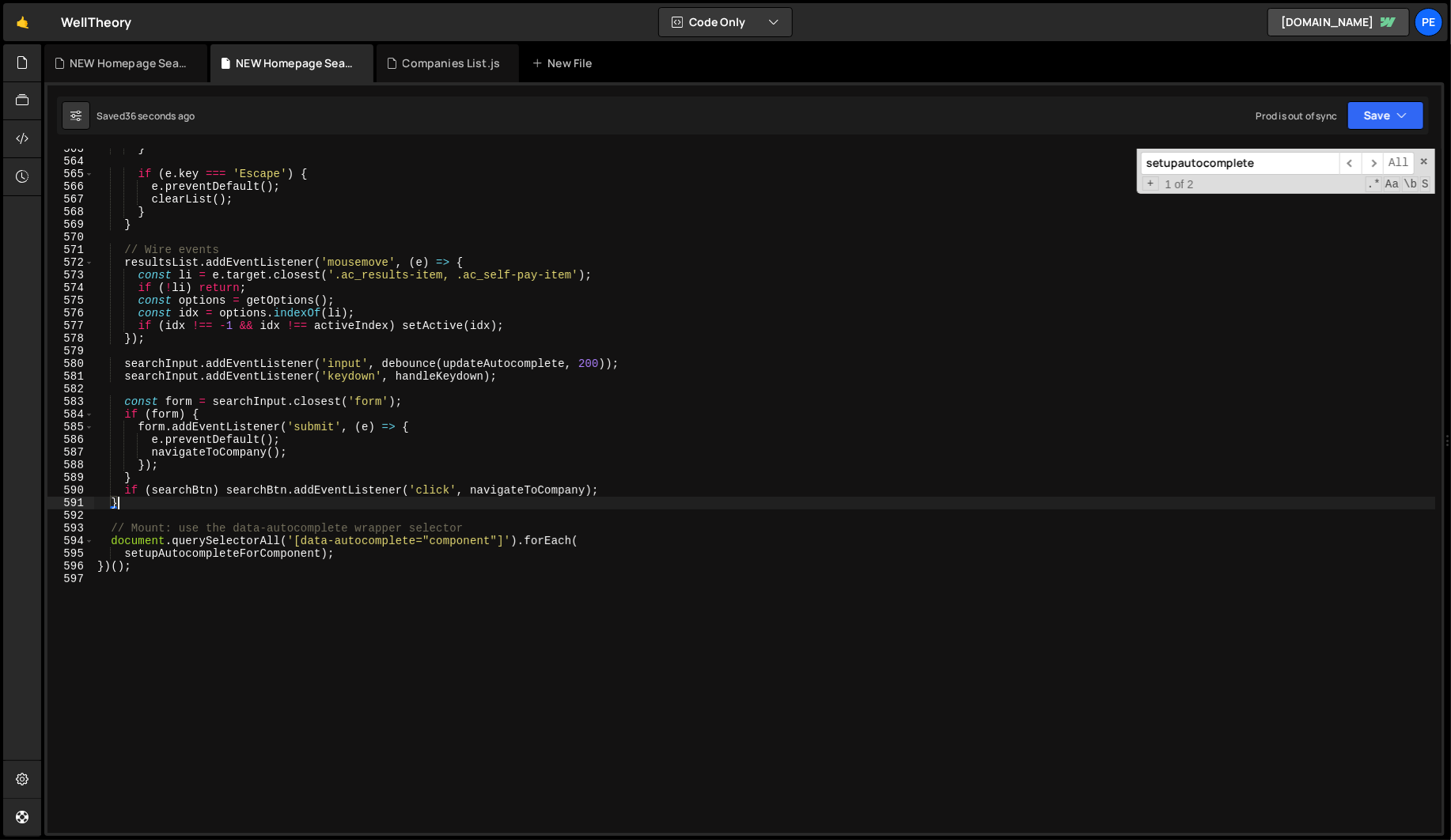
click at [631, 490] on div "} if ( e . key === 'Escape' ) { e . preventDefault ( ) ; clearList ( ) ; } } //…" at bounding box center [765, 497] width 1340 height 709
type textarea "if (searchBtn) searchBtn.addEventListener('click', navigateToCompany);"
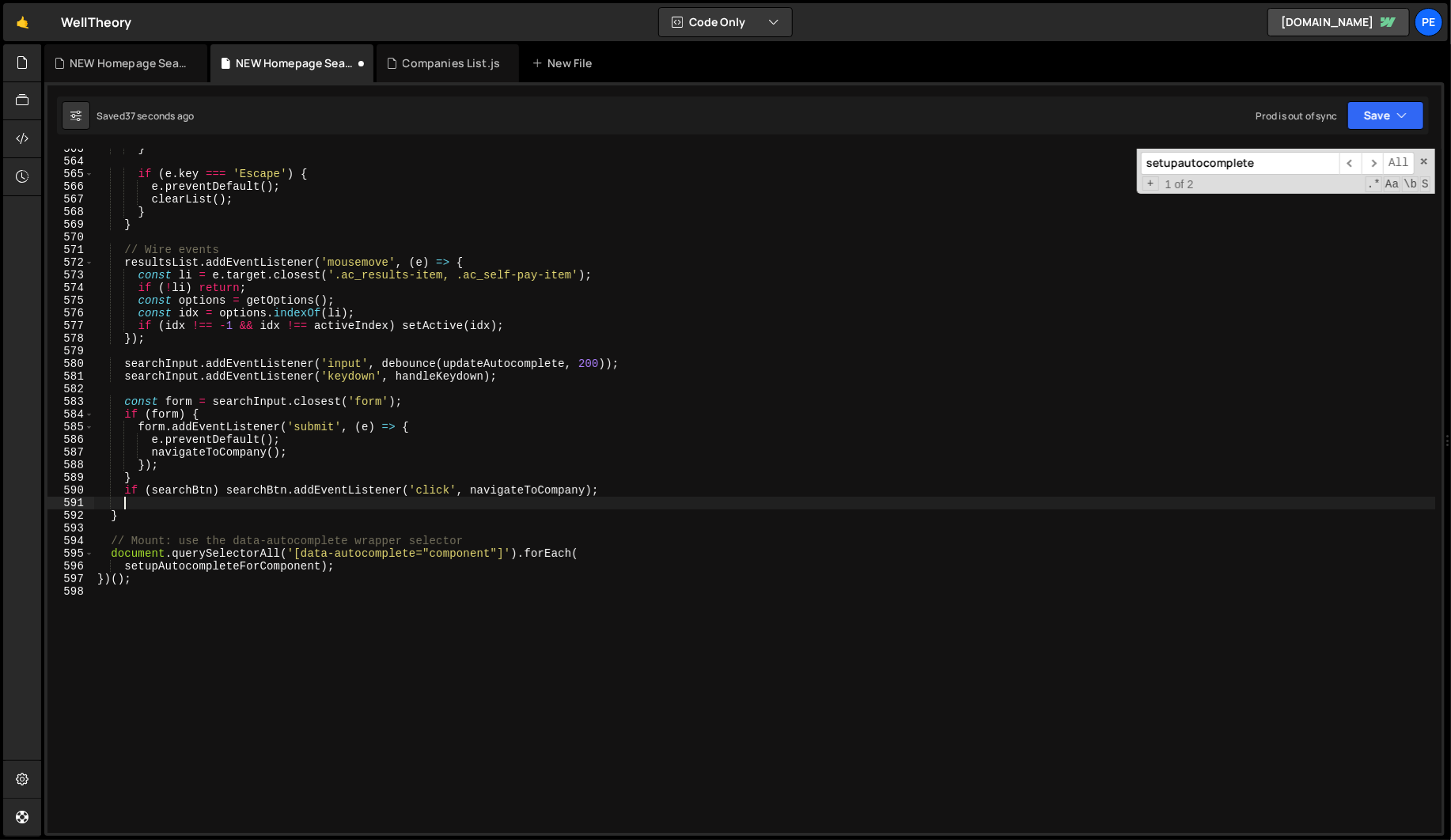
paste textarea
type textarea "})();"
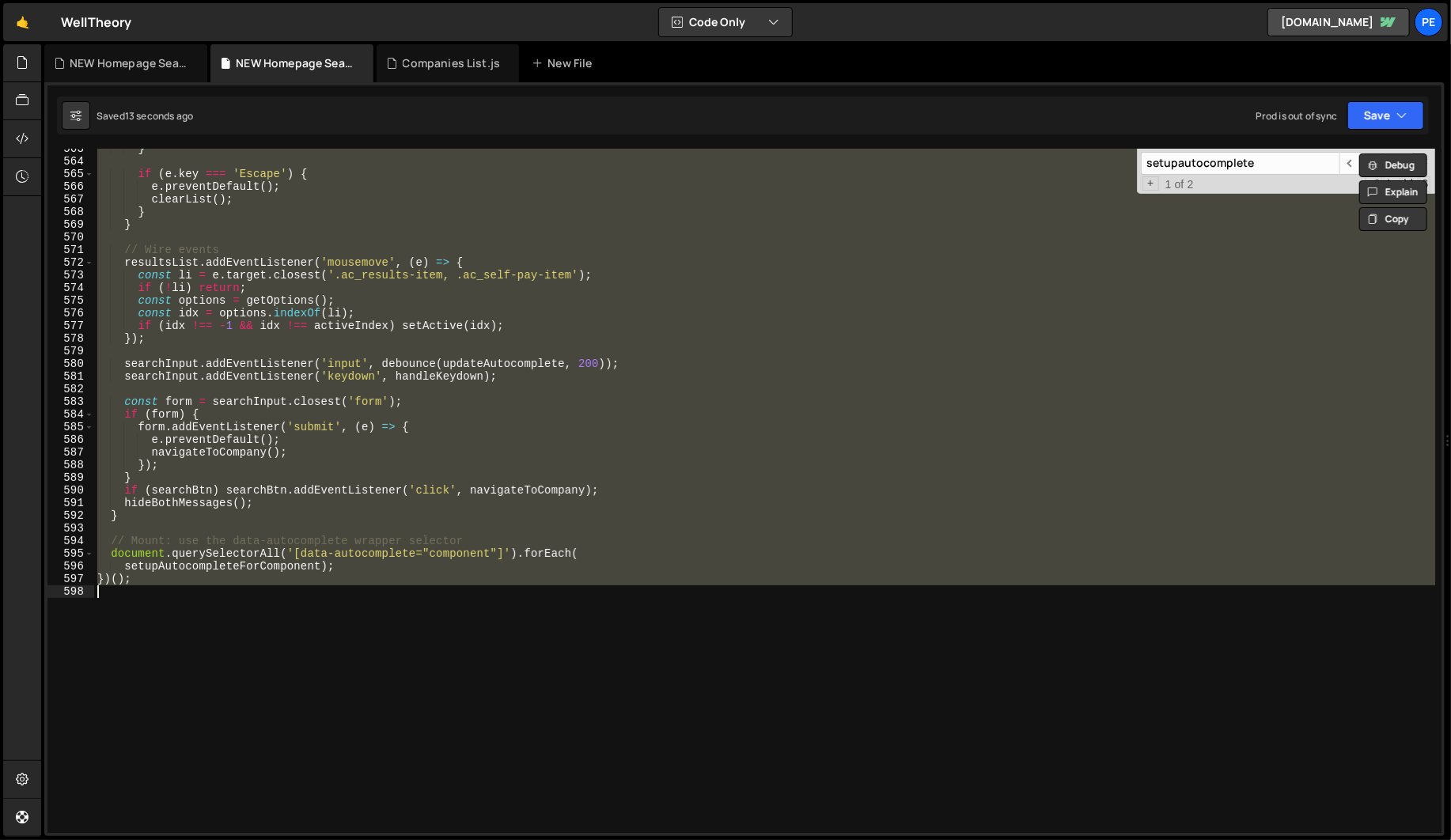
click at [477, 621] on div "} if ( e . key === 'Escape' ) { e . preventDefault ( ) ; clearList ( ) ; } } //…" at bounding box center [765, 490] width 1340 height 684
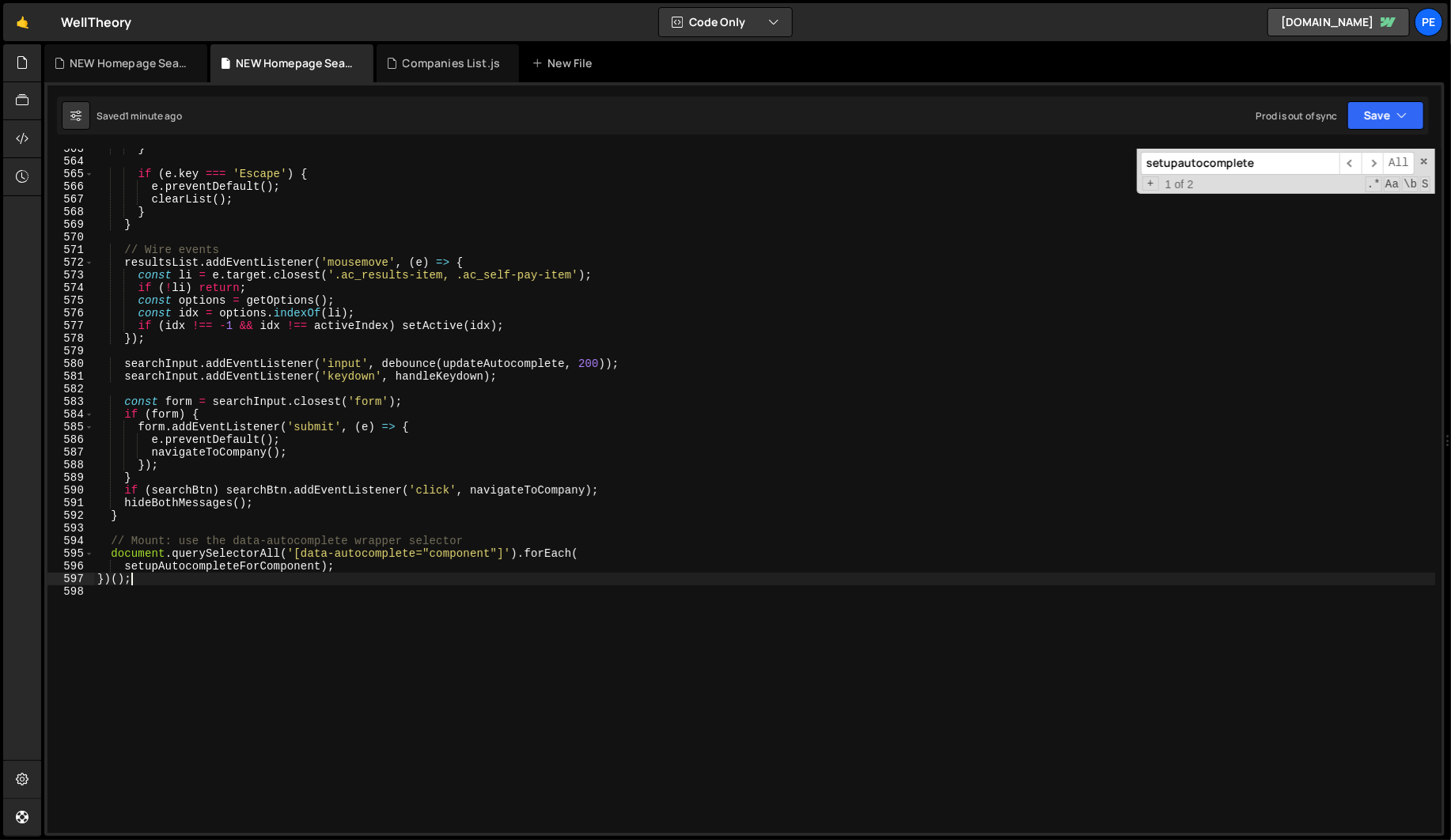
click at [296, 581] on div "} if ( e . key === 'Escape' ) { e . preventDefault ( ) ; clearList ( ) ; } } //…" at bounding box center [765, 497] width 1340 height 709
type textarea "})();"
click at [242, 619] on div "} if ( e . key === 'Escape' ) { e . preventDefault ( ) ; clearList ( ) ; } } //…" at bounding box center [765, 497] width 1340 height 709
drag, startPoint x: 1266, startPoint y: 155, endPoint x: 1270, endPoint y: 161, distance: 7.2
click at [1266, 155] on input "setupautocomplete" at bounding box center [1240, 163] width 198 height 23
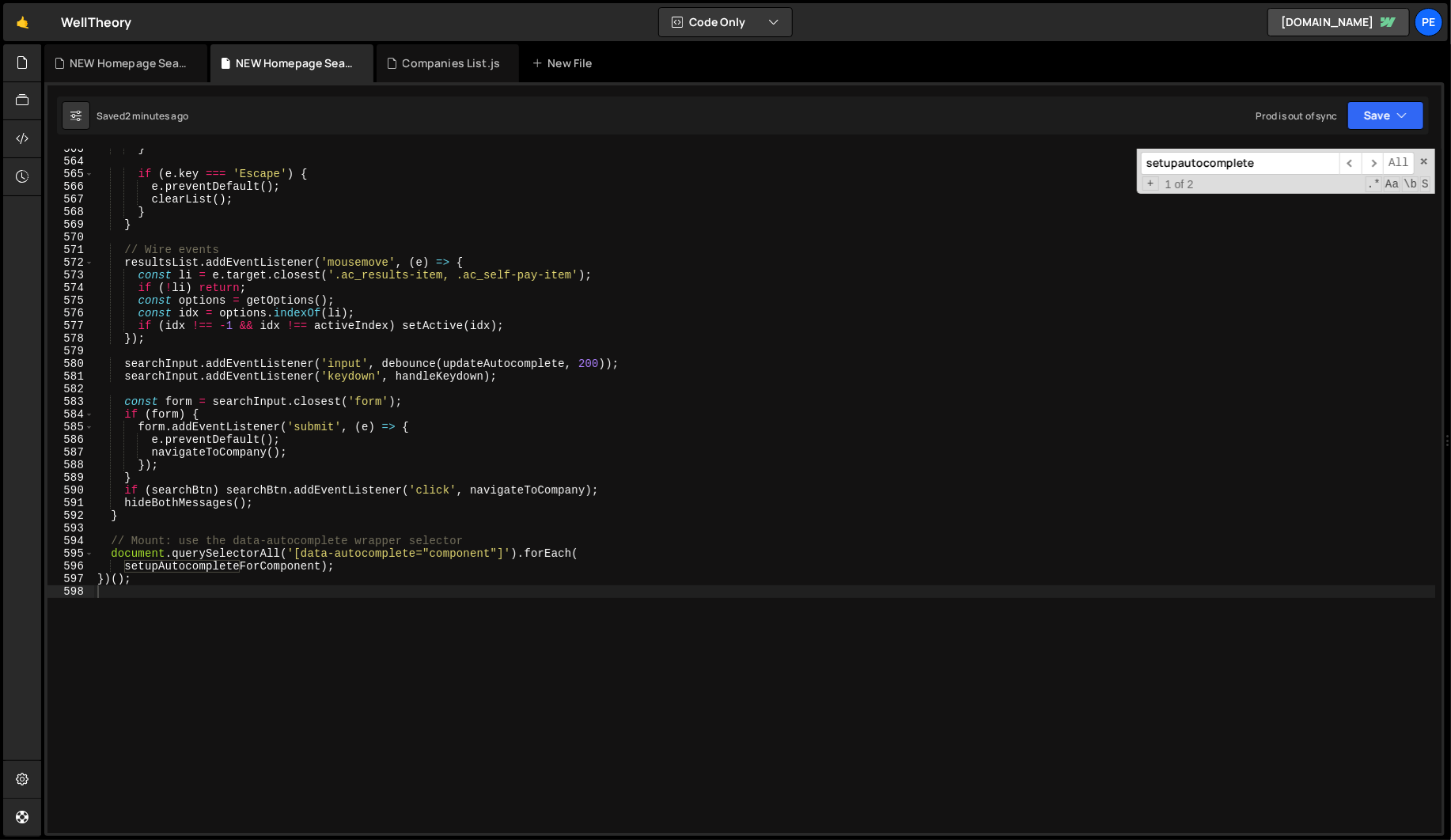
paste input "lectedCompany"
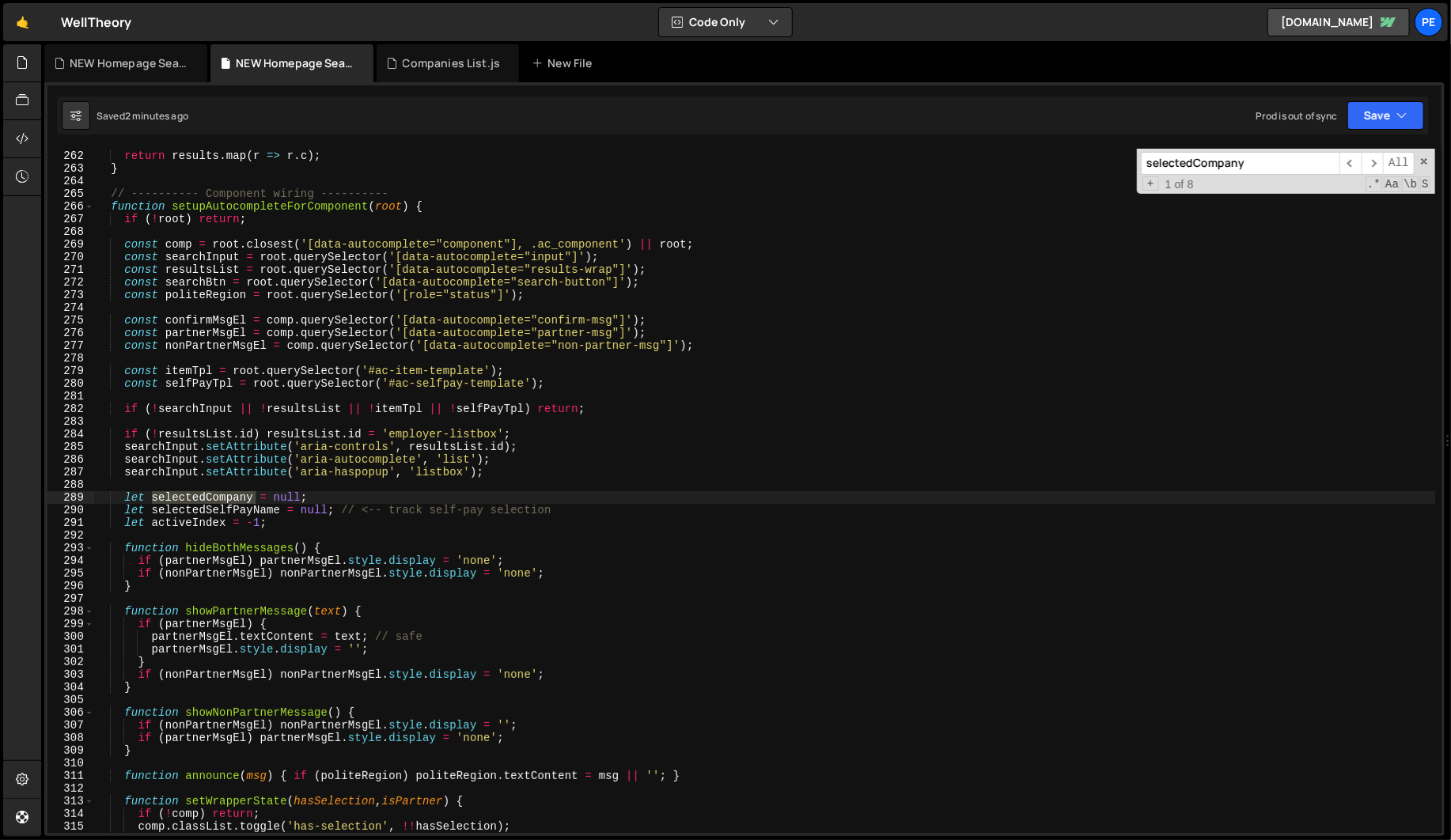
click at [1185, 165] on input "selectedCompany" at bounding box center [1240, 163] width 198 height 23
paste input "if (selectedCompany && normalize([DOMAIN_NAME]) !== normalize(query)) {"
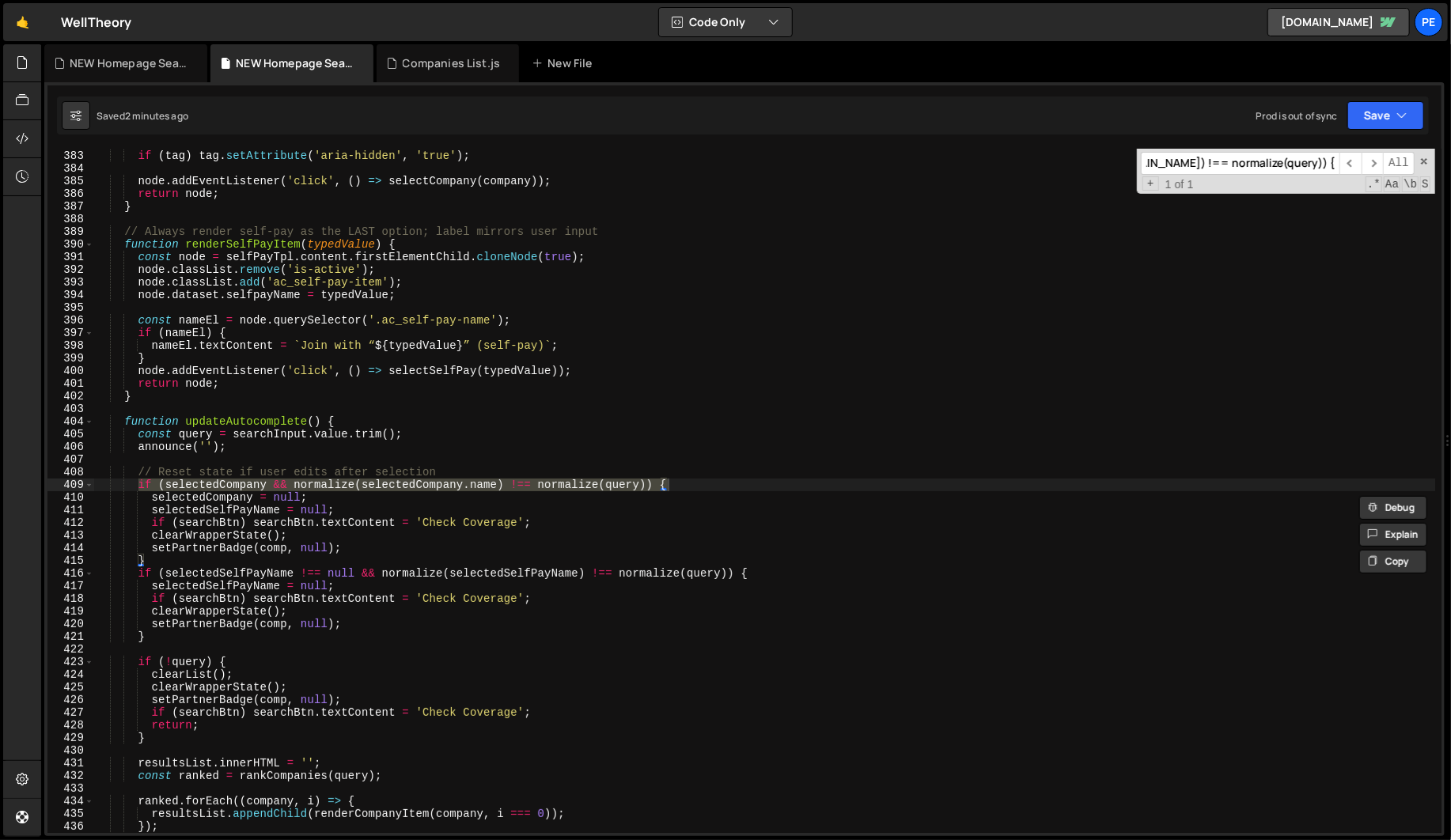
type input "if (selectedCompany && normalize([DOMAIN_NAME]) !== normalize(query)) {"
type textarea "setPartnerBadge(comp, null);"
click at [403, 546] on div "const tag = node . querySelector ( '.partner-tag' ) ; if ( tag ) tag . setAttri…" at bounding box center [765, 491] width 1340 height 709
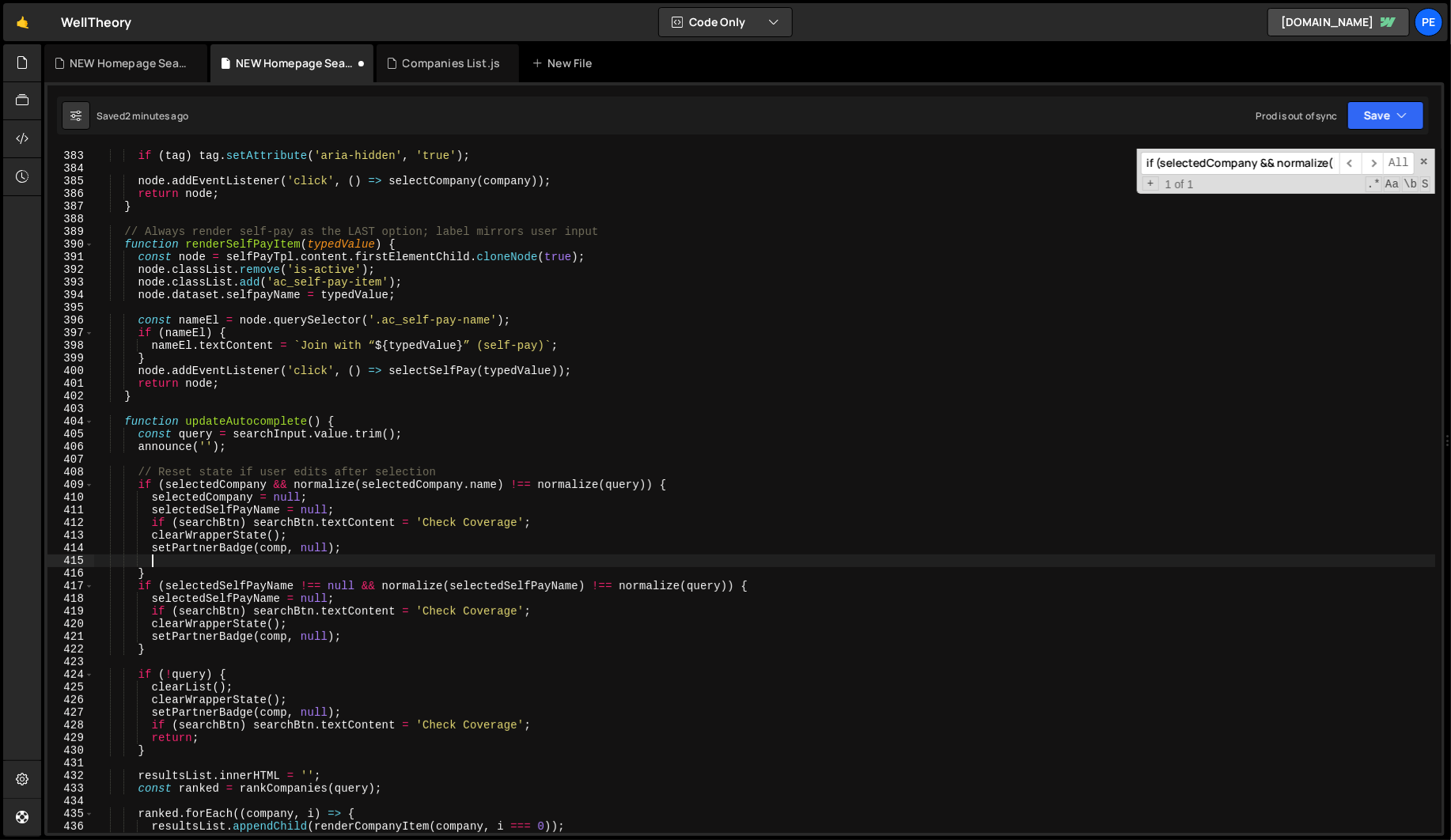
scroll to position [0, 2]
paste textarea "hideBothMessages();"
type textarea "hideBothMessages();"
click at [1251, 169] on input "if (selectedCompany && normalize([DOMAIN_NAME]) !== normalize(query)) {" at bounding box center [1240, 163] width 198 height 23
paste input "// B) User edited after choosing self-pay"
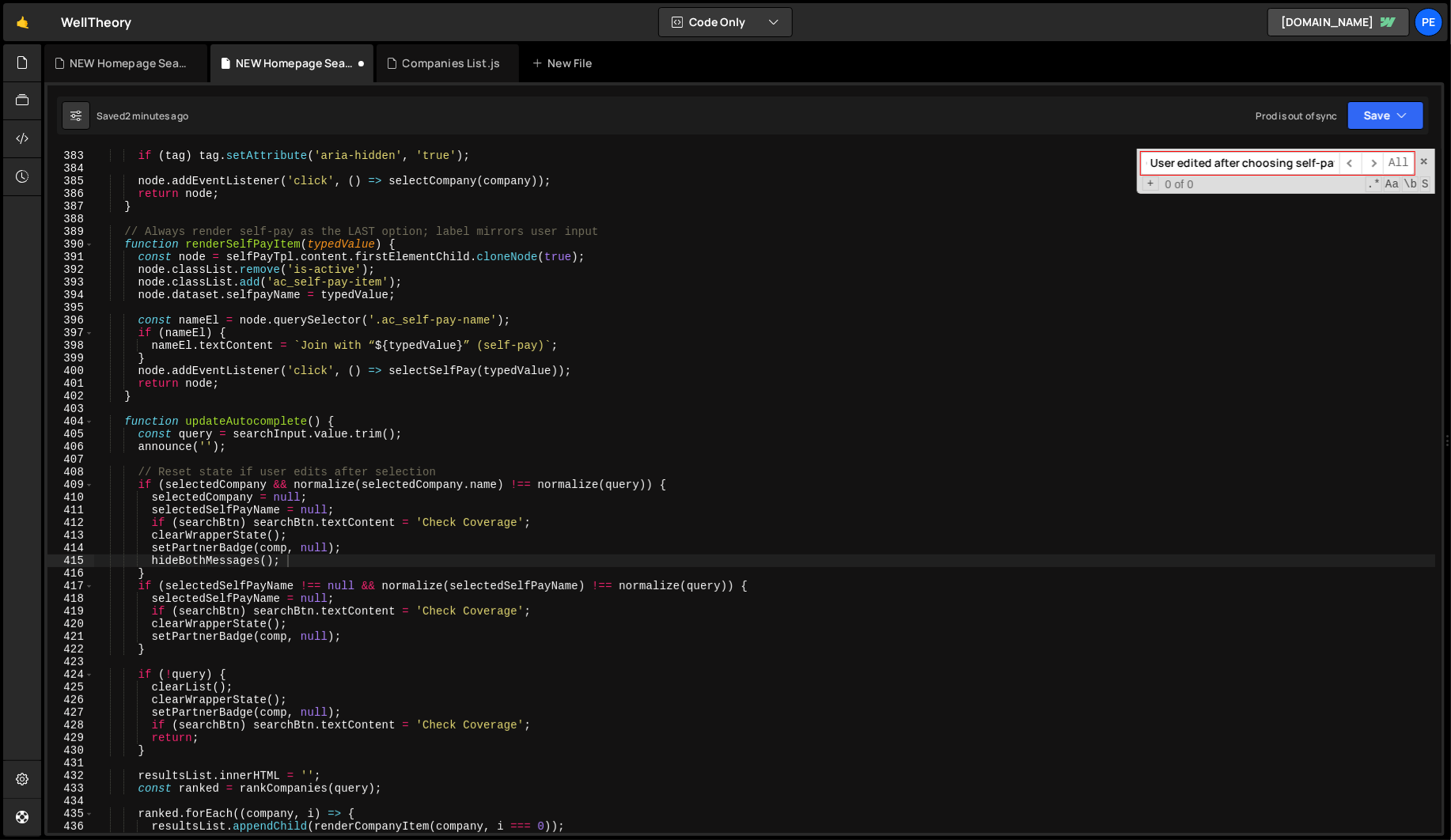
scroll to position [0, 0]
click at [1205, 166] on input "// B) User edited after choosing self-pay" at bounding box center [1240, 163] width 198 height 23
paste input "if (selectedSelfPayName !== null && normalize(selectedSelfPayName) !== normaliz…"
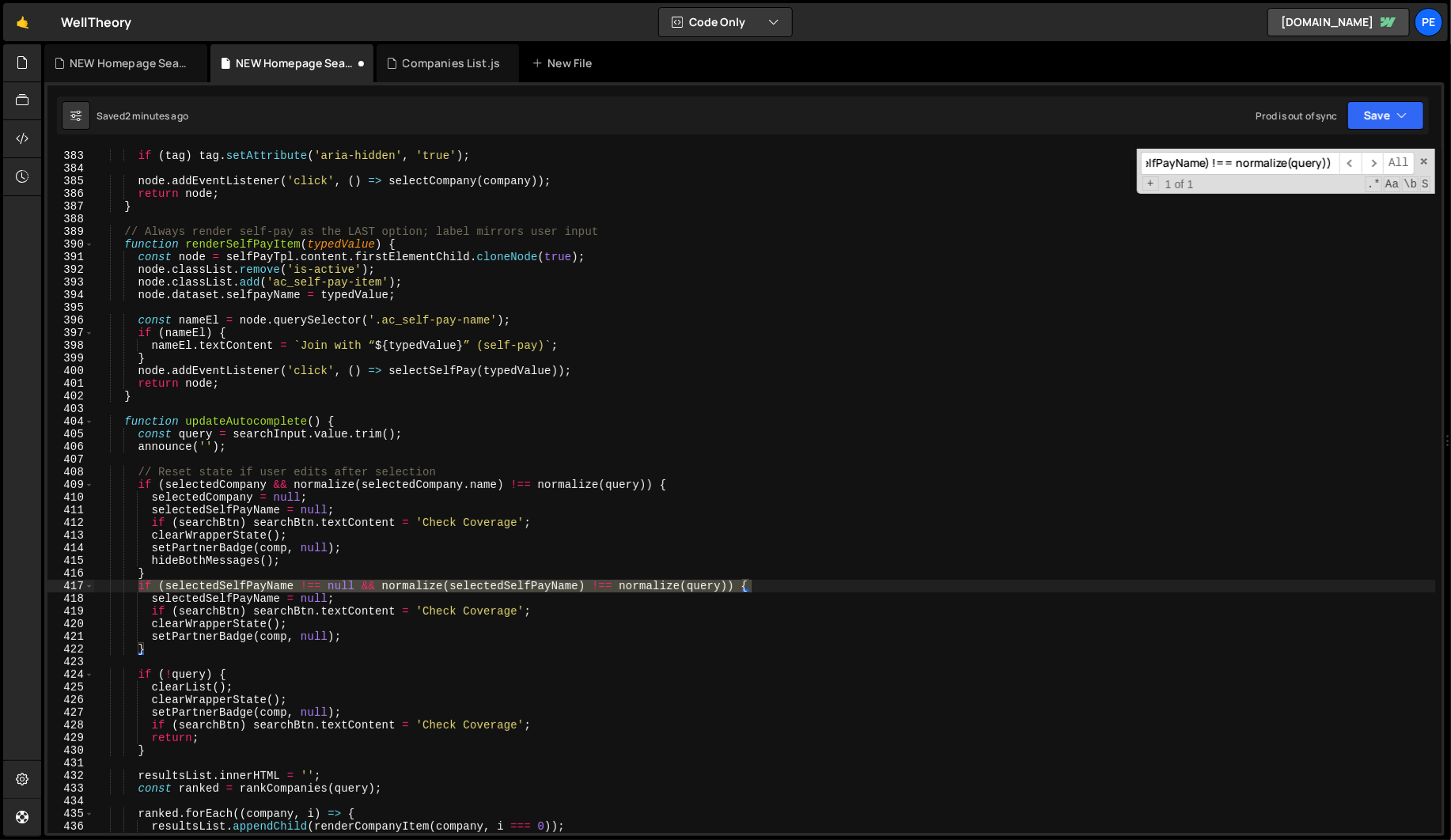
type input "if (selectedSelfPayName !== null && normalize(selectedSelfPayName) !== normaliz…"
type textarea "setPartnerBadge(comp, null);"
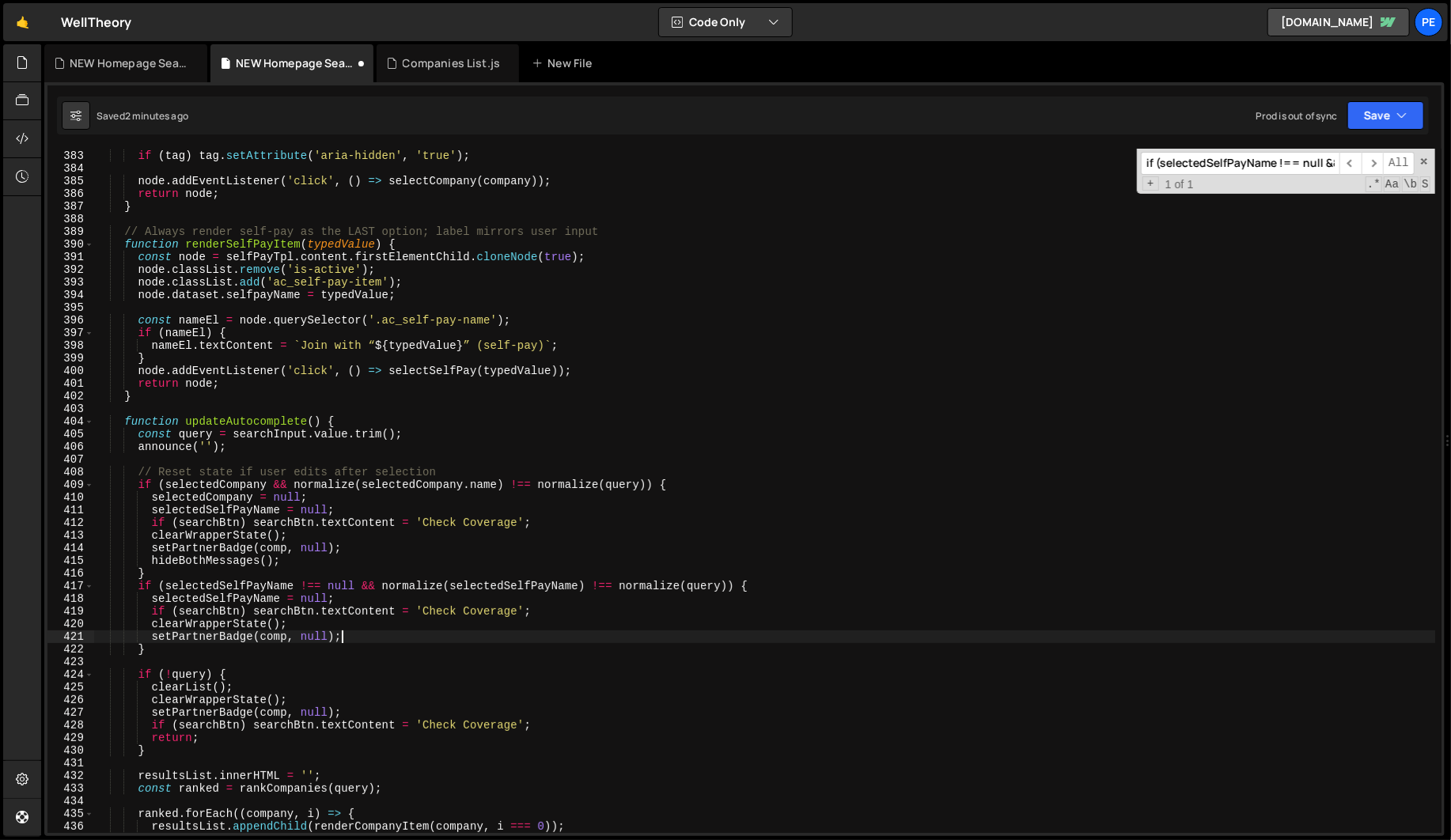
click at [366, 632] on div "const tag = node . querySelector ( '.partner-tag' ) ; if ( tag ) tag . setAttri…" at bounding box center [765, 491] width 1340 height 709
paste textarea "hideBothMessages();"
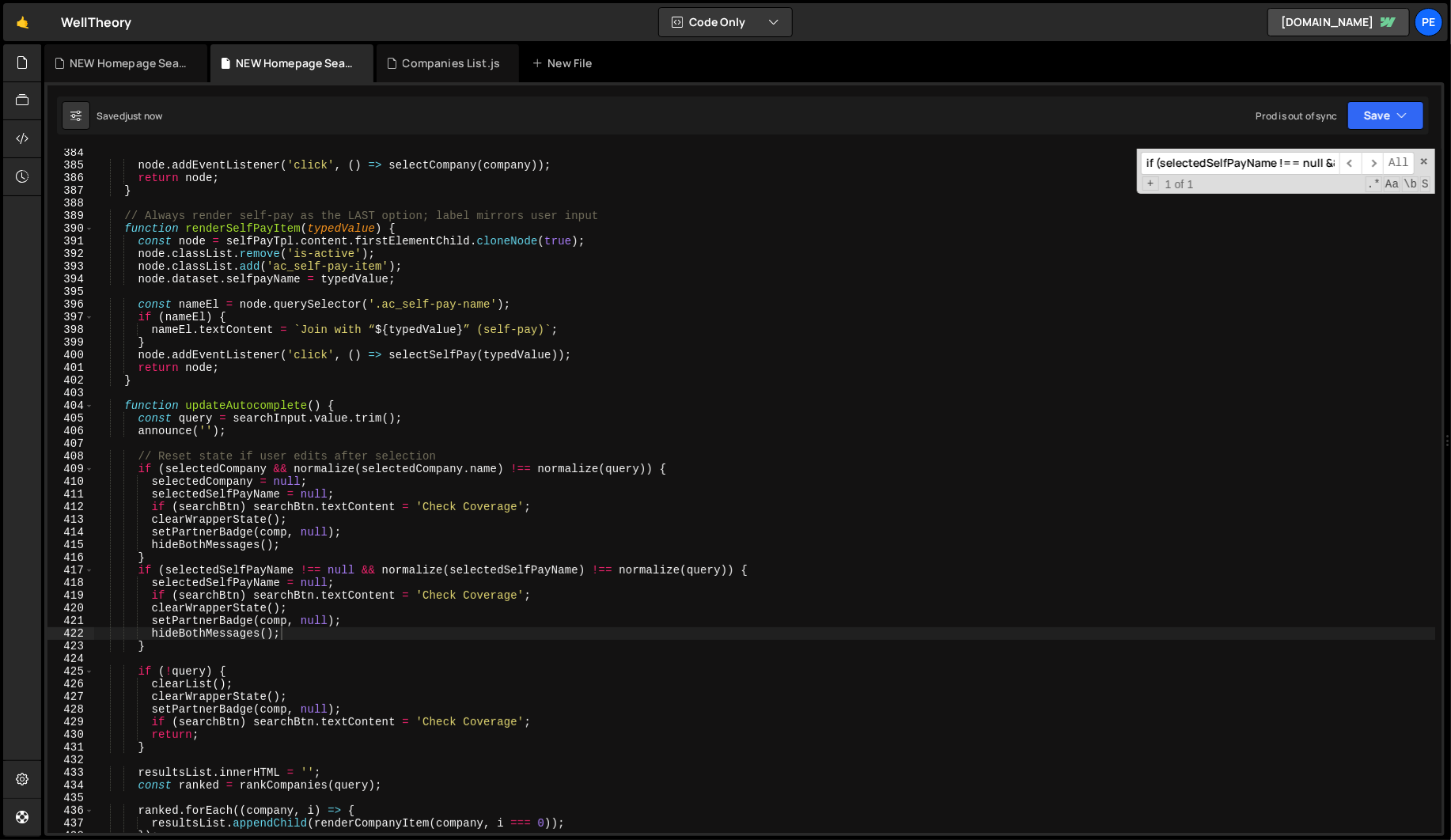
scroll to position [4881, 0]
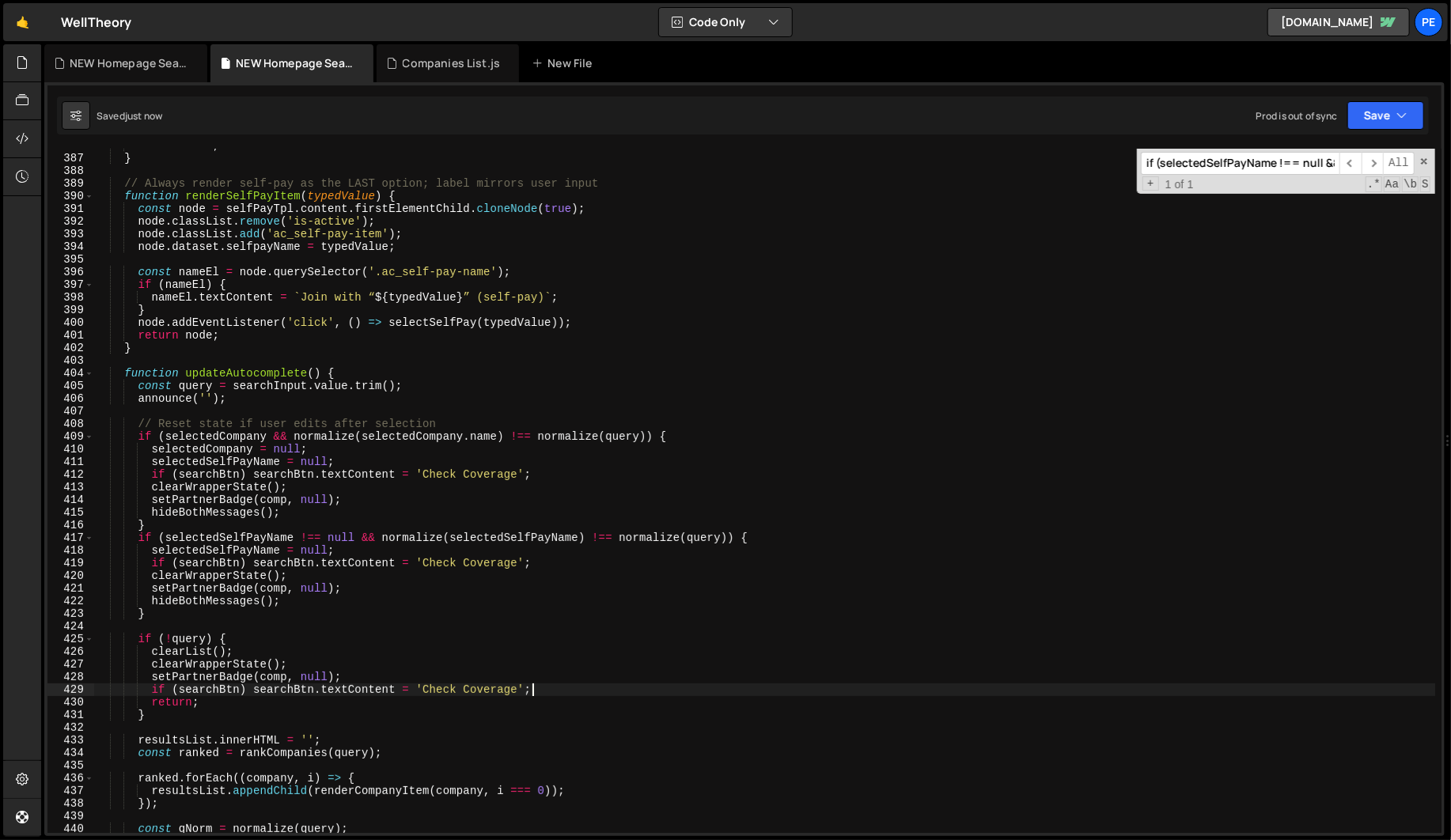
click at [564, 690] on div "return node ; } // Always render self-pay as the LAST option; label mirrors use…" at bounding box center [765, 494] width 1340 height 709
type textarea "if (searchBtn) searchBtn.textContent = 'Check Coverage';"
paste textarea "hideBothMessages();"
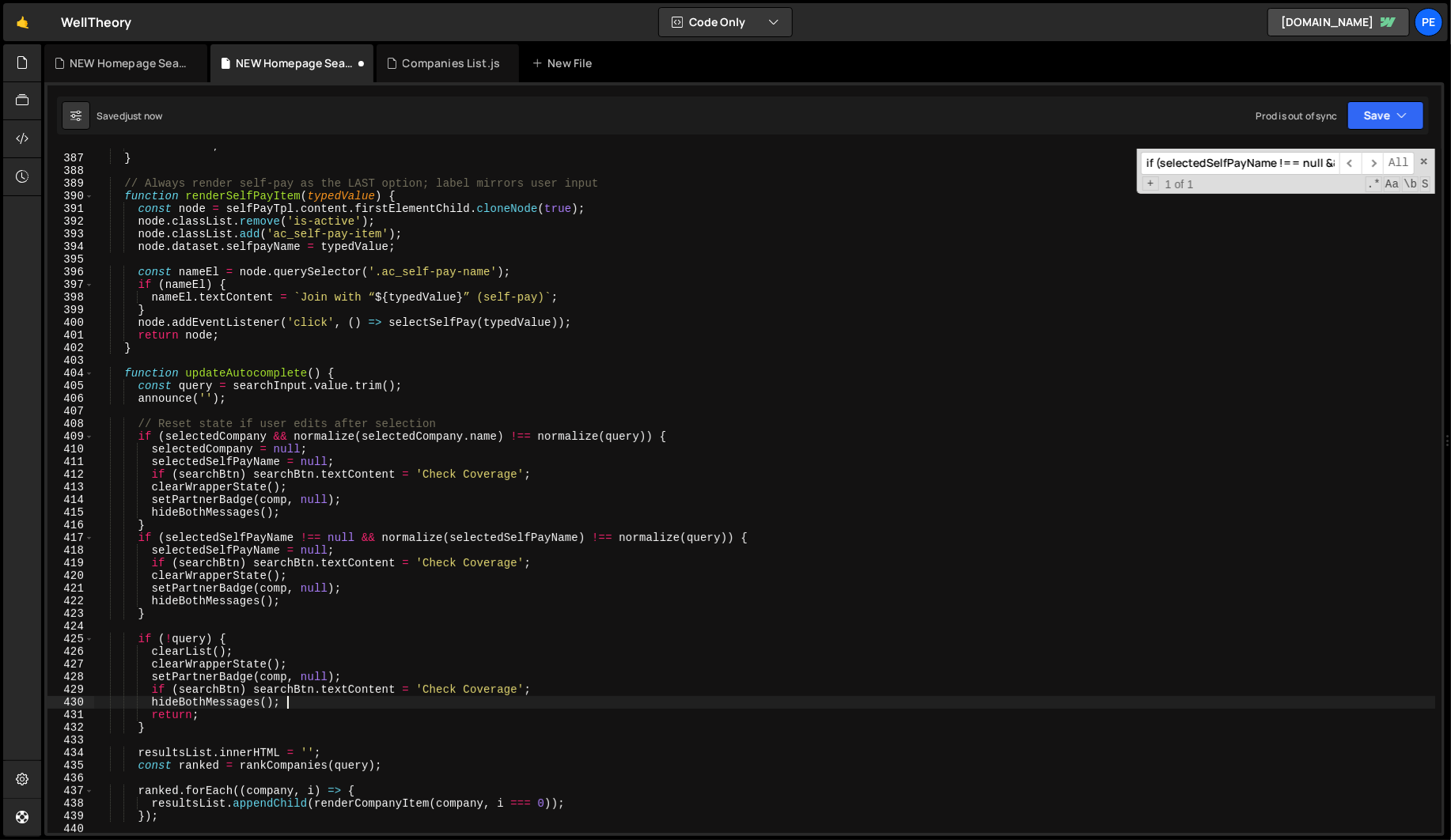
type textarea "hideBothMessages();"
paste input "confirmMsgEl"
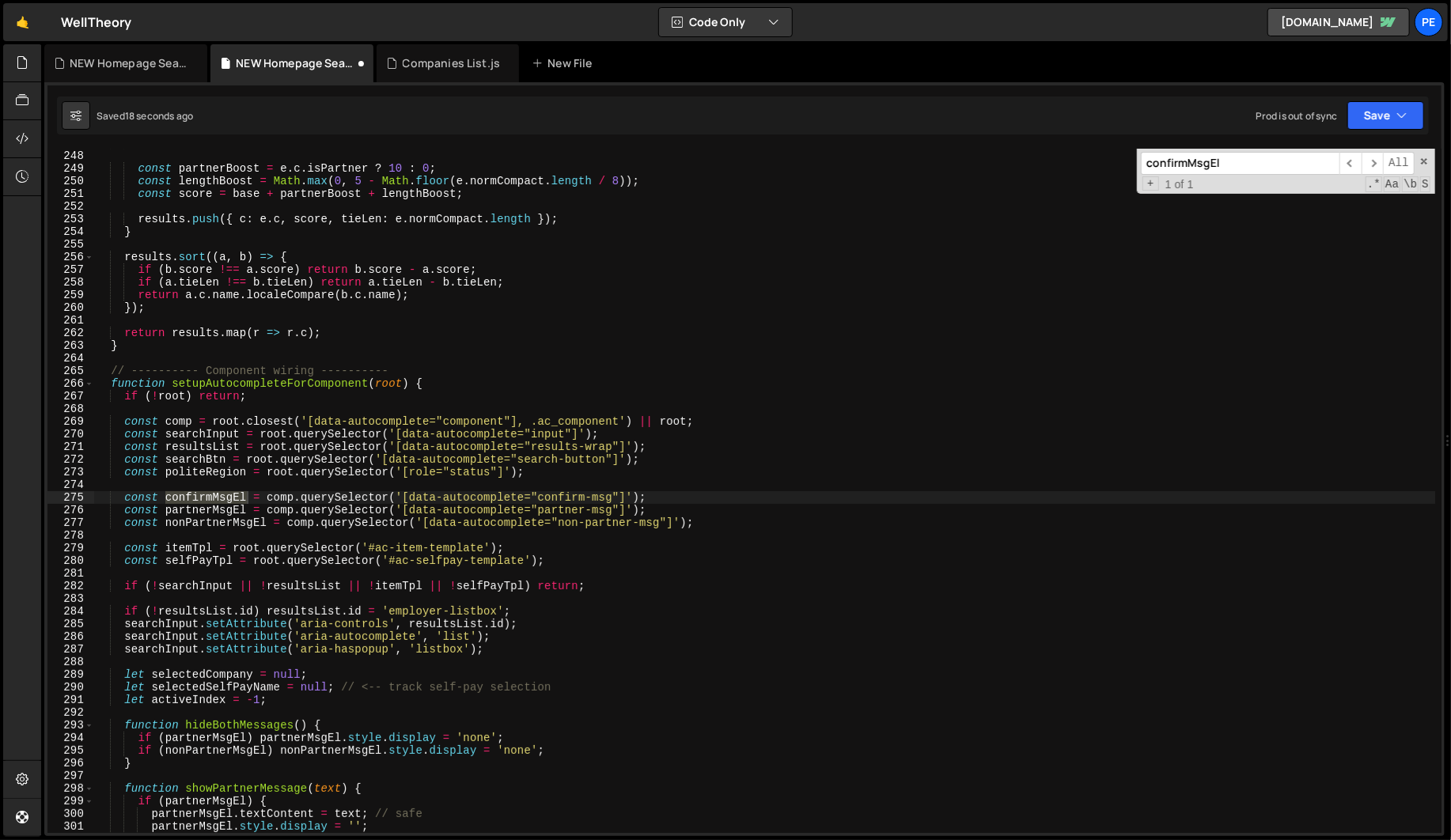
type input "confirmMsgEl"
click at [129, 497] on div "if ( ! base ) continue ; const partnerBoost = e . c . isPartner ? 10 : 0 ; cons…" at bounding box center [765, 491] width 1340 height 709
click at [516, 401] on div "if ( ! base ) continue ; const partnerBoost = e . c . isPartner ? 10 : 0 ; cons…" at bounding box center [765, 491] width 1340 height 709
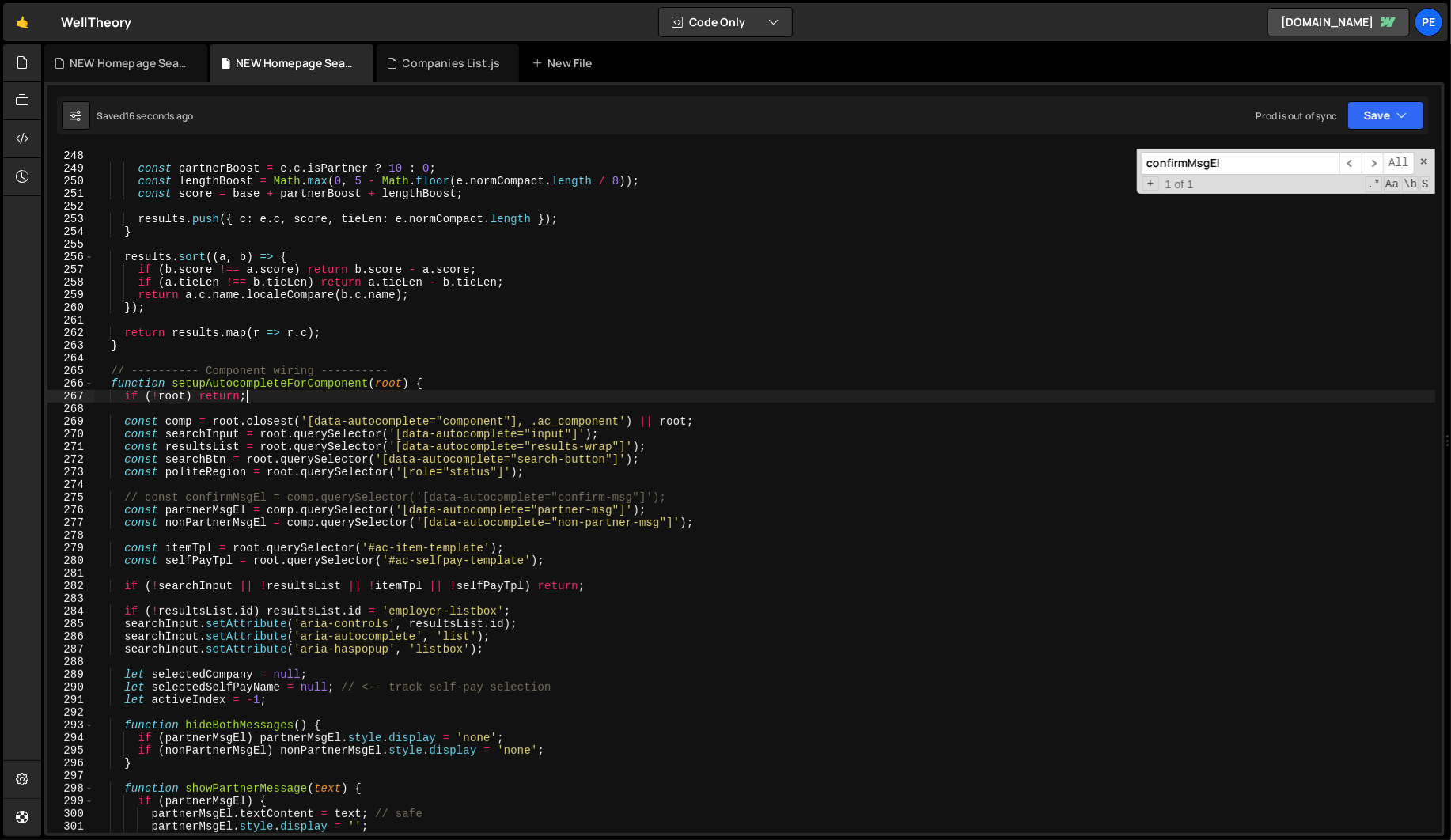
type textarea "if (!root) return;"
